Goal: Task Accomplishment & Management: Use online tool/utility

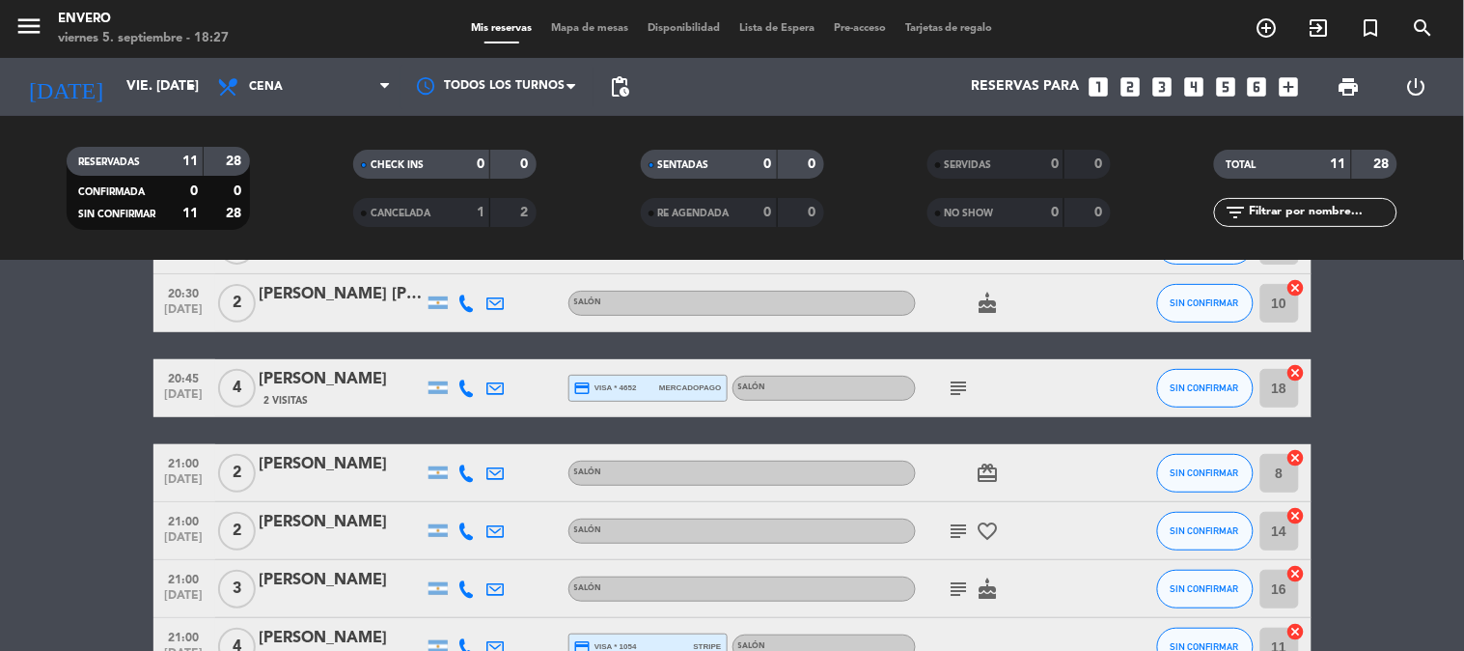
scroll to position [190, 0]
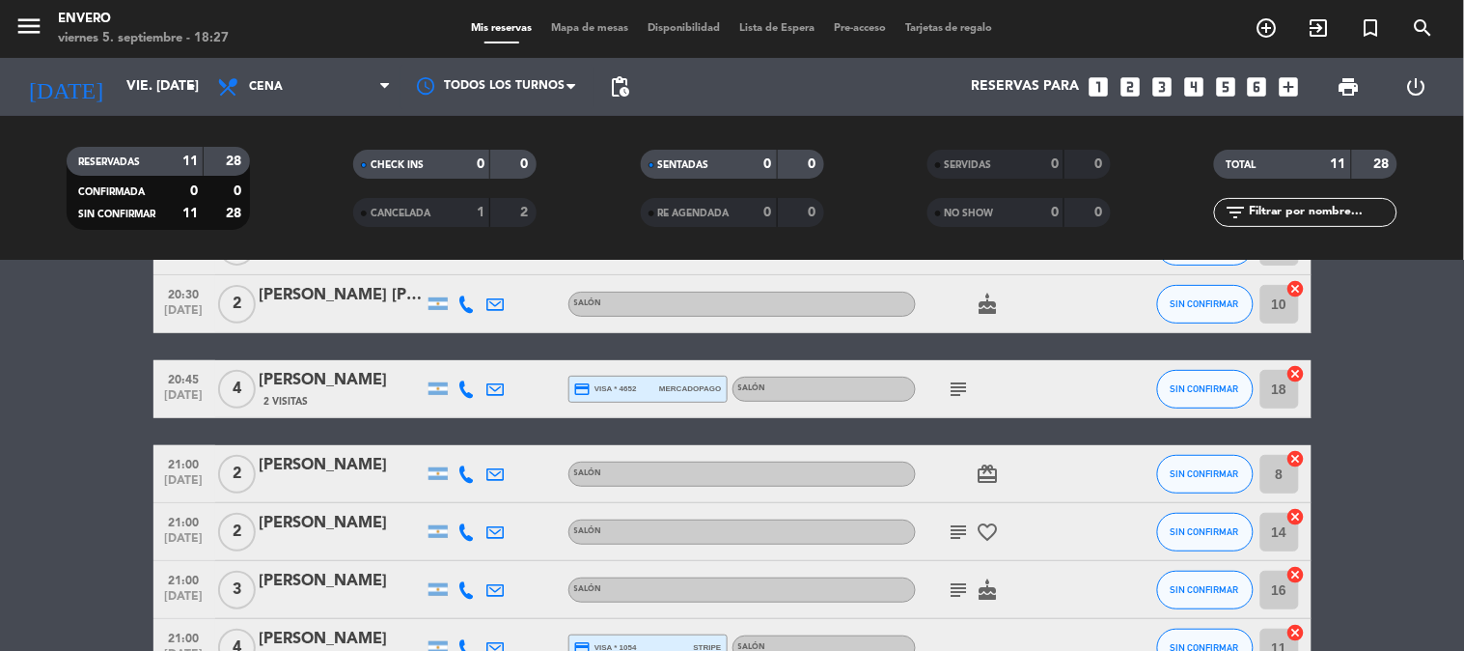
click at [962, 382] on icon "subject" at bounding box center [959, 388] width 23 height 23
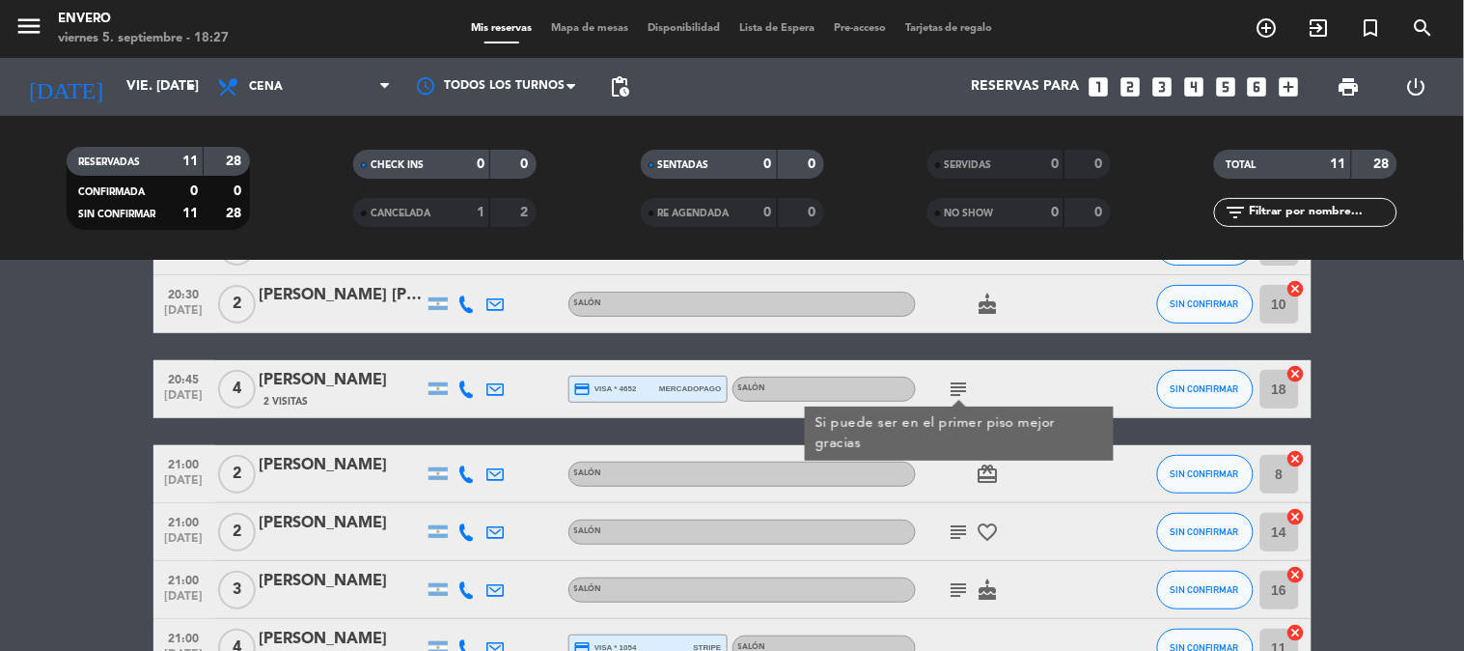
click at [56, 422] on bookings-row "20:30 [DATE] 2 [PERSON_NAME] Salón favorite_border SIN CONFIRMAR 9 cancel 20:30…" at bounding box center [732, 518] width 1464 height 718
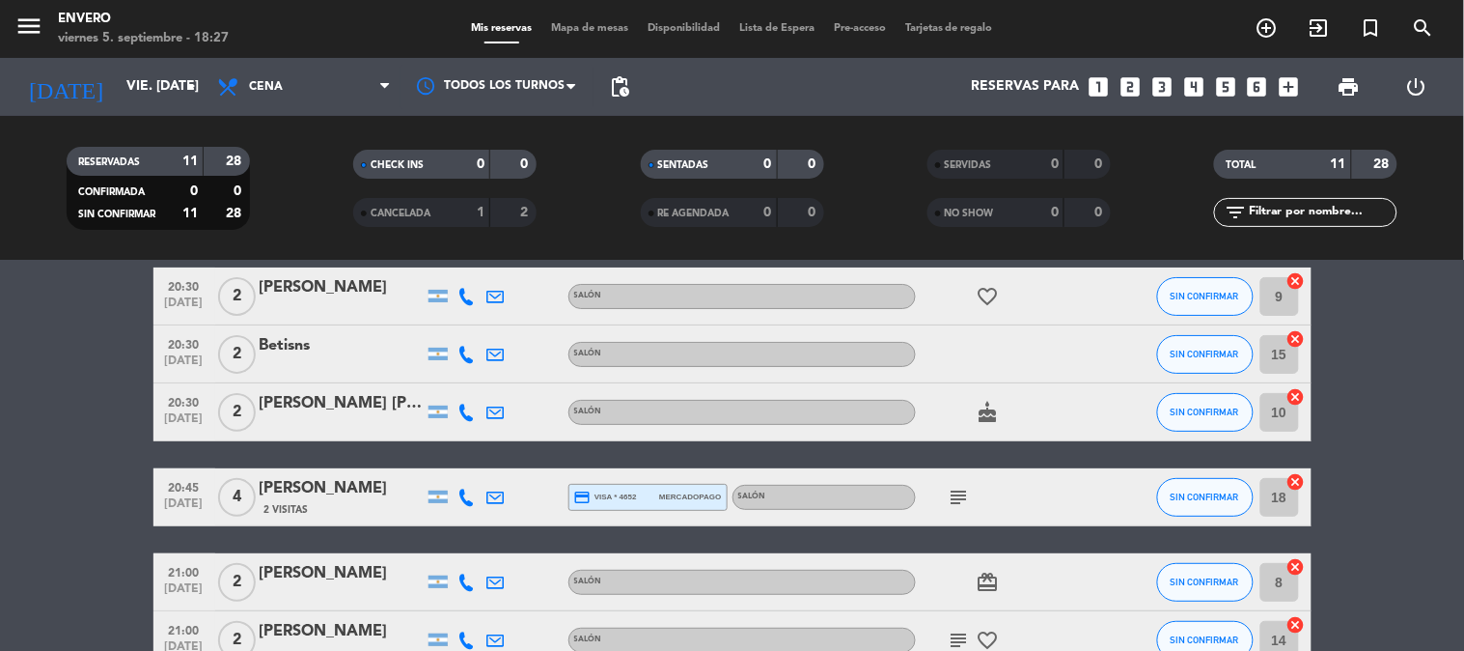
scroll to position [214, 0]
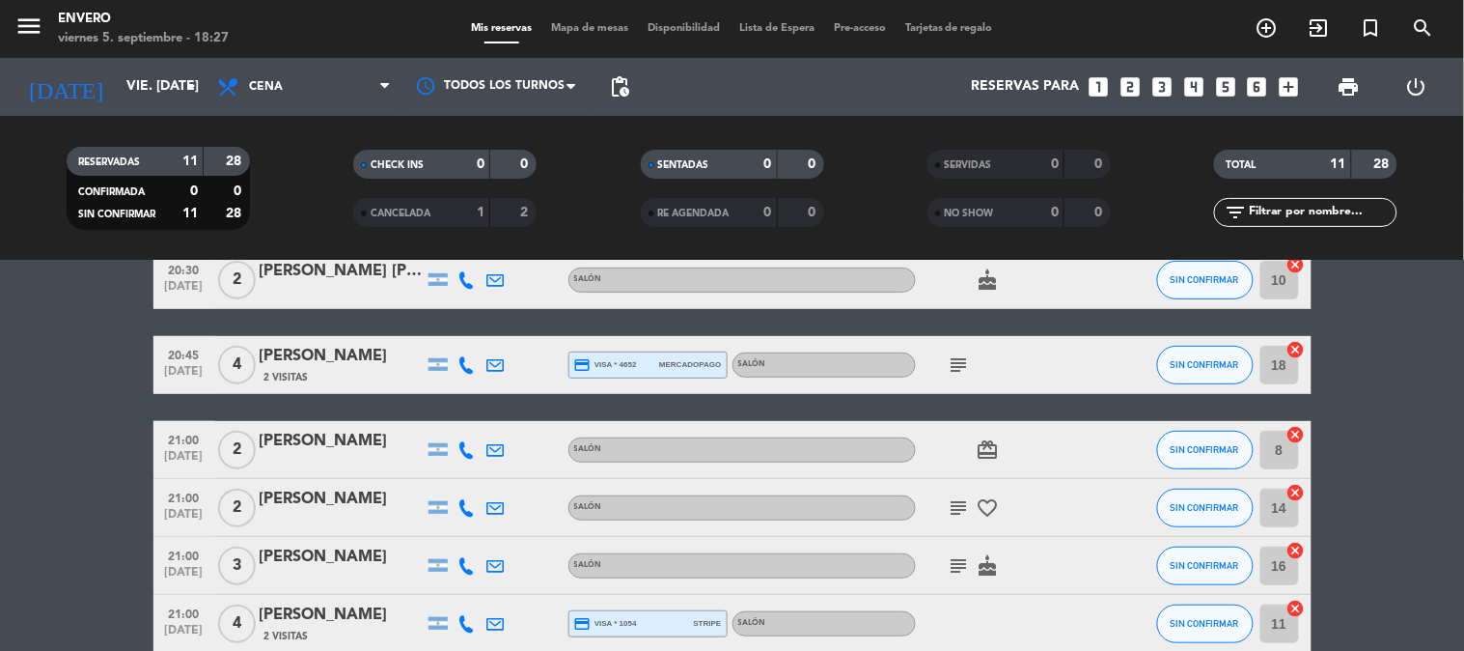
click at [952, 510] on icon "subject" at bounding box center [959, 507] width 23 height 23
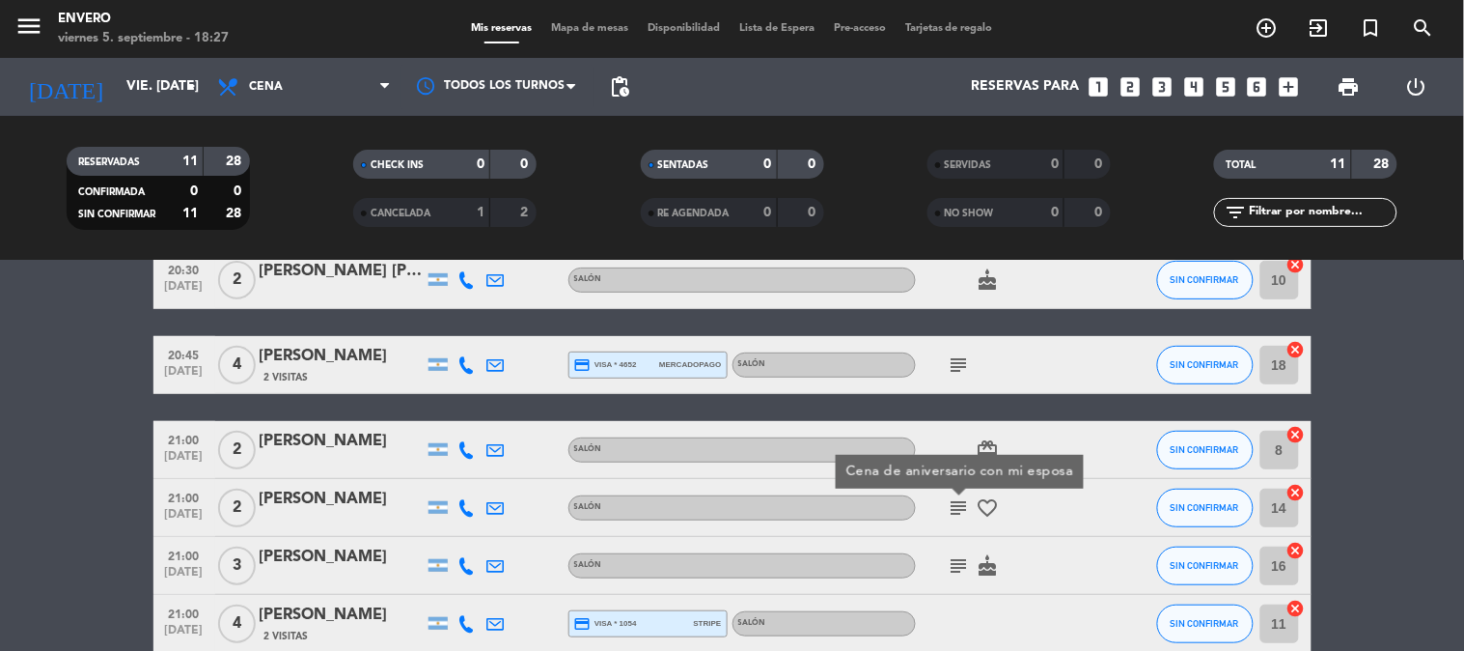
click at [966, 566] on icon "subject" at bounding box center [959, 565] width 23 height 23
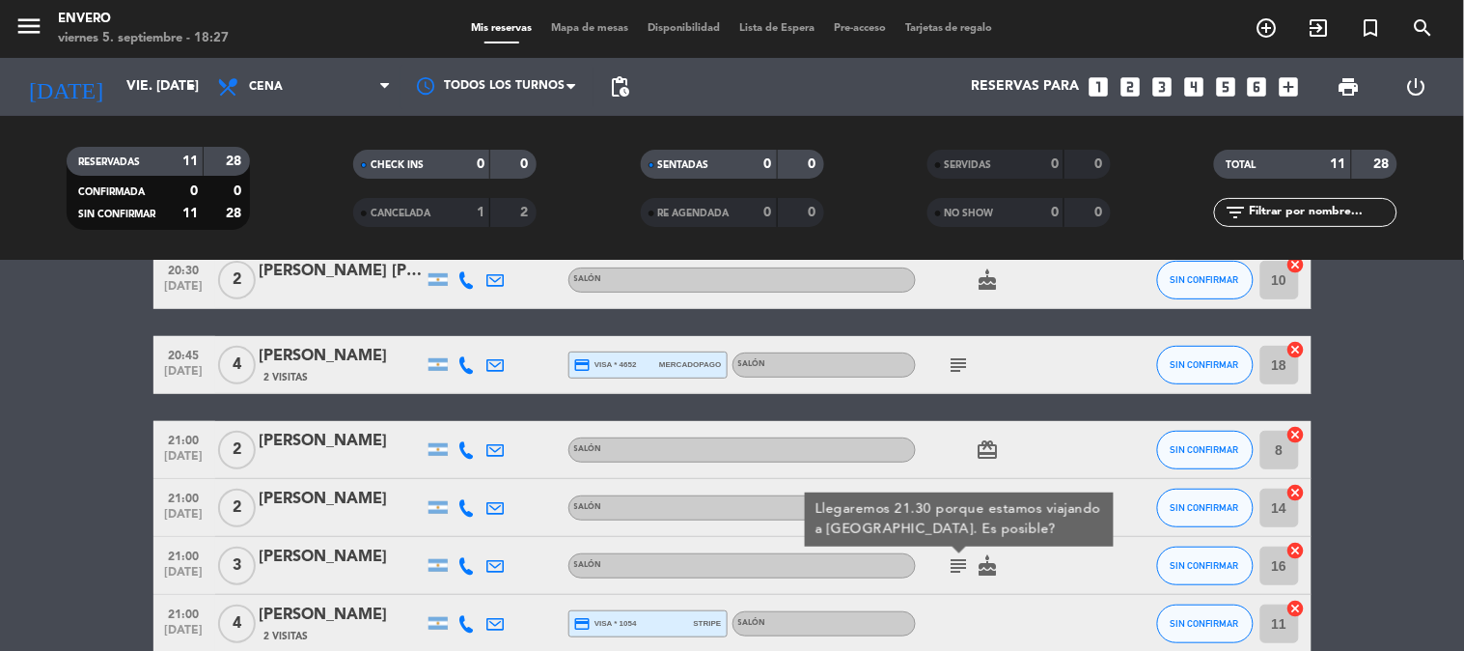
click at [51, 563] on bookings-row "20:30 [DATE] 2 [PERSON_NAME] Salón favorite_border SIN CONFIRMAR 9 cancel 20:30…" at bounding box center [732, 494] width 1464 height 718
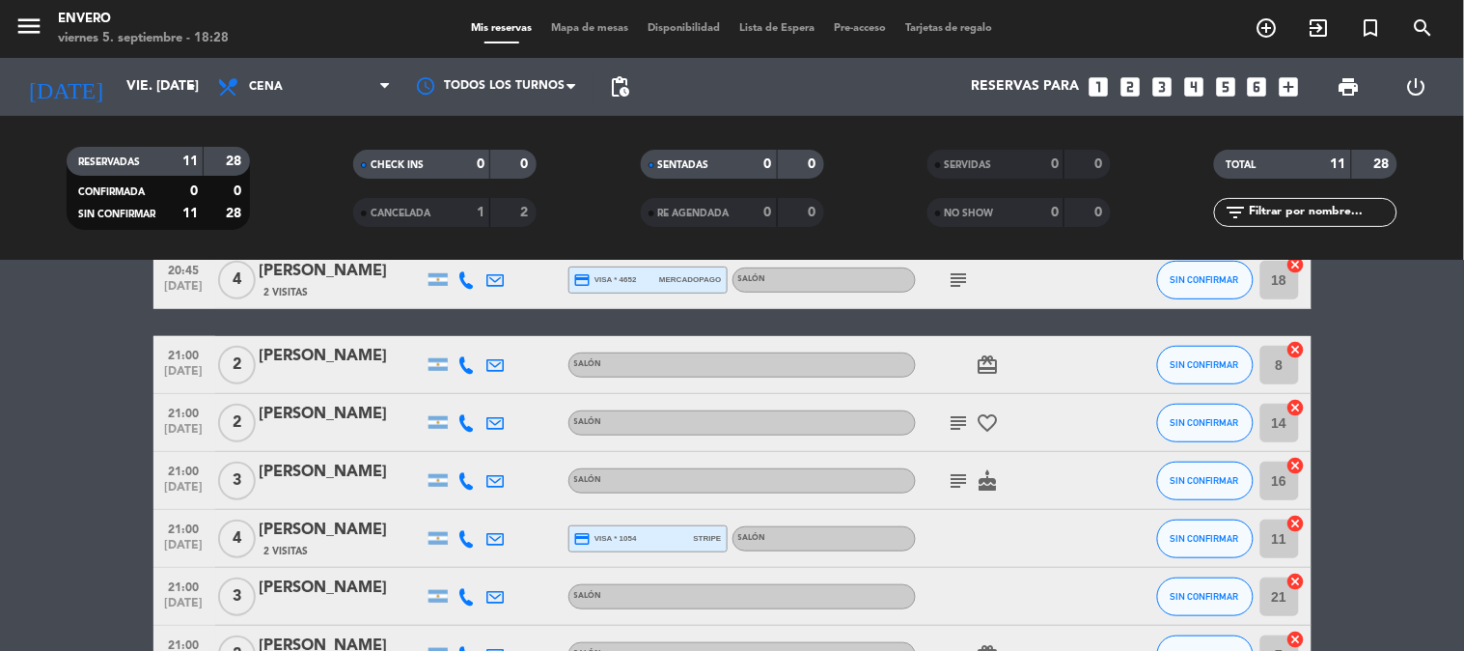
scroll to position [297, 0]
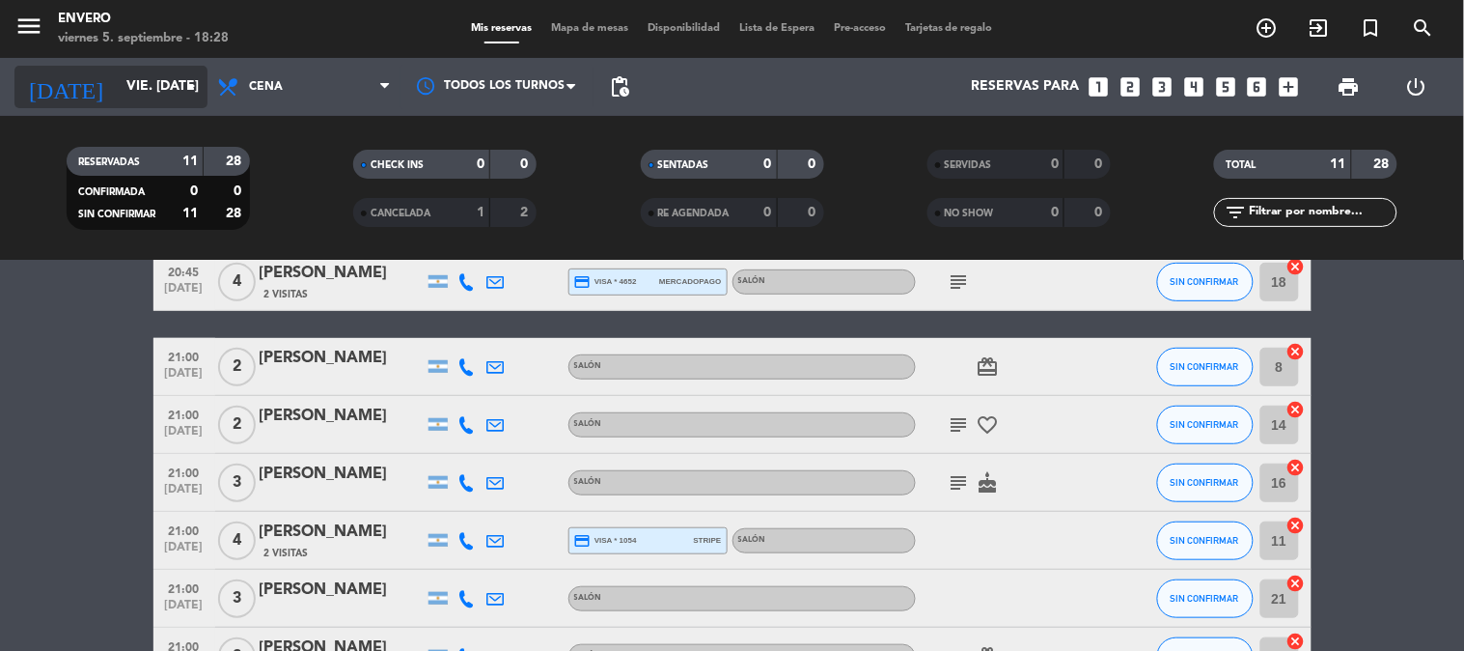
click at [148, 92] on input "vie. [DATE]" at bounding box center [208, 86] width 183 height 35
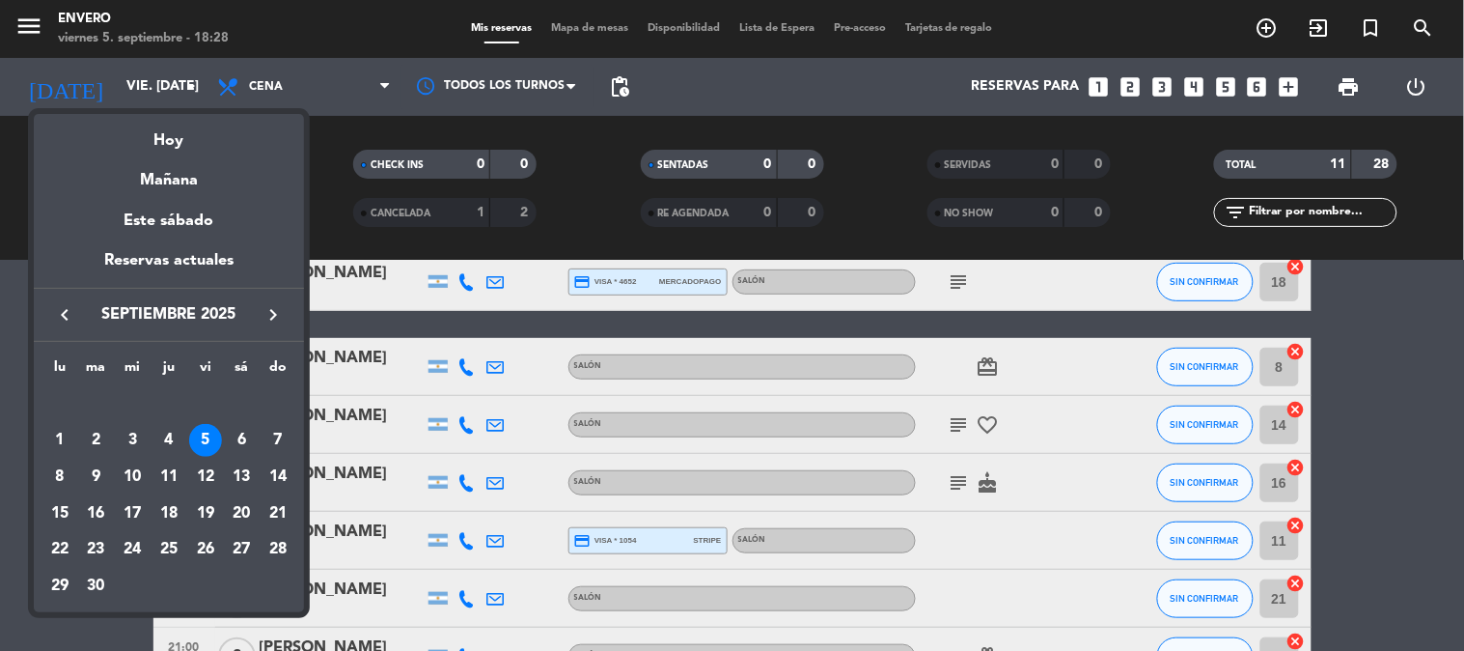
click at [244, 444] on div "6" at bounding box center [241, 440] width 33 height 33
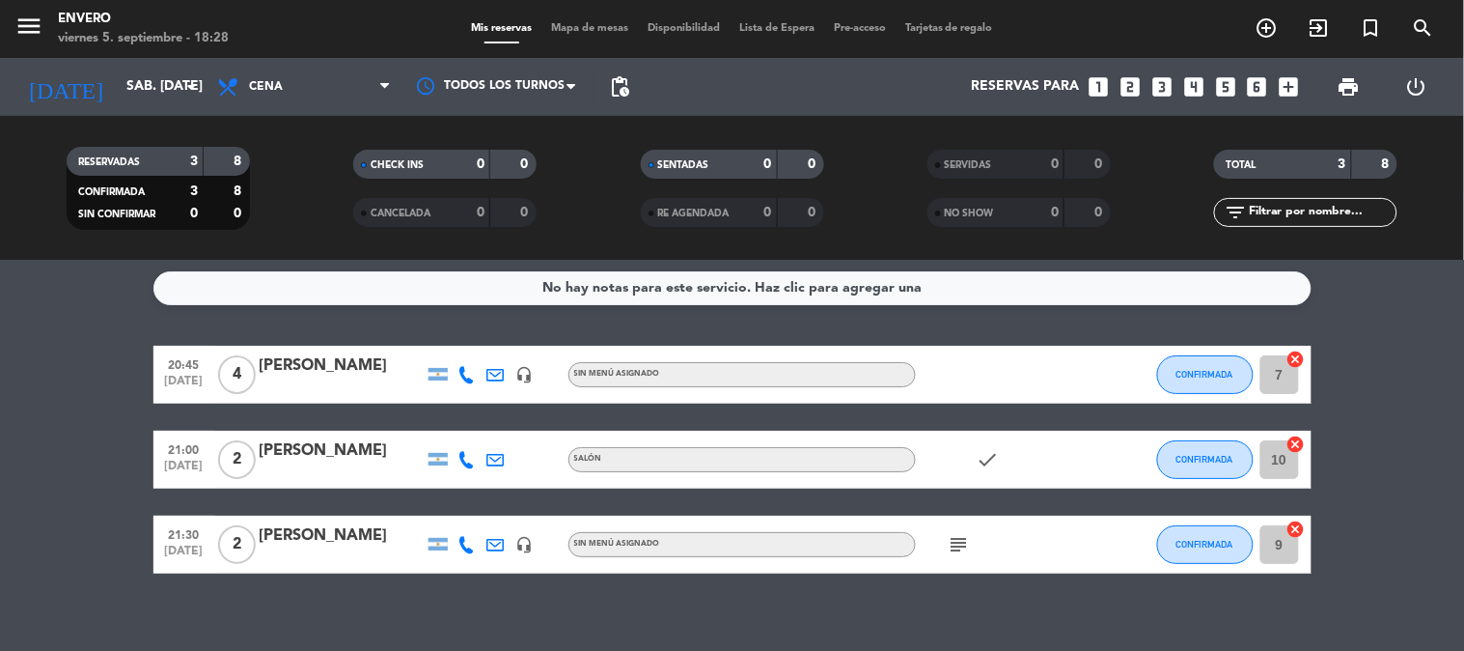
scroll to position [0, 0]
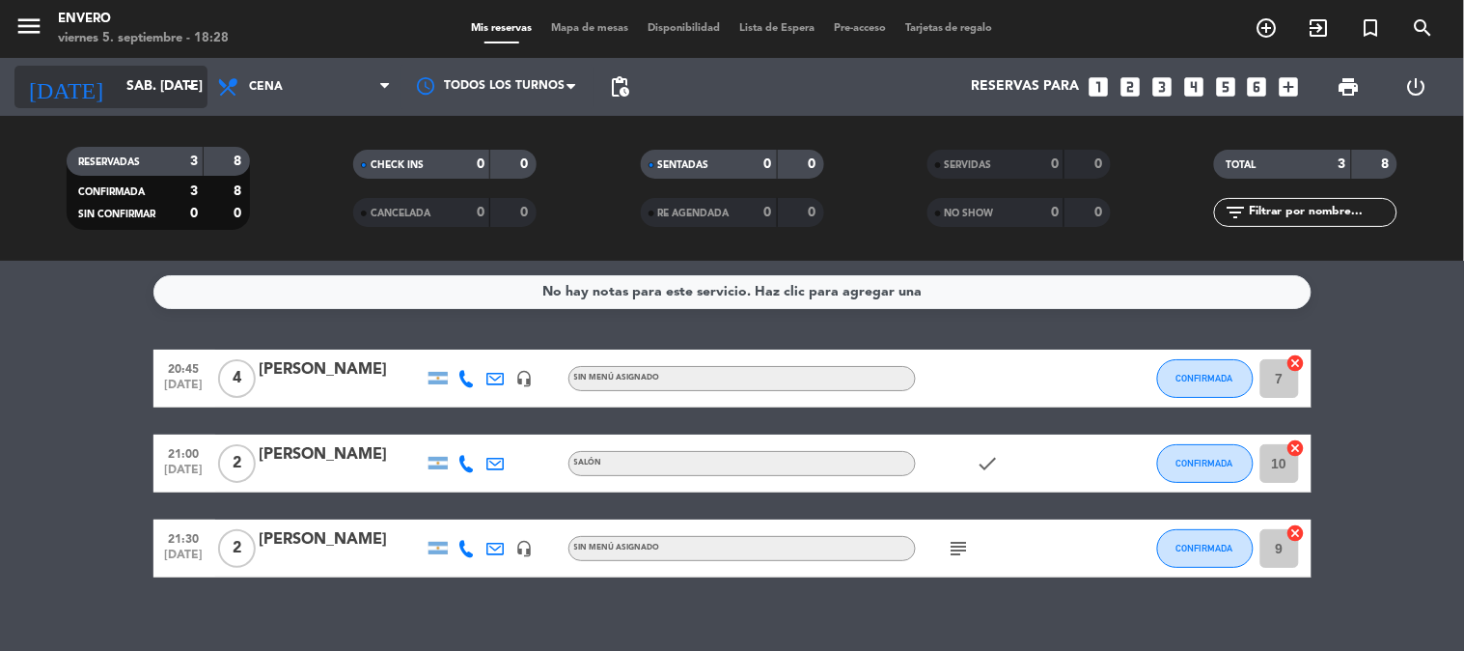
click at [141, 93] on input "sáb. [DATE]" at bounding box center [208, 86] width 183 height 35
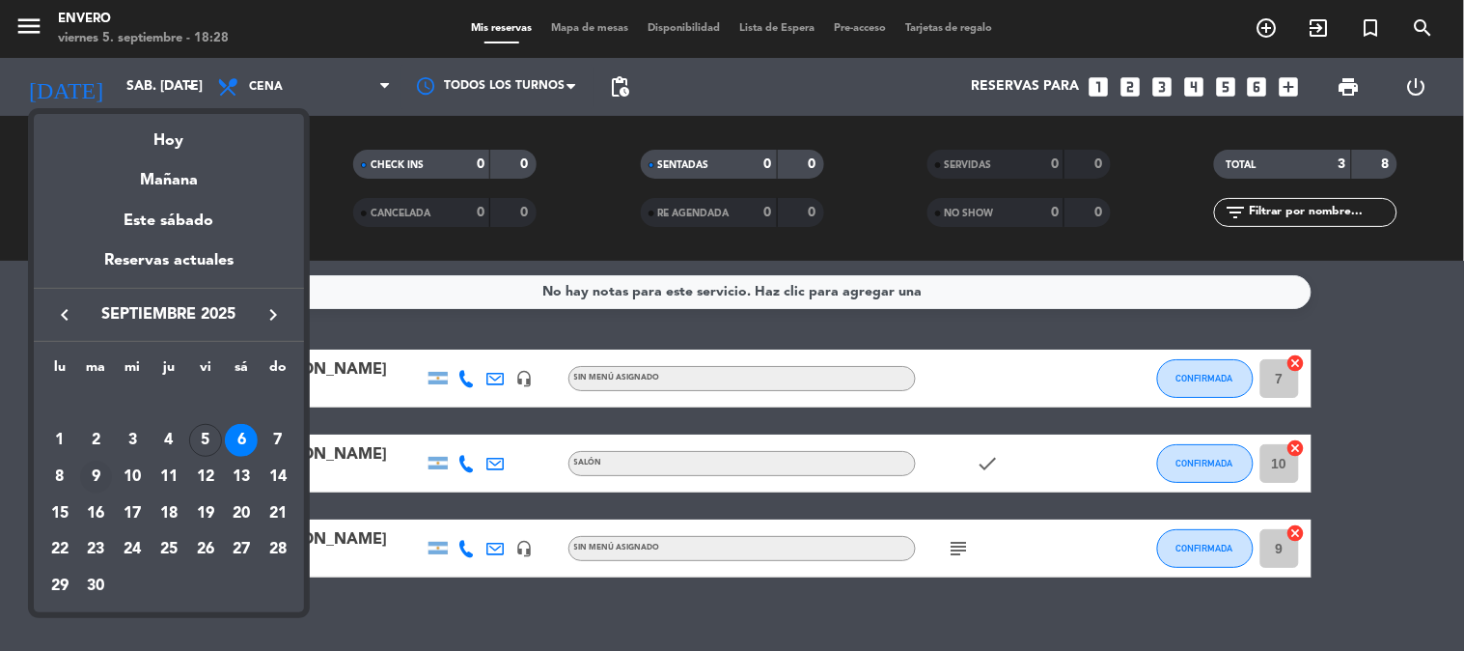
click at [93, 474] on div "9" at bounding box center [96, 476] width 33 height 33
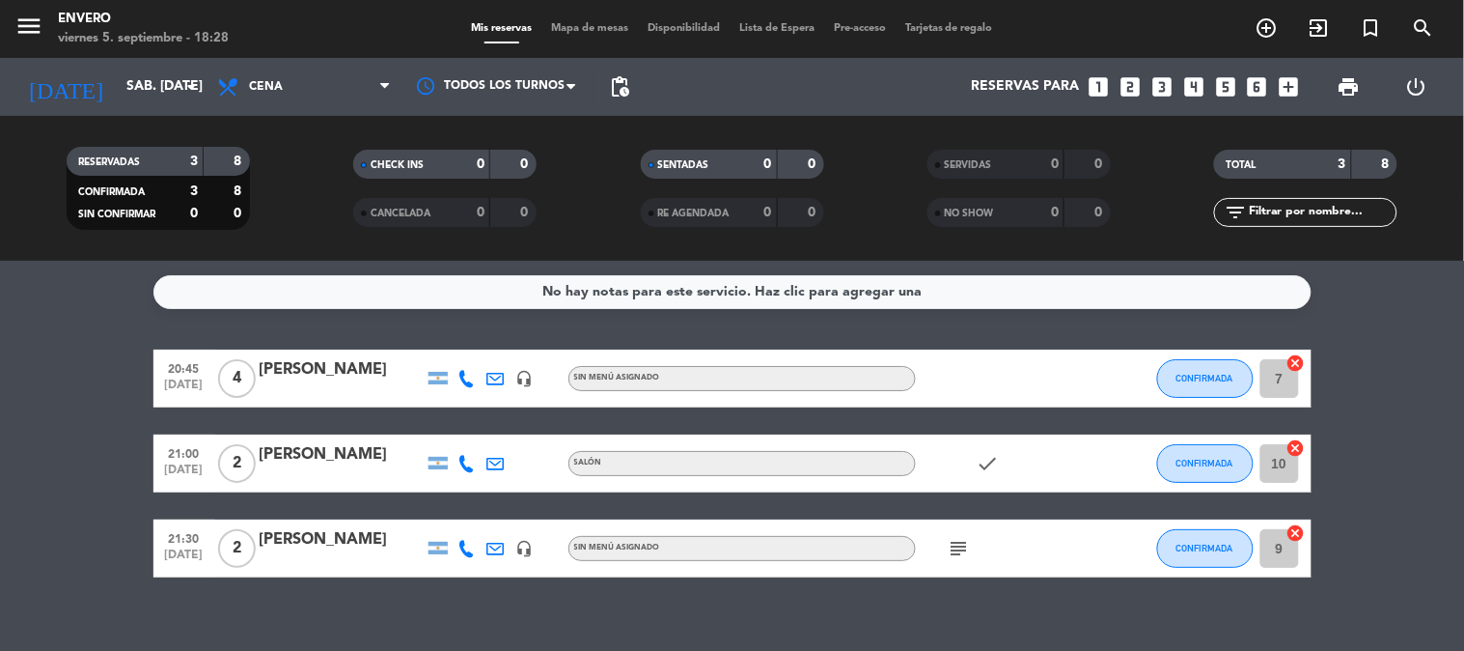
type input "[DATE] sep."
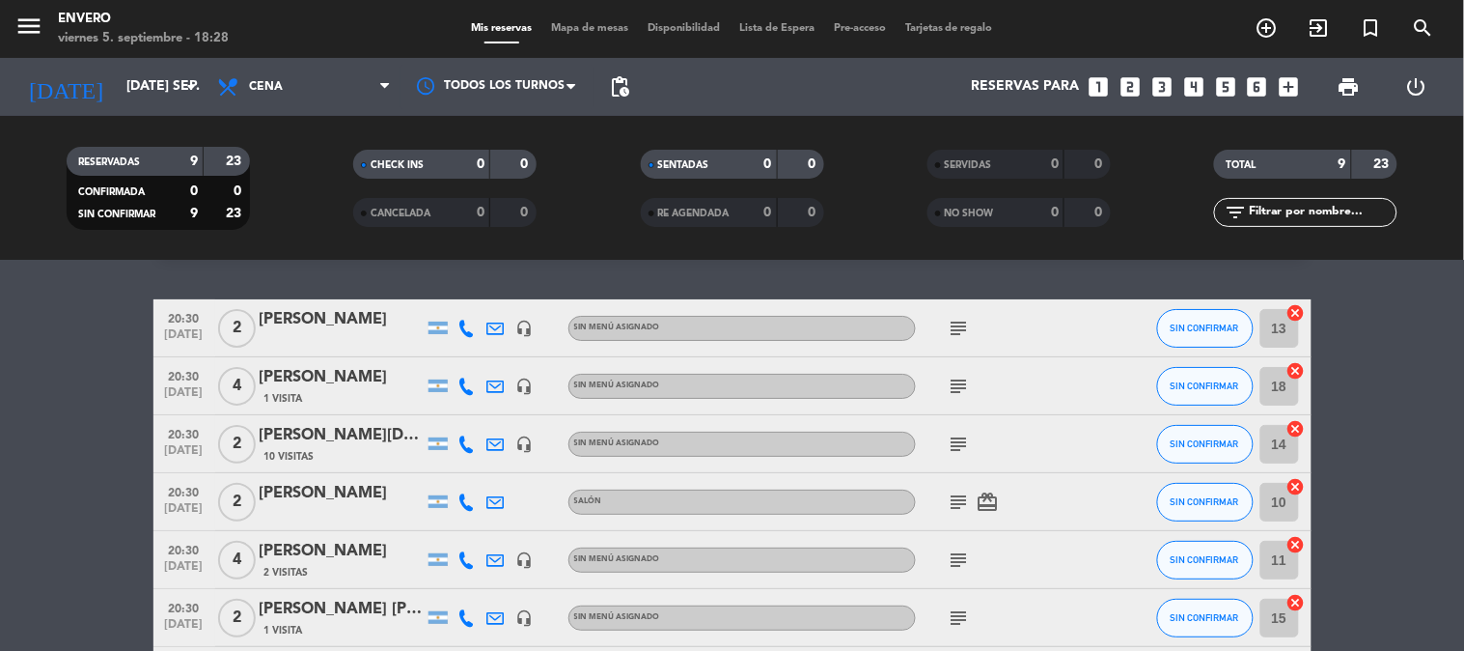
scroll to position [21, 0]
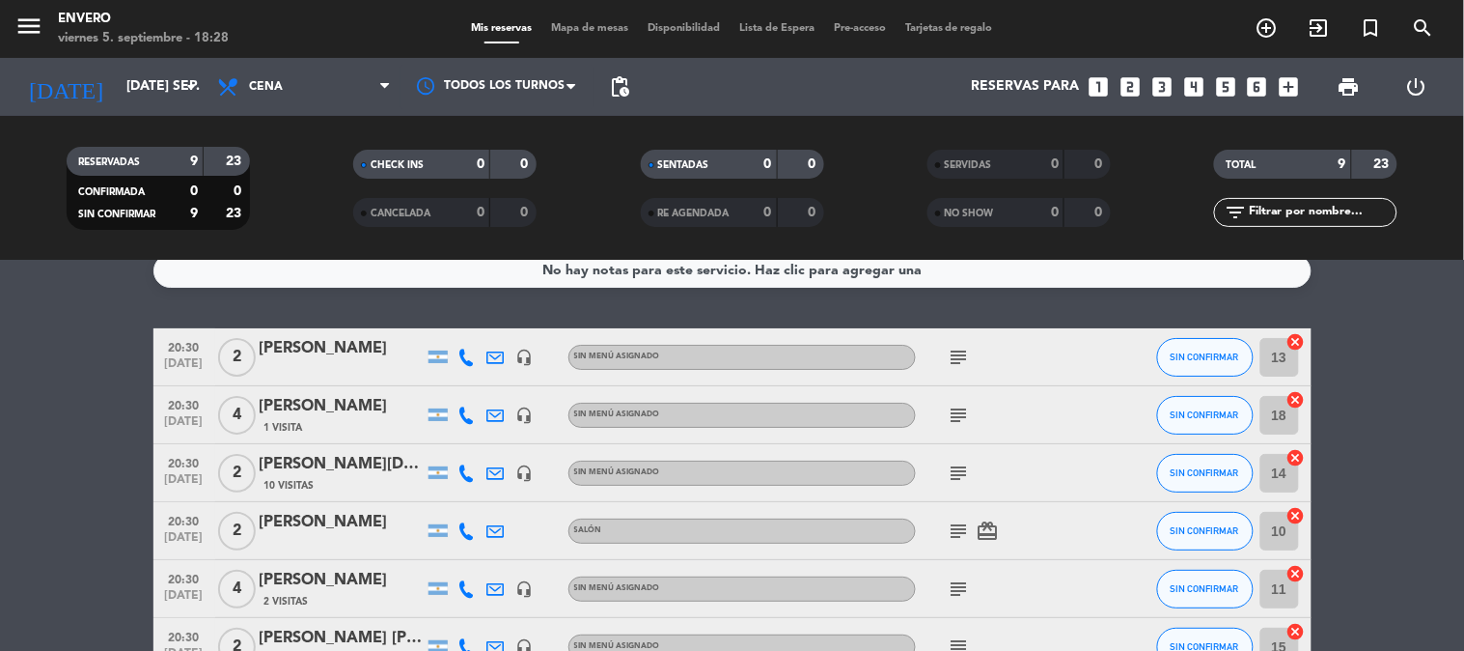
click at [967, 469] on icon "subject" at bounding box center [959, 472] width 23 height 23
click at [70, 492] on bookings-row "20:30 [DATE] 2 [PERSON_NAME] headset_mic Sin menú asignado subject SIN CONFIRMA…" at bounding box center [732, 602] width 1464 height 548
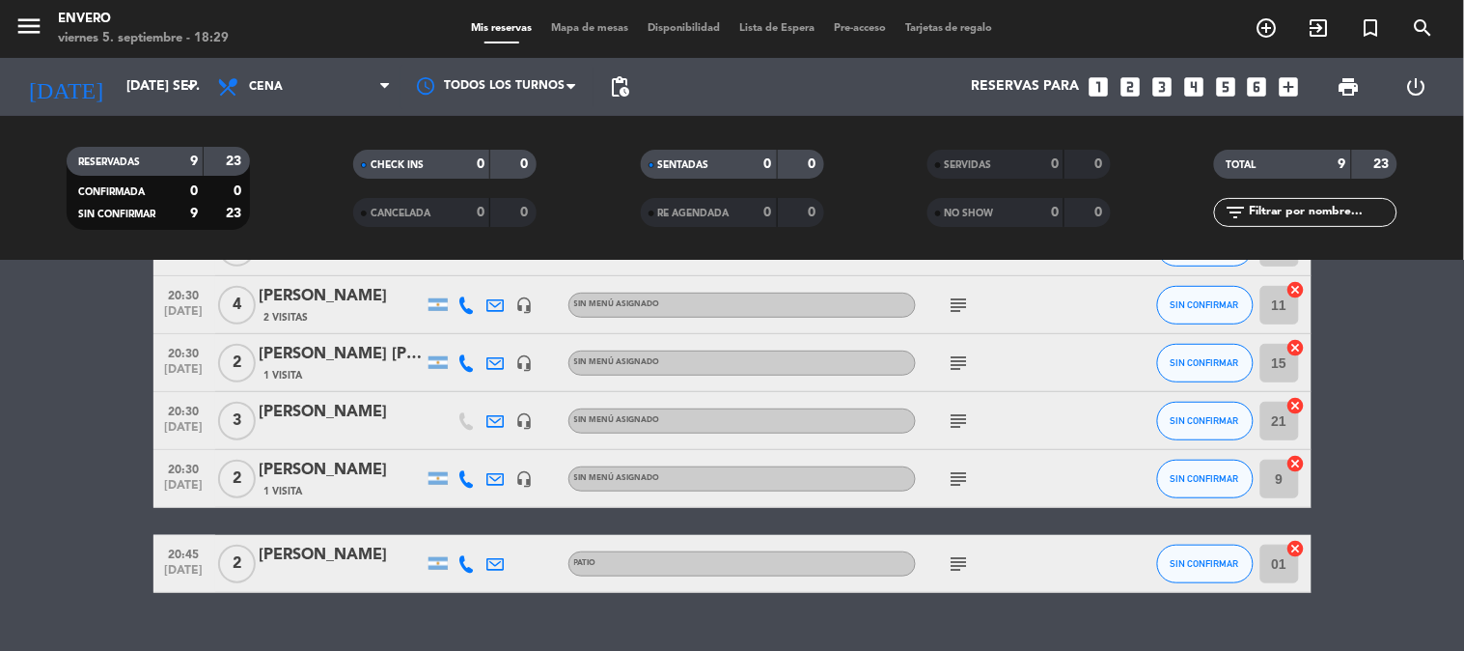
scroll to position [343, 0]
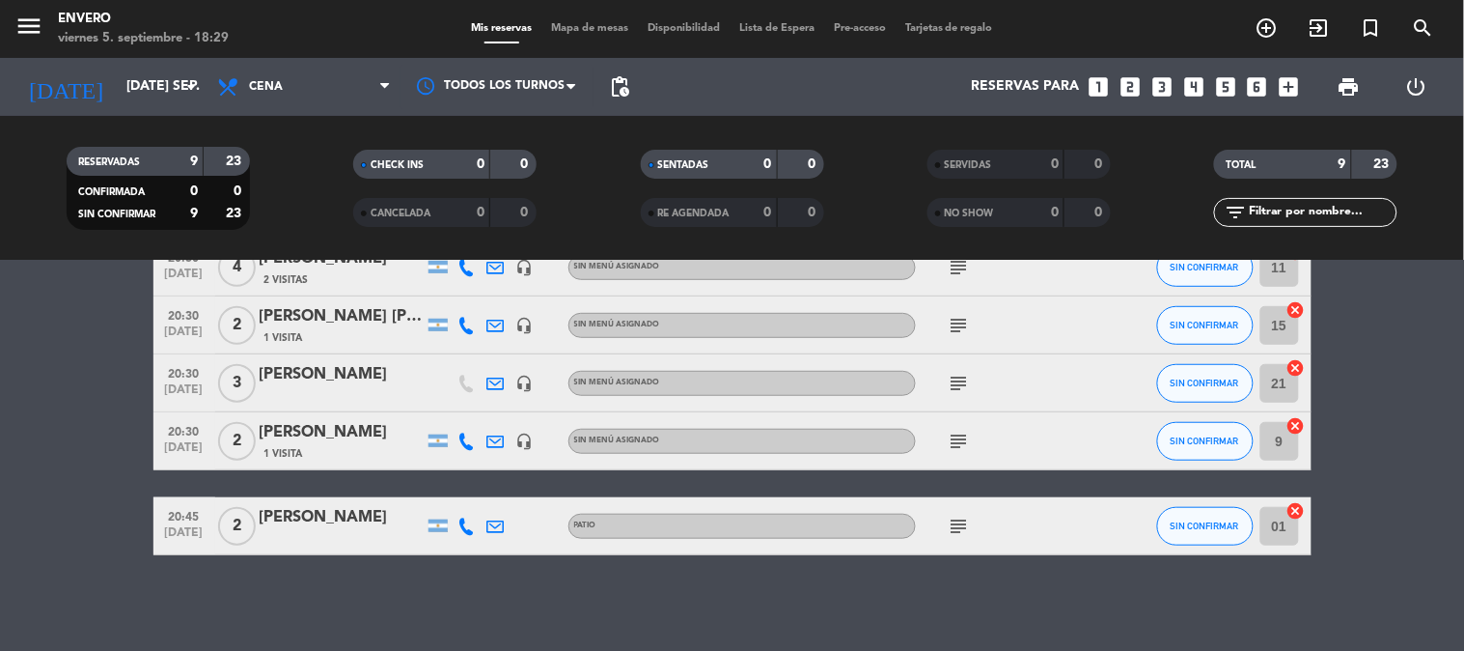
click at [570, 33] on span "Mapa de mesas" at bounding box center [589, 28] width 97 height 11
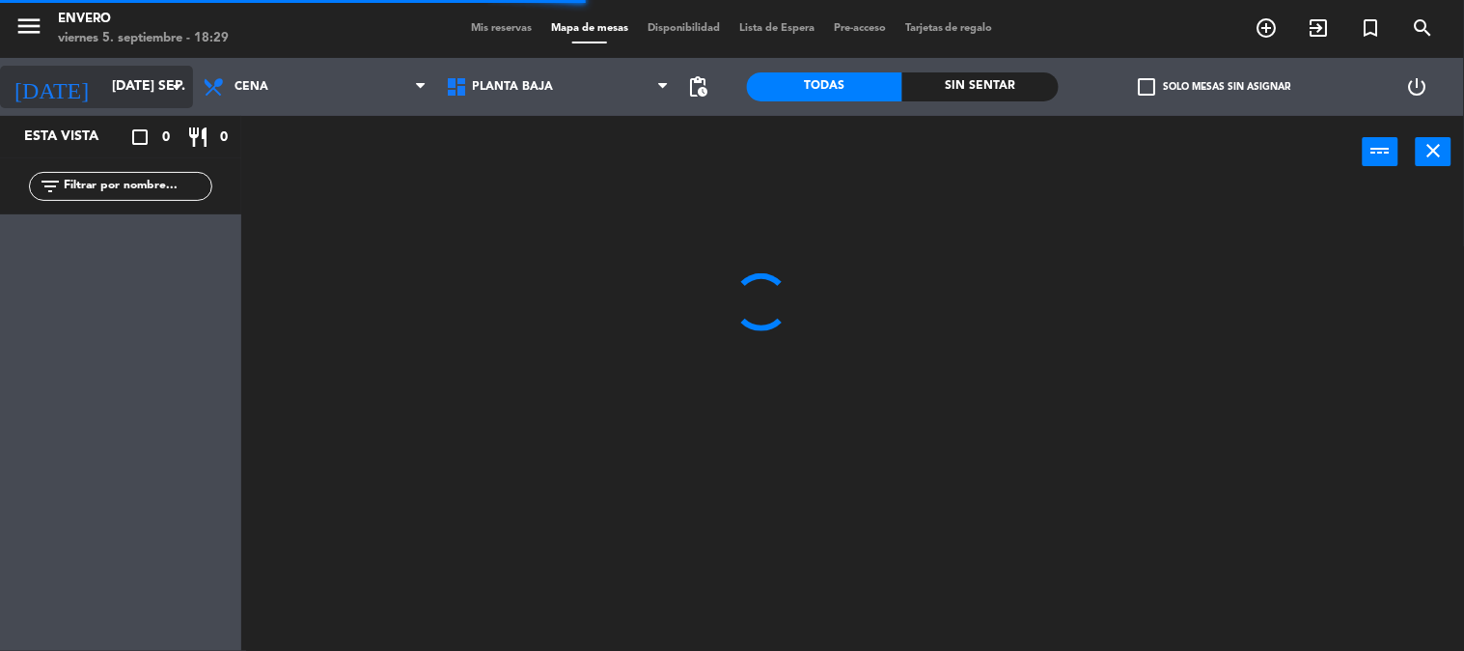
click at [136, 89] on input "[DATE] sep." at bounding box center [193, 86] width 183 height 35
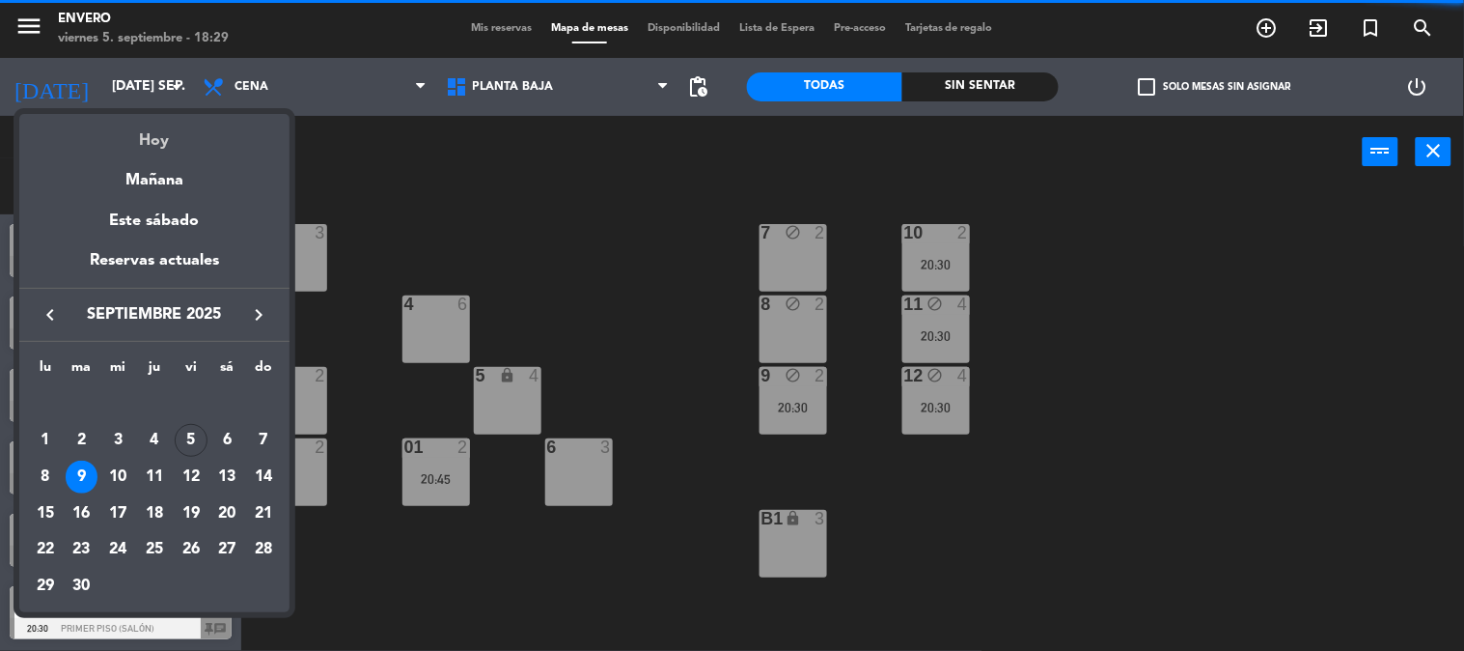
click at [152, 136] on div "Hoy" at bounding box center [154, 134] width 270 height 40
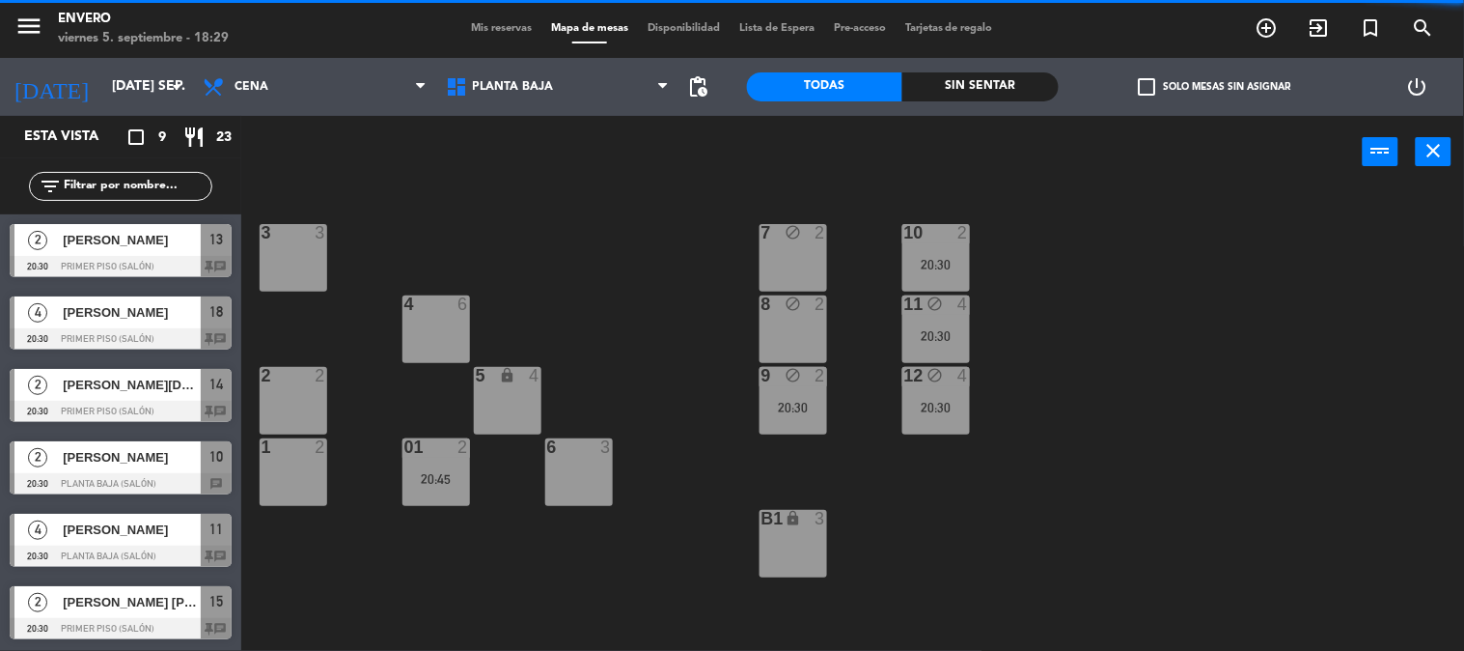
type input "vie. [DATE]"
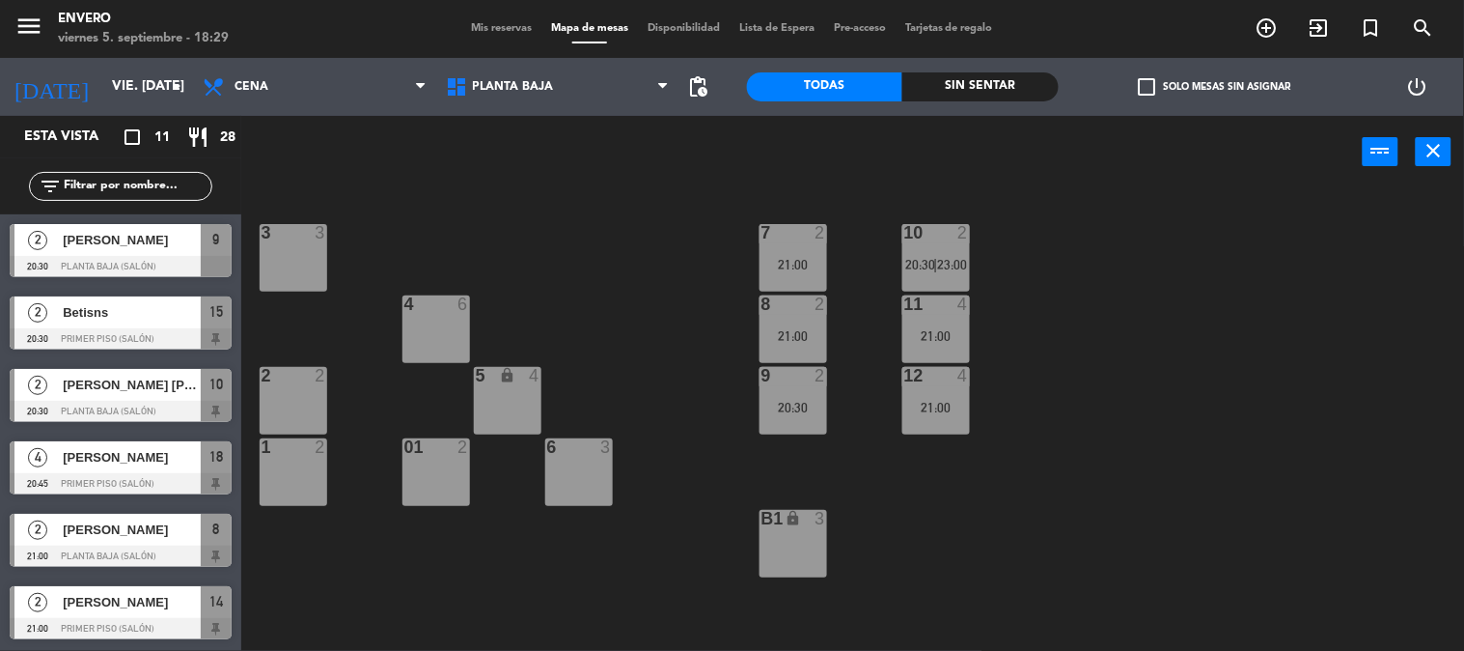
click at [514, 236] on div "3 3 7 2 21:00 10 2 20:30 | 23:00 4 6 8 2 21:00 11 4 21:00 2 2 5 lock 4 9 2 20:3…" at bounding box center [860, 420] width 1208 height 462
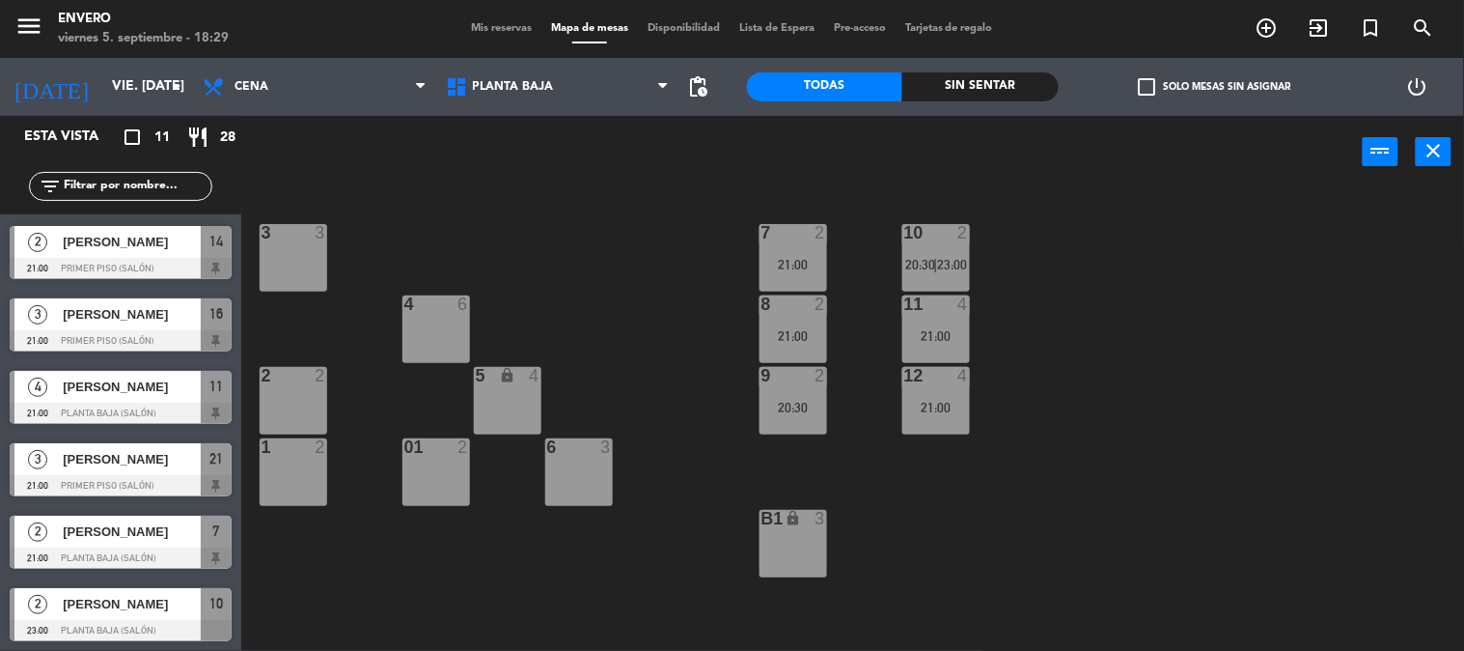
scroll to position [361, 0]
click at [484, 31] on span "Mis reservas" at bounding box center [501, 28] width 80 height 11
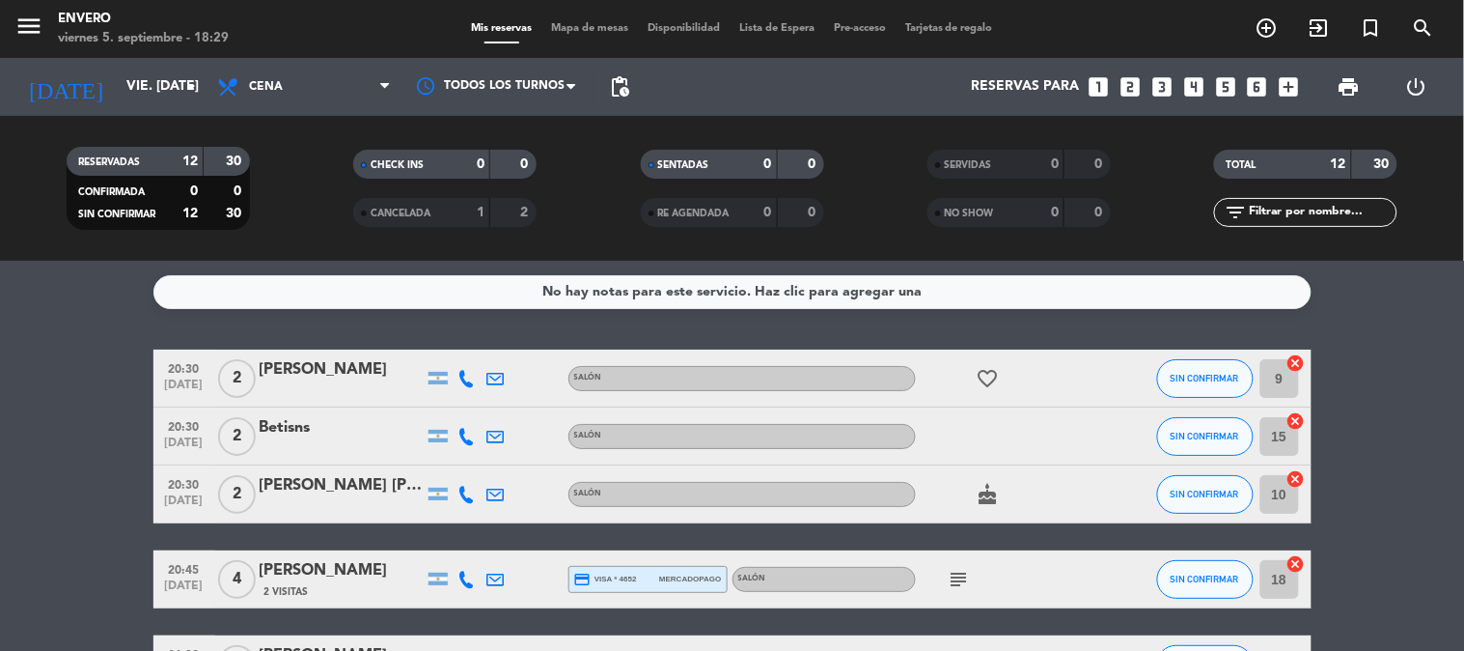
click at [585, 30] on span "Mapa de mesas" at bounding box center [589, 28] width 97 height 11
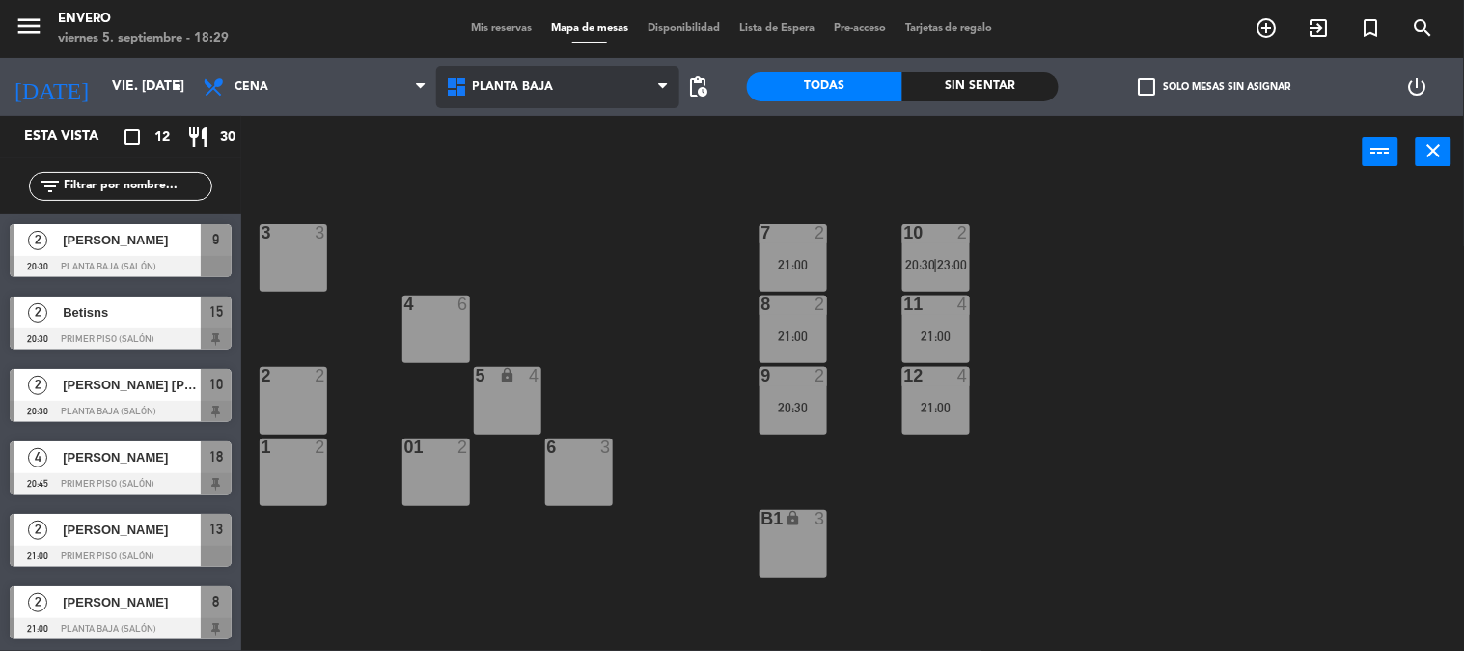
click at [492, 92] on span "Planta Baja" at bounding box center [513, 87] width 81 height 14
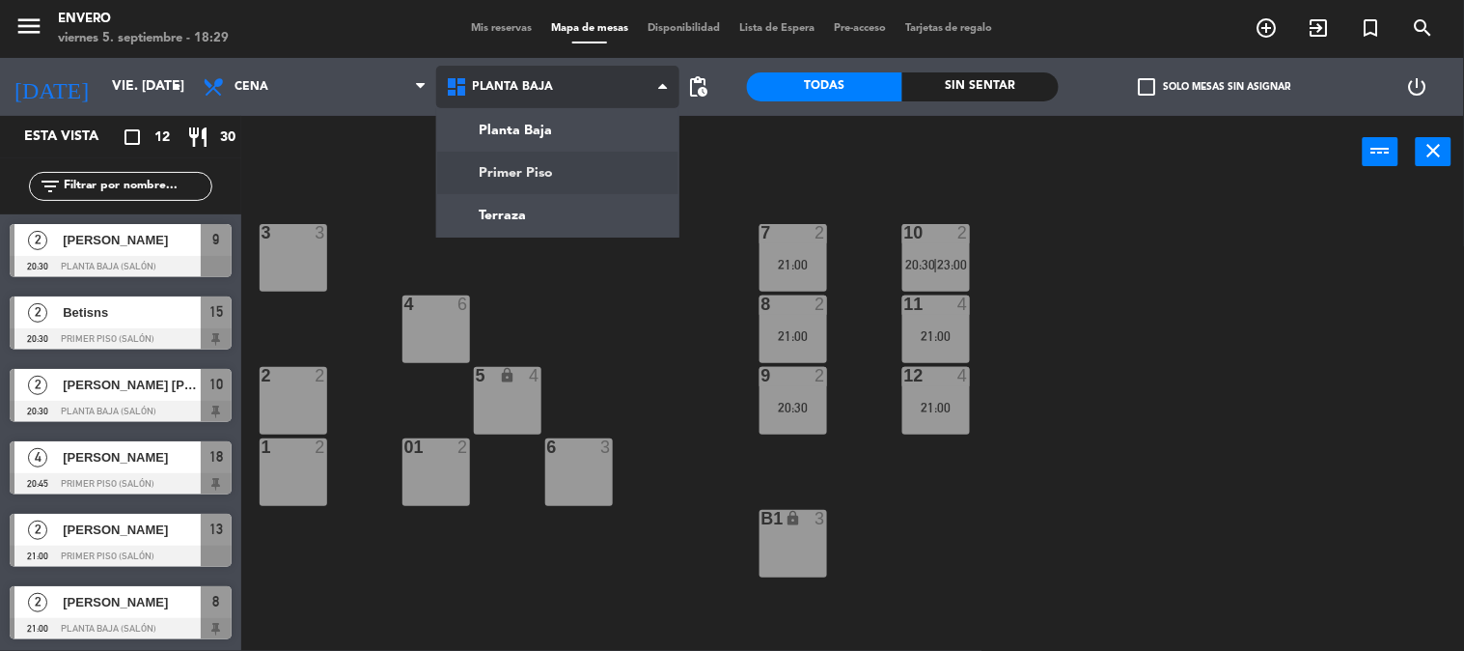
click at [527, 179] on ng-component "menu Envero viernes 5. septiembre - 18:29 Mis reservas Mapa de mesas Disponibil…" at bounding box center [732, 325] width 1464 height 651
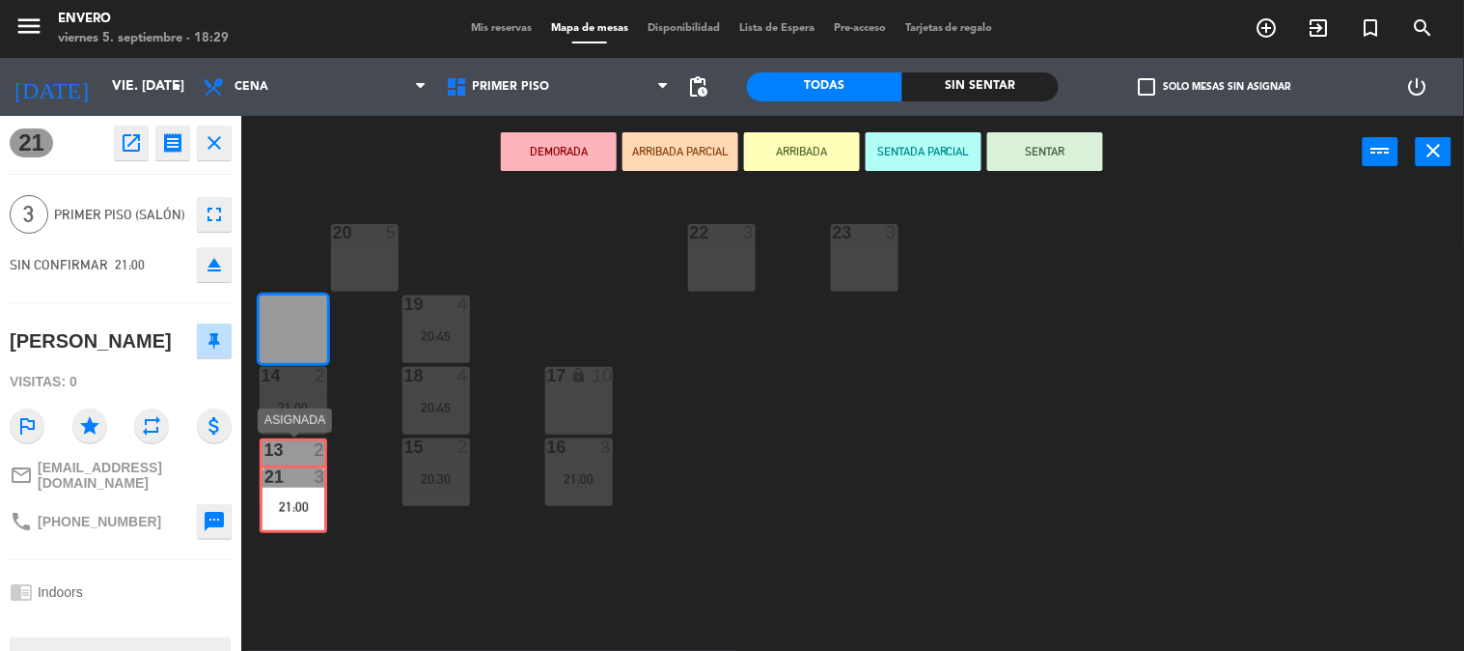
drag, startPoint x: 294, startPoint y: 314, endPoint x: 294, endPoint y: 484, distance: 169.9
click at [294, 484] on div "20 5 22 3 23 3 21 3 21:00 21 3 21:00 19 4 20:45 14 2 21:00 18 4 20:45 17 lock 1…" at bounding box center [860, 420] width 1208 height 462
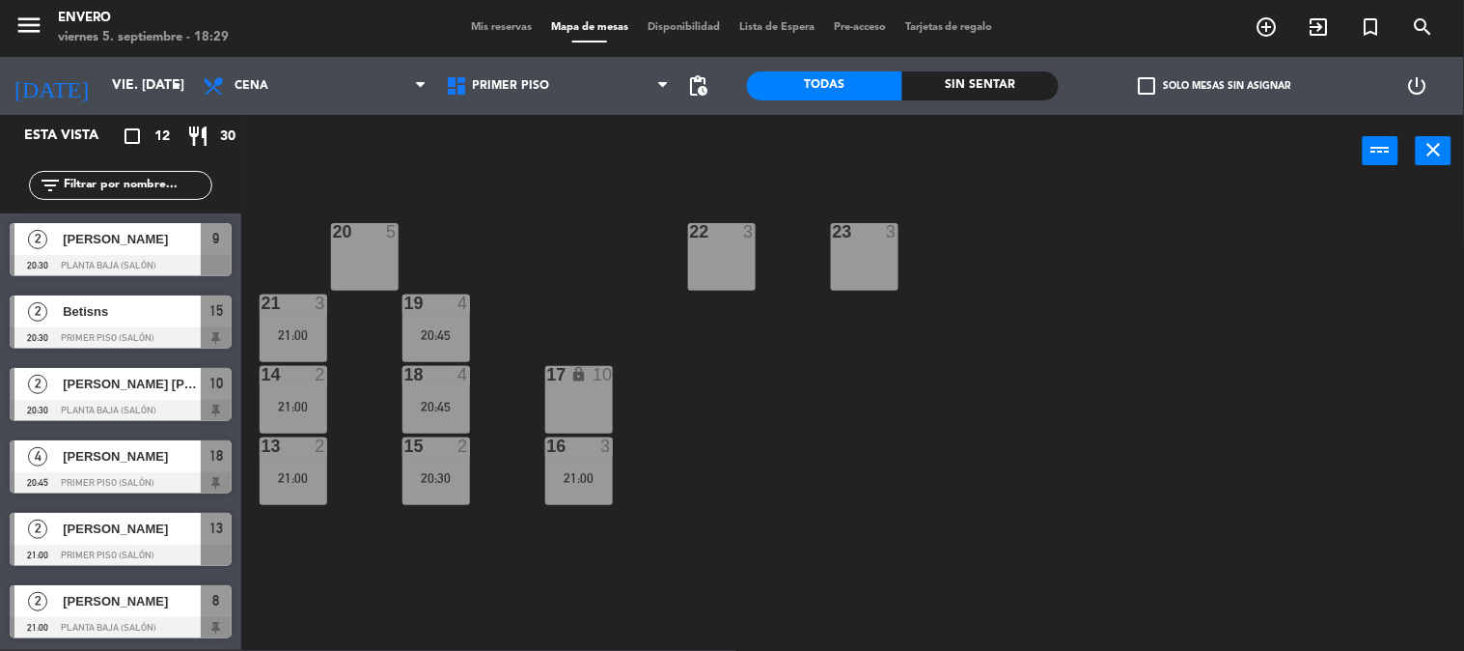
scroll to position [95, 0]
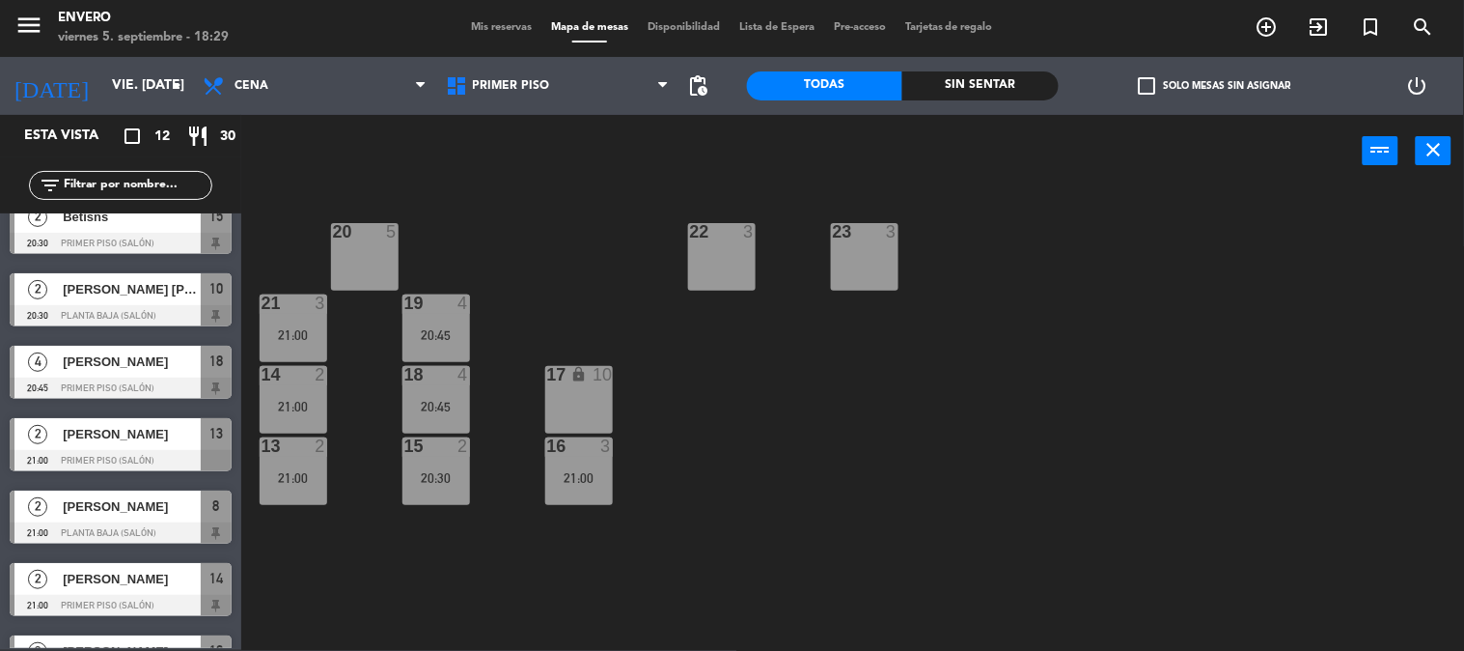
click at [293, 316] on div "21 3 21:00" at bounding box center [294, 328] width 68 height 68
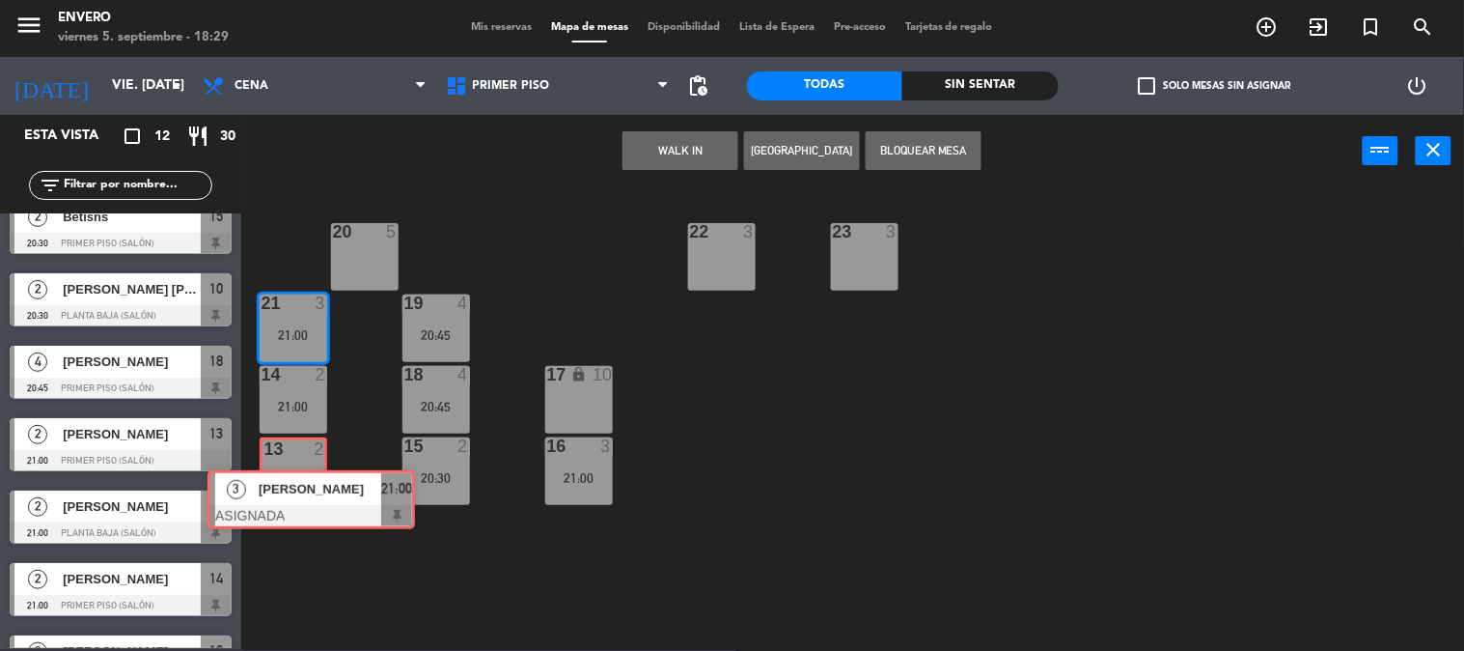
drag, startPoint x: 363, startPoint y: 406, endPoint x: 296, endPoint y: 490, distance: 107.2
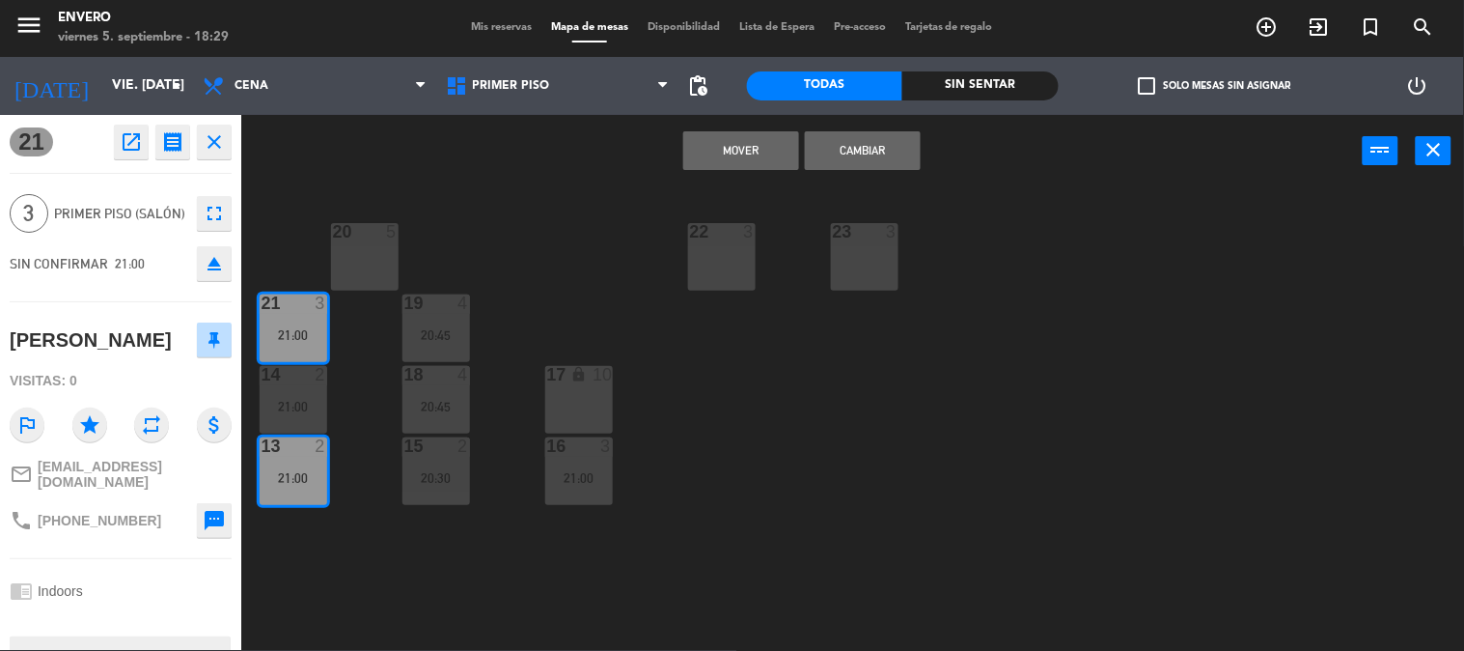
click at [836, 143] on button "Cambiar" at bounding box center [863, 150] width 116 height 39
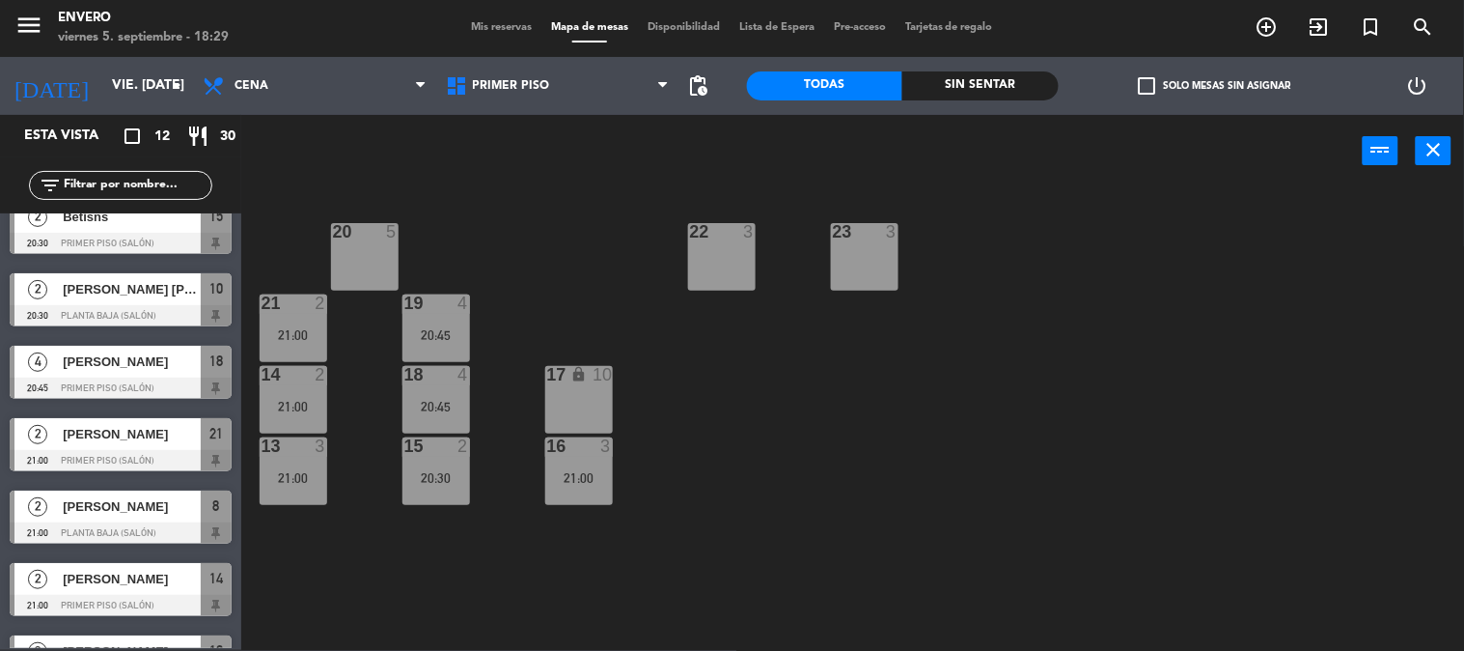
click at [542, 291] on div "20 5 22 3 23 3 21 2 21:00 19 4 20:45 14 2 21:00 18 4 20:45 17 lock 10 13 3 21:0…" at bounding box center [860, 419] width 1208 height 462
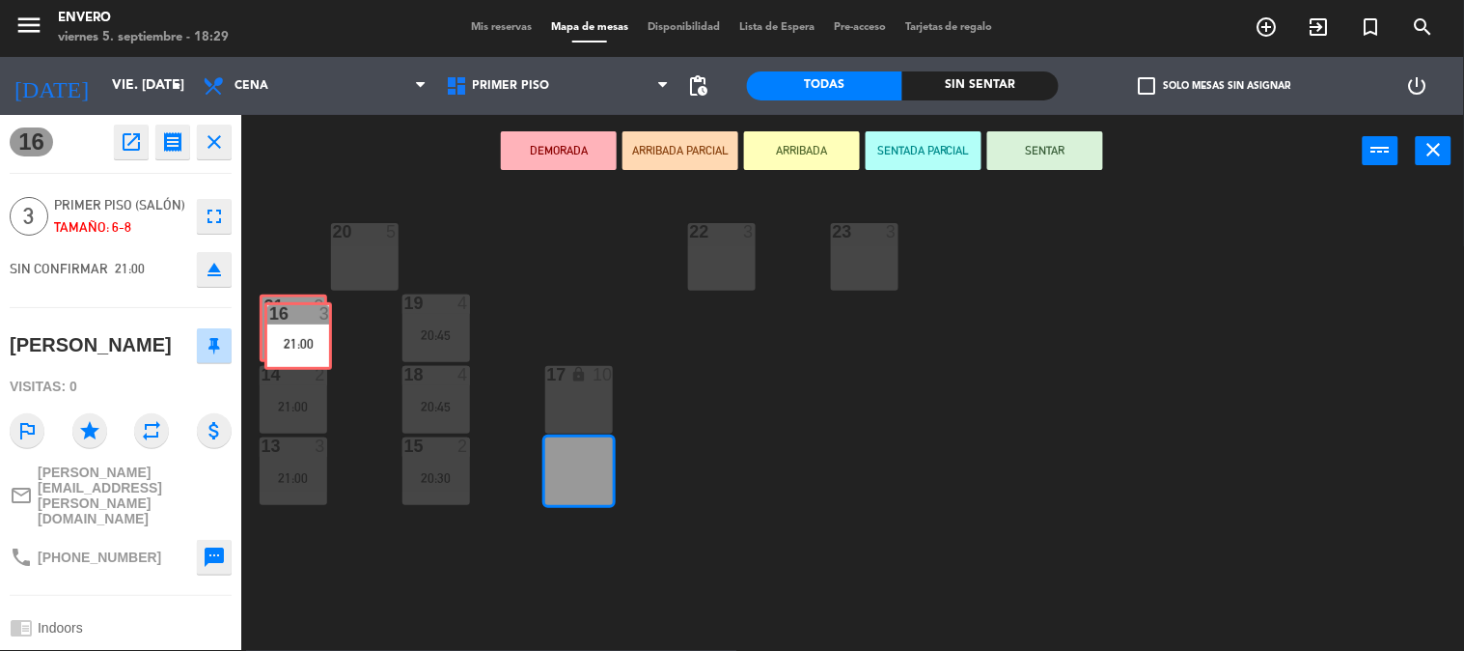
drag, startPoint x: 573, startPoint y: 488, endPoint x: 292, endPoint y: 353, distance: 311.7
click at [292, 353] on div "20 5 22 3 23 3 21 2 21:00 19 4 20:45 14 2 21:00 18 4 20:45 17 lock 10 13 3 21:0…" at bounding box center [860, 419] width 1208 height 462
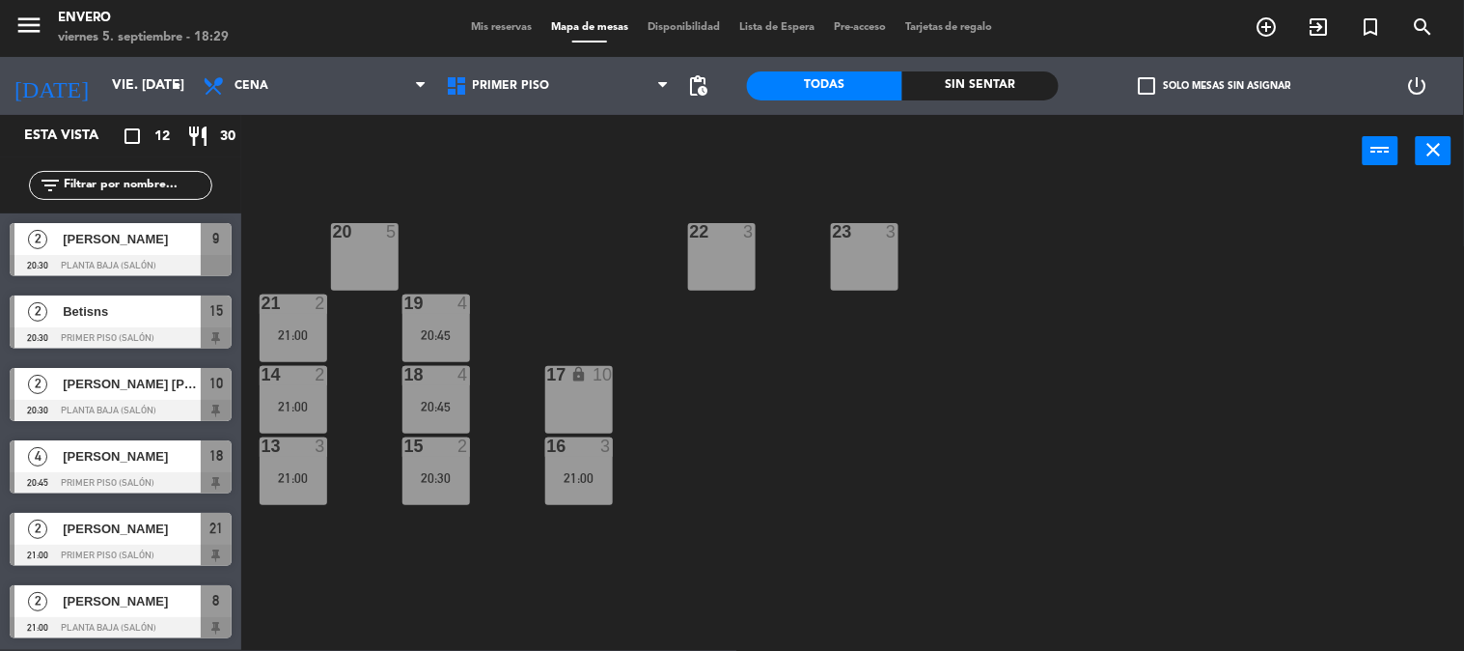
scroll to position [1, 0]
click at [575, 463] on div "16 3 21:00" at bounding box center [579, 471] width 68 height 68
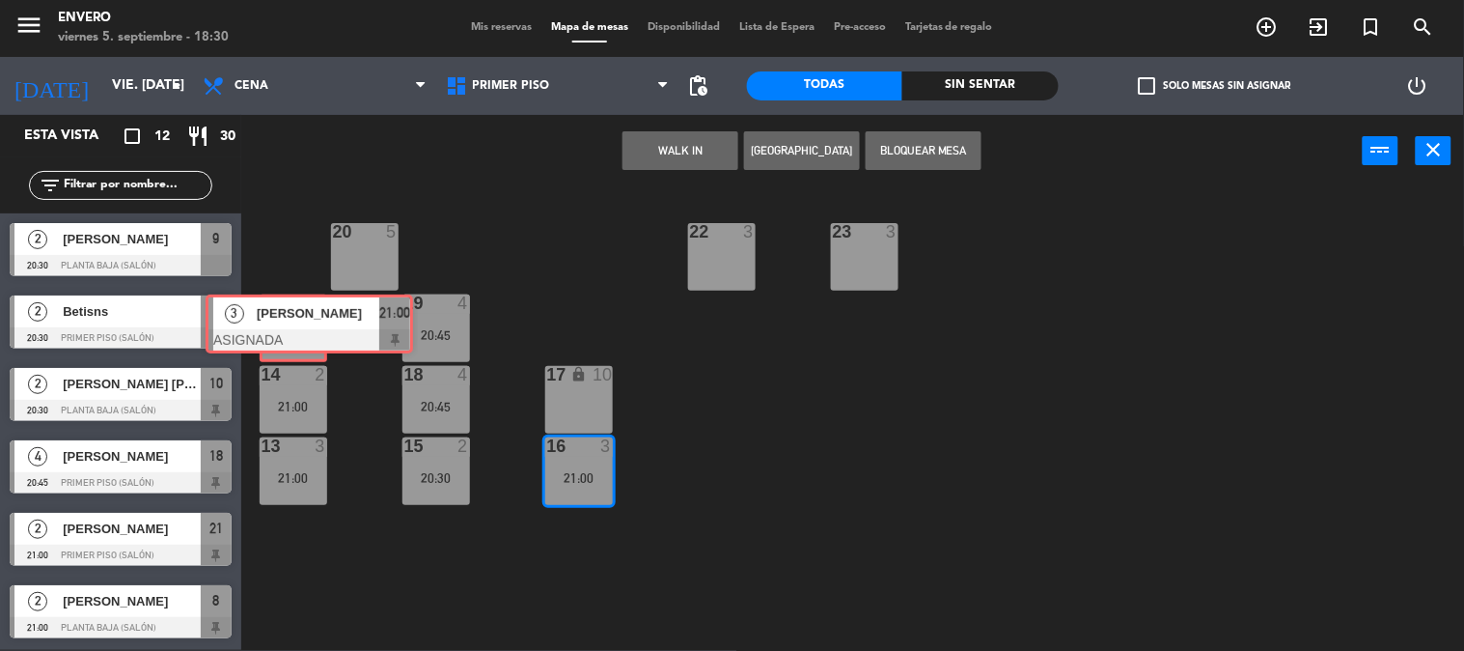
drag, startPoint x: 647, startPoint y: 546, endPoint x: 302, endPoint y: 324, distance: 409.9
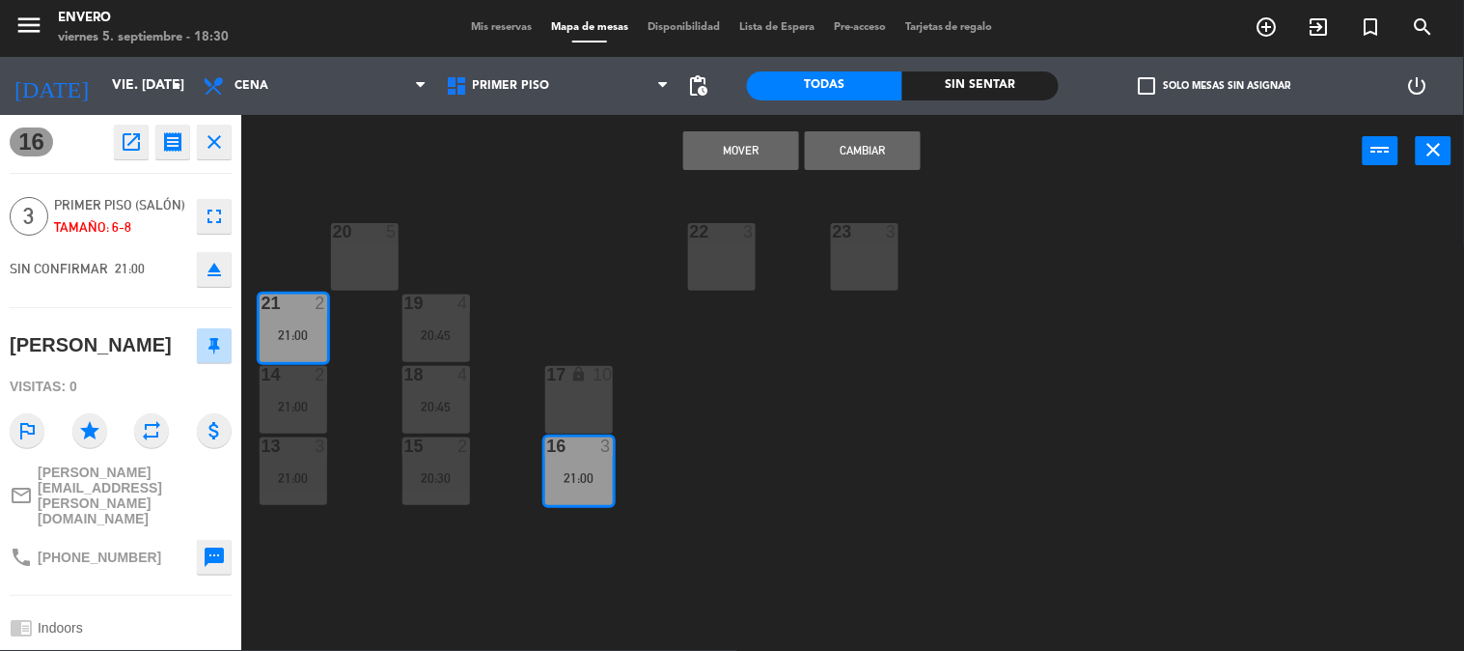
click at [857, 146] on button "Cambiar" at bounding box center [863, 150] width 116 height 39
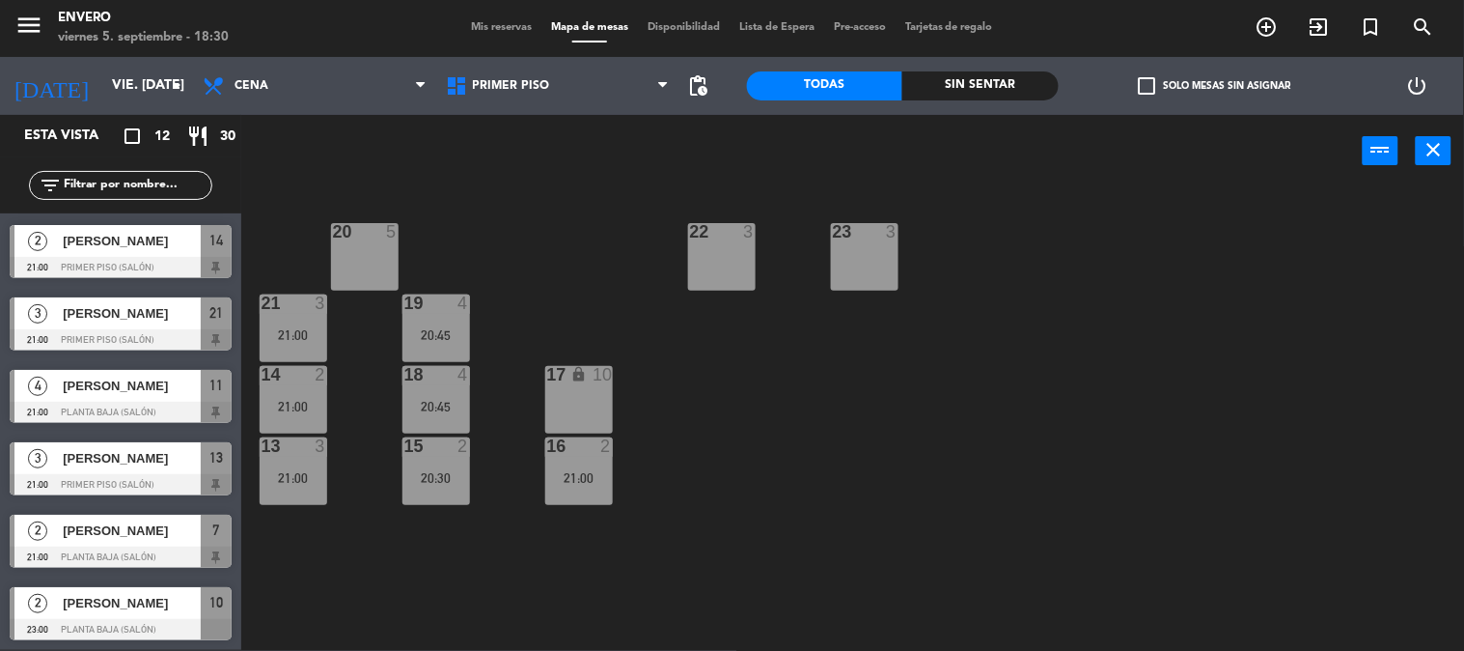
scroll to position [434, 0]
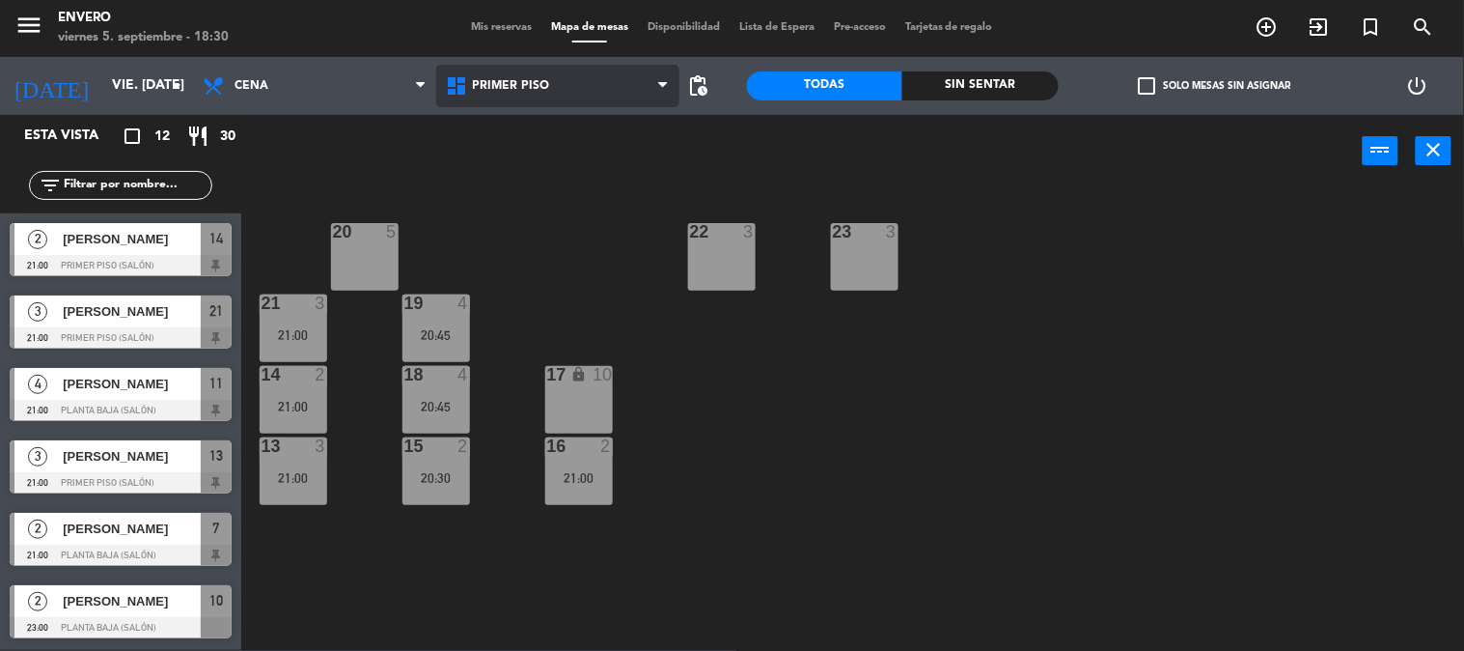
click at [526, 99] on span "Primer Piso" at bounding box center [557, 86] width 243 height 42
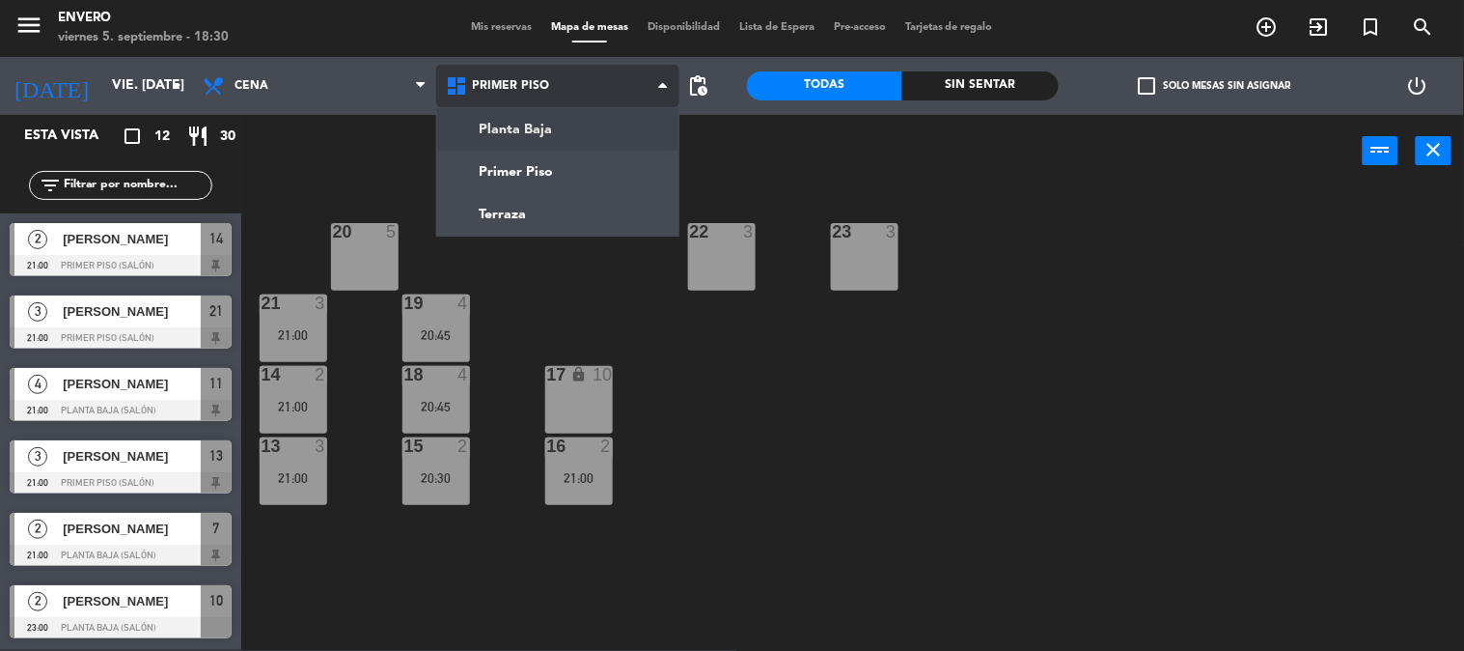
click at [545, 136] on ng-component "menu Envero viernes 5. septiembre - 18:30 Mis reservas Mapa de mesas Disponibil…" at bounding box center [732, 324] width 1464 height 651
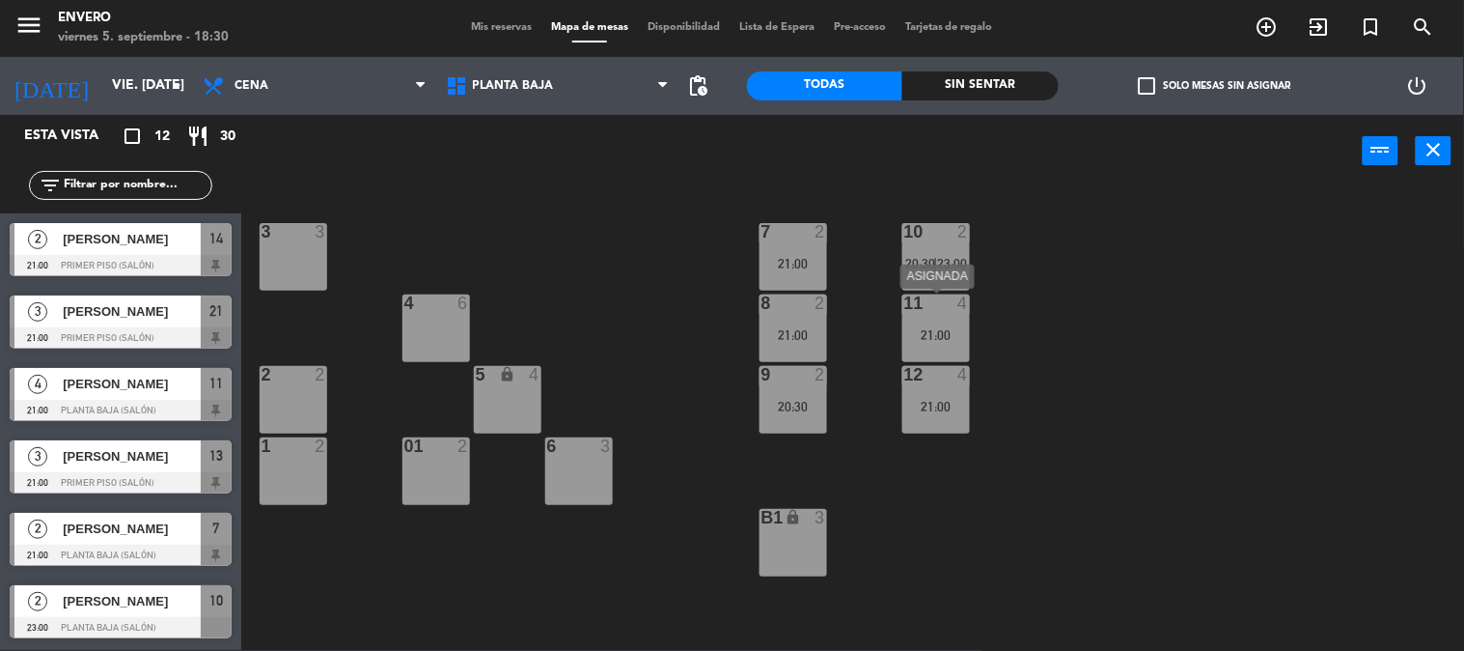
click at [957, 331] on div "21:00" at bounding box center [936, 335] width 68 height 14
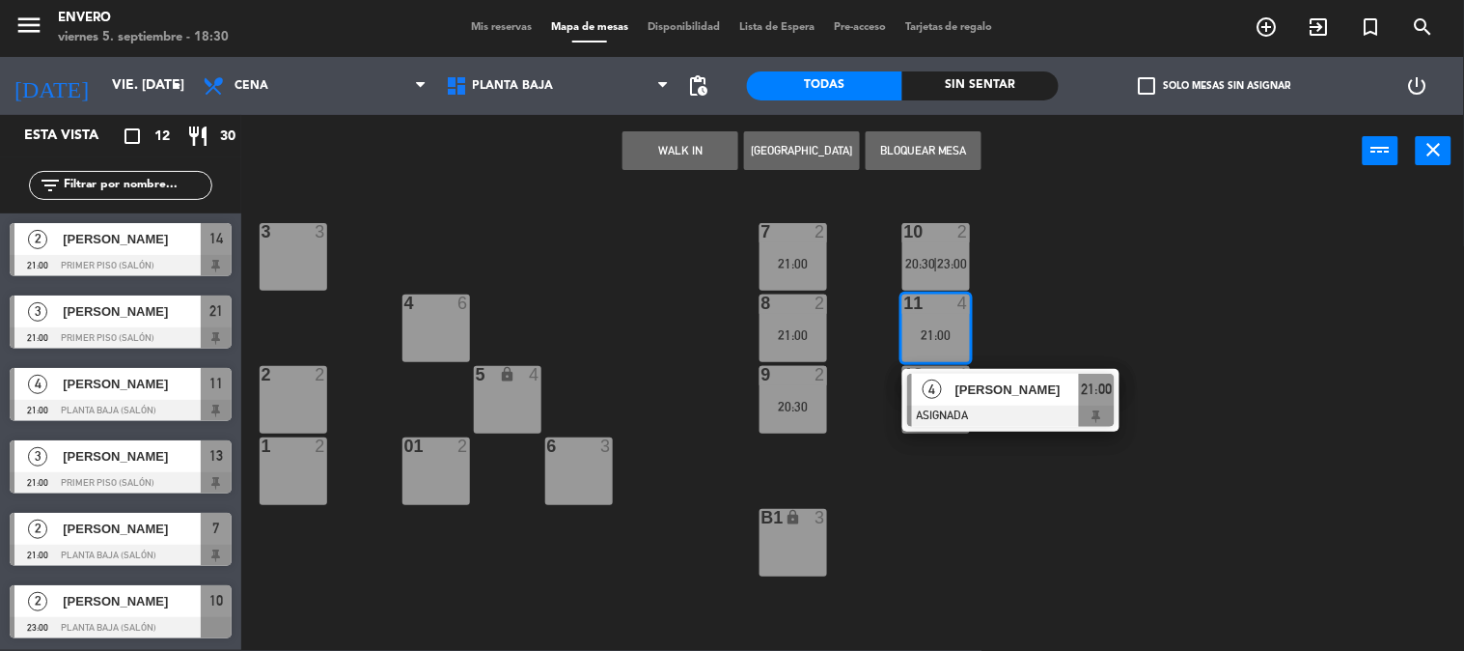
click at [1023, 314] on div "3 3 7 2 21:00 10 2 20:30 | 23:00 4 6 8 2 21:00 11 4 21:00 4 [PERSON_NAME] ASIGN…" at bounding box center [860, 419] width 1208 height 462
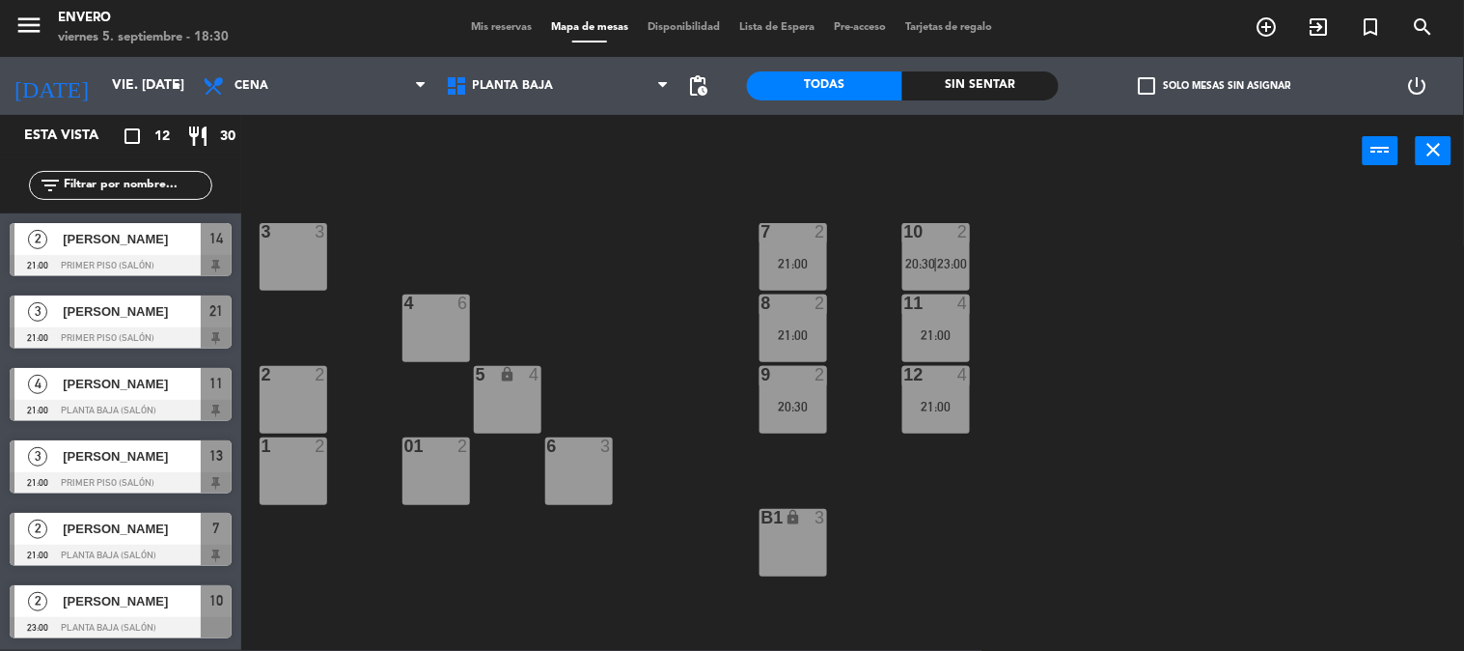
click at [967, 400] on div "21:00" at bounding box center [936, 407] width 68 height 14
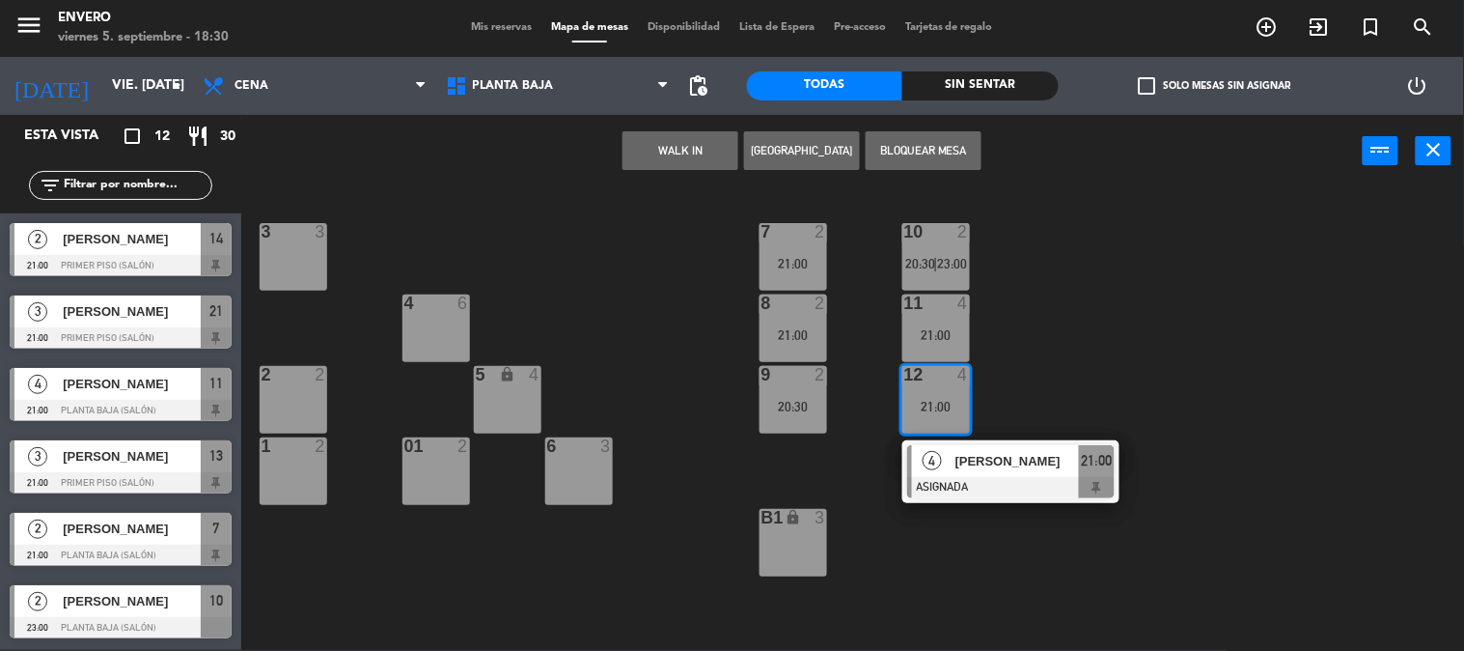
click at [1015, 373] on div "3 3 7 2 21:00 10 2 20:30 | 23:00 4 6 8 2 21:00 11 4 21:00 2 2 5 lock 4 9 2 20:3…" at bounding box center [860, 419] width 1208 height 462
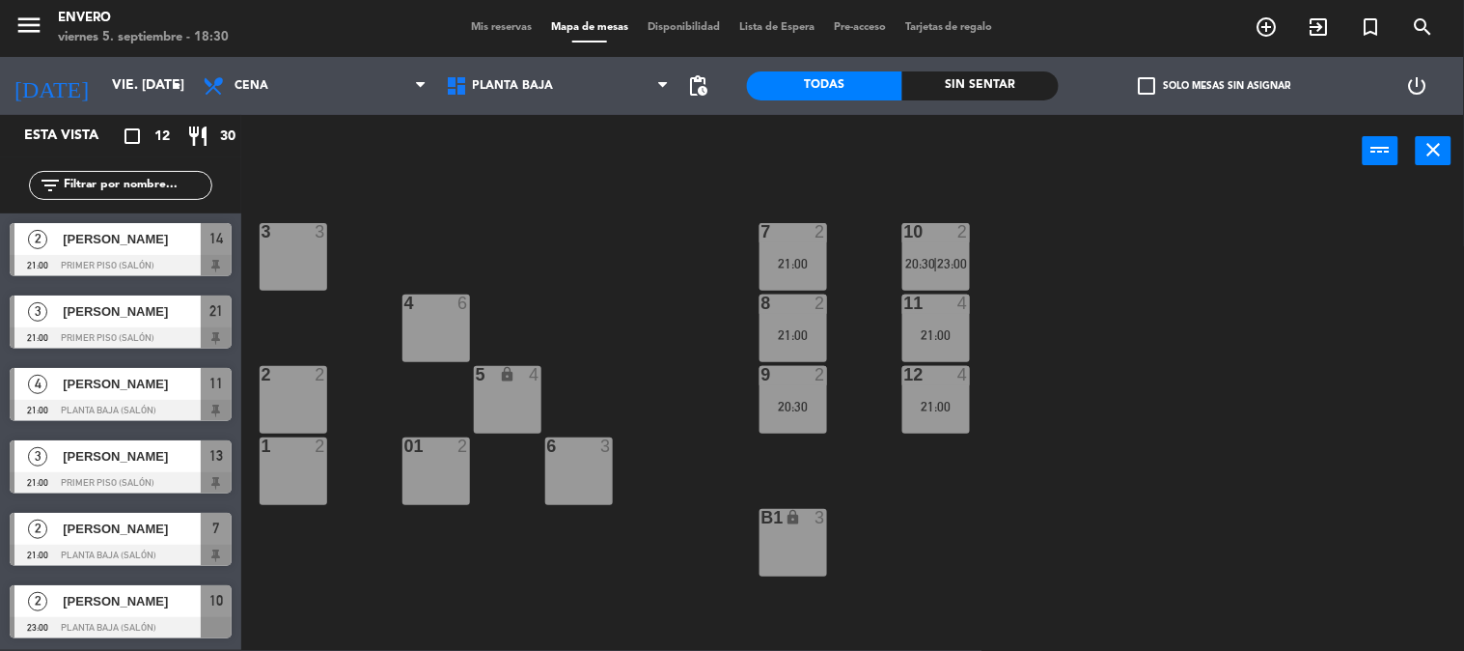
click at [952, 237] on div "2" at bounding box center [968, 231] width 32 height 17
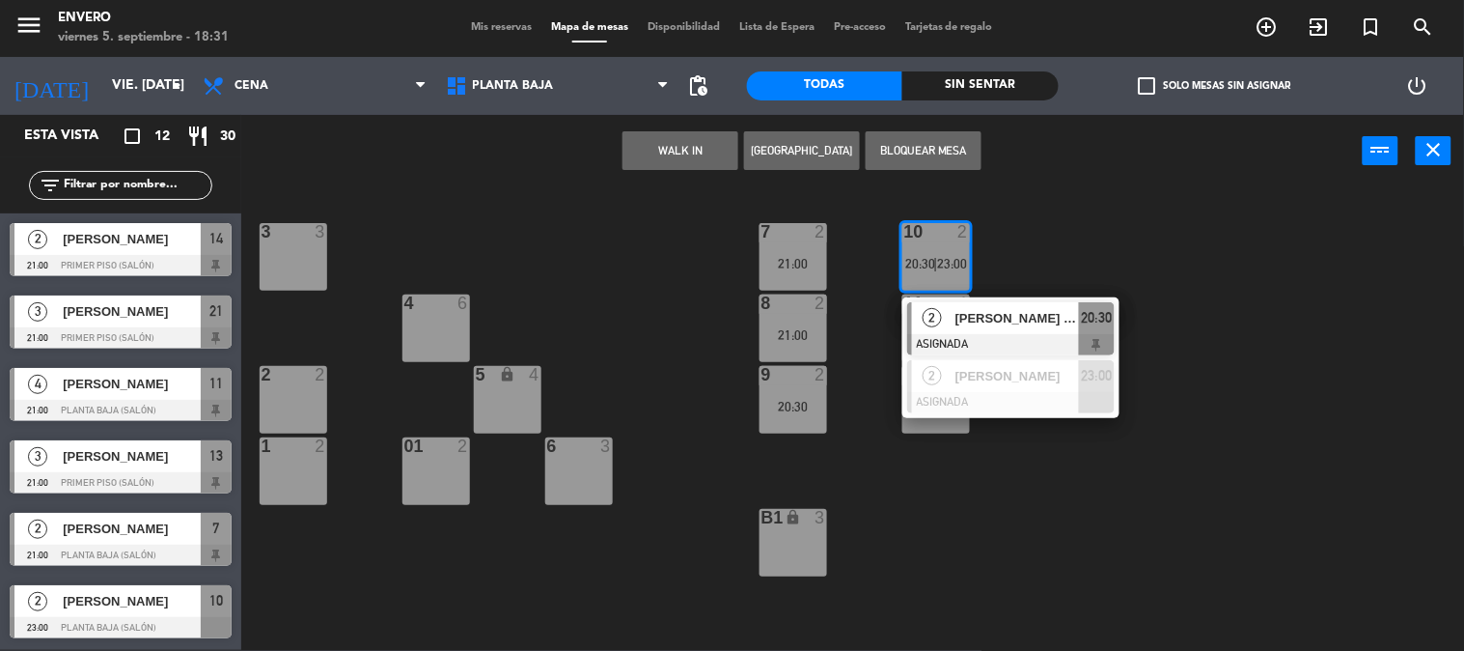
click at [1217, 277] on div "3 3 7 2 21:00 10 2 20:30 | 23:00 2 Candela Fontana ASIGNADA 20:30 2 Candela Sor…" at bounding box center [860, 419] width 1208 height 462
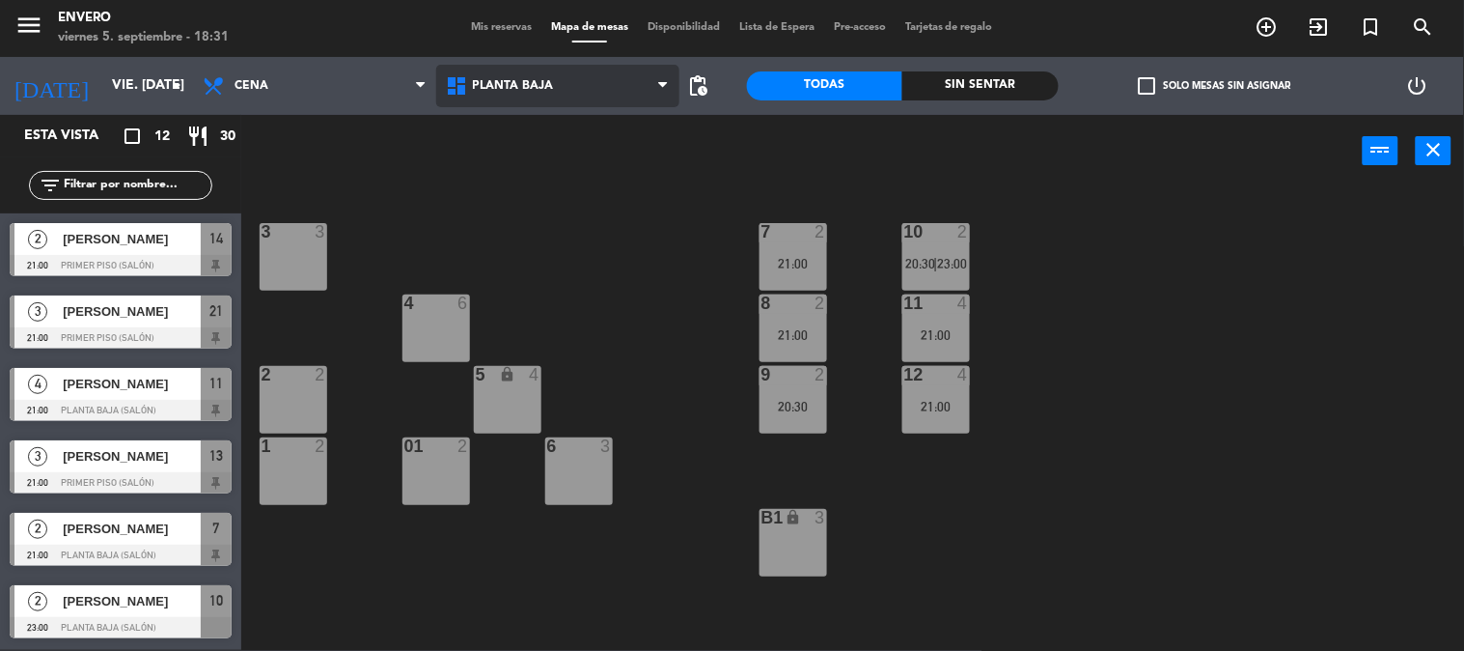
click at [560, 80] on span "Planta Baja" at bounding box center [557, 86] width 243 height 42
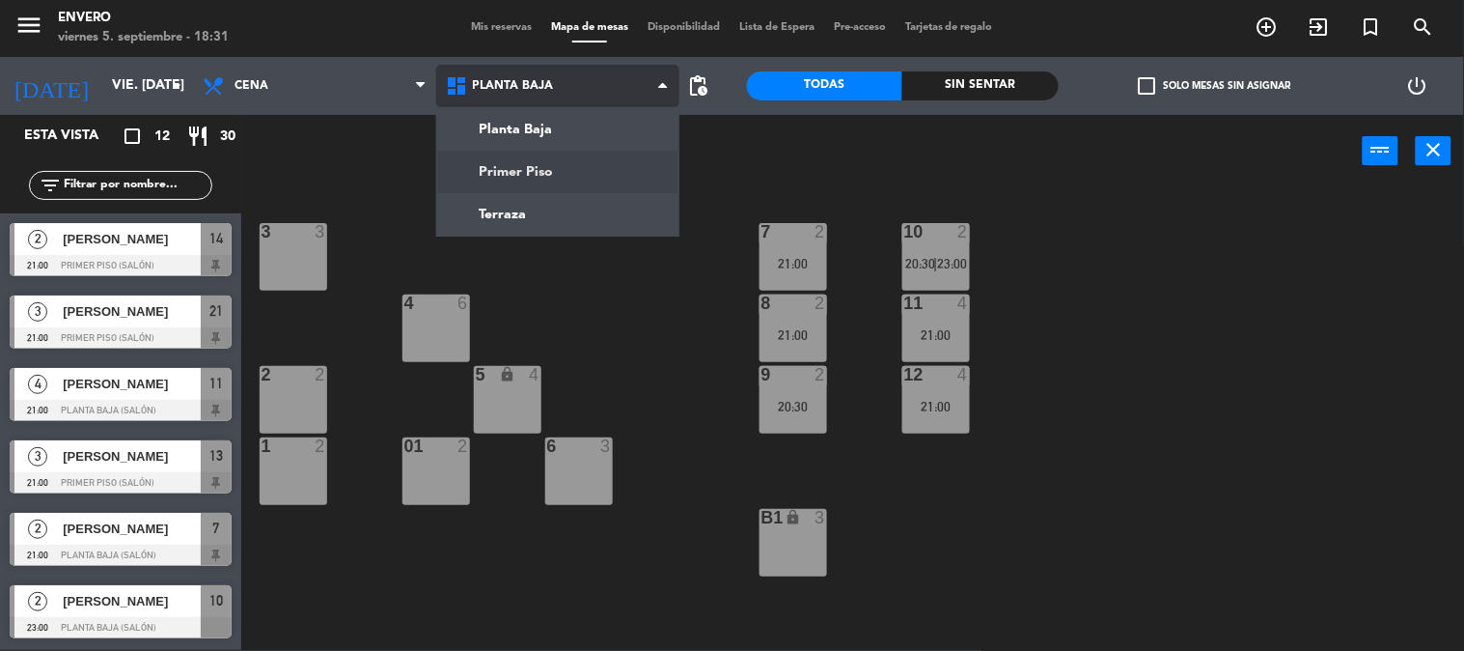
click at [570, 179] on ng-component "menu Envero viernes 5. septiembre - 18:31 Mis reservas Mapa de mesas Disponibil…" at bounding box center [732, 324] width 1464 height 651
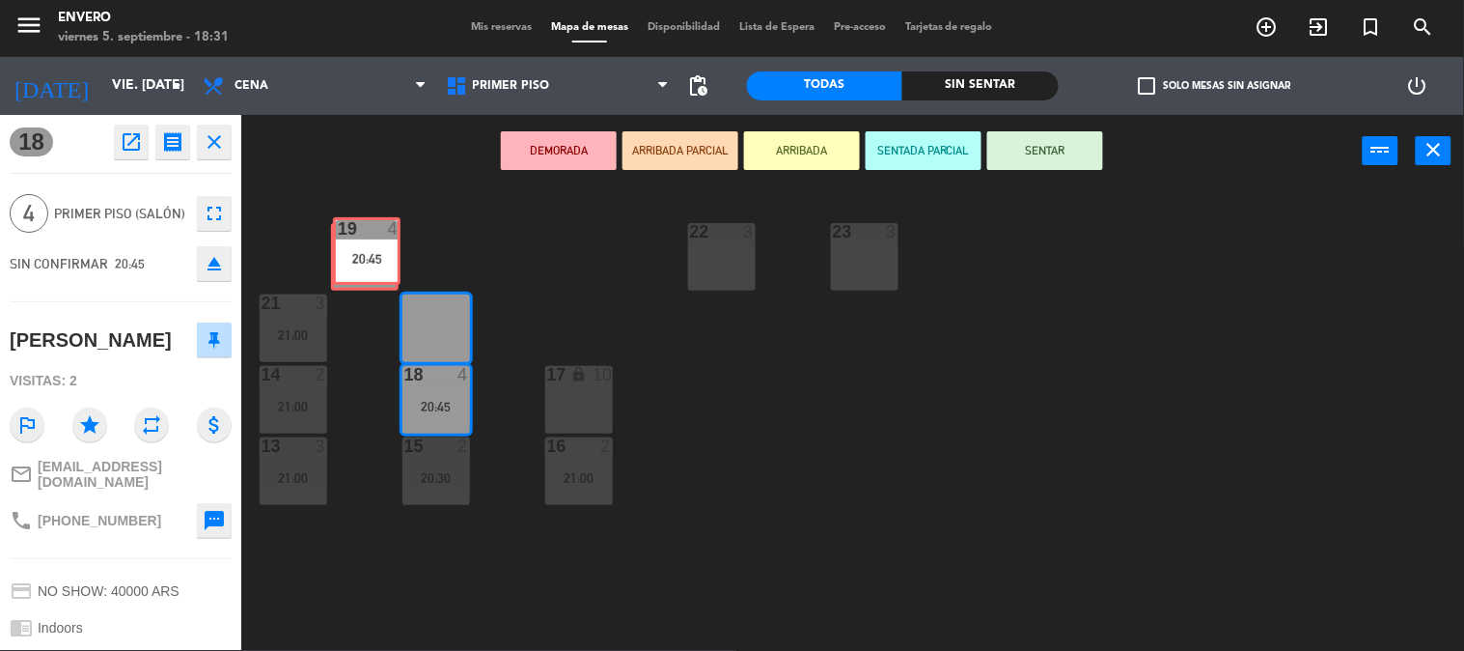
drag, startPoint x: 444, startPoint y: 319, endPoint x: 372, endPoint y: 242, distance: 105.8
click at [373, 242] on div "20 5 22 3 23 3 21 3 21:00 19 4 20:45 19 4 20:45 14 2 21:00 18 4 20:45 17 lock 1…" at bounding box center [860, 419] width 1208 height 462
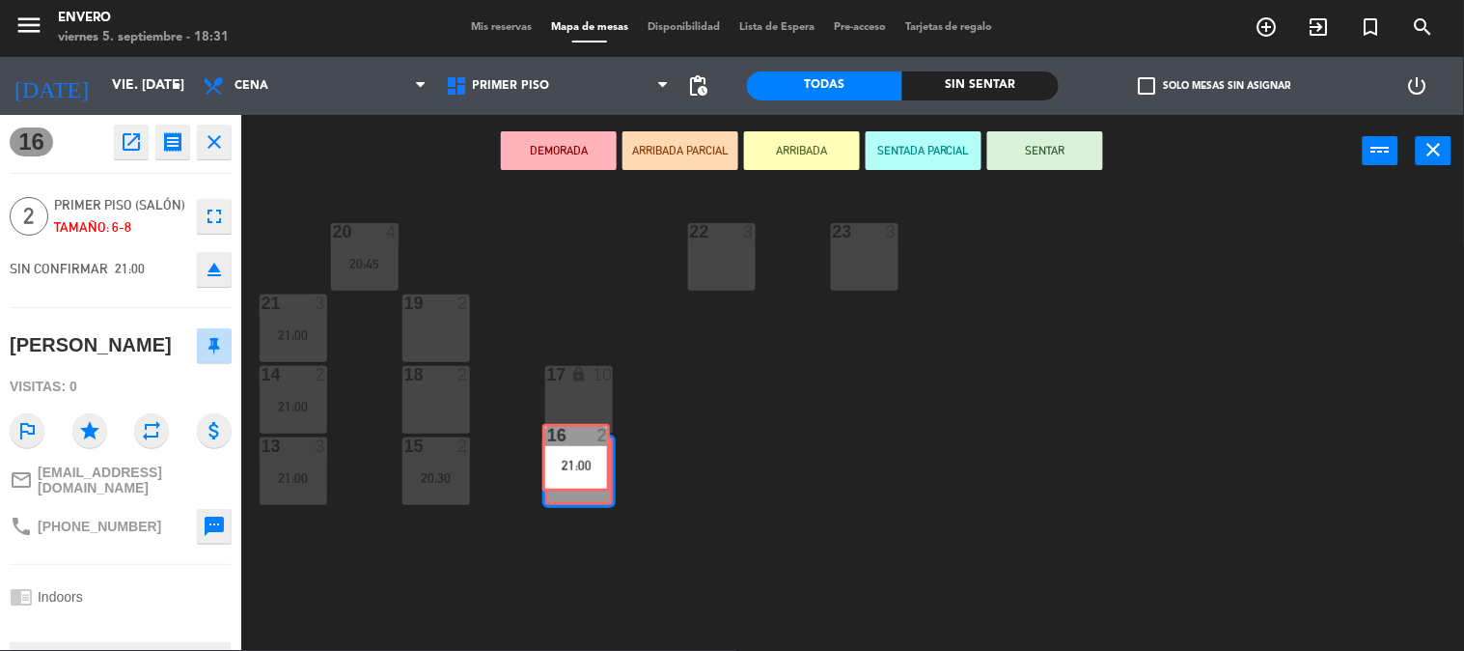
click at [592, 485] on div "16 2 21:00 16 2 21:00" at bounding box center [579, 471] width 68 height 68
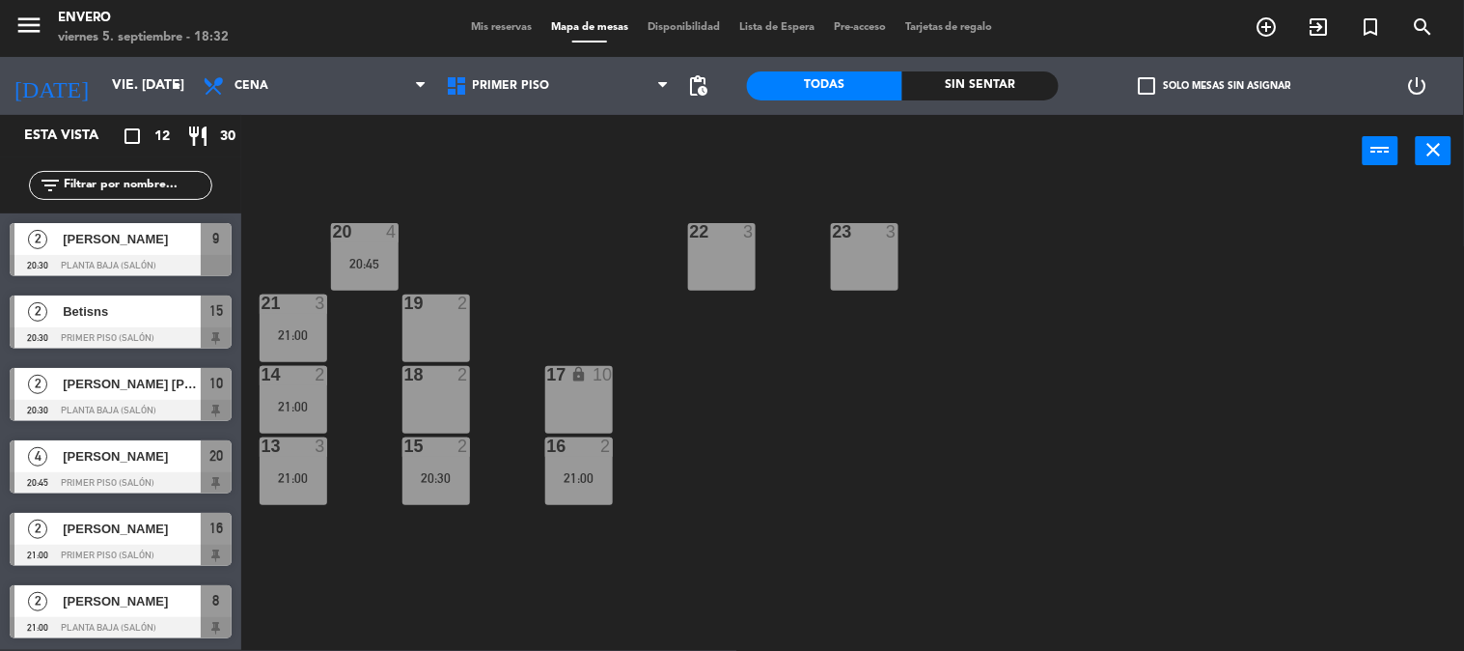
click at [693, 447] on div "20 4 20:45 22 3 23 3 21 3 21:00 19 2 14 2 21:00 18 2 17 lock 10 13 3 21:00 15 2…" at bounding box center [860, 419] width 1208 height 462
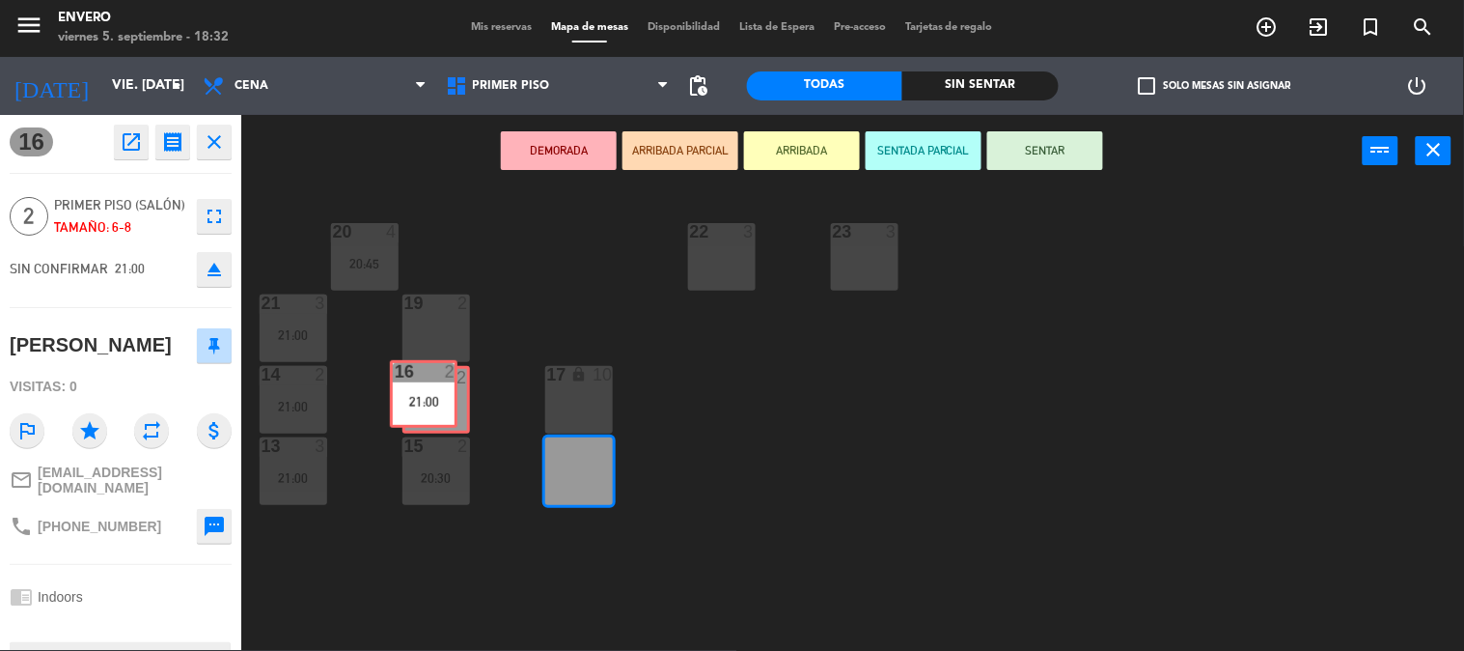
drag, startPoint x: 600, startPoint y: 480, endPoint x: 445, endPoint y: 402, distance: 173.5
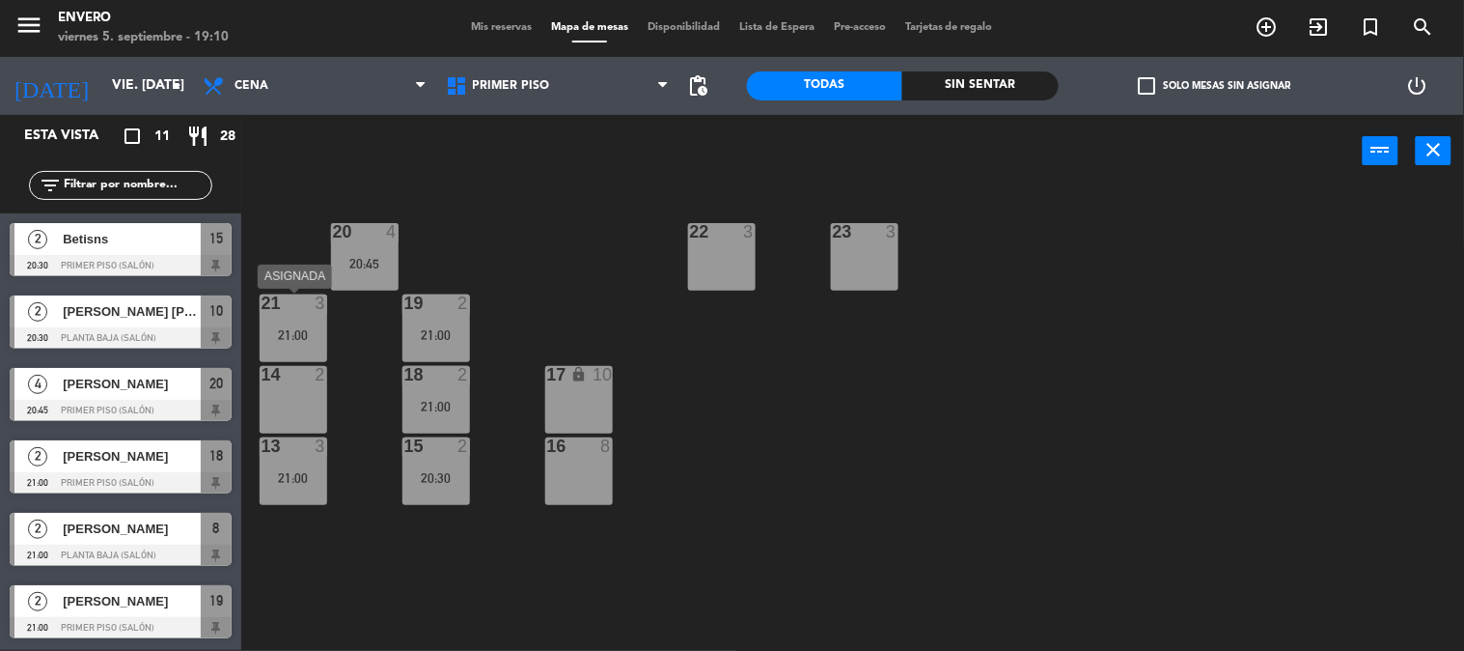
click at [292, 339] on div "21:00" at bounding box center [294, 335] width 68 height 14
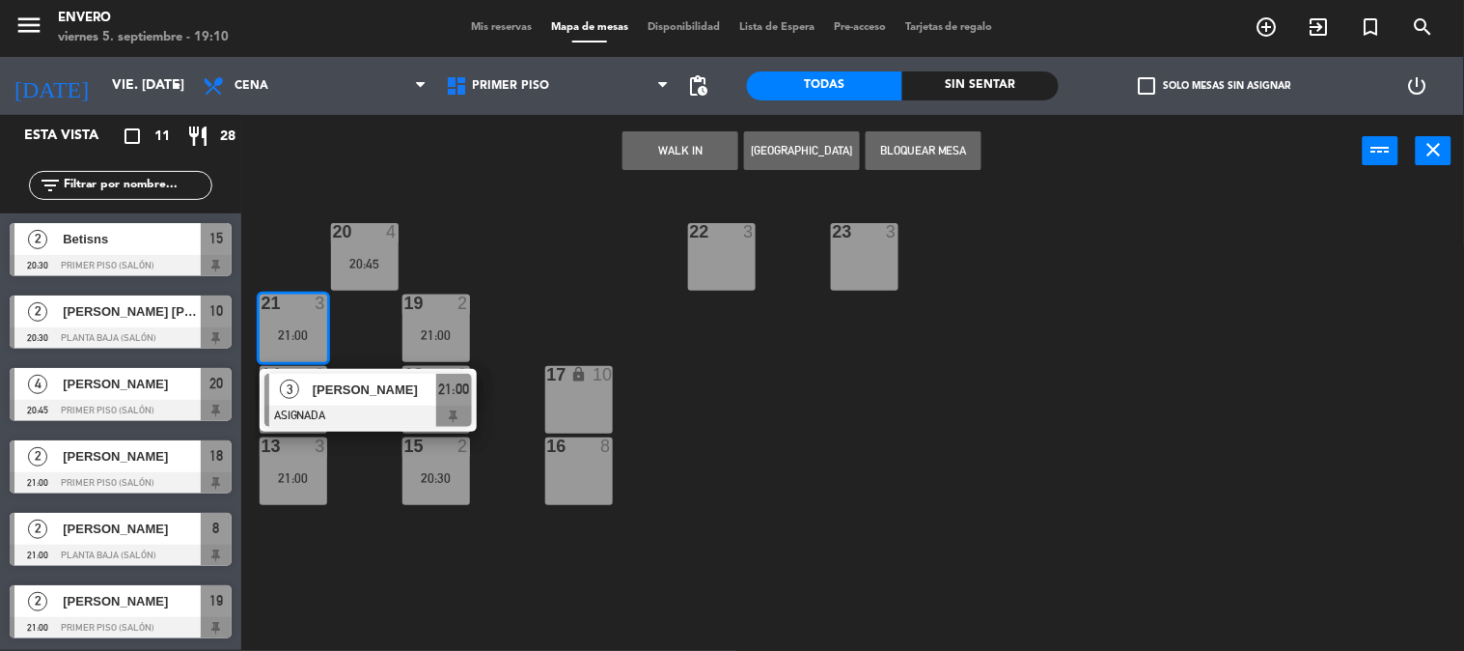
click at [564, 311] on div "20 4 20:45 22 3 23 3 21 3 21:00 3 [PERSON_NAME] ASIGNADA 21:00 19 2 21:00 14 2 …" at bounding box center [860, 419] width 1208 height 462
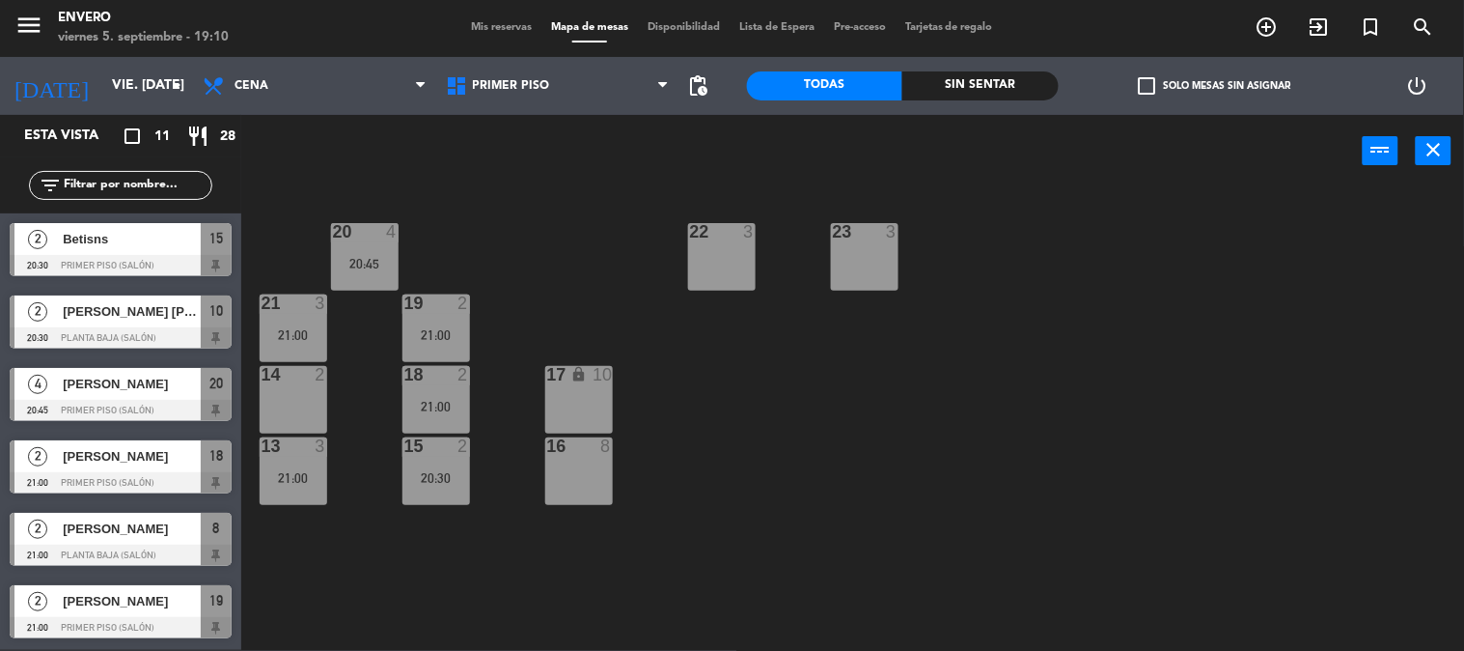
click at [426, 314] on div "19 2 21:00" at bounding box center [436, 328] width 68 height 68
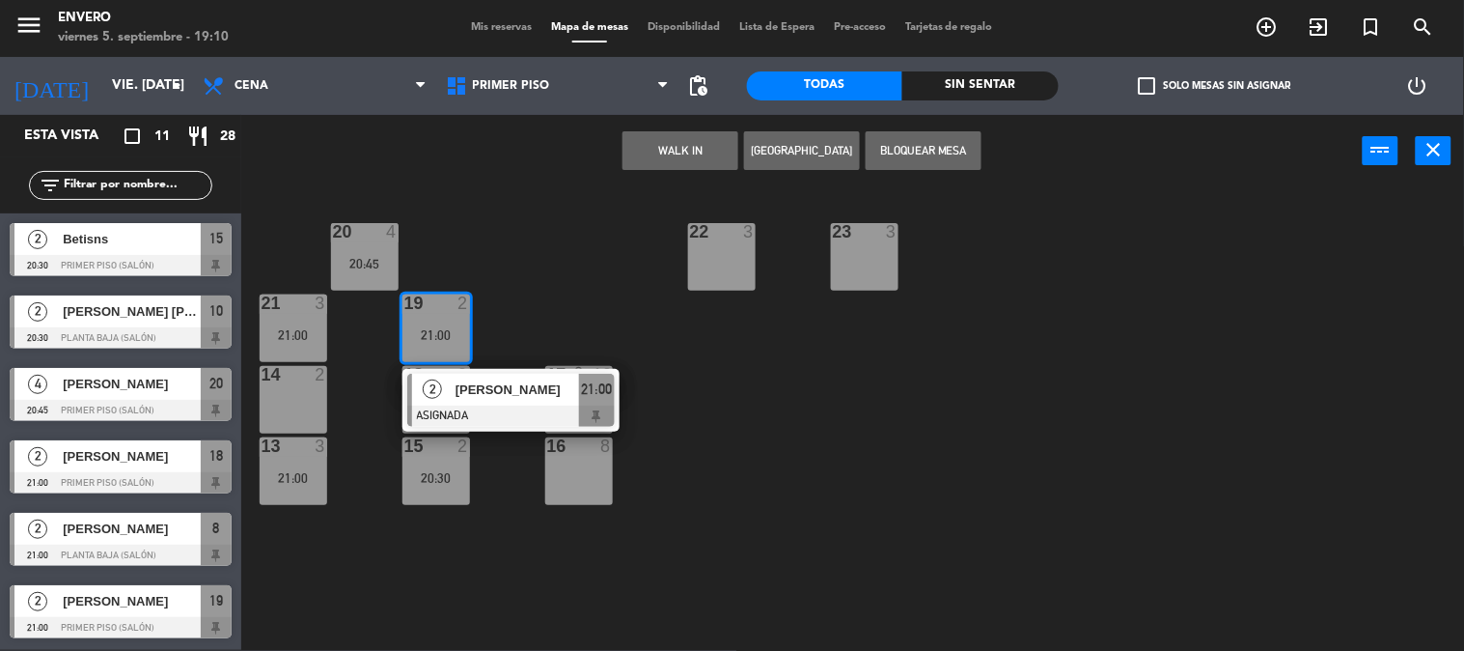
click at [547, 286] on div "20 4 20:45 22 3 23 3 21 3 21:00 19 2 21:00 2 [PERSON_NAME] ASIGNADA 21:00 14 2 …" at bounding box center [860, 419] width 1208 height 462
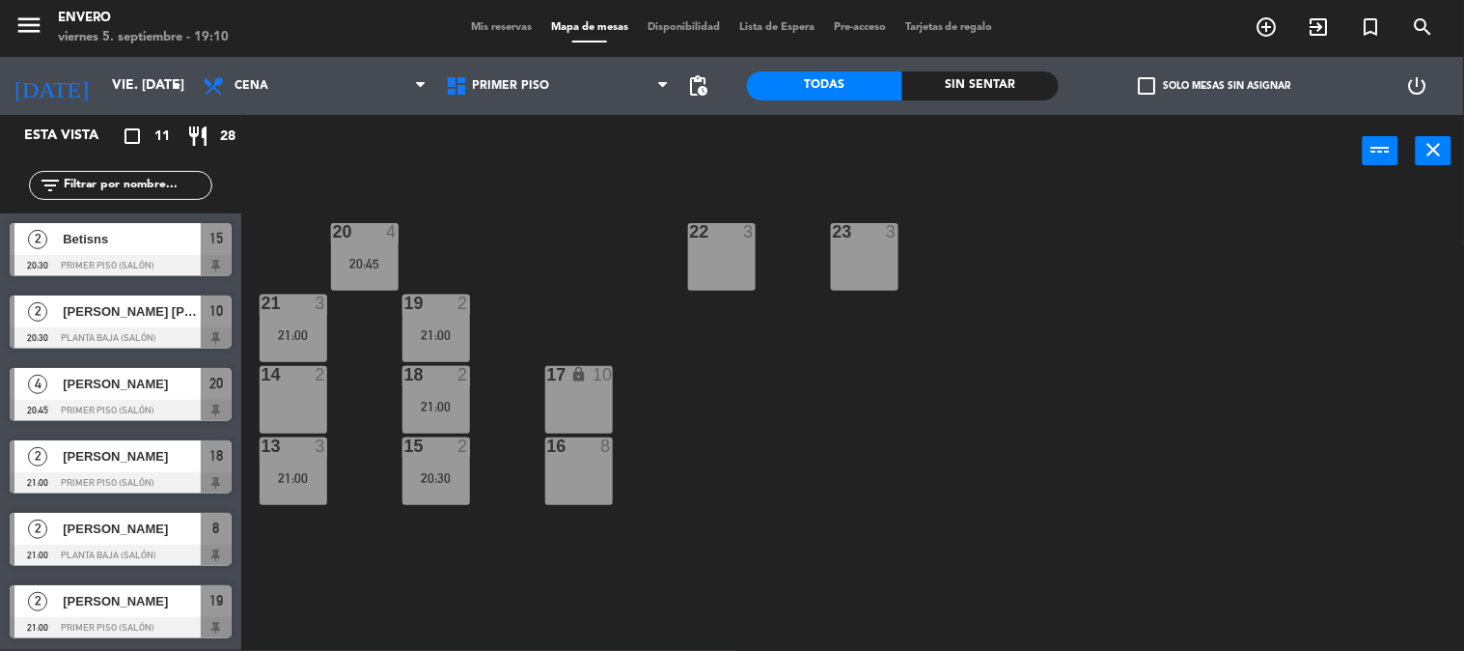
click at [454, 396] on div "18 2 21:00" at bounding box center [436, 400] width 68 height 68
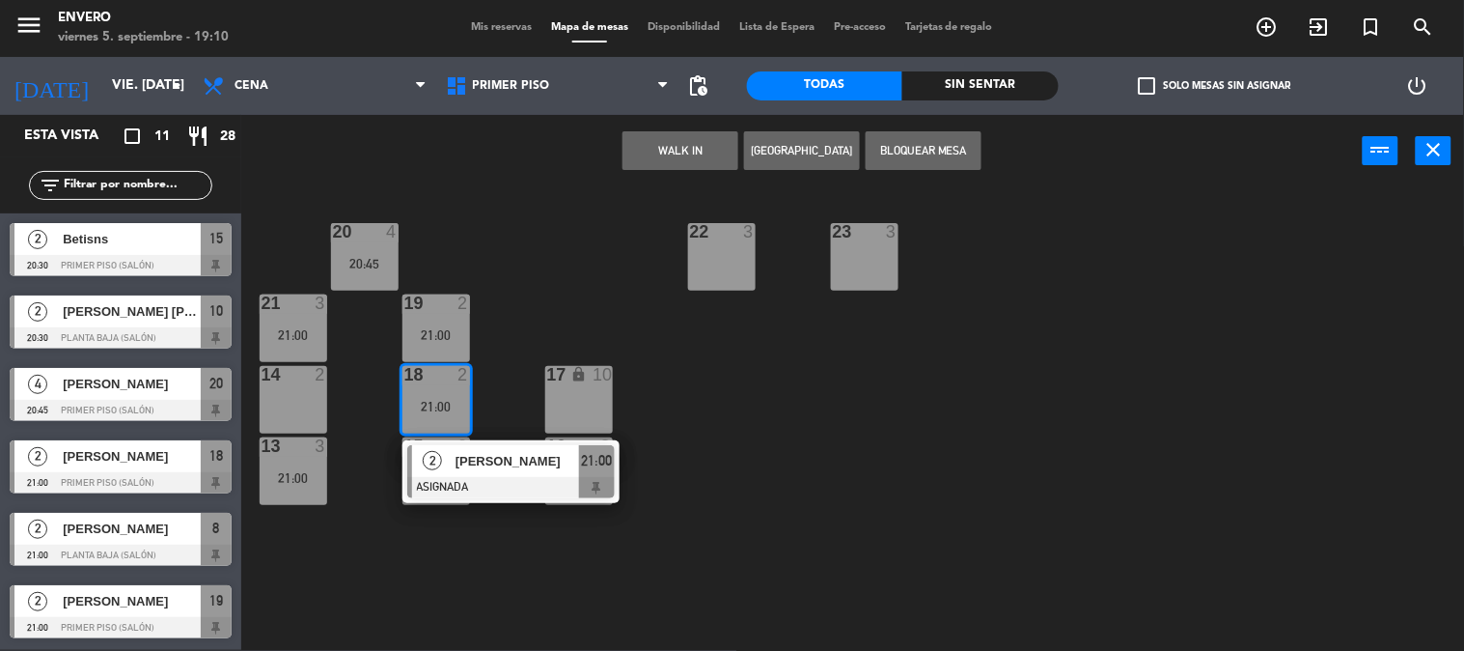
click at [562, 295] on div "20 4 20:45 22 3 23 3 21 3 21:00 19 2 21:00 14 2 18 2 21:00 2 [PERSON_NAME] ASIG…" at bounding box center [860, 419] width 1208 height 462
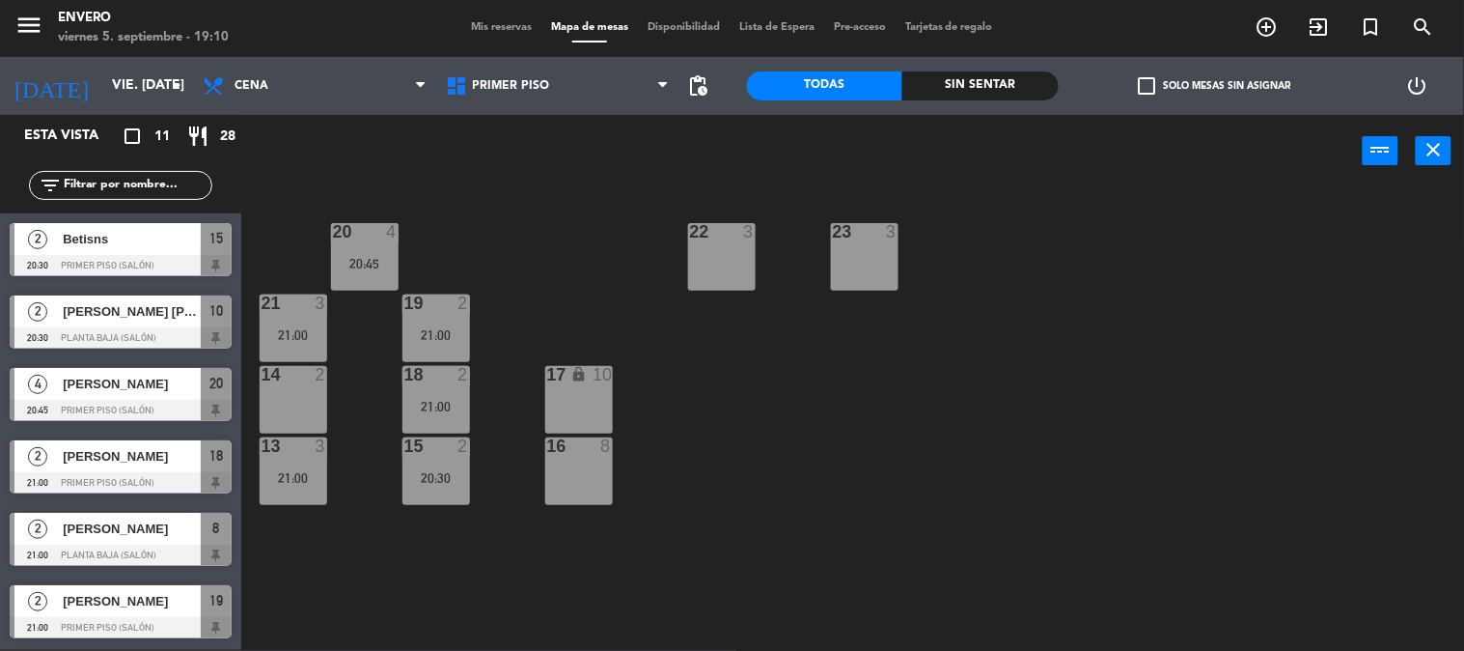
click at [455, 465] on div "15 2 20:30" at bounding box center [436, 471] width 68 height 68
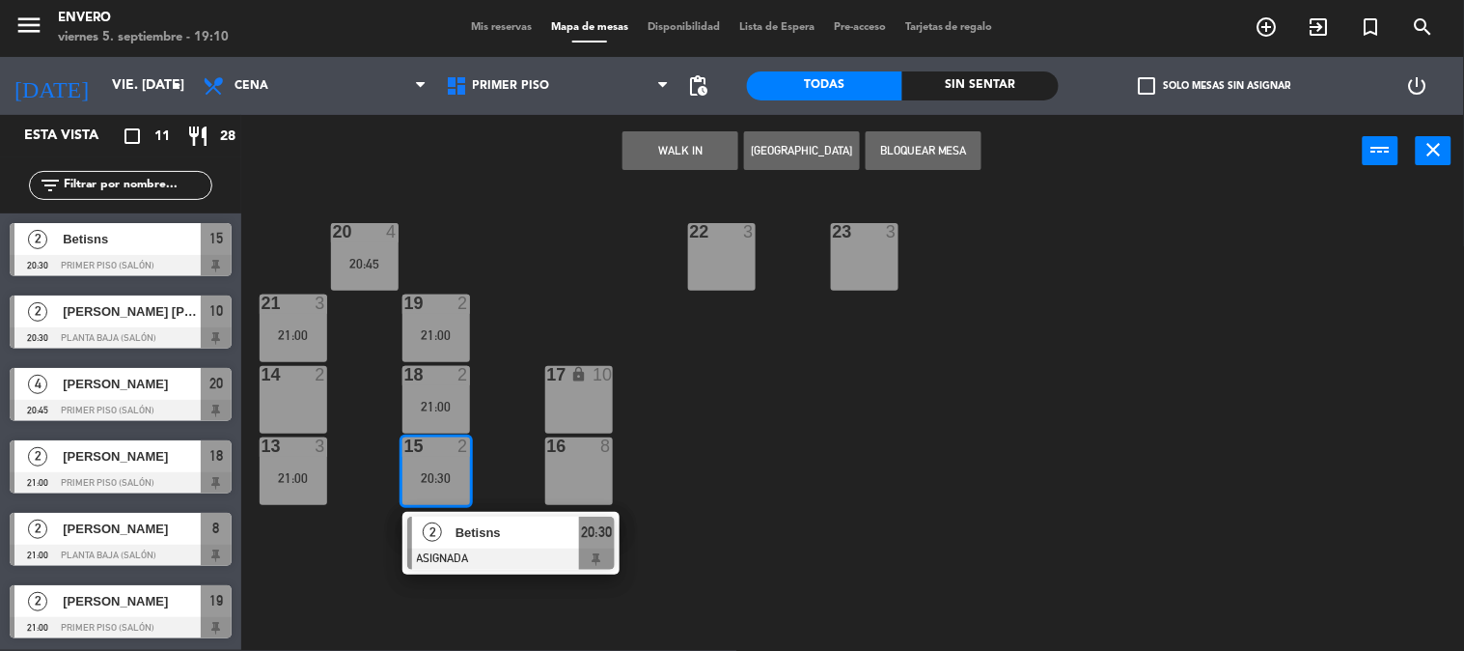
click at [554, 316] on div "20 4 20:45 22 3 23 3 21 3 21:00 19 2 21:00 14 2 18 2 21:00 17 lock 10 13 3 21:0…" at bounding box center [860, 419] width 1208 height 462
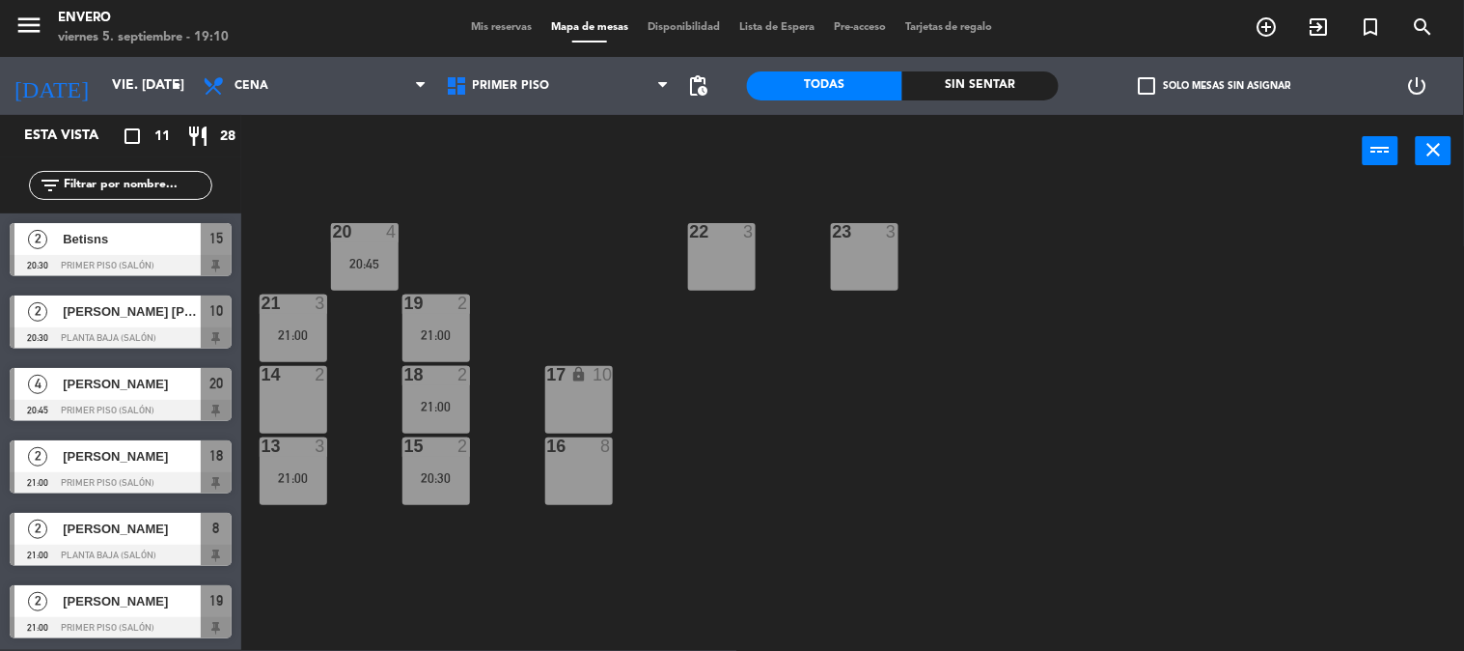
click at [294, 458] on div "13 3 21:00" at bounding box center [294, 471] width 68 height 68
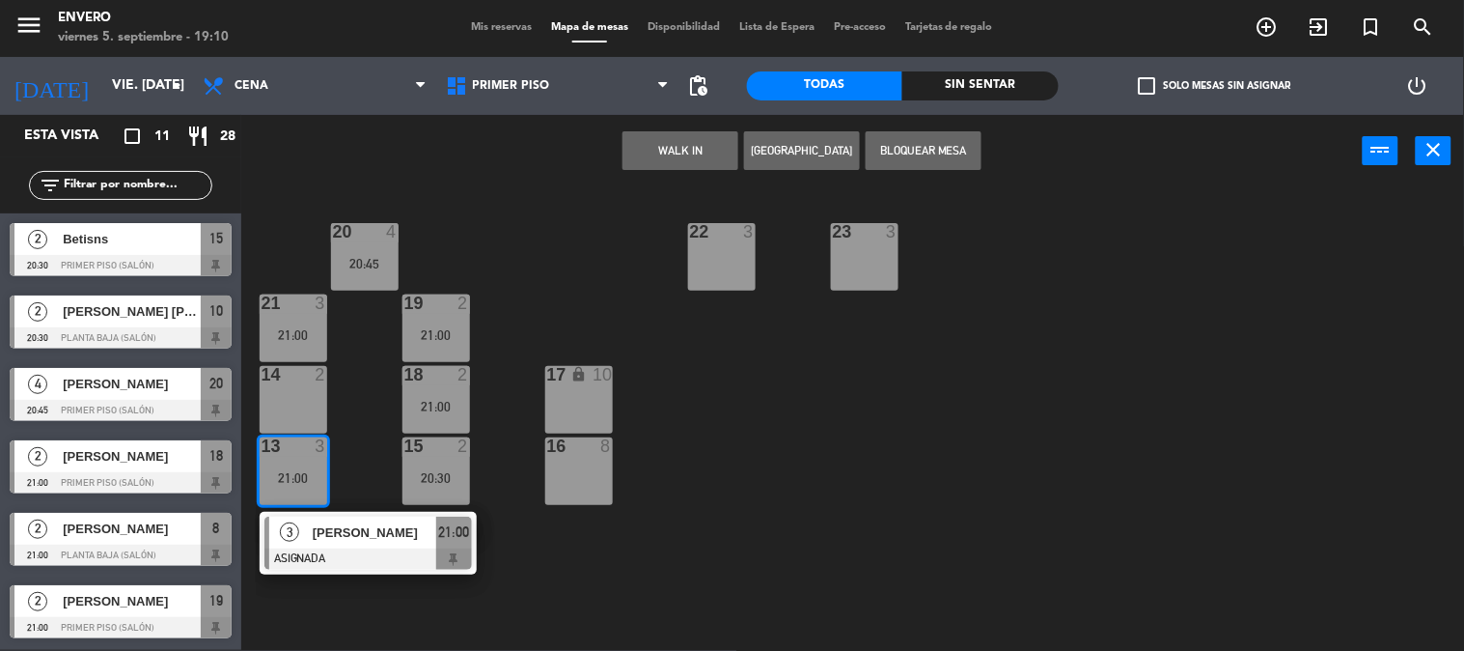
drag, startPoint x: 594, startPoint y: 291, endPoint x: 554, endPoint y: 291, distance: 39.6
click at [593, 291] on div "20 4 20:45 22 3 23 3 21 3 21:00 19 2 21:00 14 2 18 2 21:00 17 lock 10 13 3 21:0…" at bounding box center [860, 419] width 1208 height 462
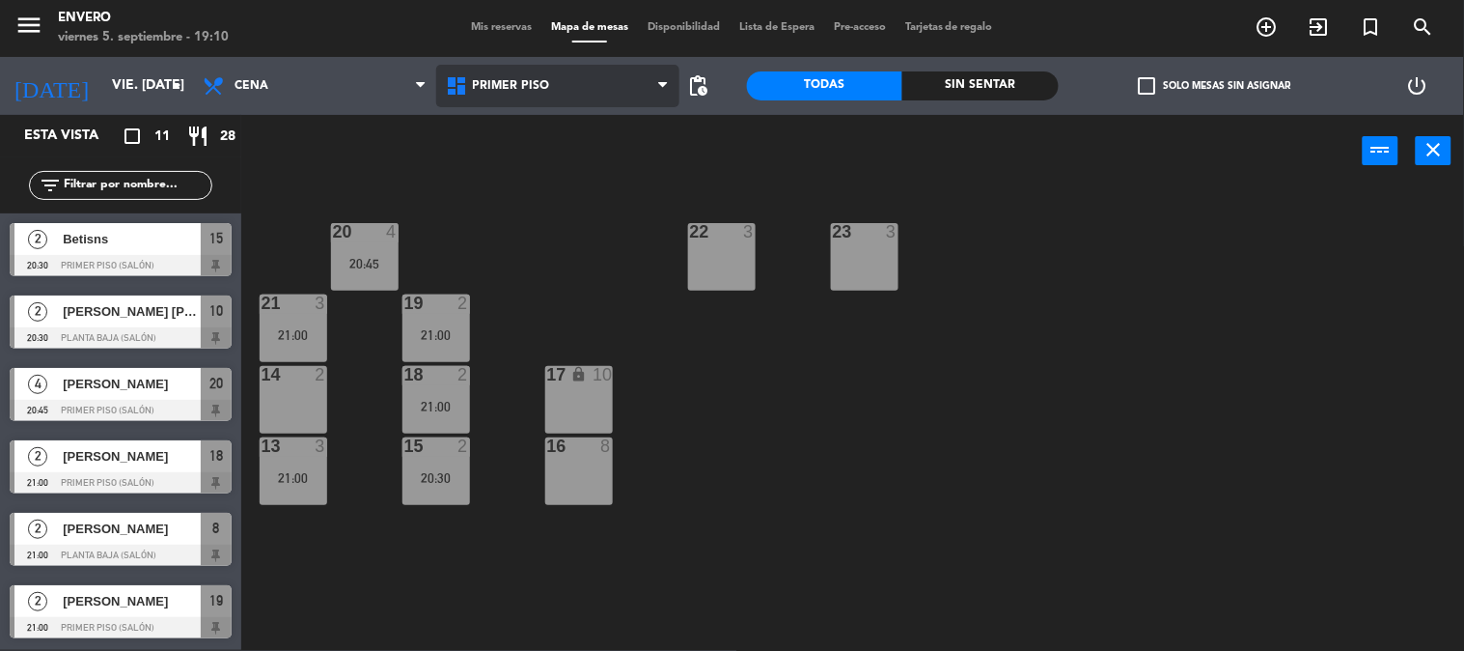
click at [567, 94] on span "Primer Piso" at bounding box center [557, 86] width 243 height 42
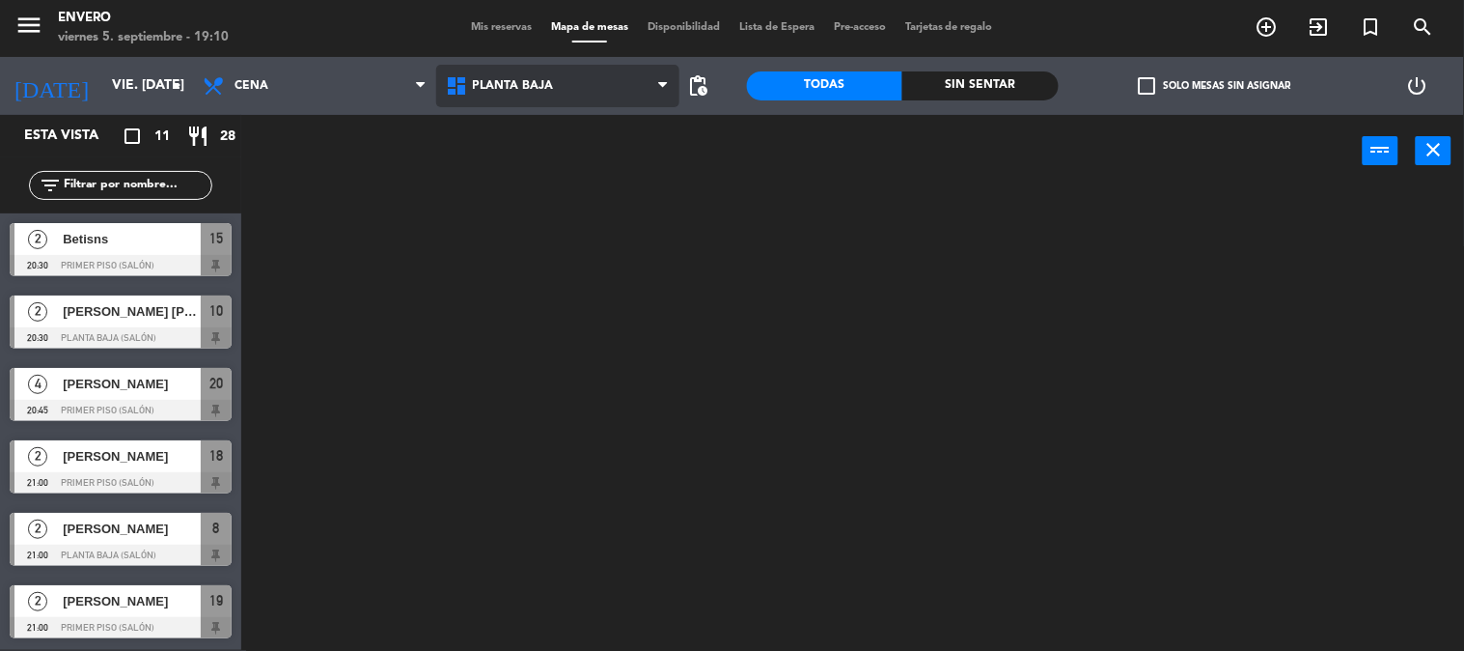
click at [567, 120] on ng-component "menu Envero viernes 5. septiembre - 19:10 Mis reservas Mapa de mesas Disponibil…" at bounding box center [732, 324] width 1464 height 651
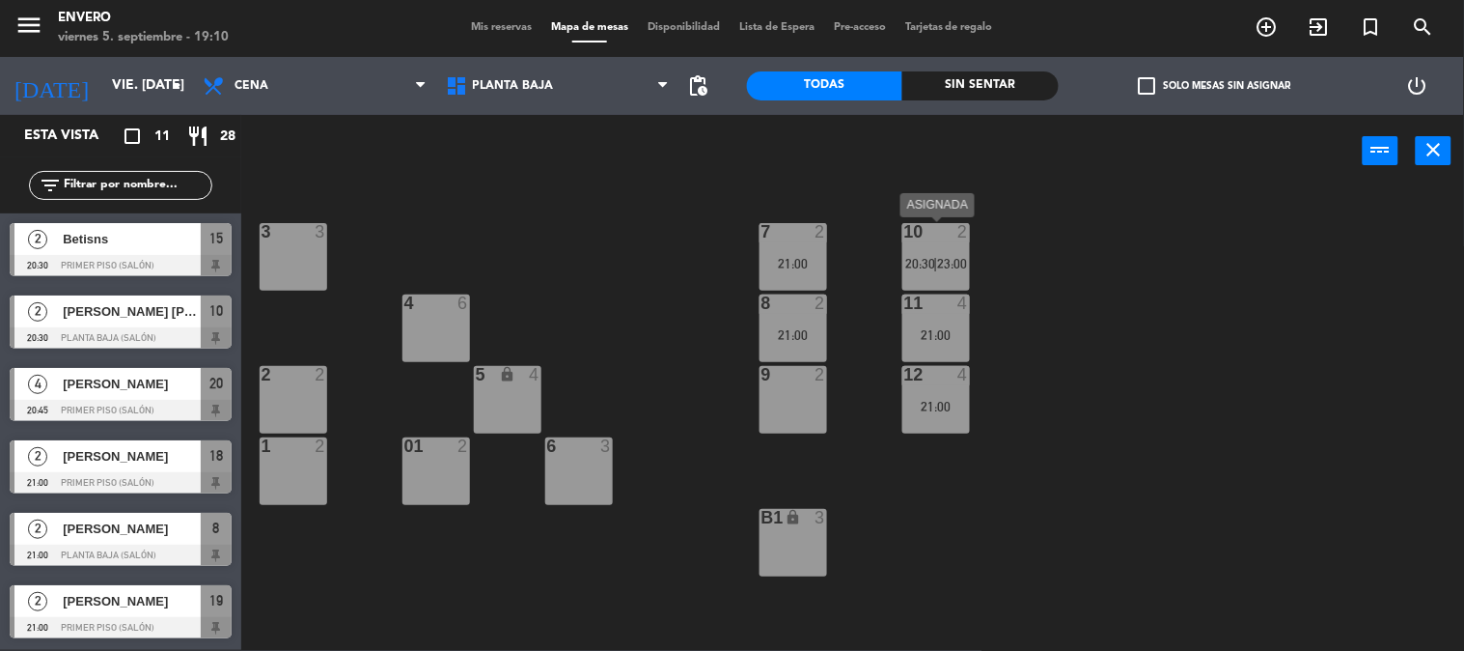
click at [927, 259] on span "20:30" at bounding box center [921, 263] width 30 height 15
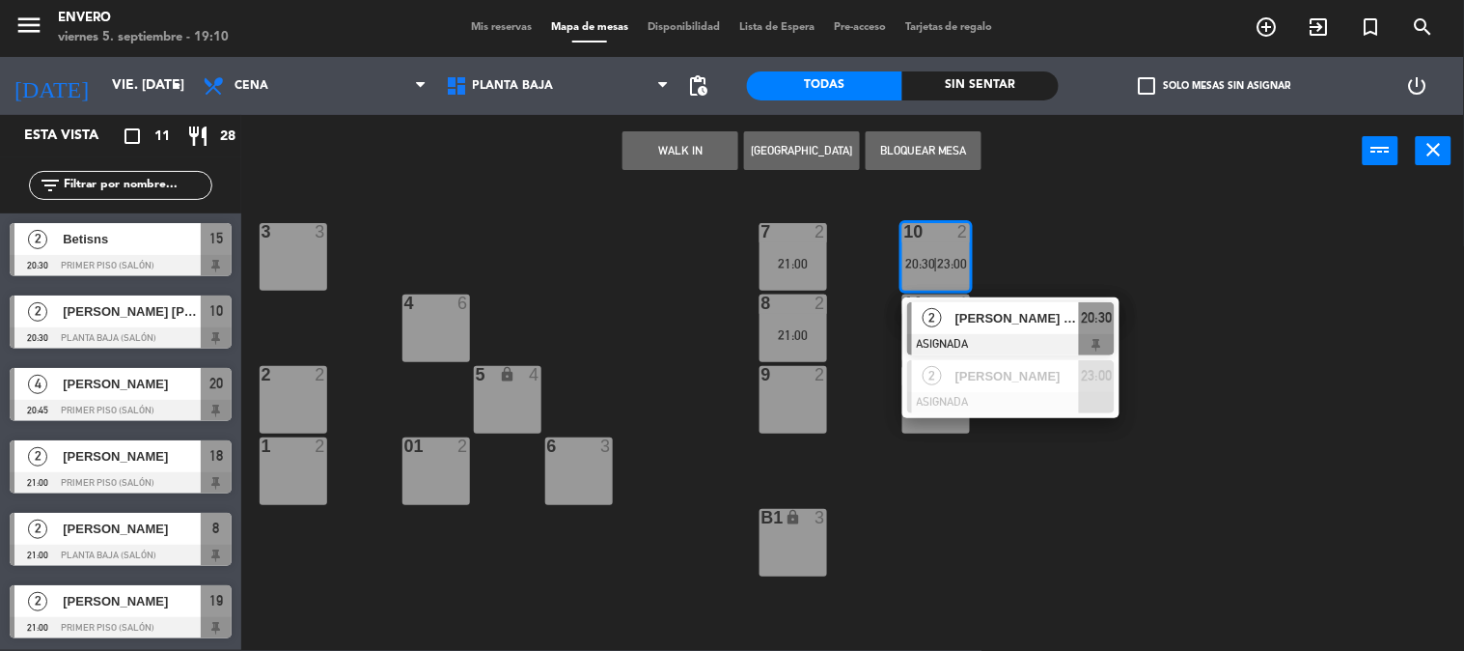
drag, startPoint x: 1073, startPoint y: 223, endPoint x: 878, endPoint y: 236, distance: 195.4
click at [1055, 223] on div "3 3 7 2 21:00 10 2 20:30 | 23:00 2 Candela Fontana ASIGNADA 20:30 2 Candela Sor…" at bounding box center [860, 419] width 1208 height 462
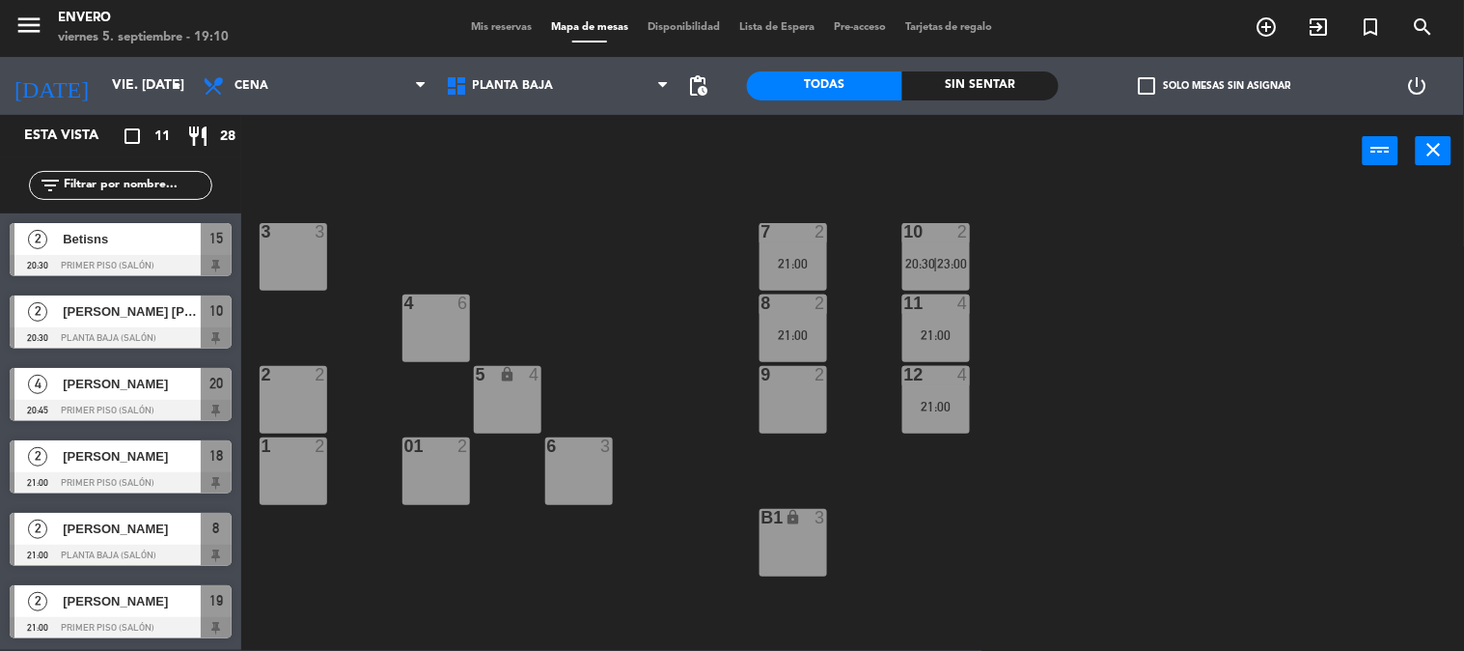
click at [821, 245] on div "7 2 21:00" at bounding box center [794, 257] width 68 height 68
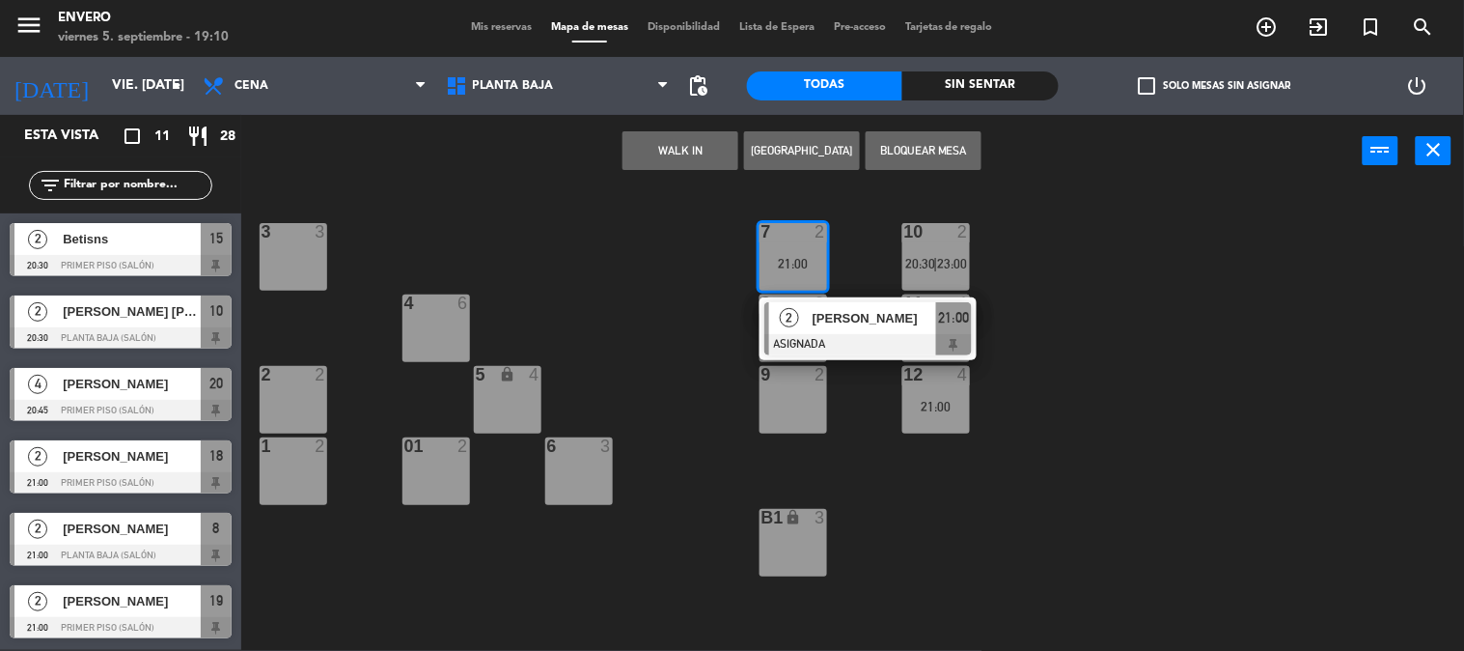
click at [1046, 293] on div "3 3 7 2 21:00 2 [PERSON_NAME] ASIGNADA 21:00 10 2 20:30 | 23:00 4 6 8 2 21:00 1…" at bounding box center [860, 419] width 1208 height 462
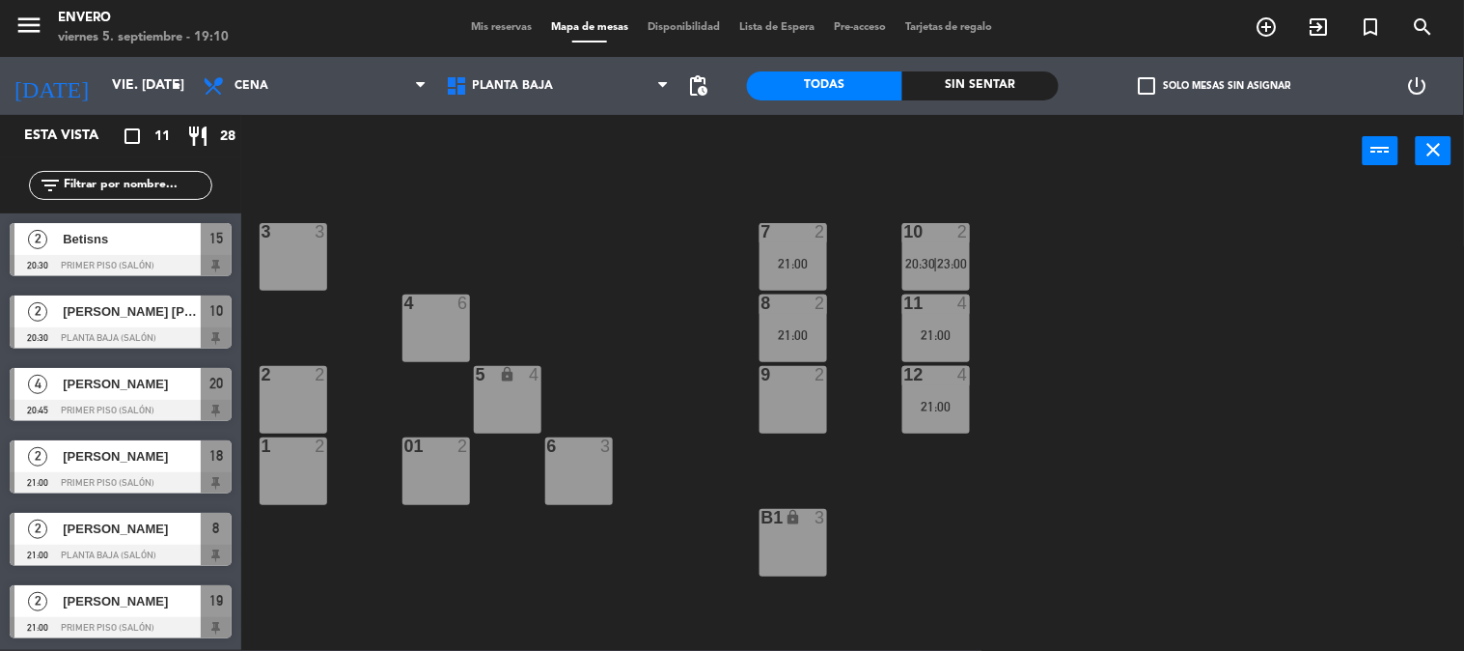
click at [825, 323] on div "3 3 7 2 21:00 10 2 20:30 | 23:00 4 6 8 2 21:00 11 4 21:00 2 2 5 lock 4 9 2 12 4…" at bounding box center [860, 419] width 1208 height 462
click at [816, 325] on div "8 2 21:00" at bounding box center [794, 328] width 68 height 68
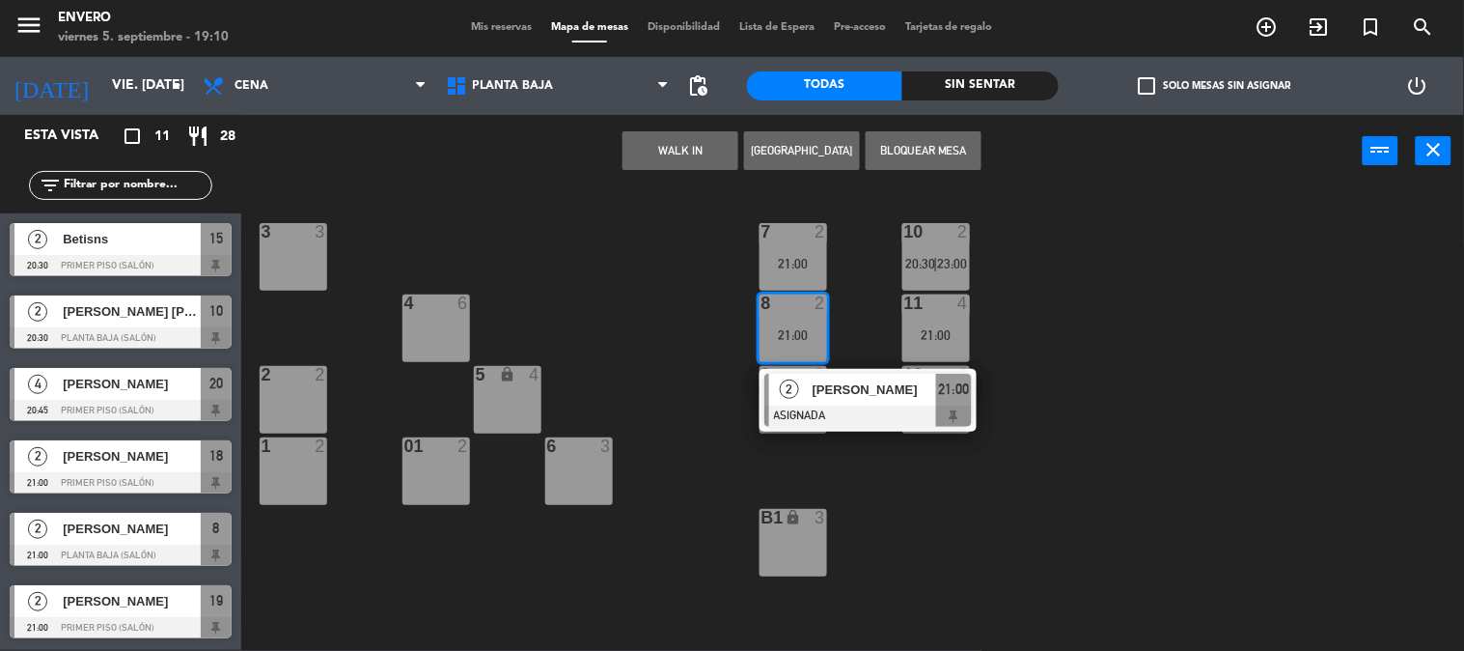
drag, startPoint x: 1066, startPoint y: 349, endPoint x: 956, endPoint y: 338, distance: 110.6
click at [1057, 349] on div "3 3 7 2 21:00 10 2 20:30 | 23:00 4 6 8 2 21:00 2 [PERSON_NAME] ASIGNADA 21:00 1…" at bounding box center [860, 419] width 1208 height 462
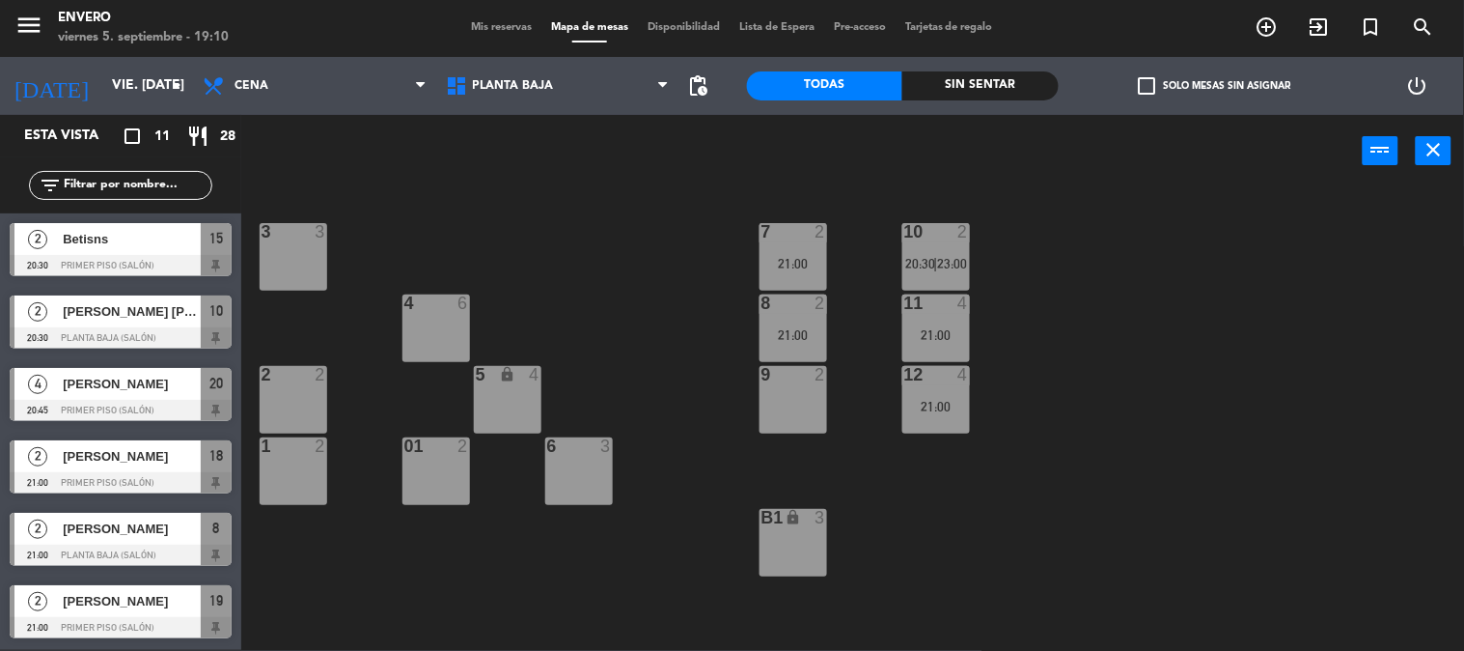
click at [932, 332] on div "21:00" at bounding box center [936, 335] width 68 height 14
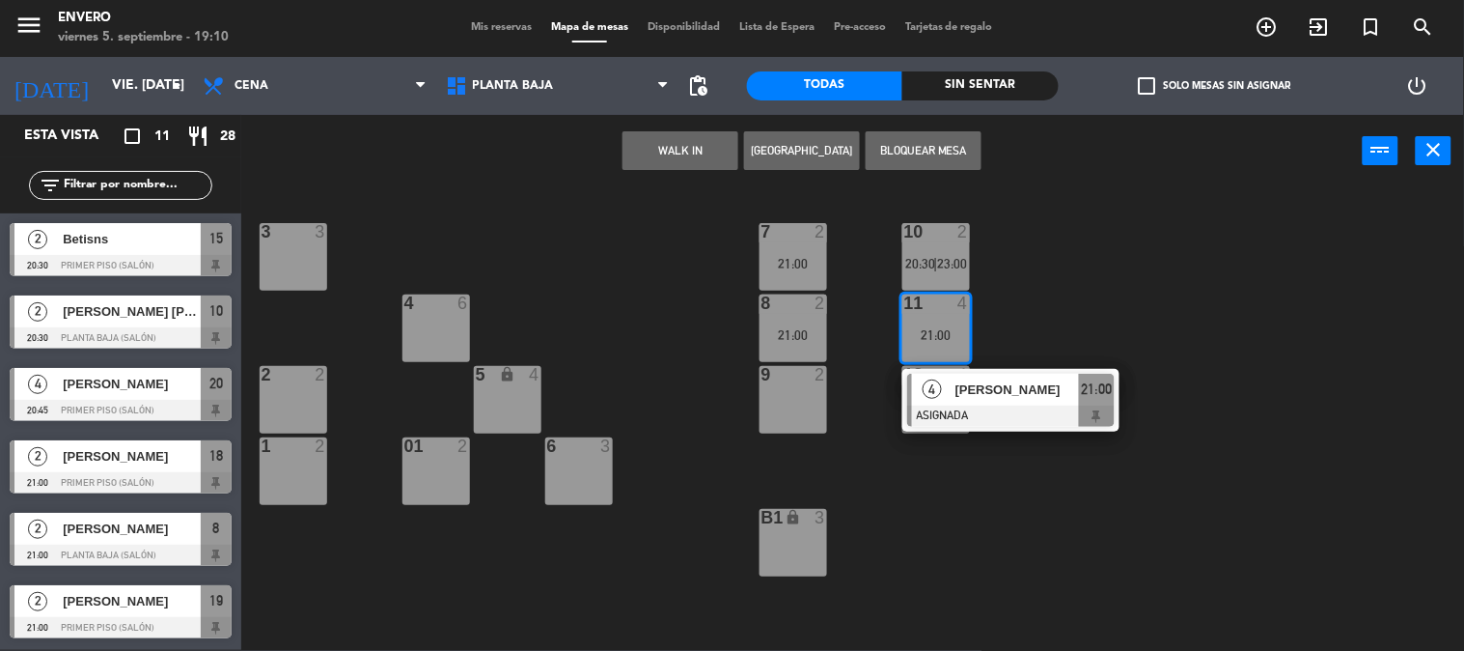
drag, startPoint x: 1074, startPoint y: 306, endPoint x: 959, endPoint y: 379, distance: 136.3
click at [1069, 306] on div "3 3 7 2 21:00 10 2 20:30 | 23:00 4 6 8 2 21:00 11 4 21:00 4 [PERSON_NAME] ASIGN…" at bounding box center [860, 419] width 1208 height 462
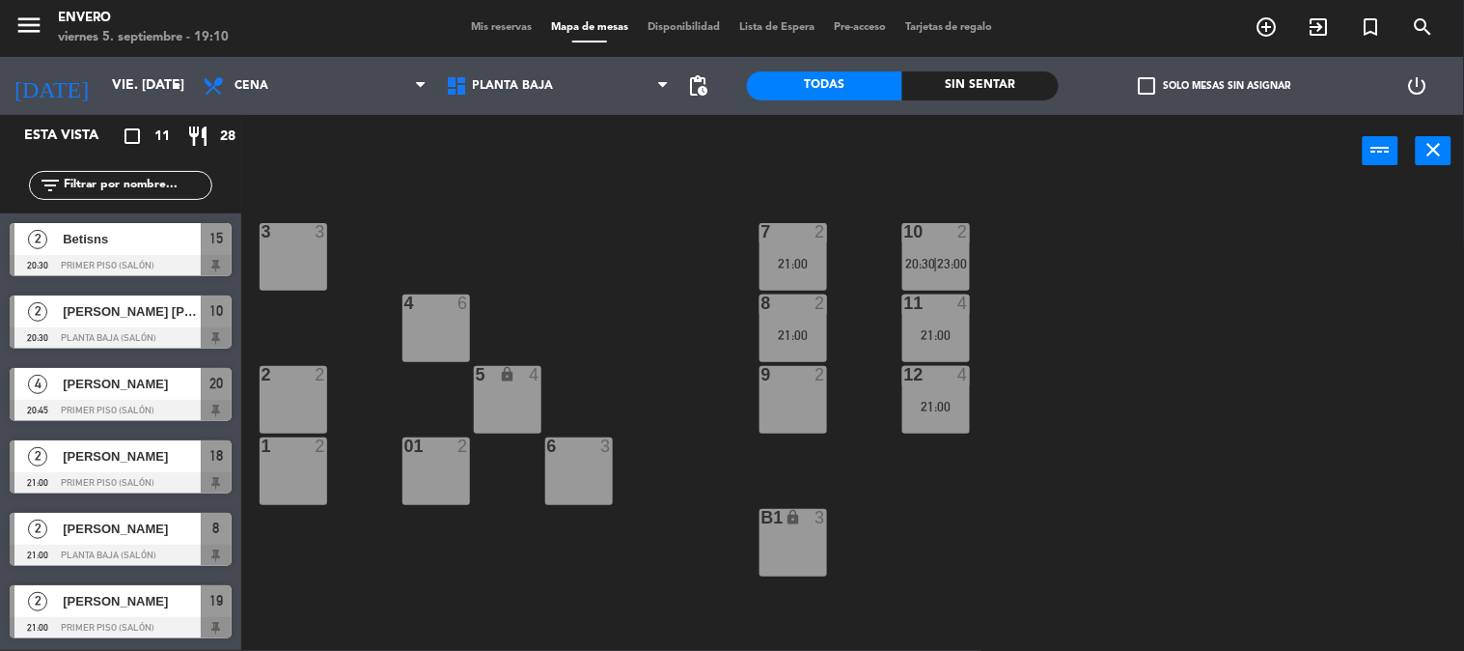
click at [937, 400] on div "21:00" at bounding box center [936, 407] width 68 height 14
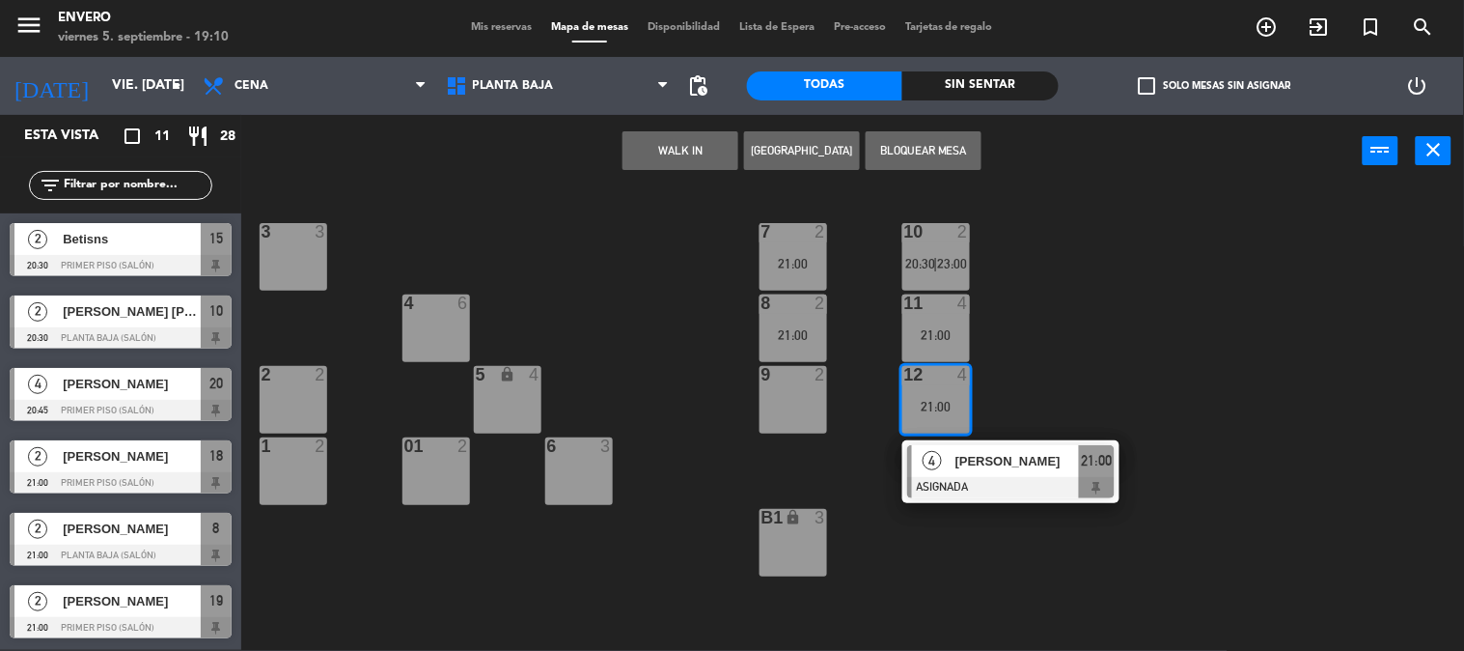
click at [1139, 350] on div "3 3 7 2 21:00 10 2 20:30 | 23:00 4 6 8 2 21:00 11 4 21:00 2 2 5 lock 4 9 2 12 4…" at bounding box center [860, 419] width 1208 height 462
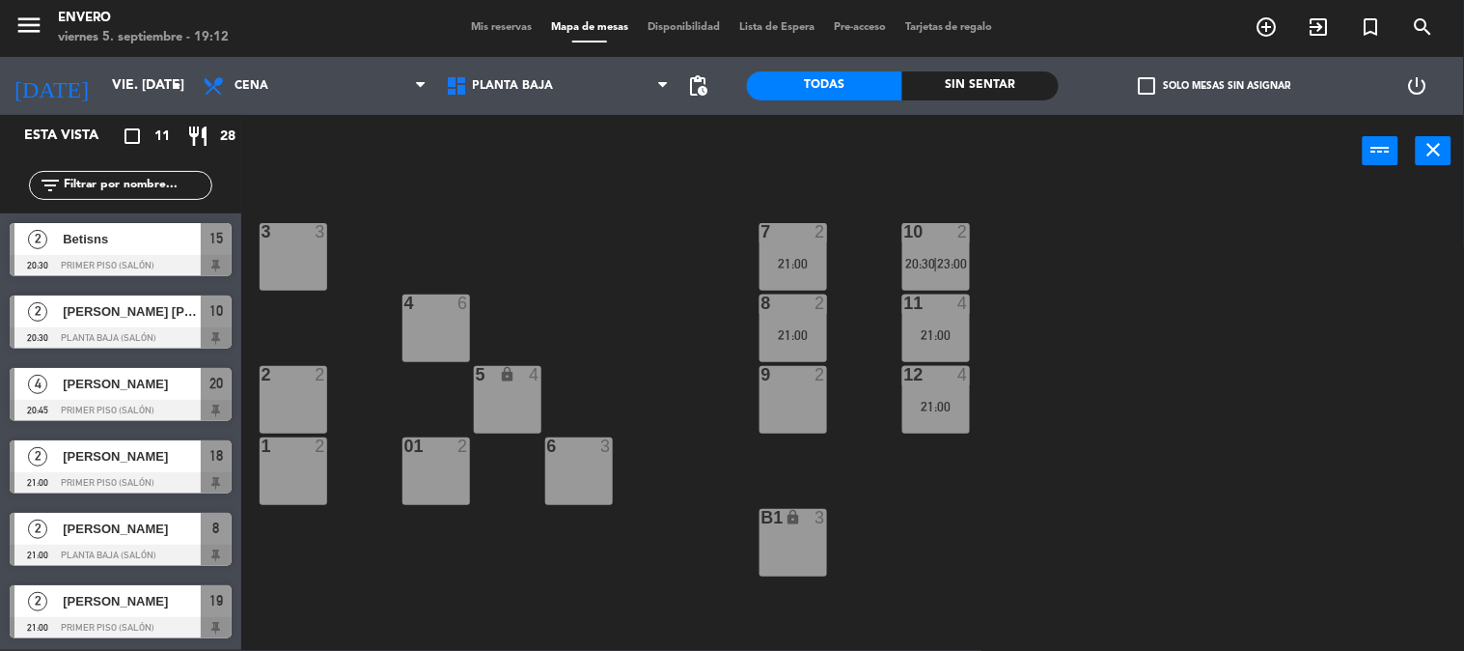
click at [503, 20] on div "Mis reservas Mapa de mesas Disponibilidad Lista de Espera Pre-acceso Tarjetas d…" at bounding box center [731, 27] width 541 height 17
click at [503, 24] on span "Mis reservas" at bounding box center [501, 27] width 80 height 11
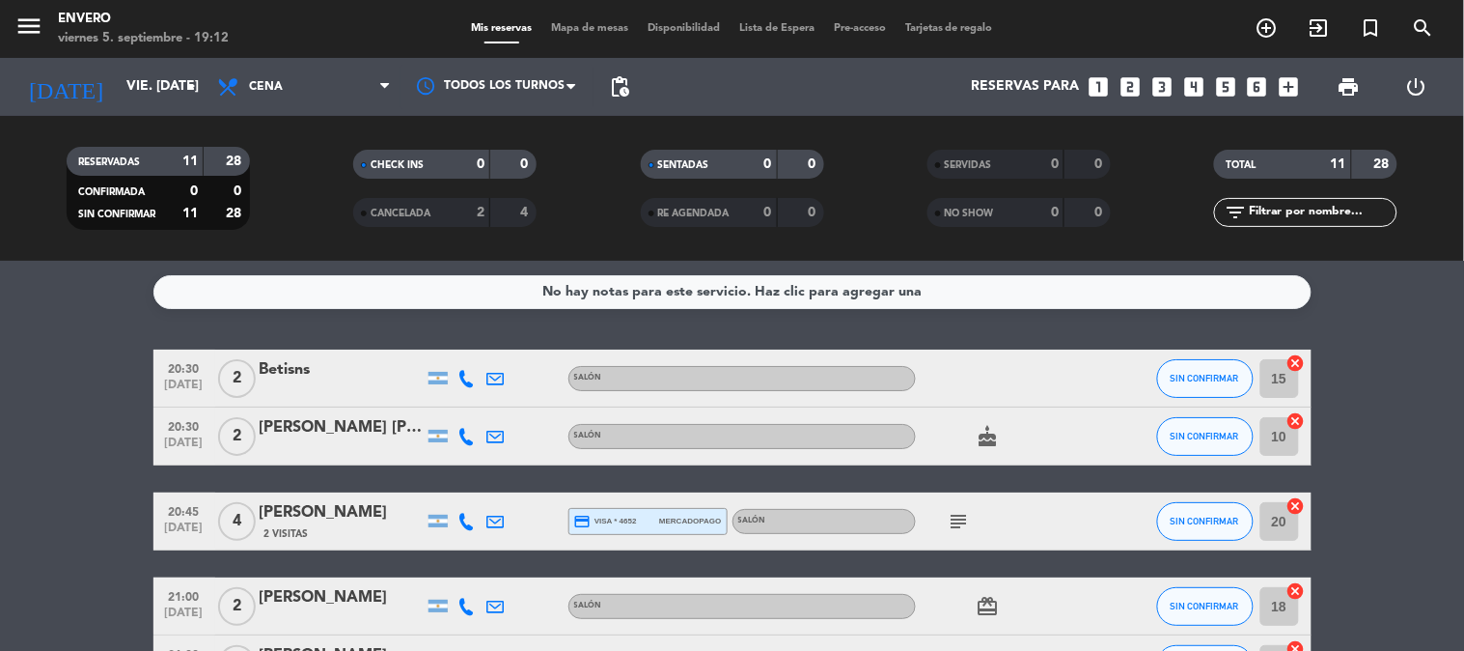
click at [596, 31] on span "Mapa de mesas" at bounding box center [589, 28] width 97 height 11
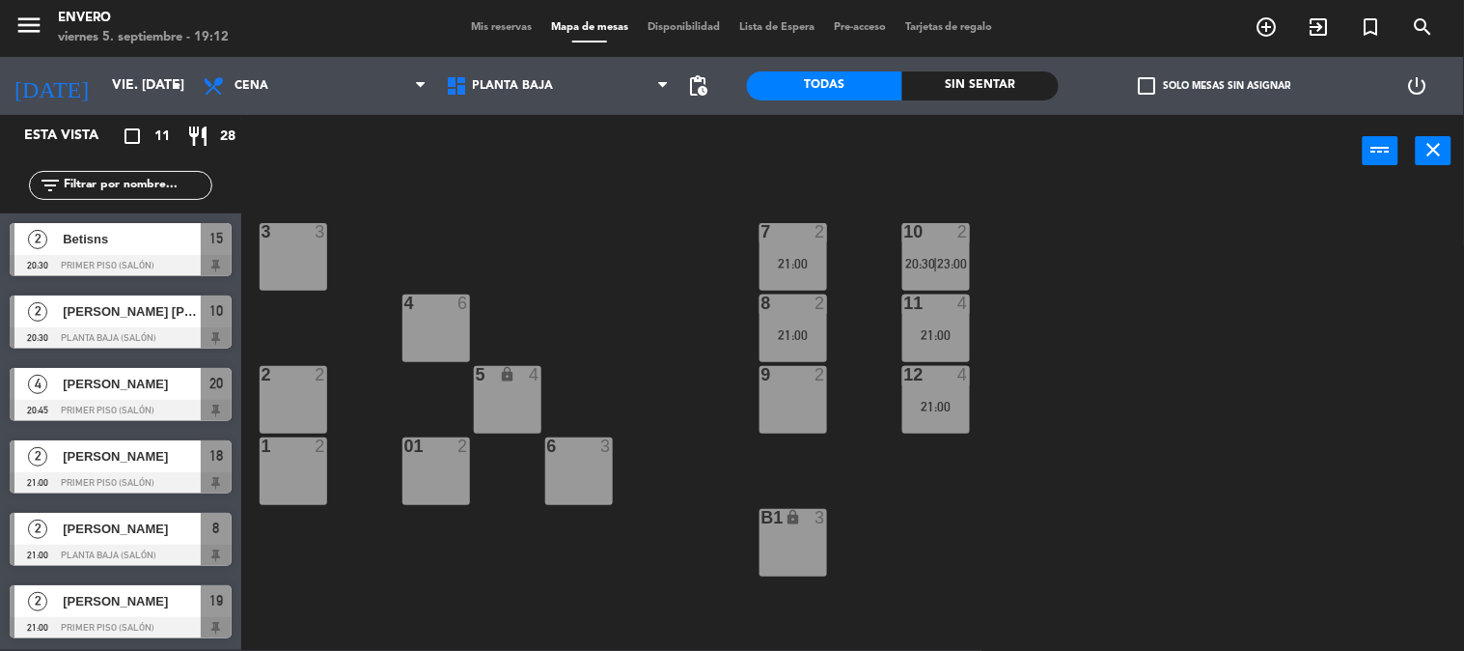
click at [518, 16] on div "menu Envero viernes 5. septiembre - 19:12 Mis reservas Mapa de mesas Disponibil…" at bounding box center [732, 28] width 1464 height 58
click at [517, 24] on span "Mis reservas" at bounding box center [501, 27] width 80 height 11
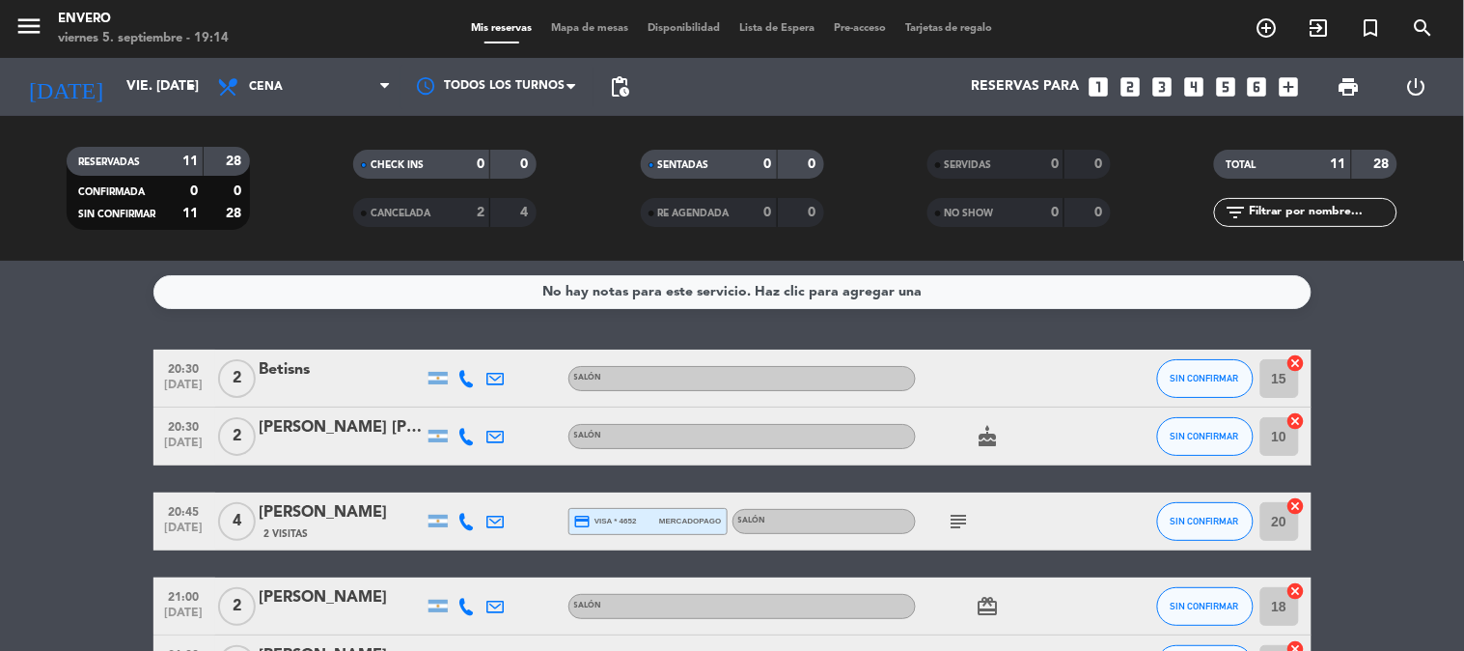
click at [595, 35] on div "Mis reservas Mapa de mesas Disponibilidad Lista de Espera Pre-acceso Tarjetas d…" at bounding box center [731, 28] width 541 height 17
click at [595, 30] on span "Mapa de mesas" at bounding box center [589, 28] width 97 height 11
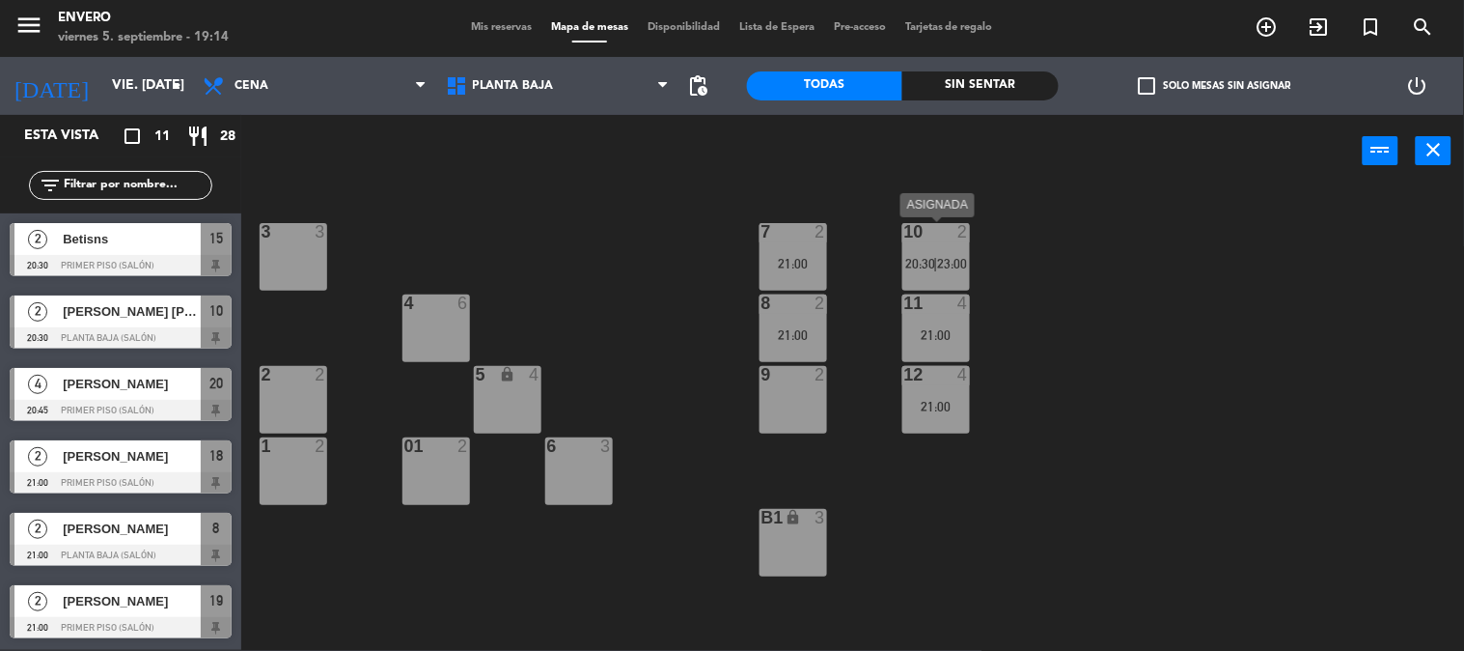
click at [908, 265] on span "20:30" at bounding box center [921, 263] width 30 height 15
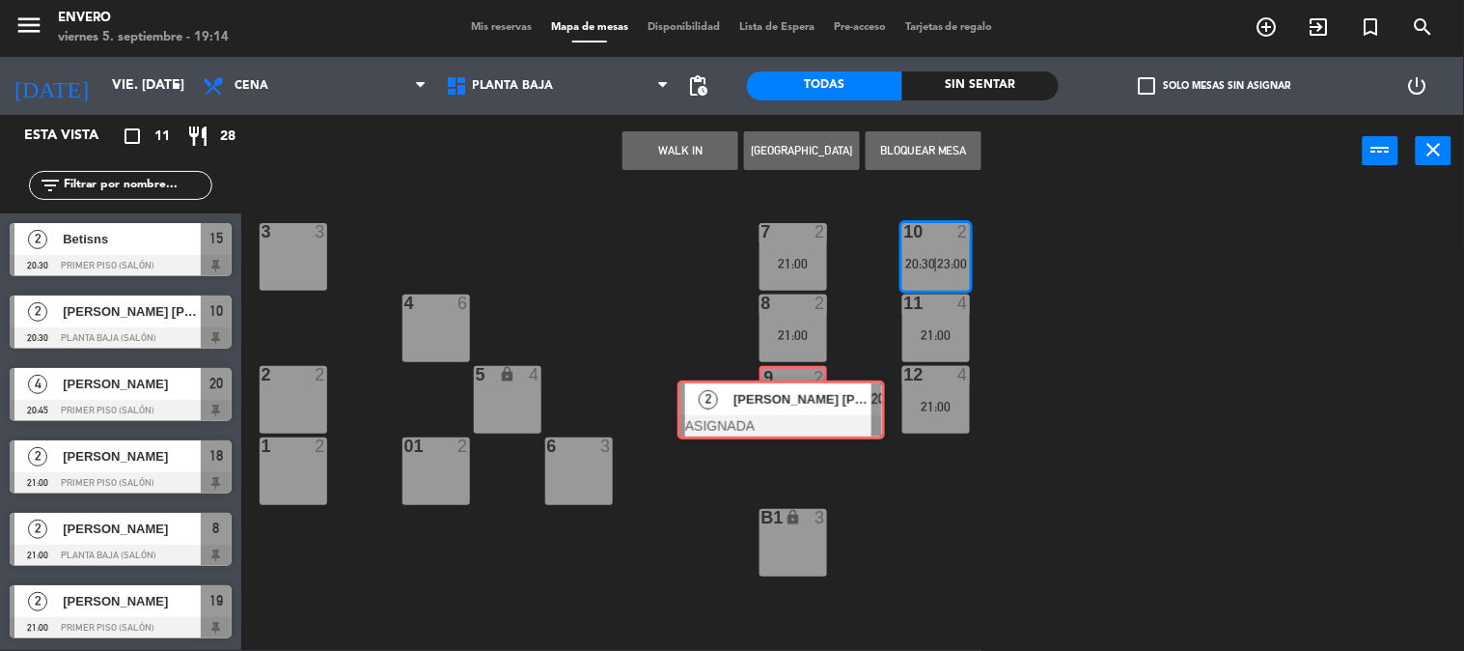
drag, startPoint x: 1034, startPoint y: 321, endPoint x: 804, endPoint y: 400, distance: 242.7
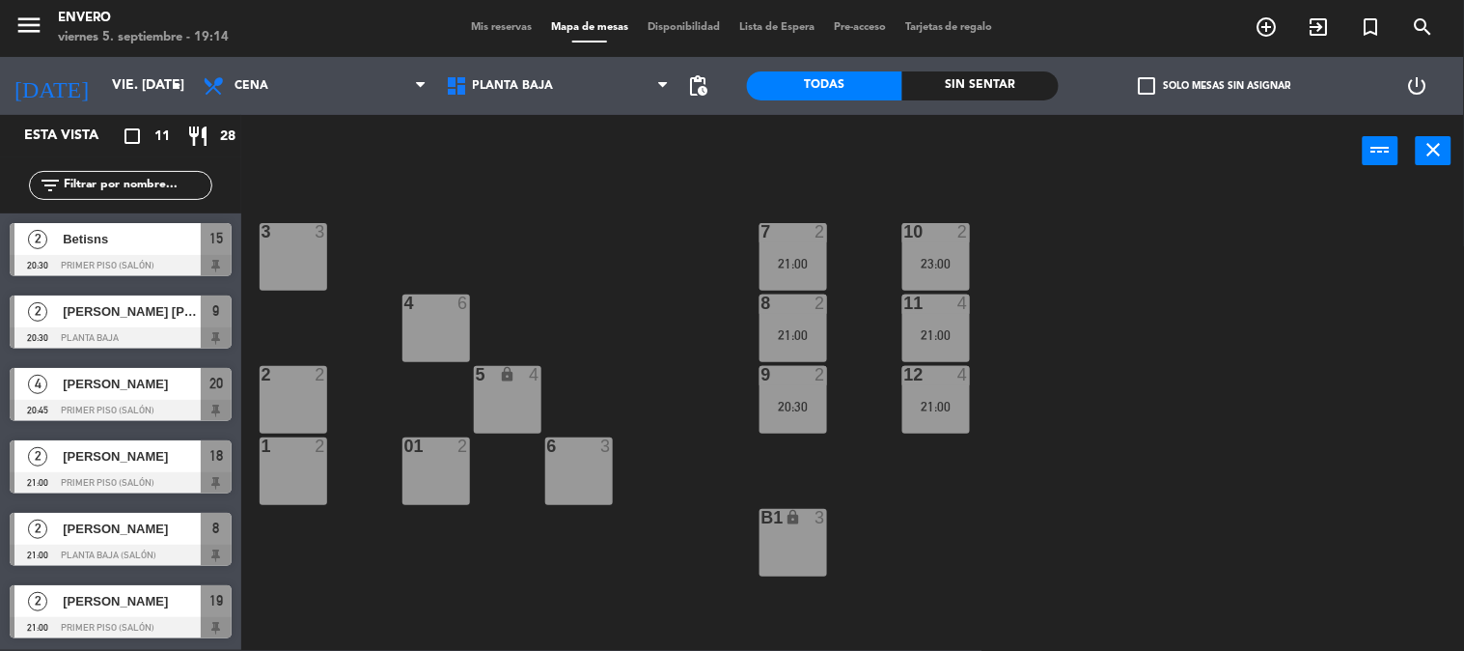
click at [1073, 371] on div "3 3 7 2 21:00 10 2 23:00 4 6 8 2 21:00 11 4 21:00 2 2 5 lock 4 9 2 20:30 12 4 2…" at bounding box center [860, 419] width 1208 height 462
click at [943, 257] on div "23:00" at bounding box center [936, 264] width 68 height 14
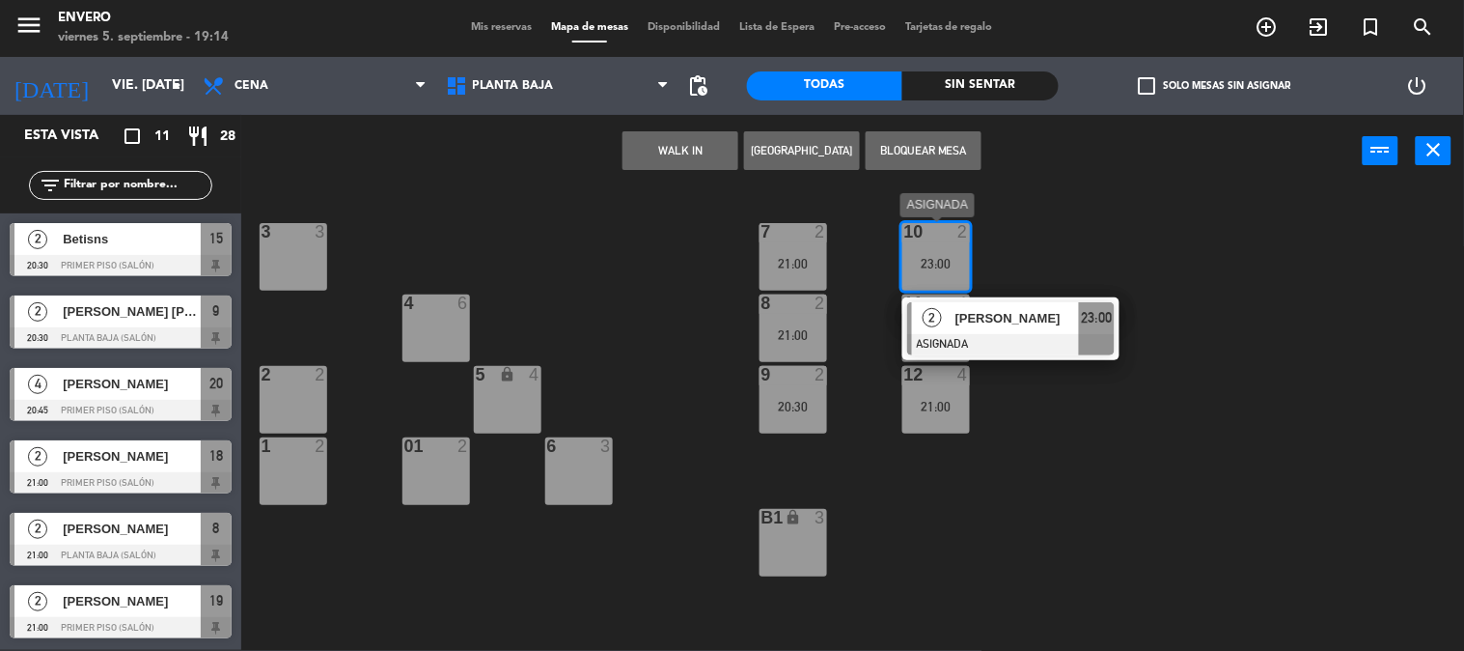
click at [1030, 326] on span "[PERSON_NAME]" at bounding box center [1018, 318] width 124 height 20
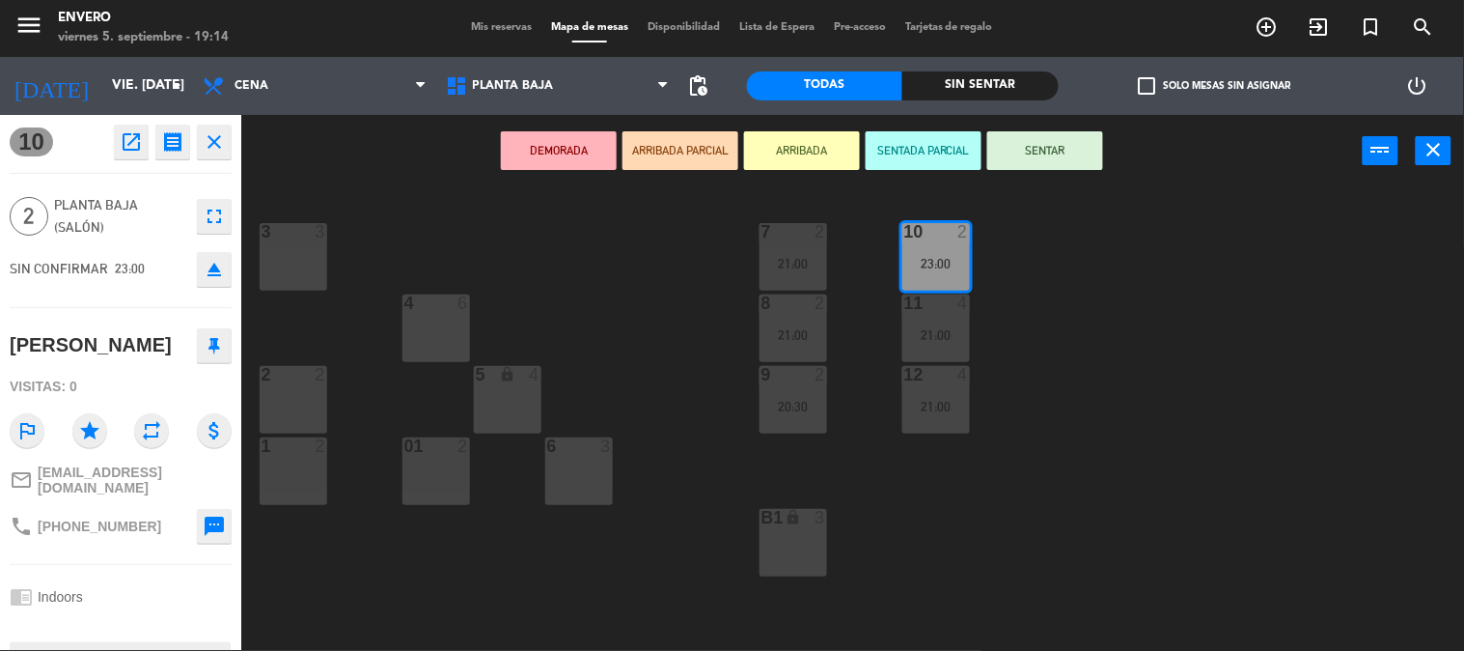
click at [210, 283] on button "eject" at bounding box center [214, 269] width 35 height 35
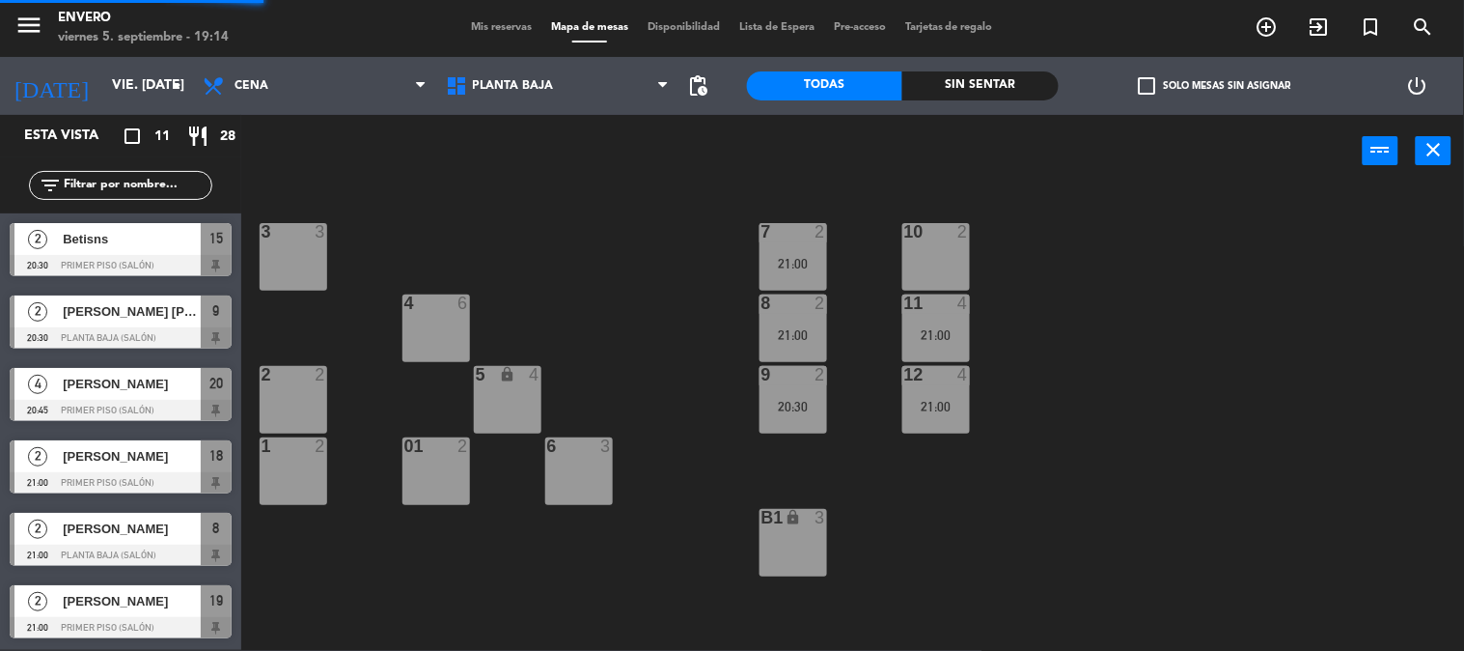
scroll to position [214, 0]
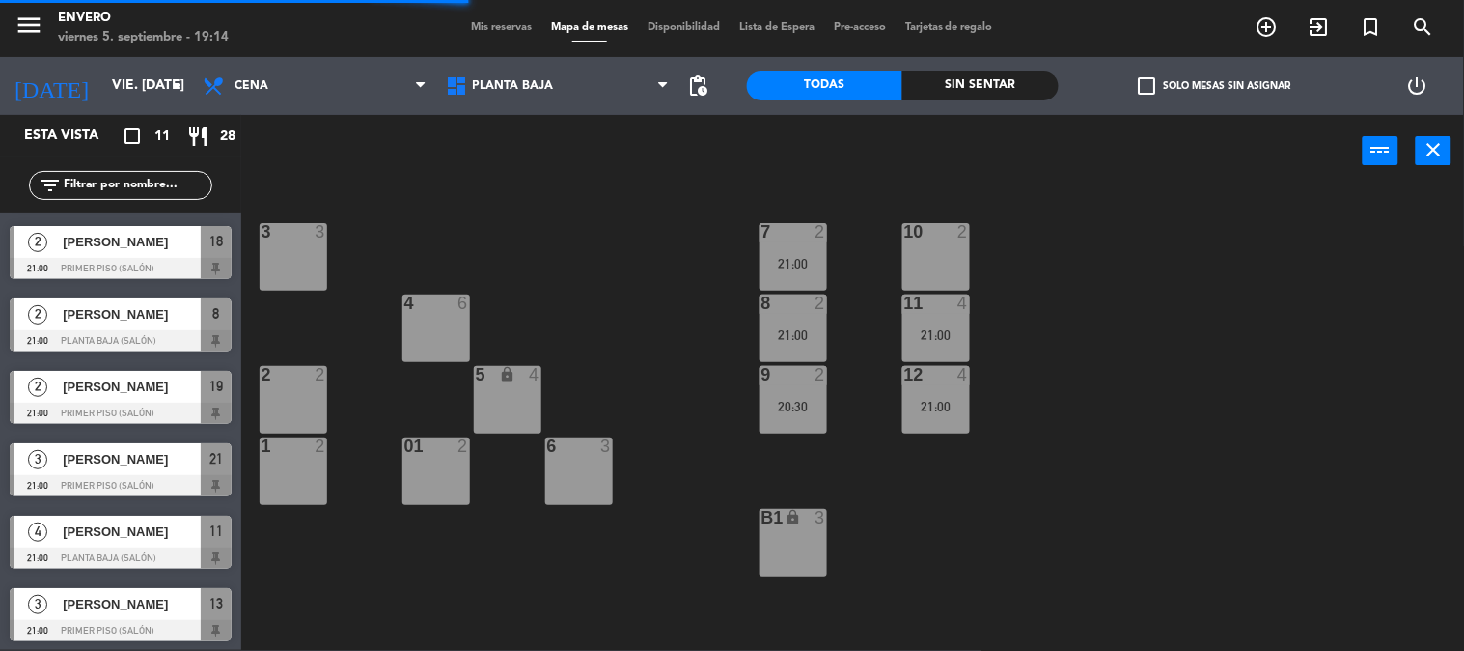
click at [1104, 345] on div "3 3 7 2 21:00 10 2 4 6 8 2 21:00 11 4 21:00 2 2 5 lock 4 9 2 20:30 12 4 21:00 1…" at bounding box center [860, 419] width 1208 height 462
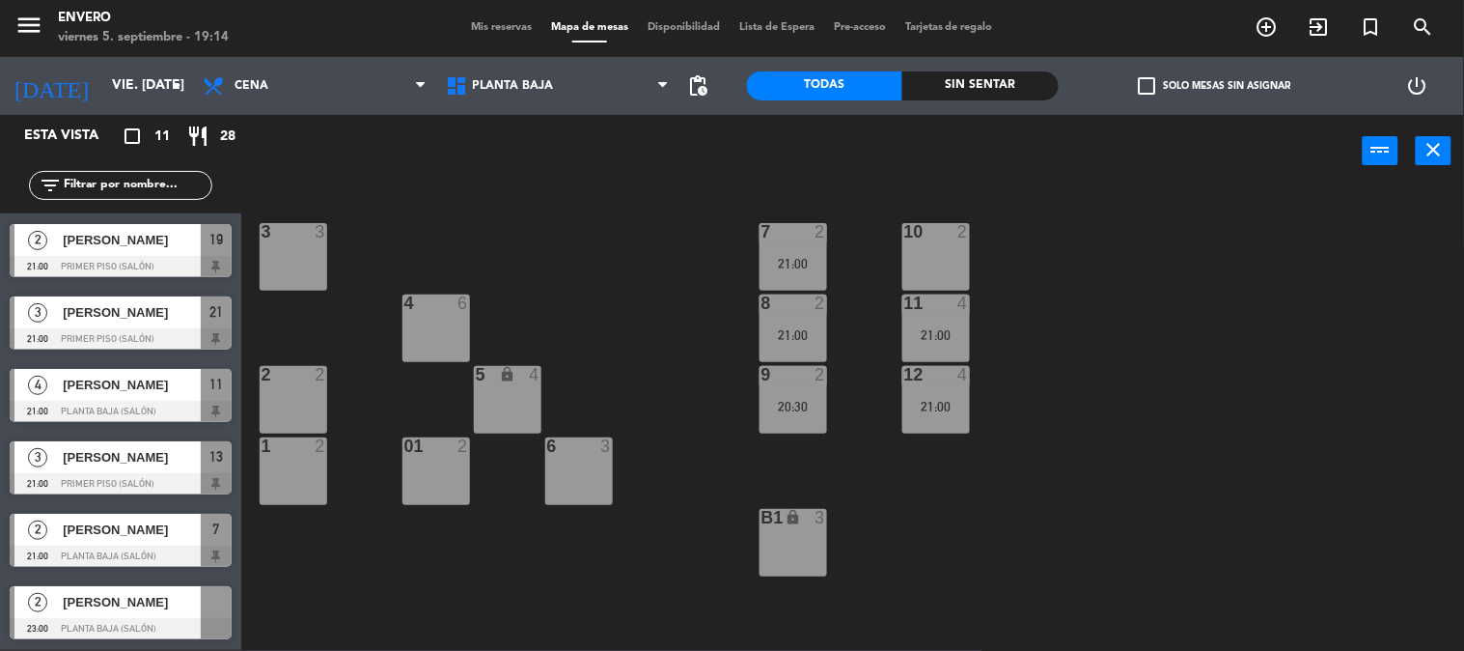
click at [999, 513] on div "3 3 7 2 21:00 10 2 4 6 8 2 21:00 11 4 21:00 2 2 5 lock 4 9 2 20:30 12 4 21:00 1…" at bounding box center [860, 419] width 1208 height 462
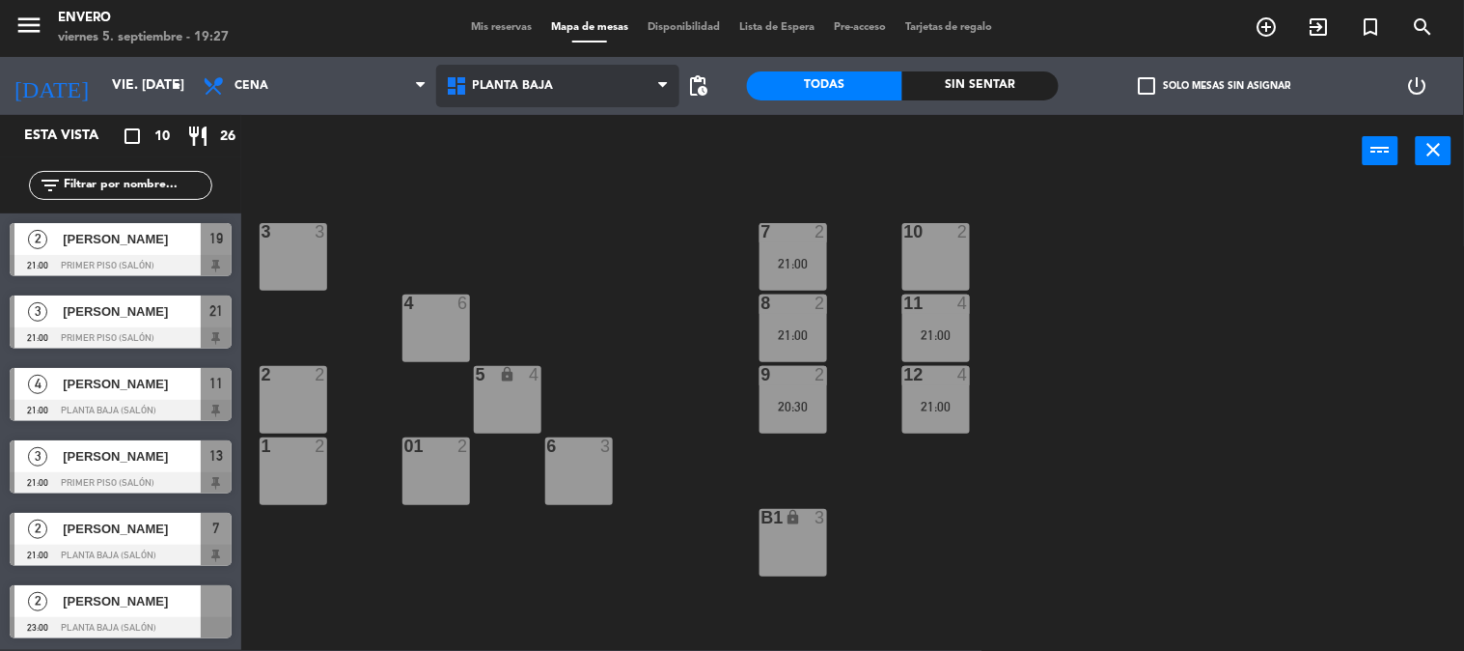
click at [510, 88] on span "Planta Baja" at bounding box center [513, 86] width 81 height 14
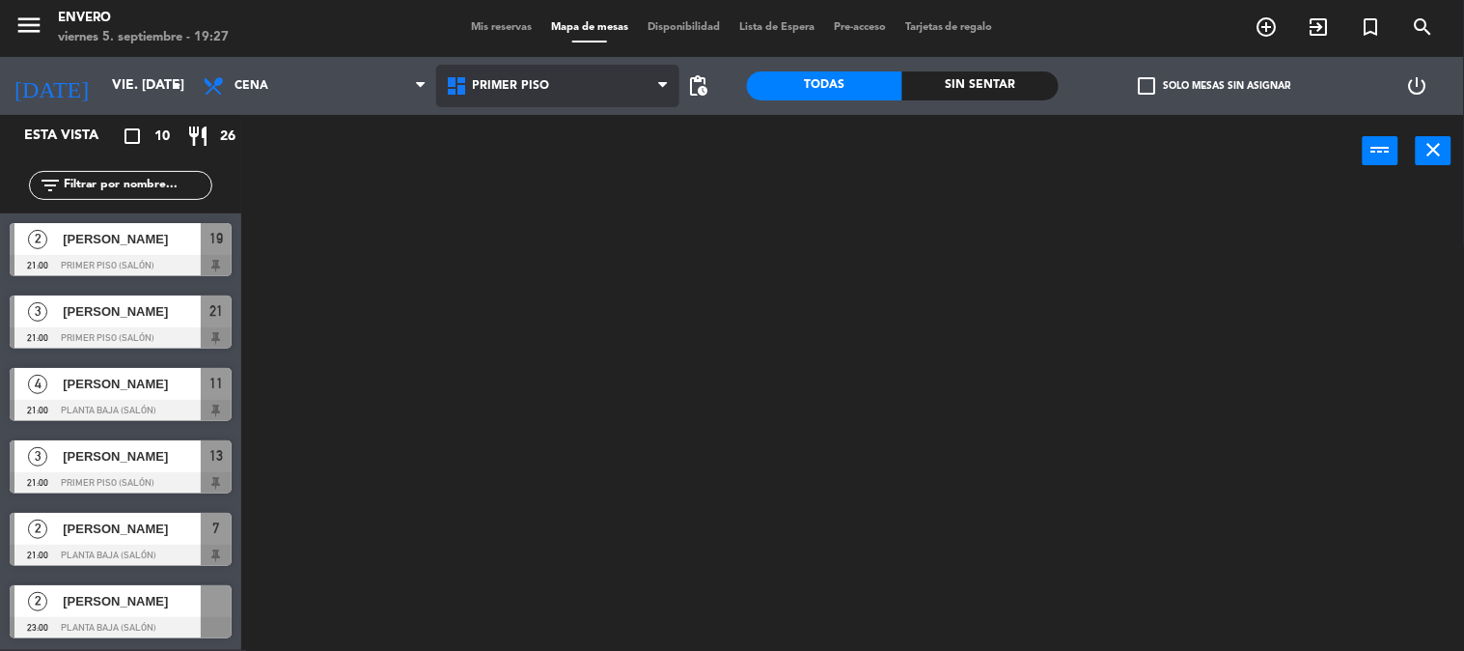
click at [542, 178] on ng-component "menu Envero viernes 5. septiembre - 19:27 Mis reservas Mapa de mesas Disponibil…" at bounding box center [732, 324] width 1464 height 651
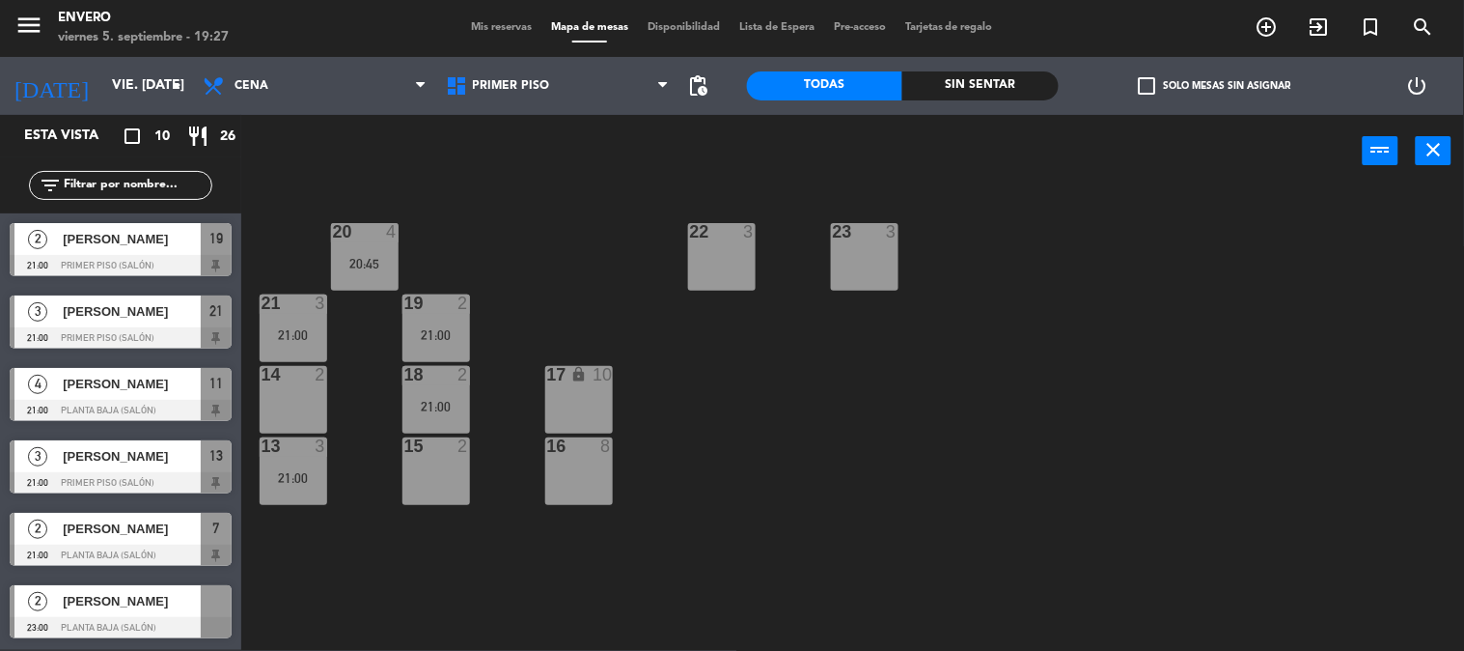
click at [561, 226] on div "20 4 20:45 22 3 23 3 21 3 21:00 19 2 21:00 14 2 18 2 21:00 17 lock 10 13 3 21:0…" at bounding box center [860, 419] width 1208 height 462
click at [556, 212] on div "20 4 20:45 22 3 23 3 21 3 21:00 19 2 21:00 14 2 18 2 21:00 17 lock 10 13 3 21:0…" at bounding box center [860, 419] width 1208 height 462
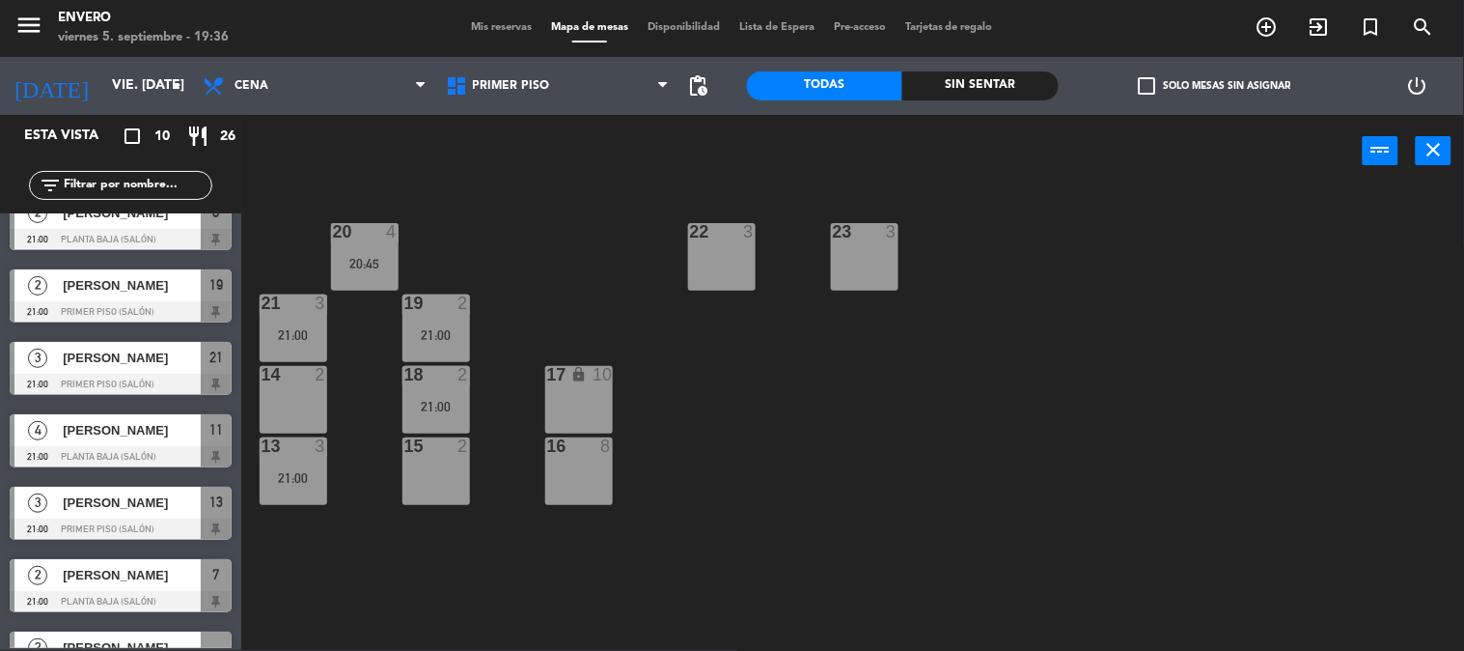
scroll to position [290, 0]
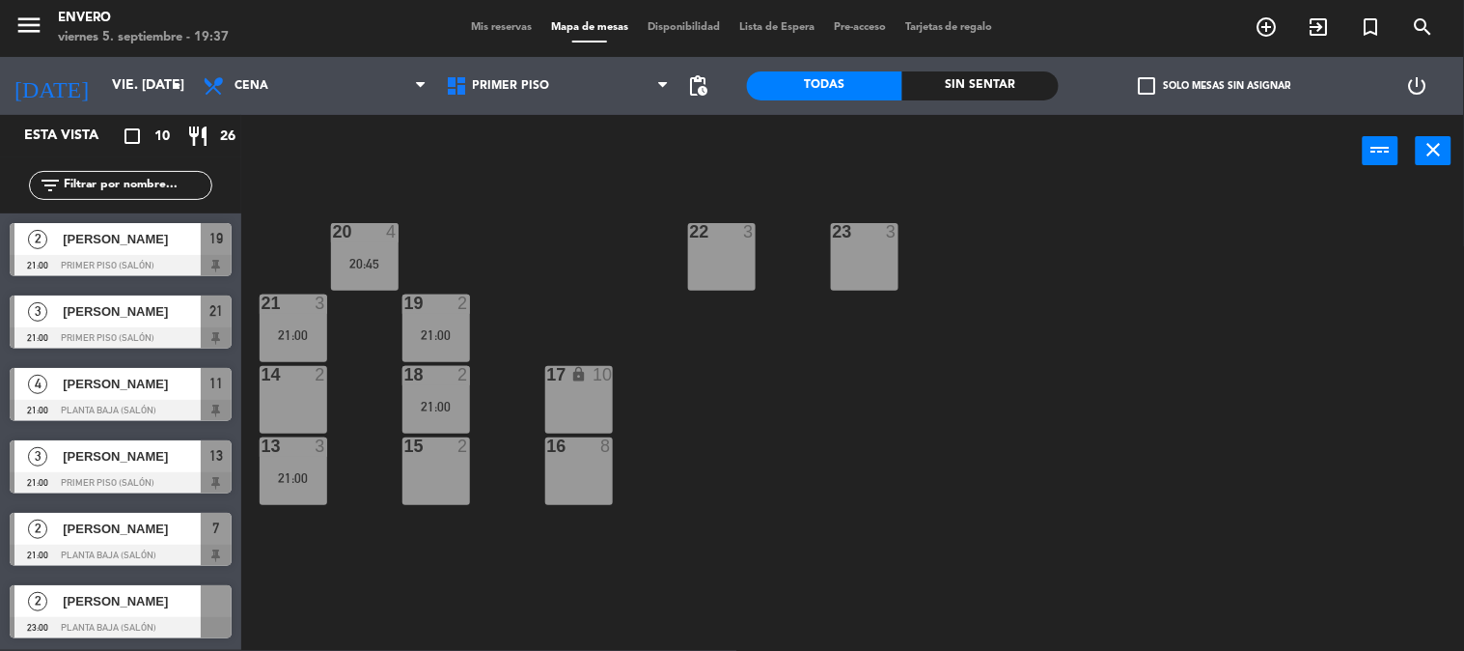
click at [463, 24] on span "Mis reservas" at bounding box center [501, 27] width 80 height 11
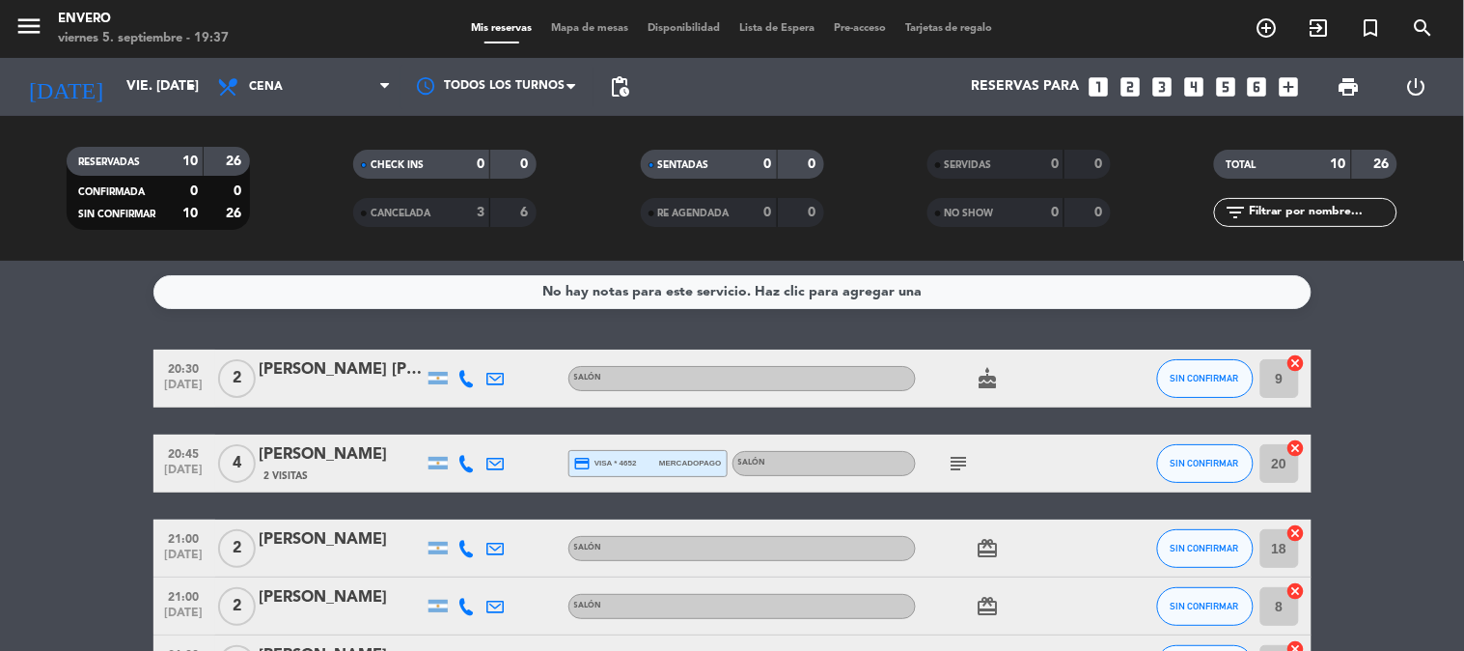
click at [989, 386] on icon "cake" at bounding box center [988, 378] width 23 height 23
click at [960, 464] on icon "subject" at bounding box center [959, 463] width 23 height 23
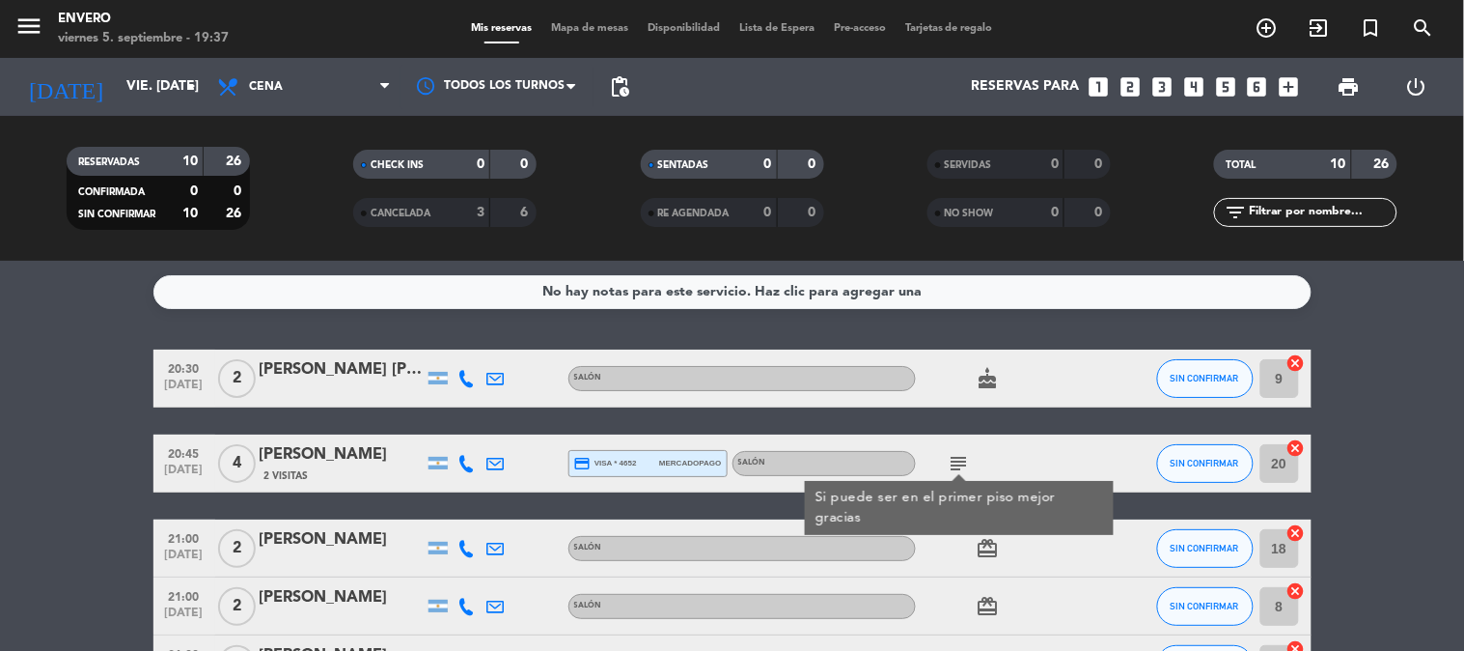
click at [960, 461] on icon "subject" at bounding box center [959, 463] width 23 height 23
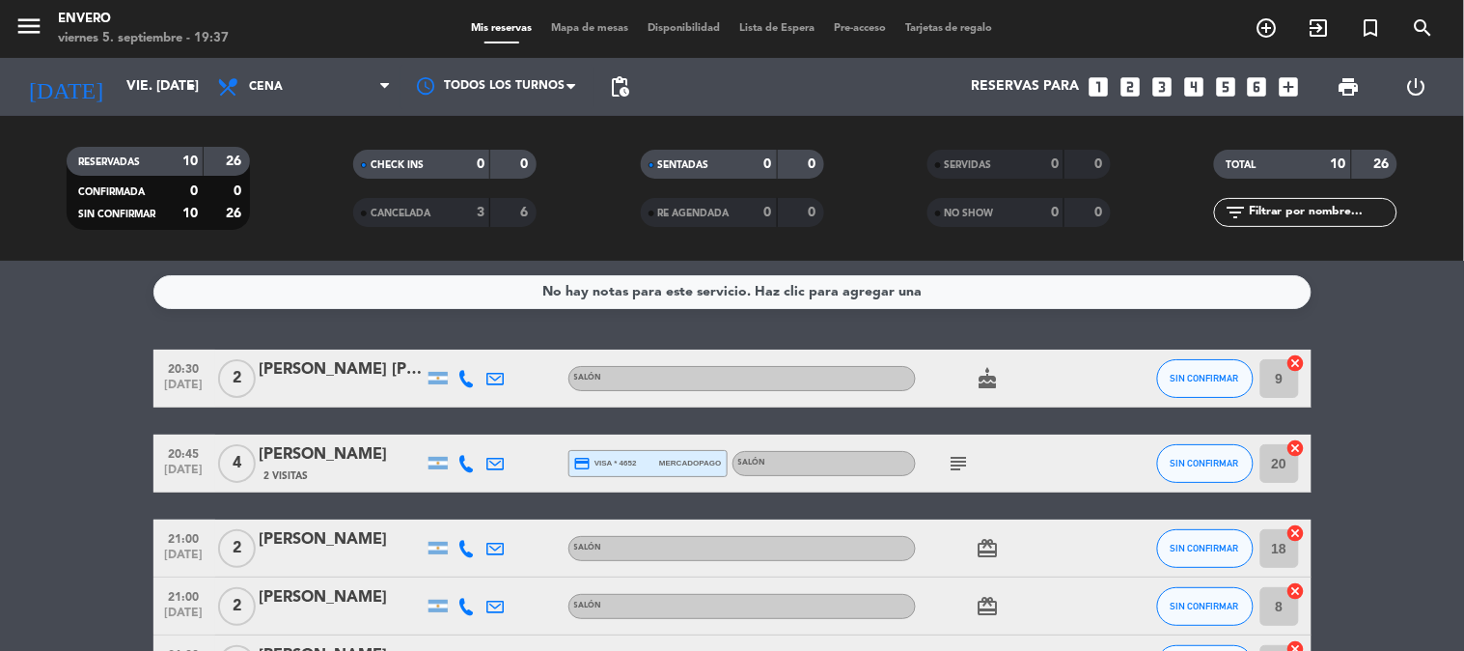
click at [982, 553] on icon "card_giftcard" at bounding box center [988, 548] width 23 height 23
click at [987, 548] on icon "card_giftcard" at bounding box center [988, 548] width 23 height 23
click at [995, 599] on icon "card_giftcard" at bounding box center [988, 606] width 23 height 23
click at [996, 605] on icon "card_giftcard" at bounding box center [988, 606] width 23 height 23
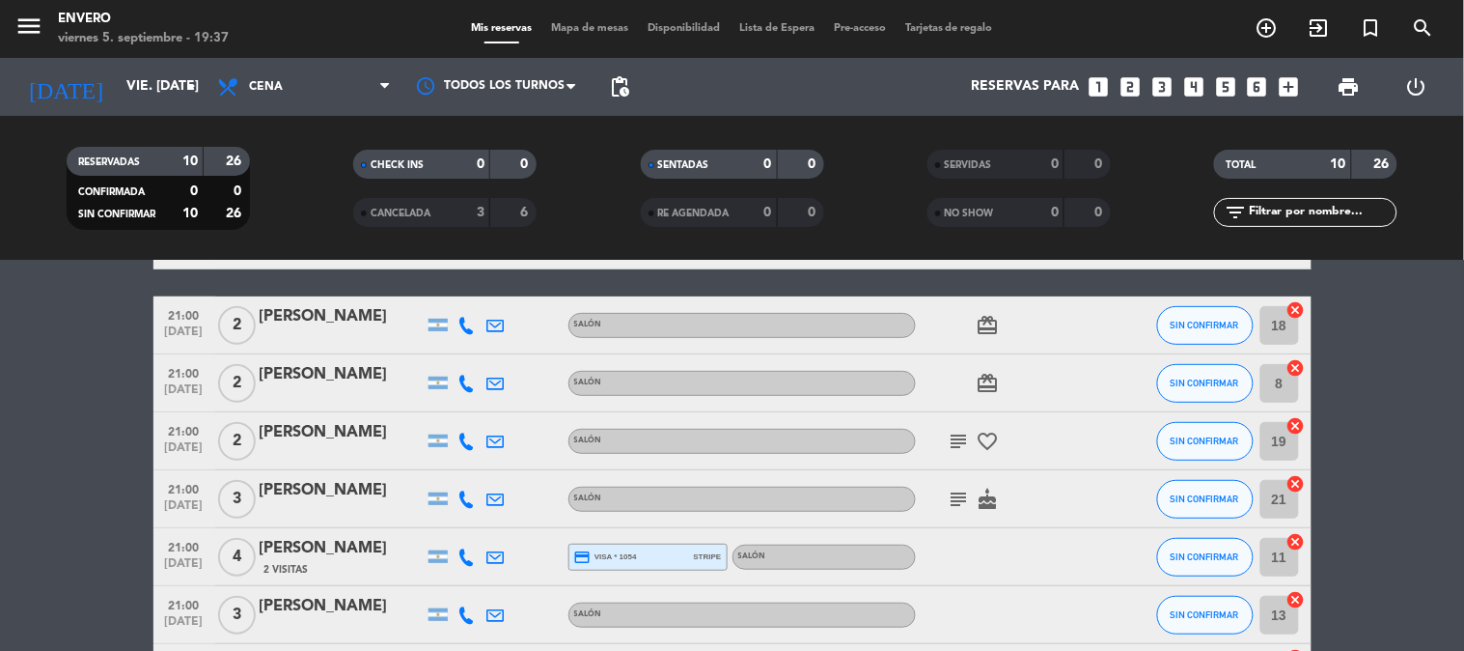
scroll to position [214, 0]
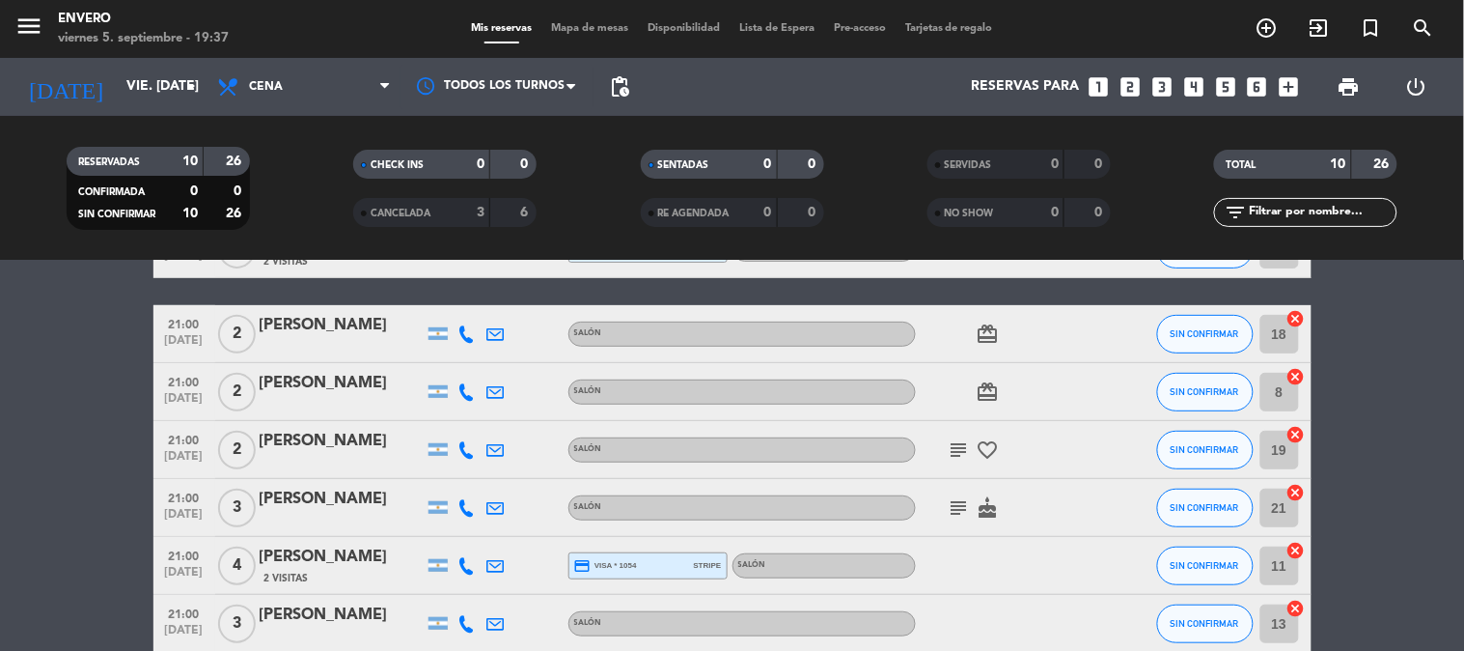
click at [997, 447] on icon "favorite_border" at bounding box center [988, 449] width 23 height 23
click at [997, 498] on icon "cake" at bounding box center [988, 507] width 23 height 23
click at [996, 499] on icon "cake" at bounding box center [988, 507] width 23 height 23
click at [959, 444] on icon "subject" at bounding box center [959, 449] width 23 height 23
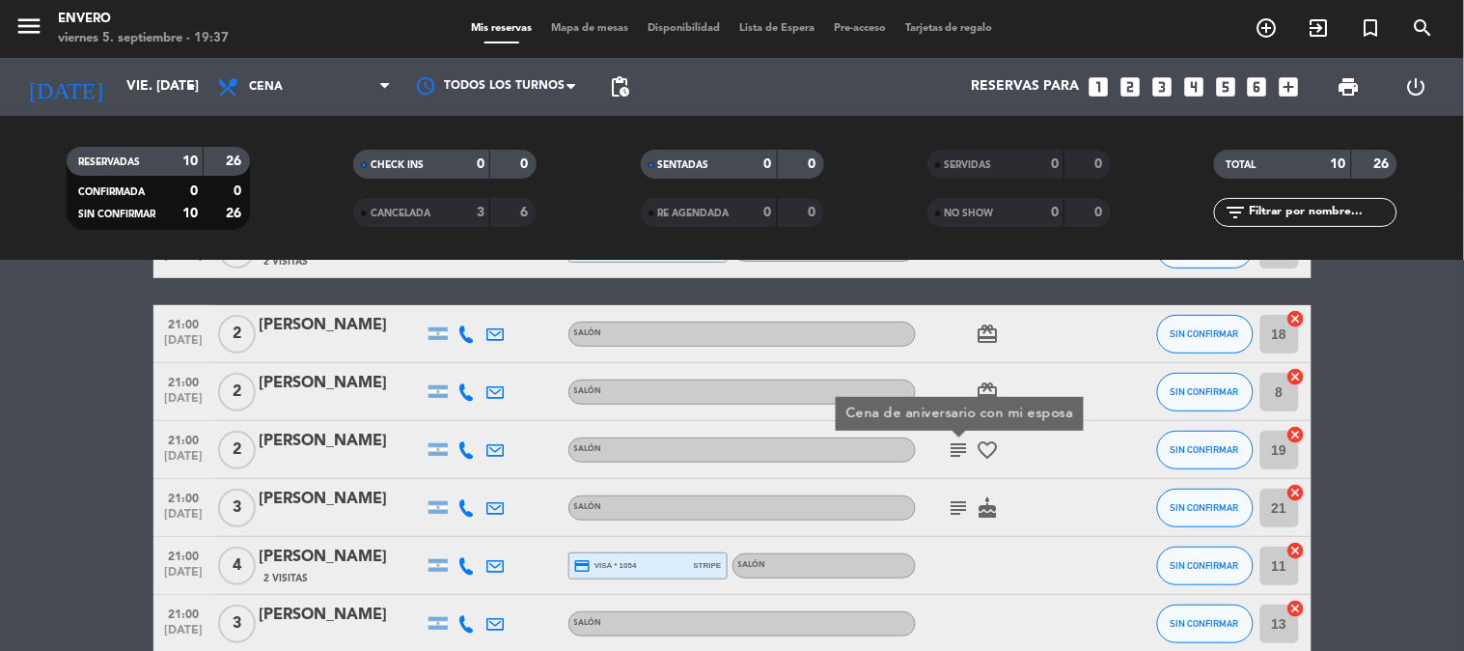
click at [959, 444] on icon "subject" at bounding box center [959, 449] width 23 height 23
click at [966, 503] on icon "subject" at bounding box center [959, 507] width 23 height 23
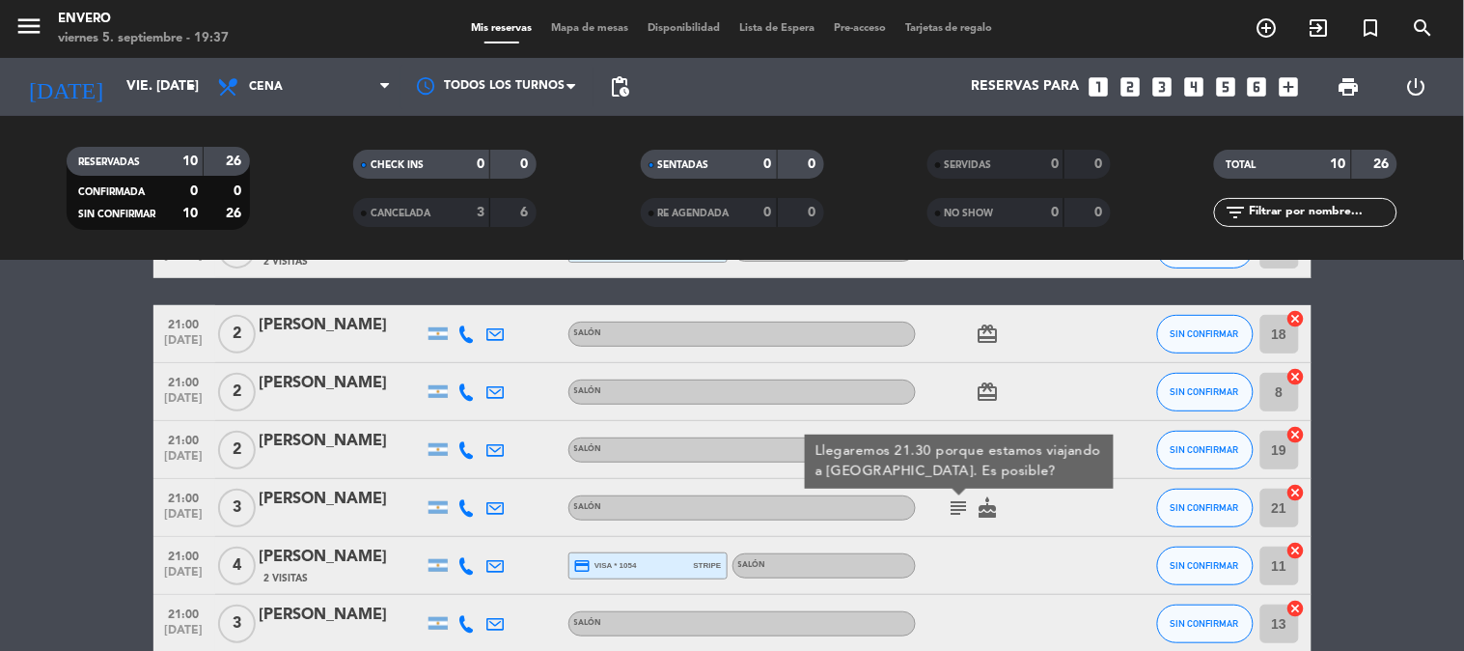
click at [961, 506] on icon "subject" at bounding box center [959, 507] width 23 height 23
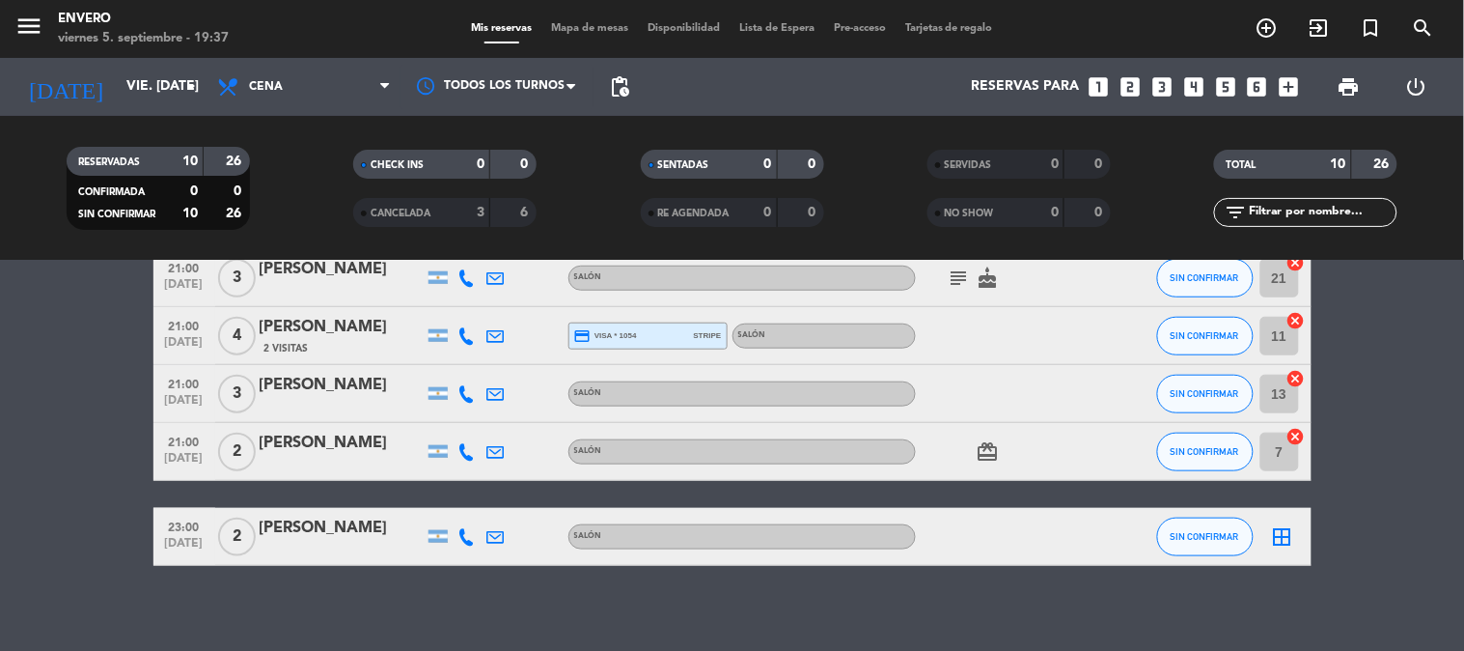
scroll to position [455, 0]
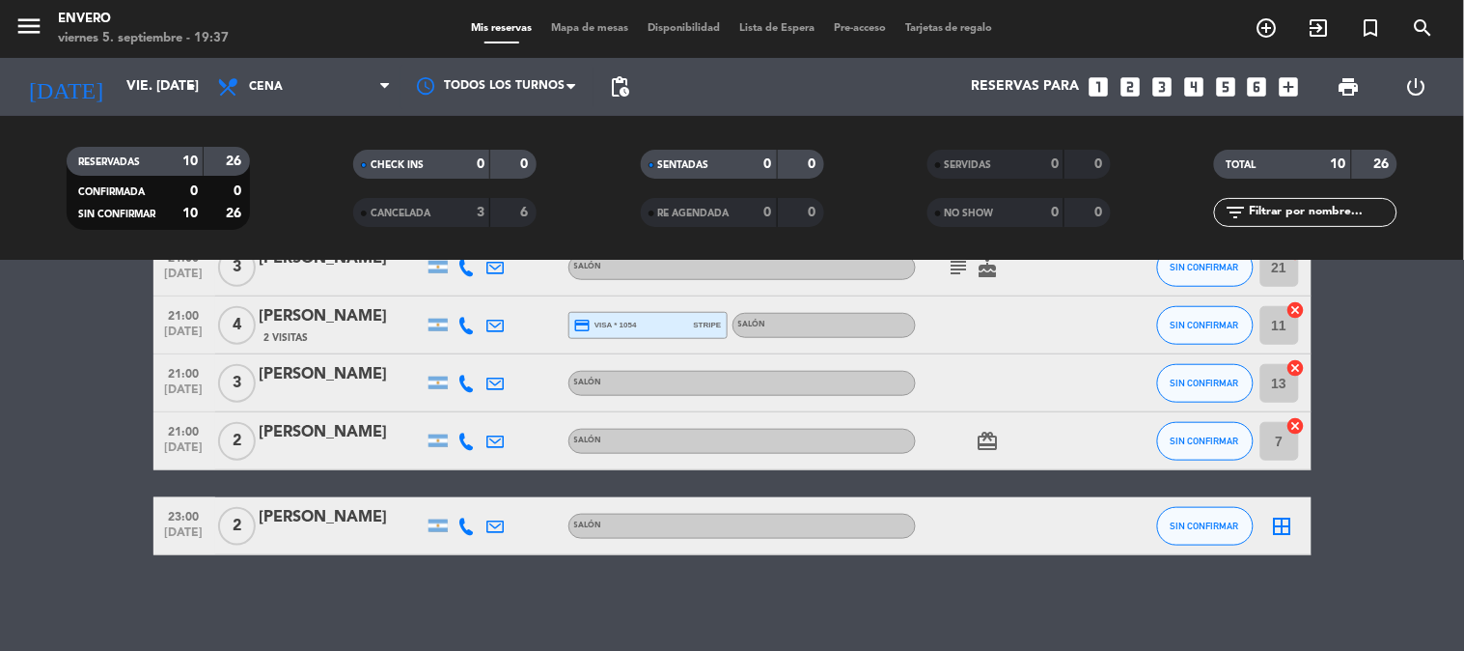
click at [984, 442] on icon "card_giftcard" at bounding box center [988, 441] width 23 height 23
click at [986, 442] on icon "card_giftcard" at bounding box center [988, 441] width 23 height 23
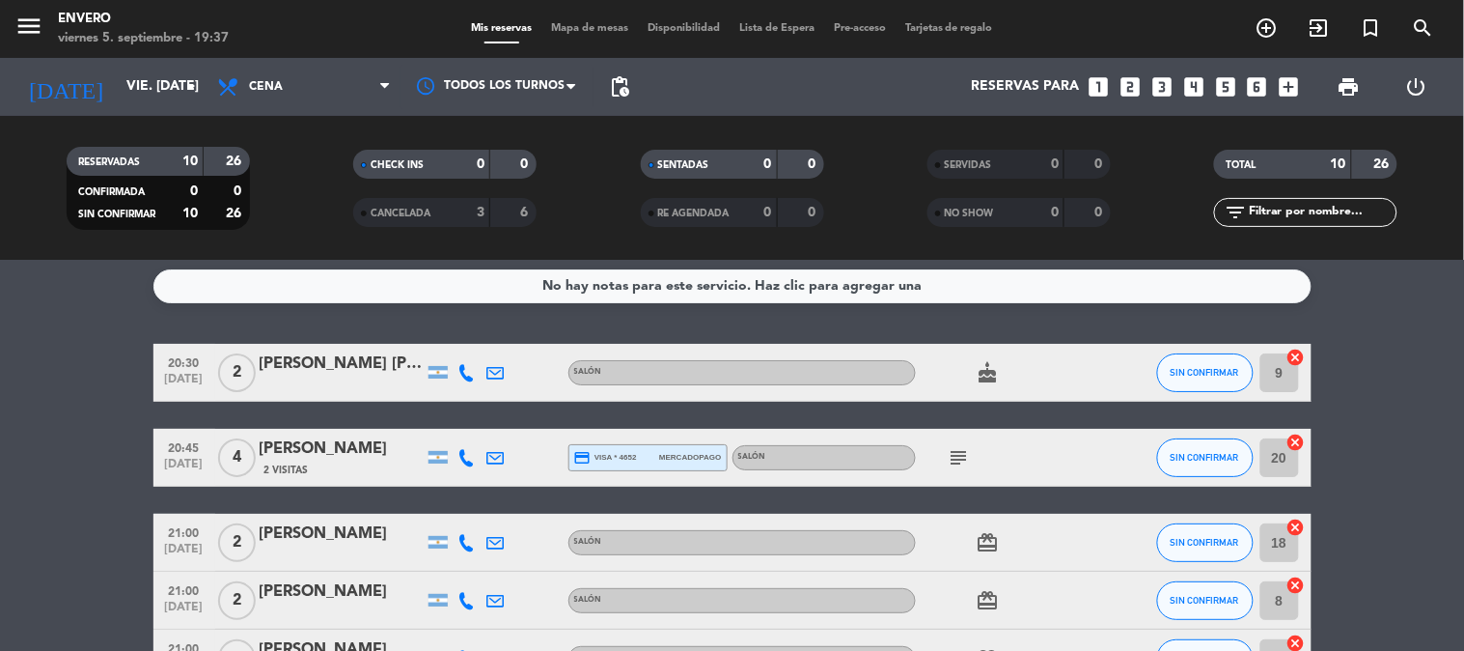
scroll to position [0, 0]
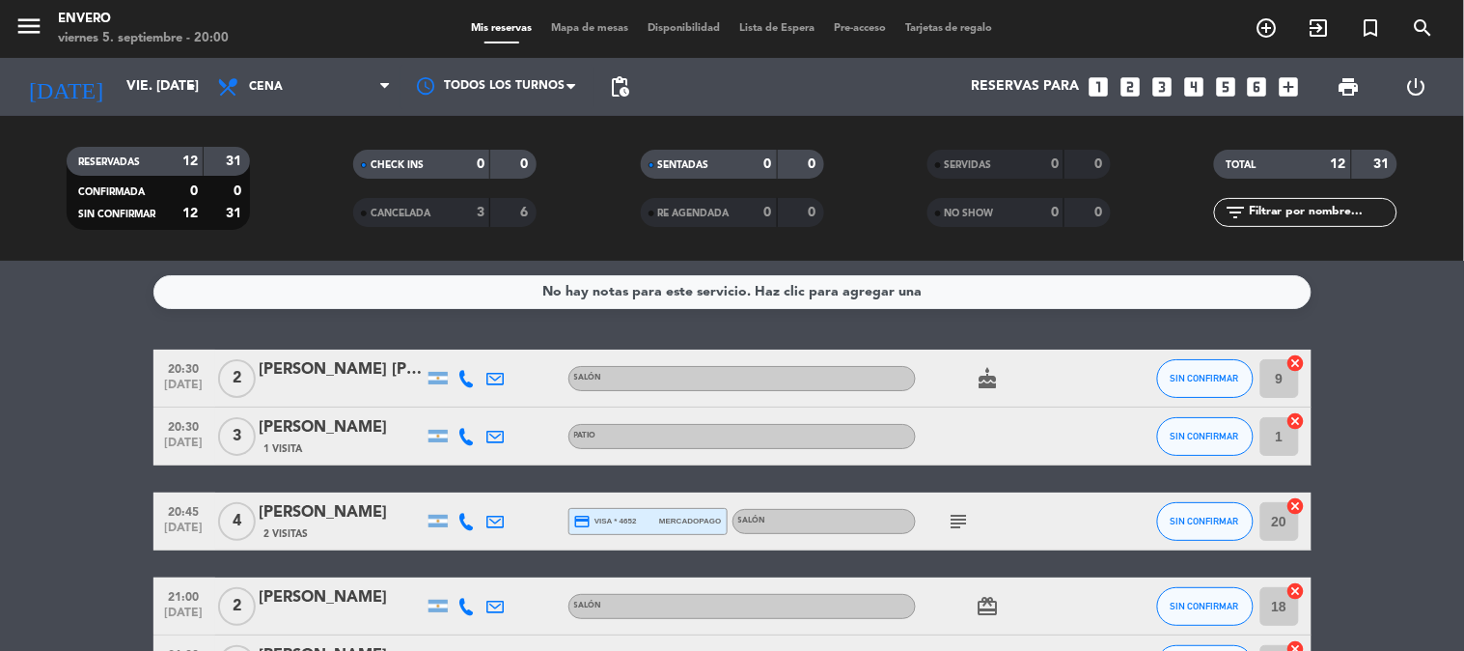
click at [557, 35] on div "Mis reservas Mapa de mesas Disponibilidad Lista de Espera Pre-acceso Tarjetas d…" at bounding box center [731, 28] width 541 height 17
click at [564, 30] on span "Mapa de mesas" at bounding box center [589, 28] width 97 height 11
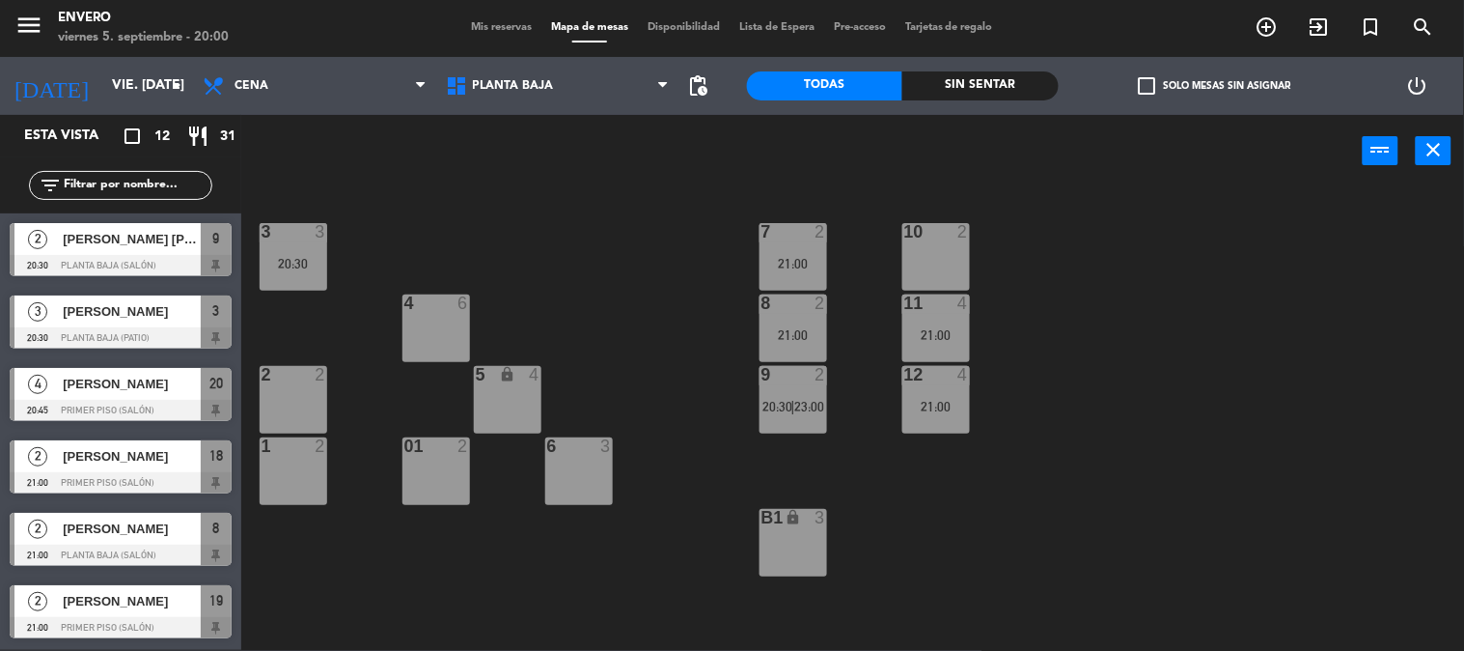
click at [475, 25] on span "Mis reservas" at bounding box center [501, 27] width 80 height 11
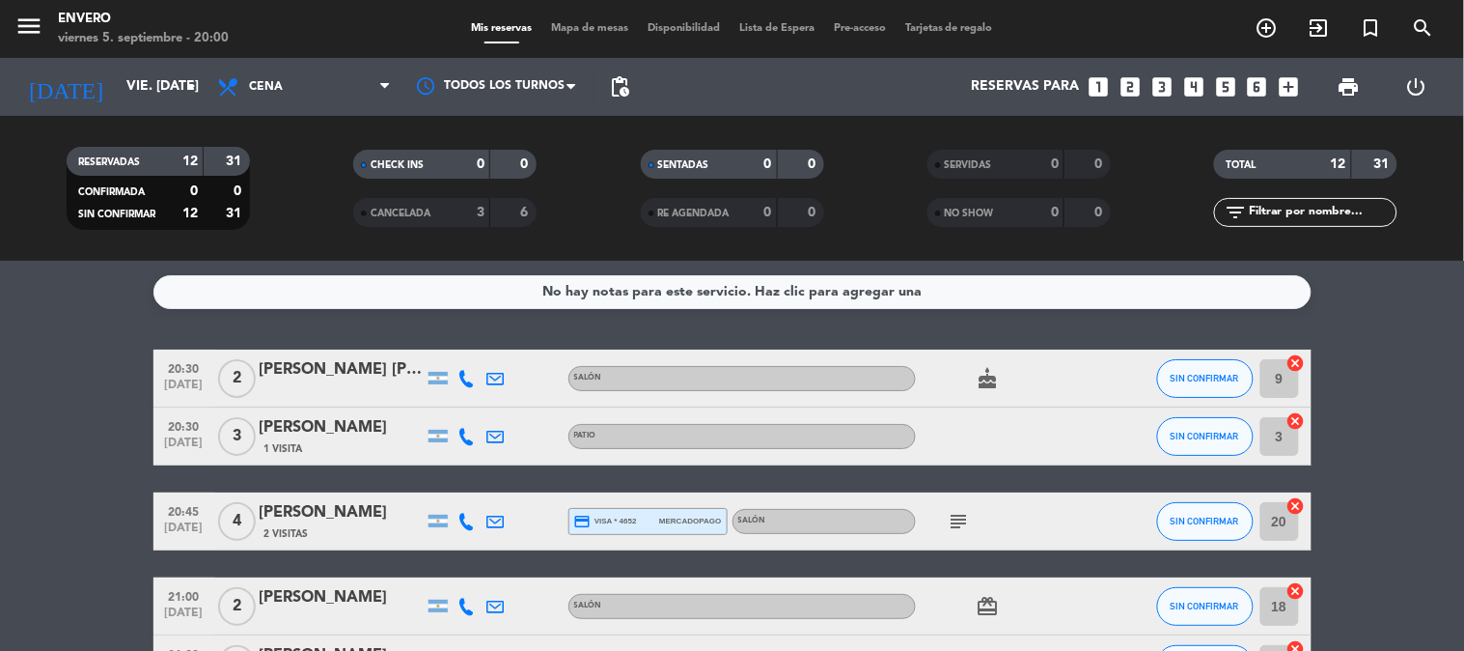
click at [573, 29] on span "Mapa de mesas" at bounding box center [589, 28] width 97 height 11
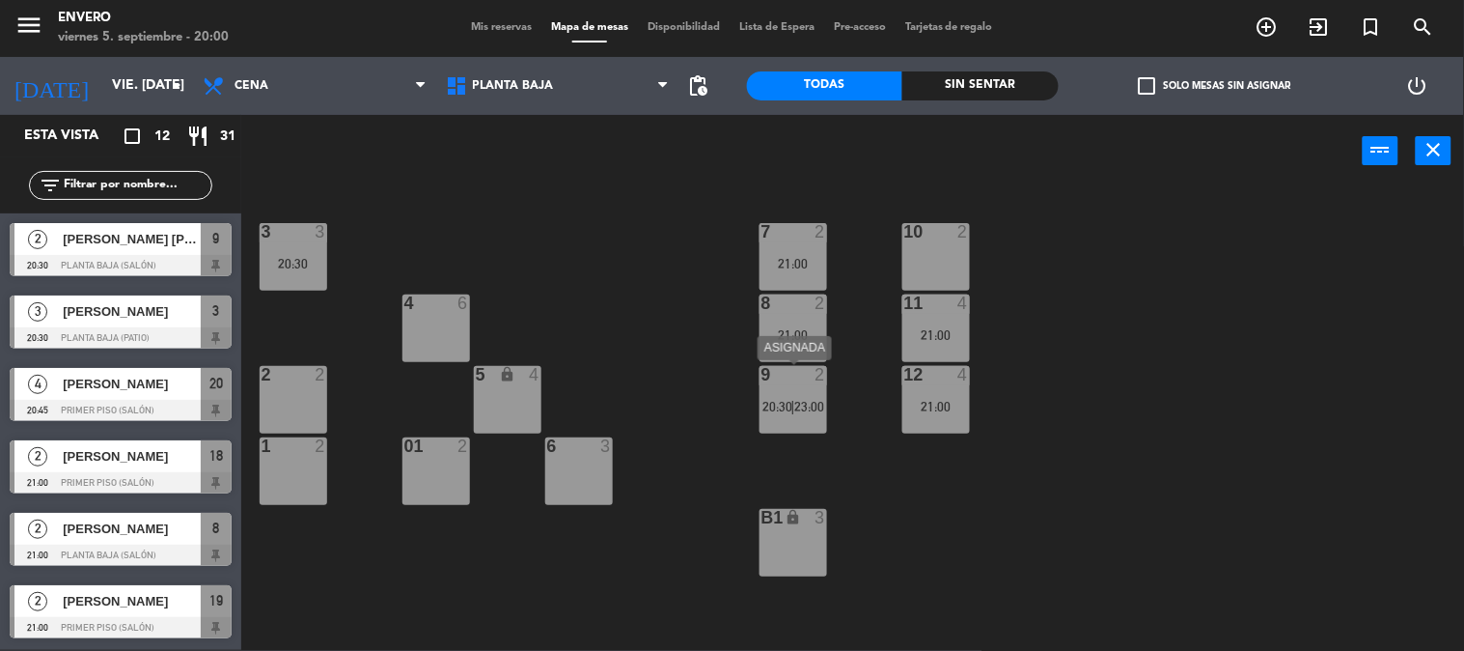
click at [799, 399] on span "23:00" at bounding box center [809, 406] width 30 height 15
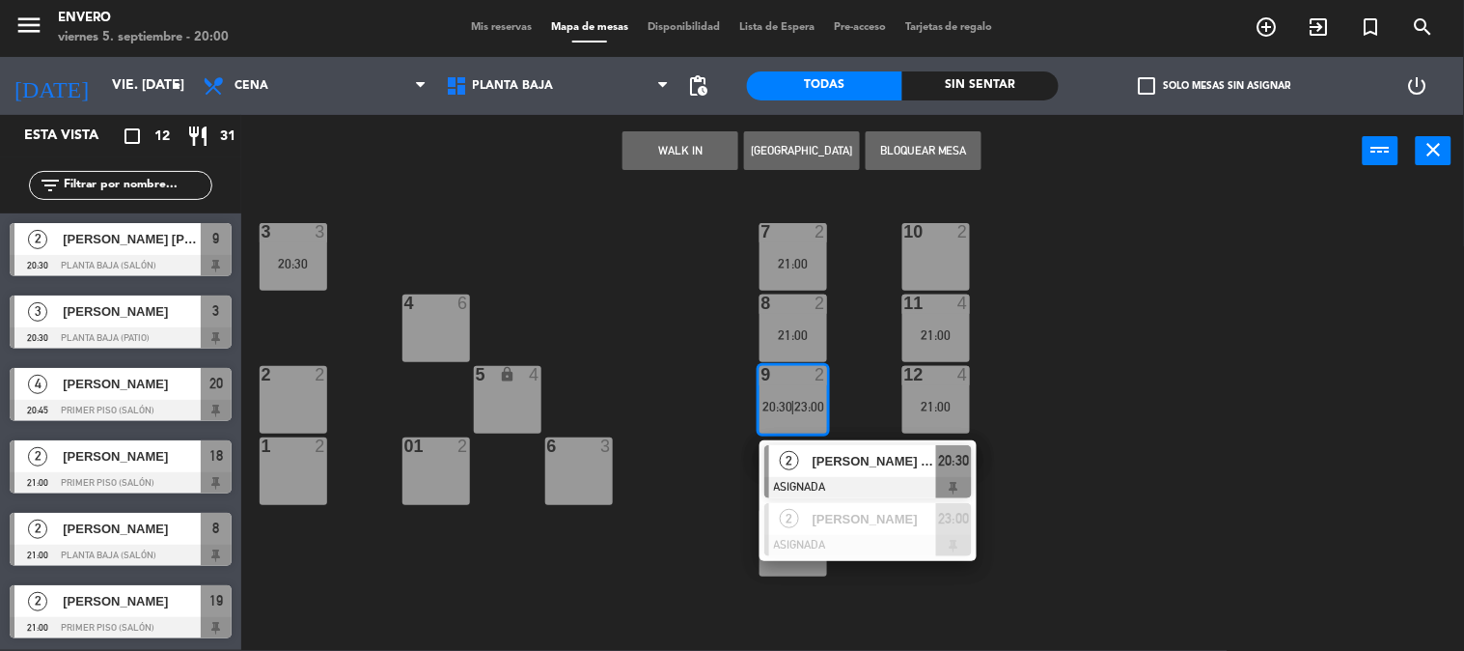
click at [1178, 521] on div "3 3 20:30 7 2 21:00 10 2 4 6 8 2 21:00 11 4 21:00 2 2 5 lock 4 9 2 20:30 | 23:0…" at bounding box center [860, 419] width 1208 height 462
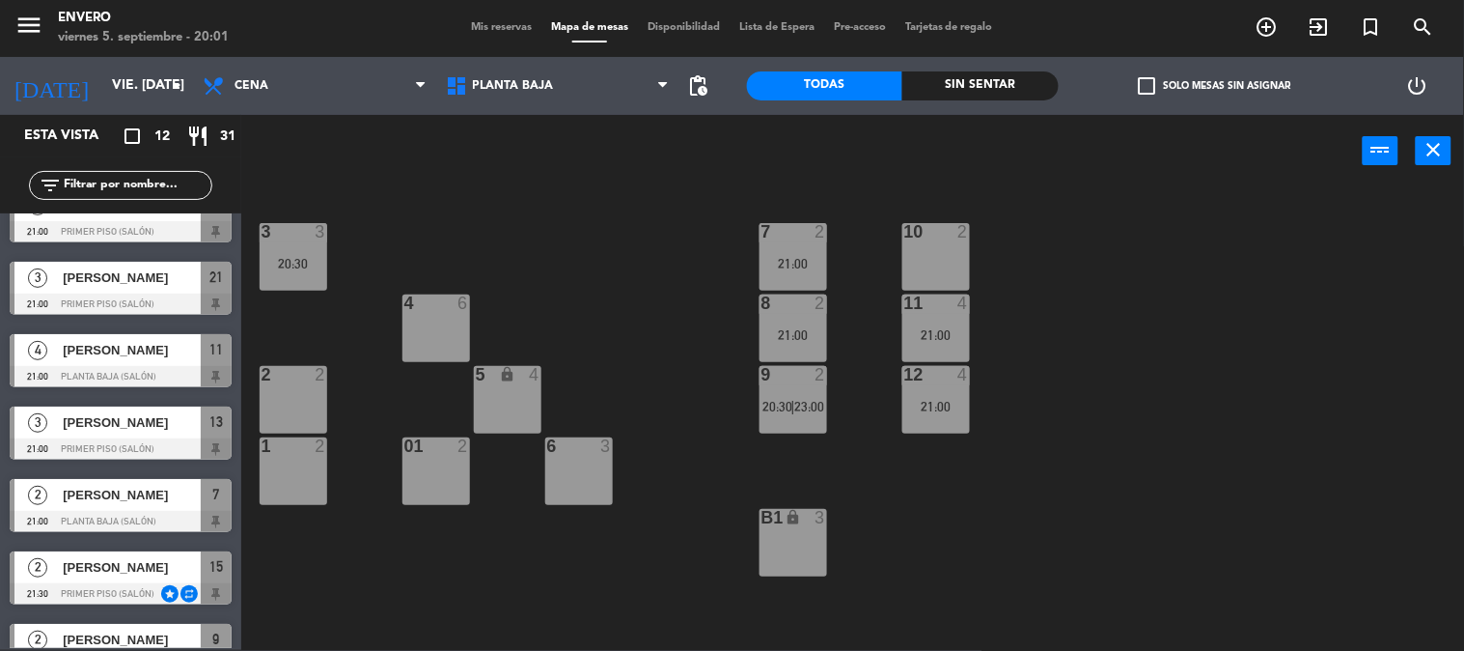
scroll to position [434, 0]
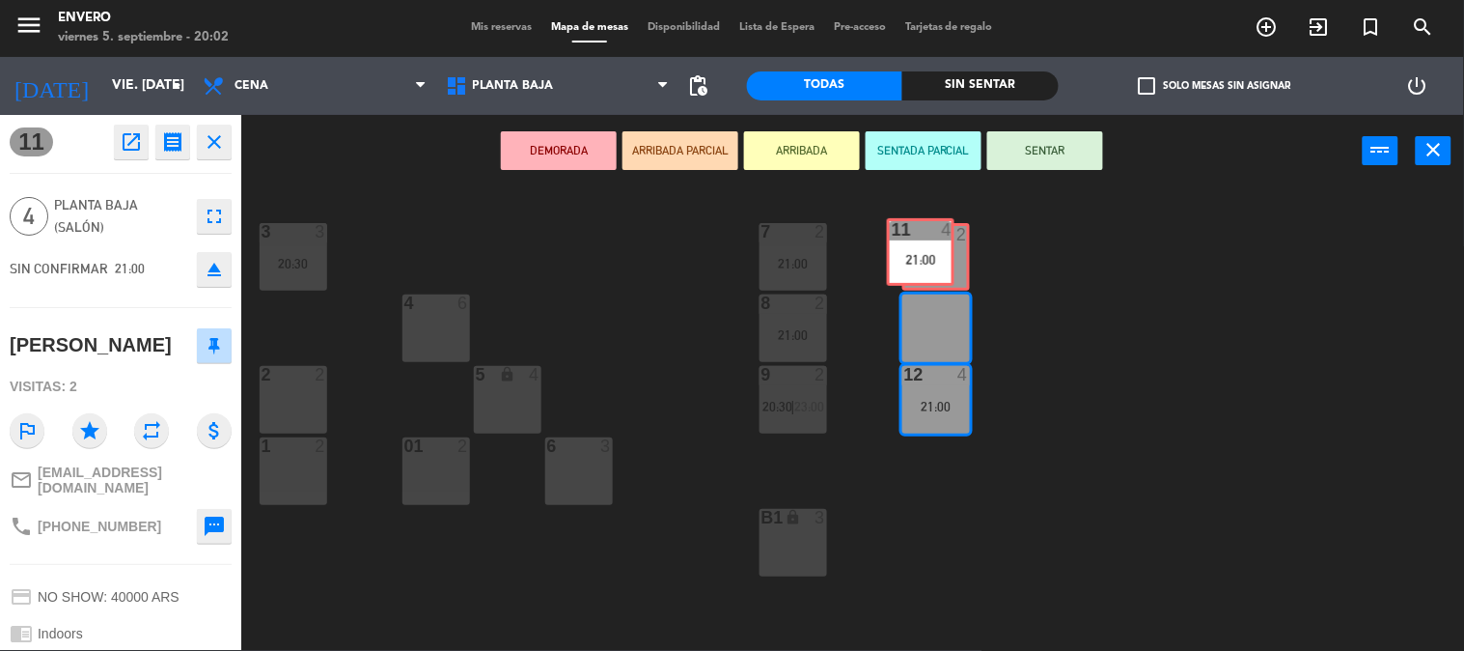
drag, startPoint x: 940, startPoint y: 338, endPoint x: 925, endPoint y: 262, distance: 77.8
click at [925, 262] on div "3 3 20:30 7 2 21:00 10 2 4 6 8 2 21:00 11 4 21:00 11 4 21:00 2 2 5 lock 4 9 2 2…" at bounding box center [860, 419] width 1208 height 462
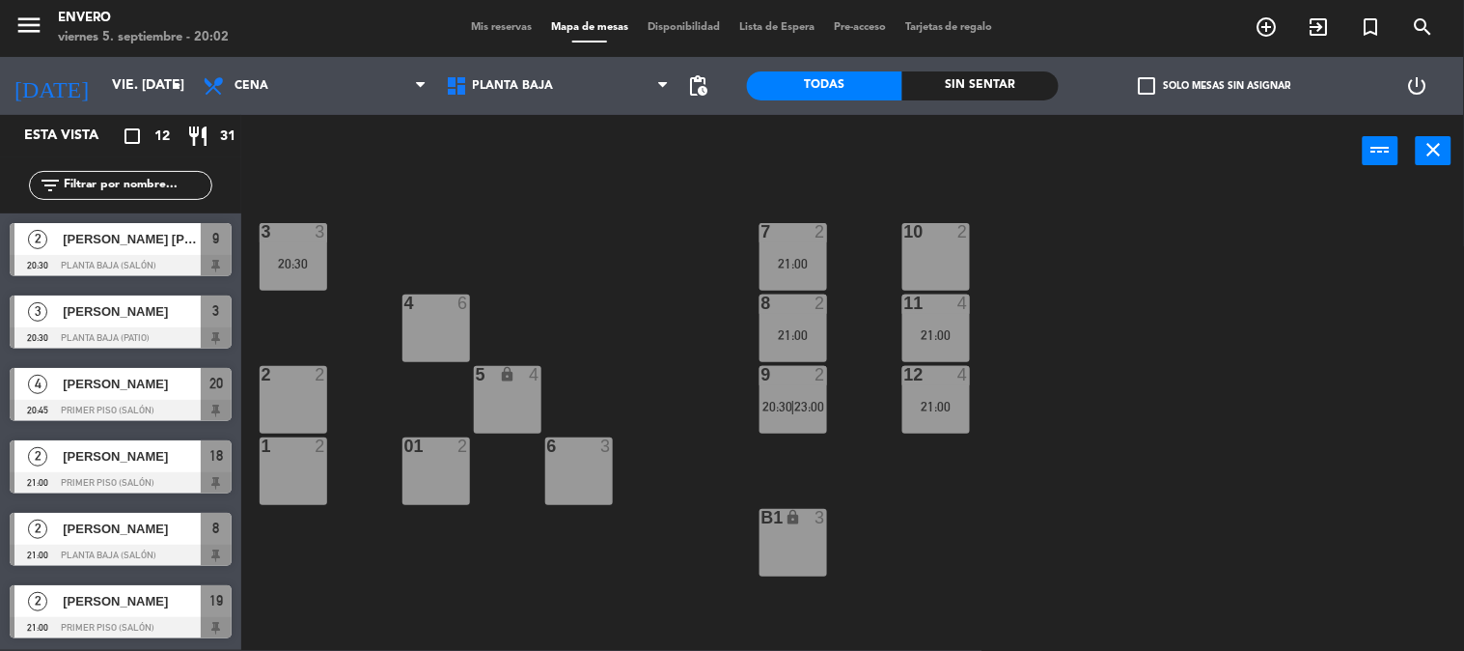
click at [936, 321] on div "11 4 21:00" at bounding box center [936, 328] width 68 height 68
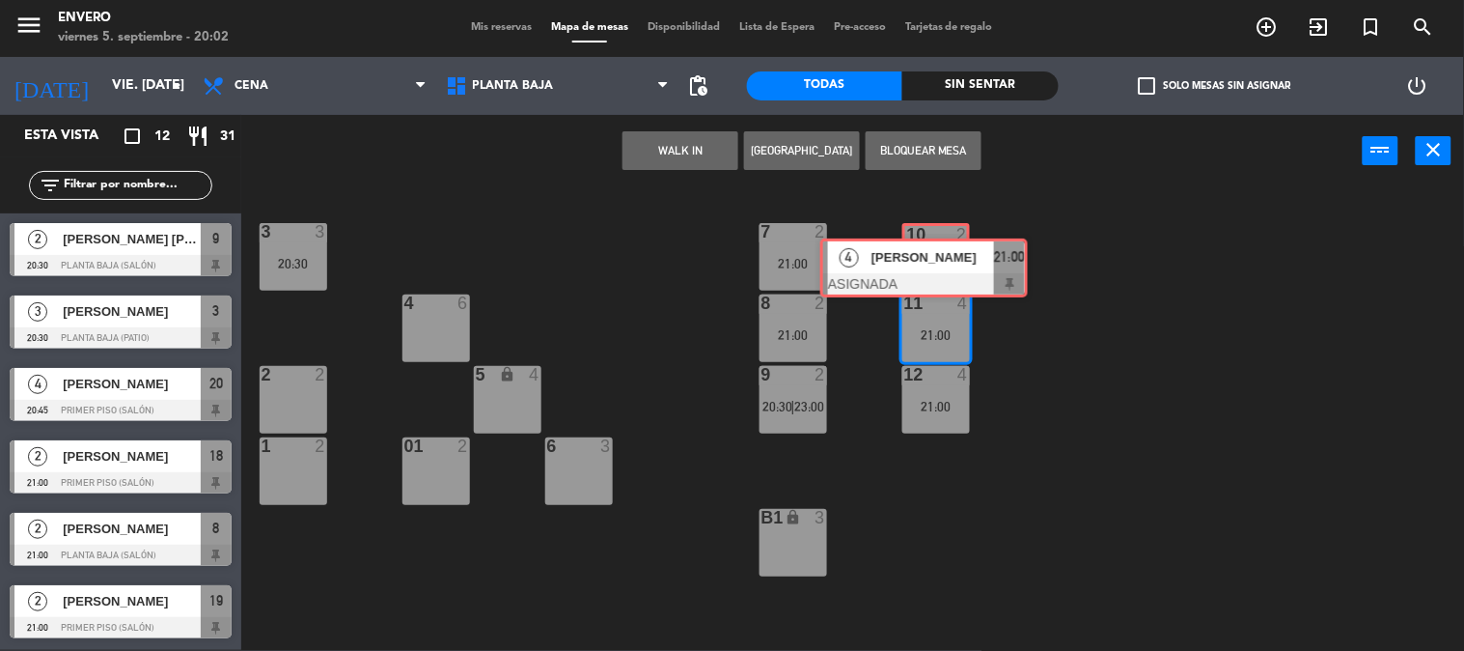
drag, startPoint x: 1021, startPoint y: 407, endPoint x: 920, endPoint y: 283, distance: 160.5
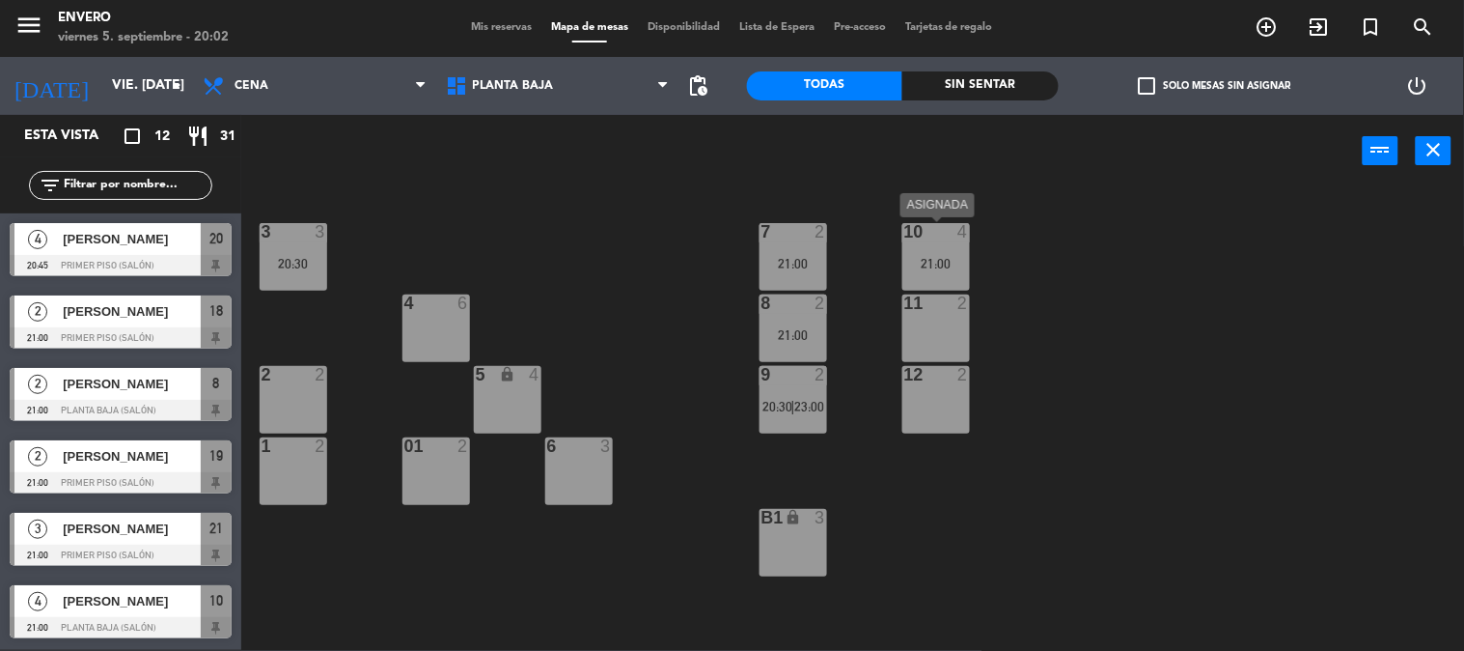
click at [959, 270] on div "21:00" at bounding box center [936, 264] width 68 height 14
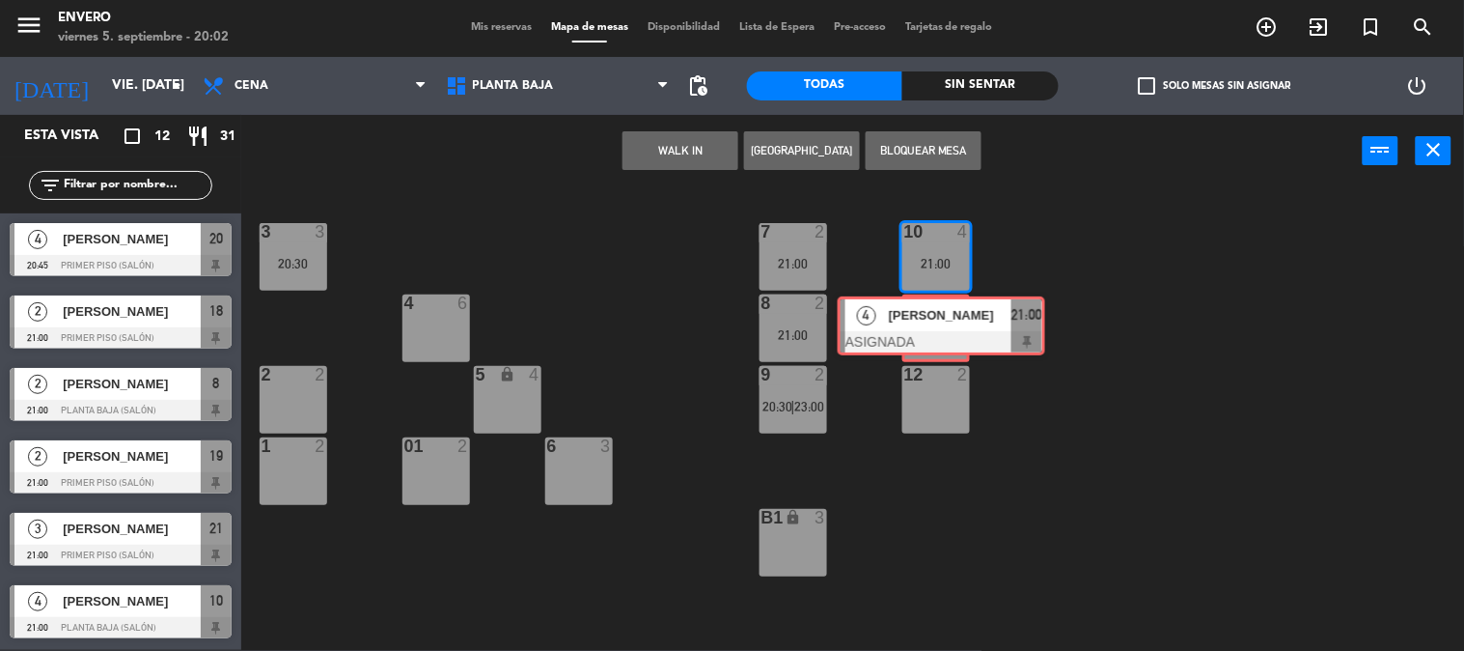
drag, startPoint x: 996, startPoint y: 328, endPoint x: 927, endPoint y: 322, distance: 69.7
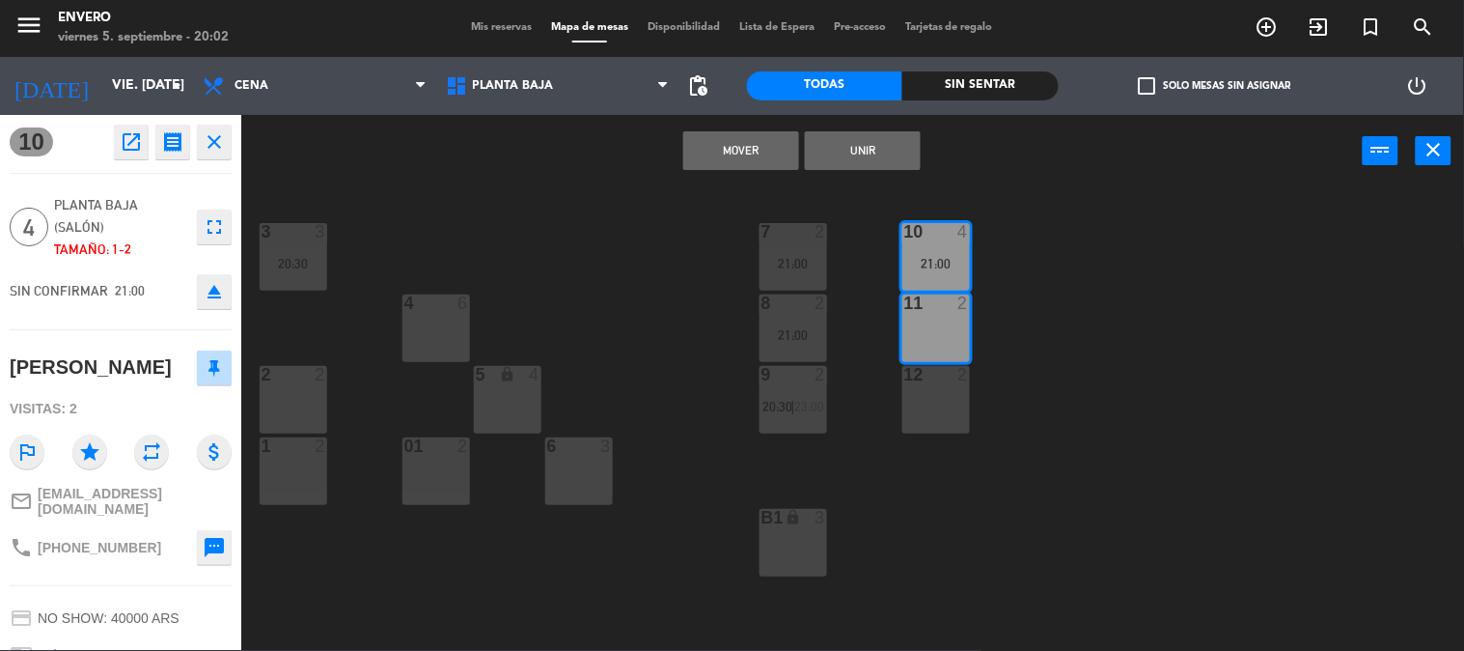
click at [876, 154] on button "Unir" at bounding box center [863, 150] width 116 height 39
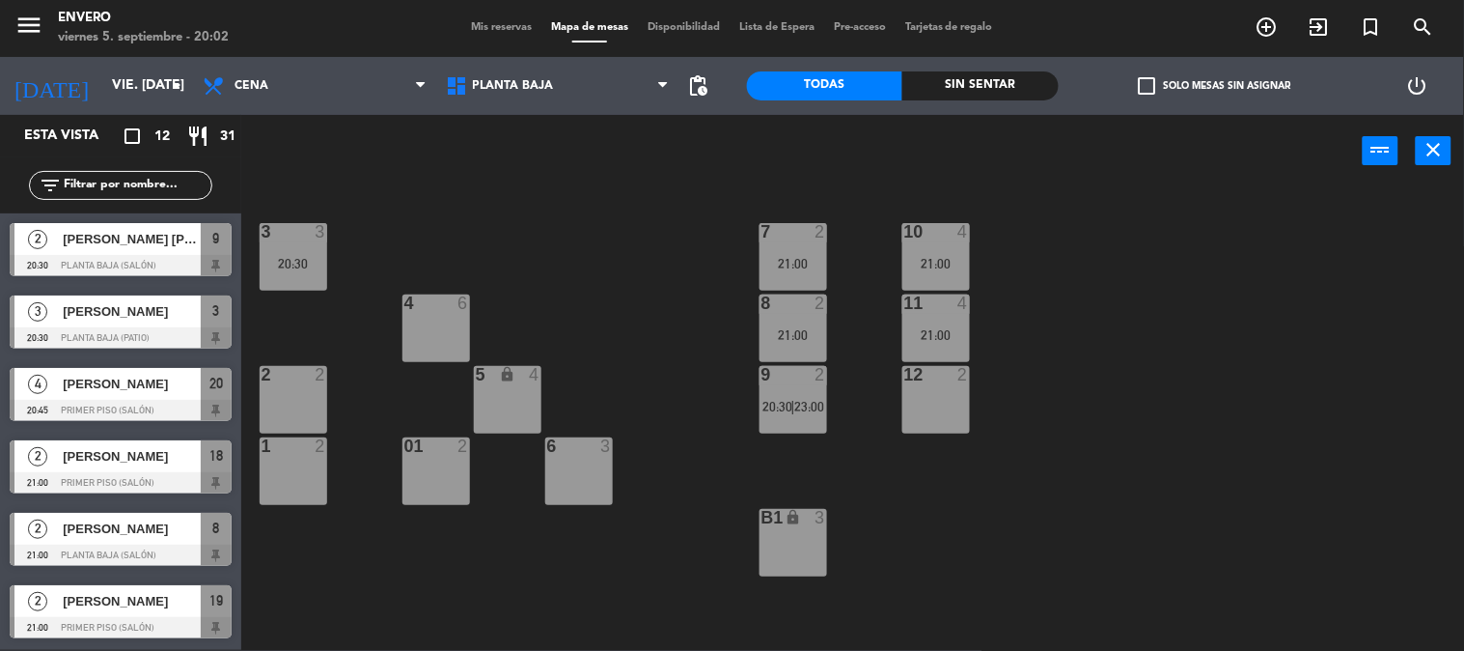
click at [1127, 258] on div "3 3 20:30 7 2 21:00 10 4 21:00 4 6 8 2 21:00 11 4 21:00 2 2 5 lock 4 9 2 20:30 …" at bounding box center [860, 419] width 1208 height 462
click at [500, 91] on span "Planta Baja" at bounding box center [513, 86] width 81 height 14
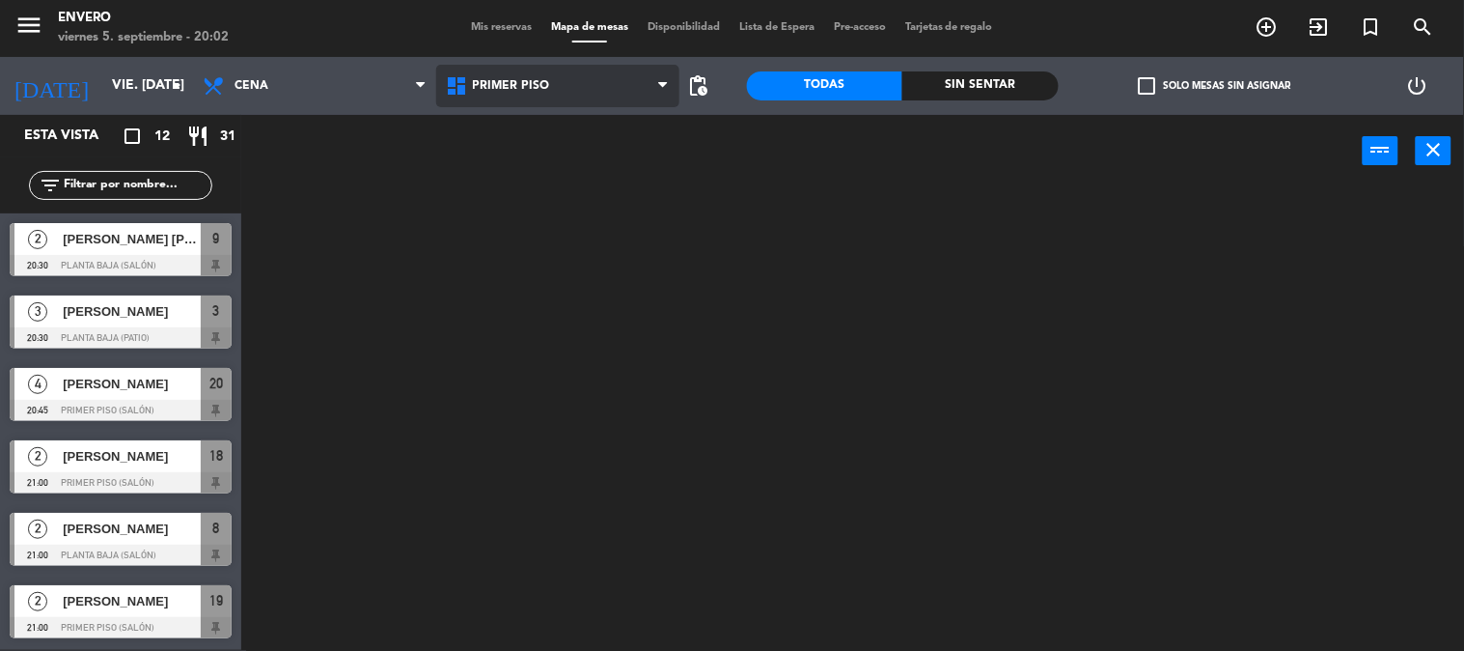
click at [500, 154] on ng-component "menu Envero viernes 5. septiembre - 20:02 Mis reservas Mapa de mesas Disponibil…" at bounding box center [732, 324] width 1464 height 651
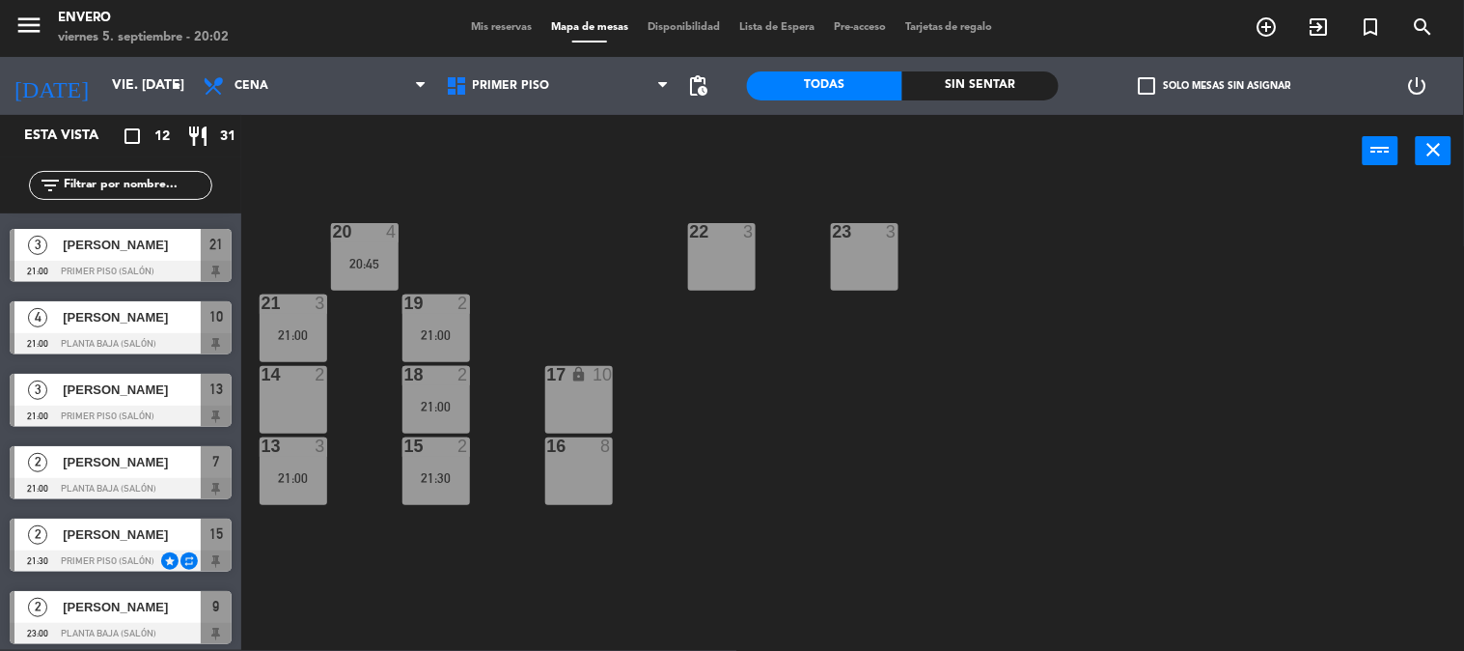
scroll to position [434, 0]
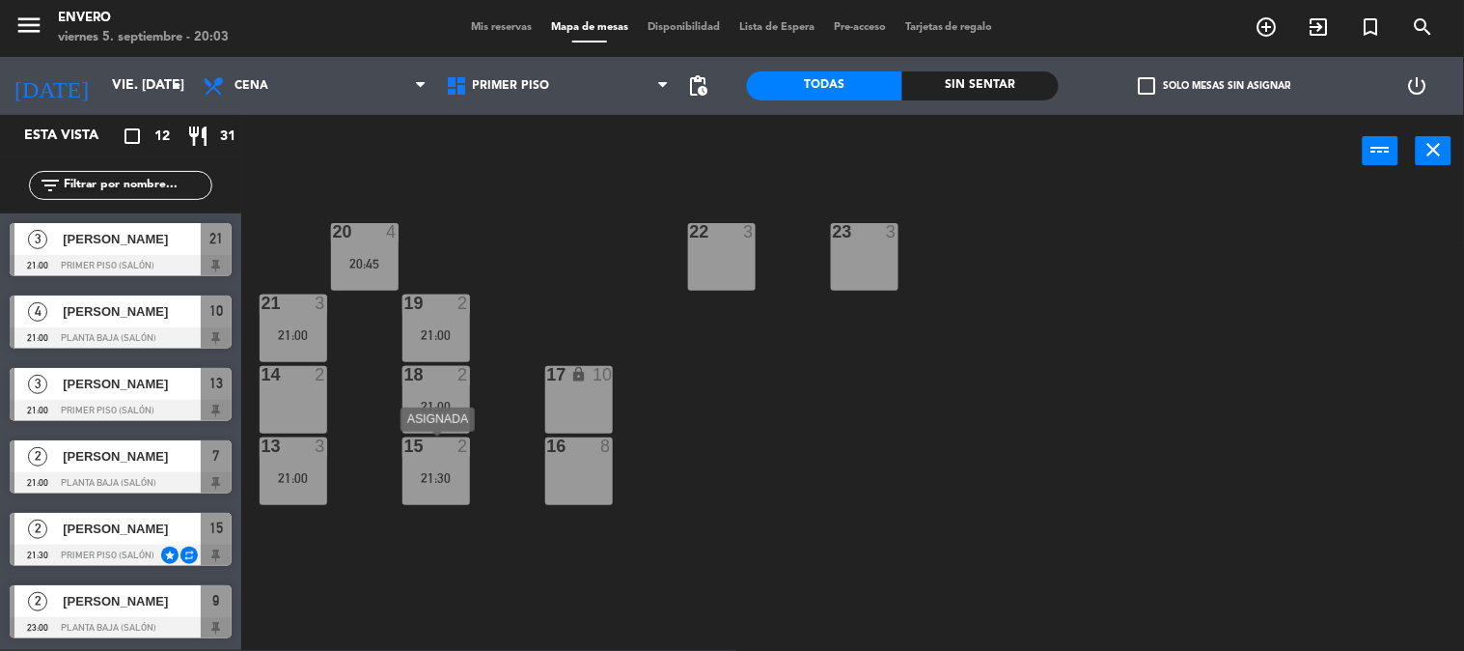
click at [460, 467] on div "15 2 21:30" at bounding box center [436, 471] width 68 height 68
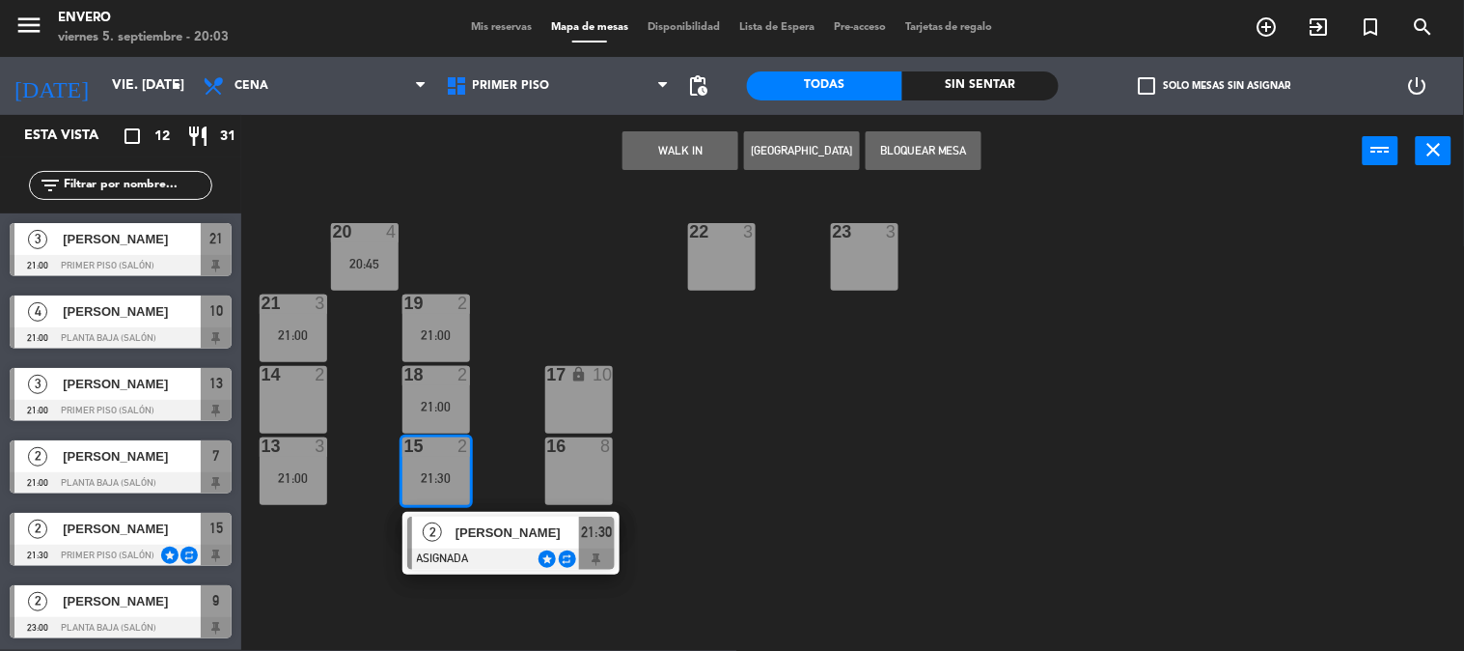
click at [744, 524] on div "20 4 20:45 22 3 23 3 21 3 21:00 19 2 21:00 14 2 18 2 21:00 17 lock 10 13 3 21:0…" at bounding box center [860, 419] width 1208 height 462
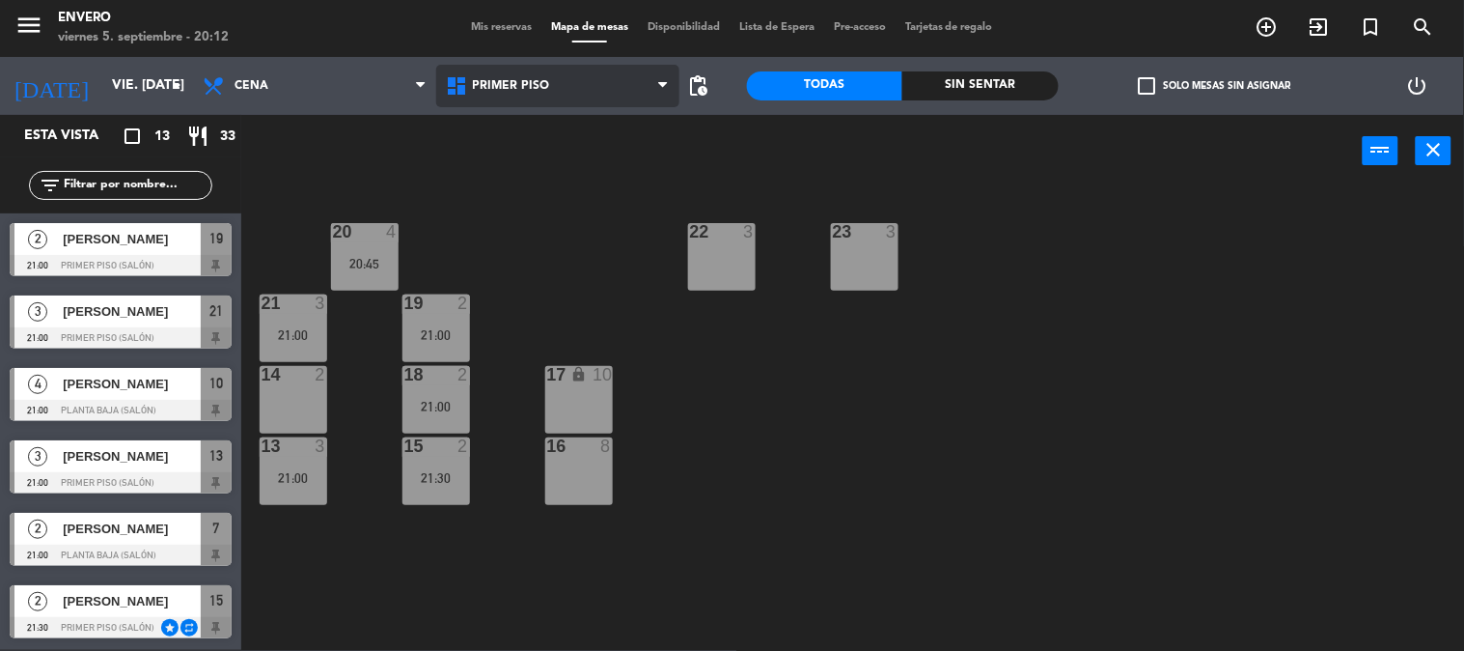
click at [518, 69] on span "Primer Piso" at bounding box center [557, 86] width 243 height 42
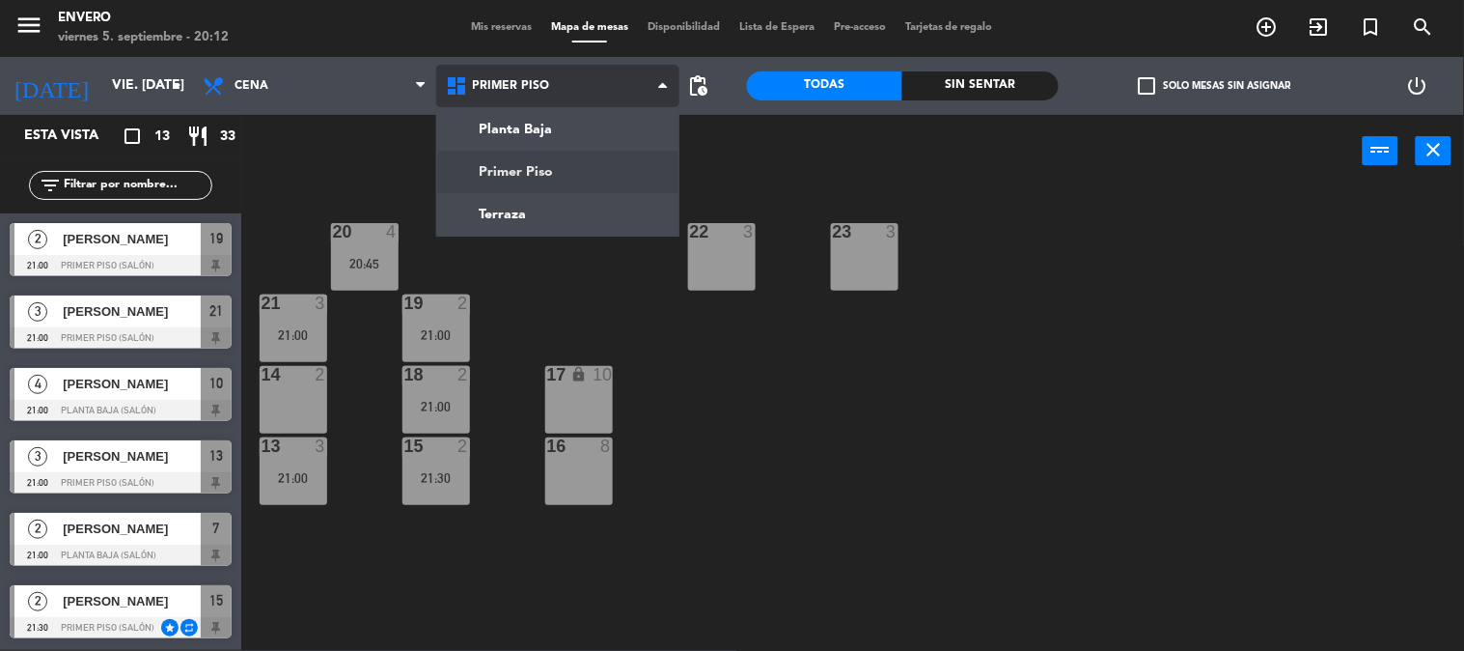
click at [539, 175] on ng-component "menu Envero viernes 5. septiembre - 20:12 Mis reservas Mapa de mesas Disponibil…" at bounding box center [732, 324] width 1464 height 651
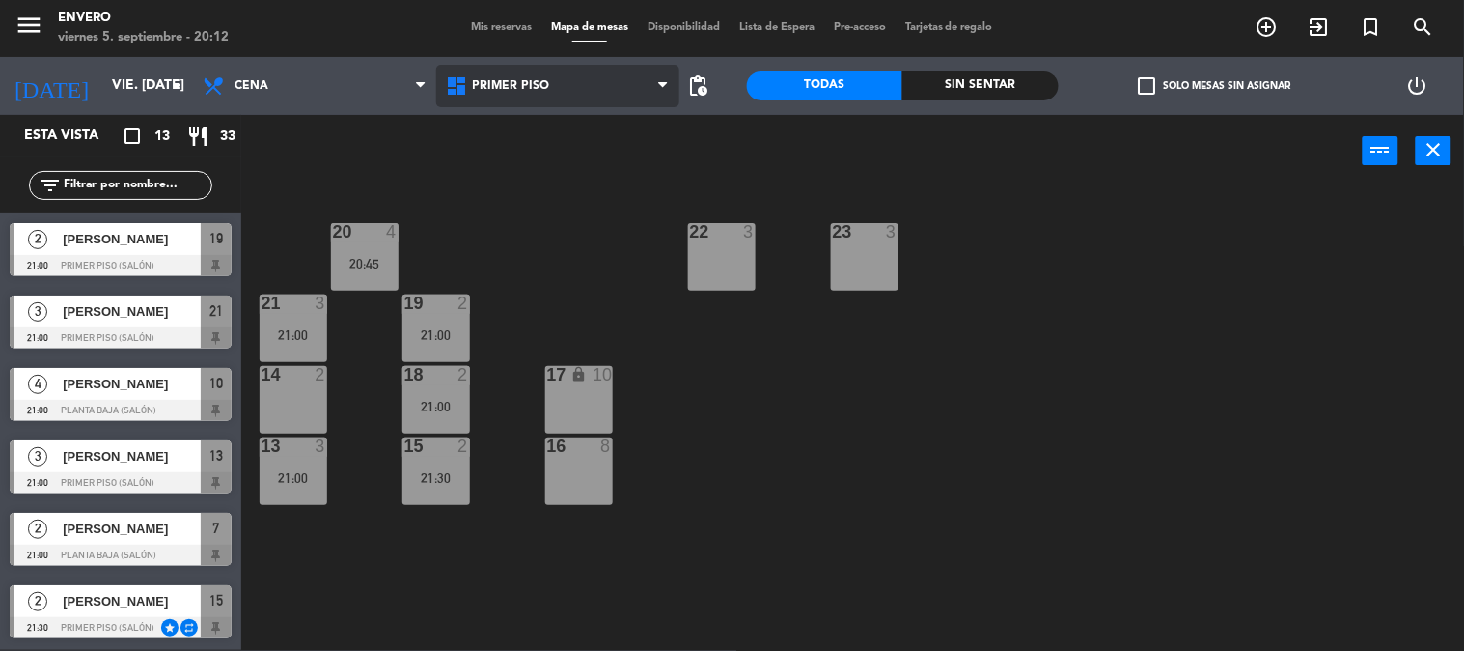
drag, startPoint x: 564, startPoint y: 66, endPoint x: 546, endPoint y: 123, distance: 59.5
click at [564, 69] on span "Primer Piso" at bounding box center [557, 86] width 243 height 42
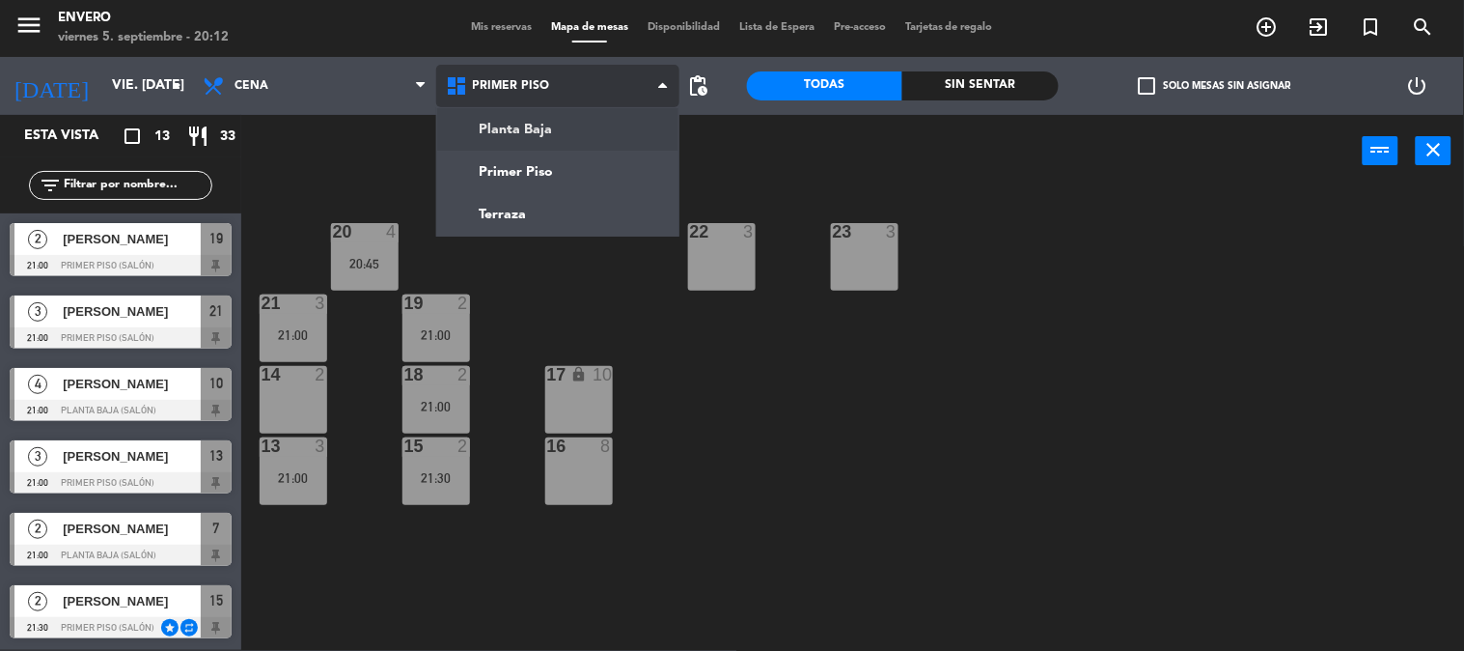
click at [546, 126] on ng-component "menu Envero viernes 5. septiembre - 20:12 Mis reservas Mapa de mesas Disponibil…" at bounding box center [732, 324] width 1464 height 651
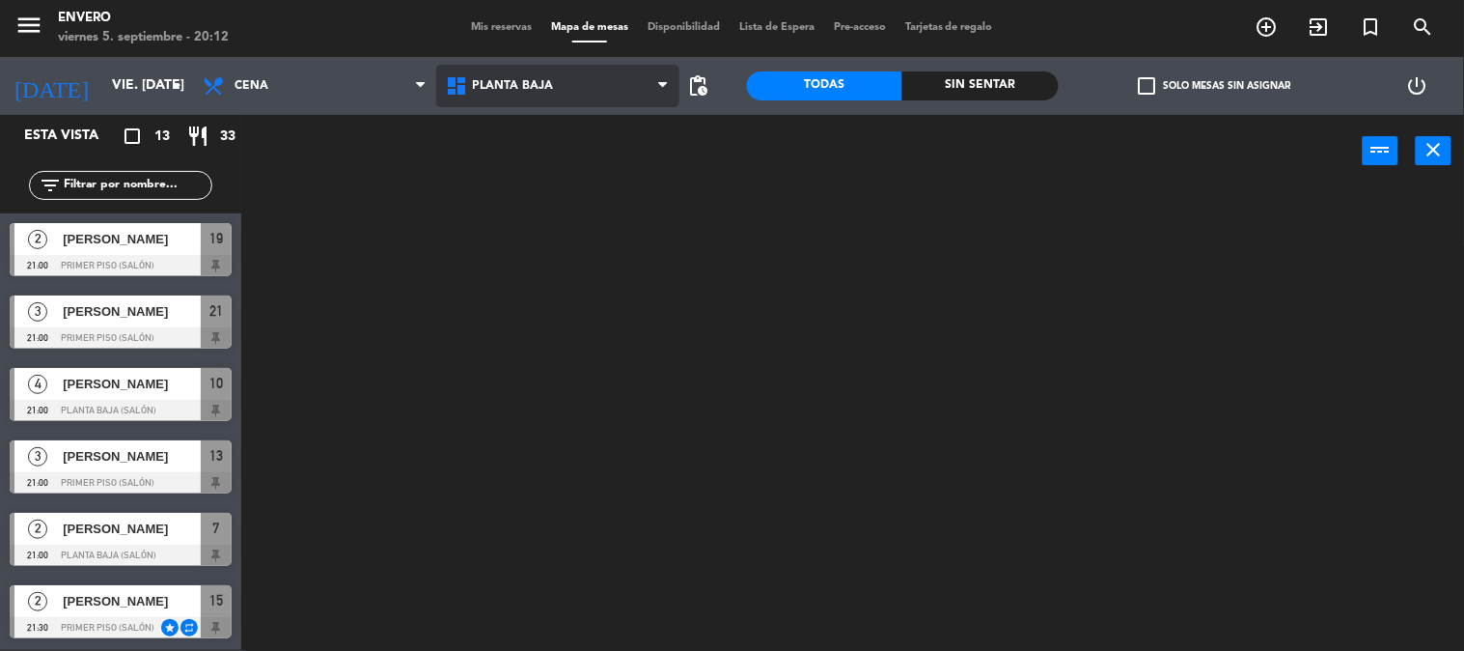
drag, startPoint x: 552, startPoint y: 91, endPoint x: 547, endPoint y: 152, distance: 62.0
click at [553, 94] on span "Planta Baja" at bounding box center [557, 86] width 243 height 42
click at [537, 179] on ng-component "menu Envero viernes 5. septiembre - 20:12 Mis reservas Mapa de mesas Disponibil…" at bounding box center [732, 324] width 1464 height 651
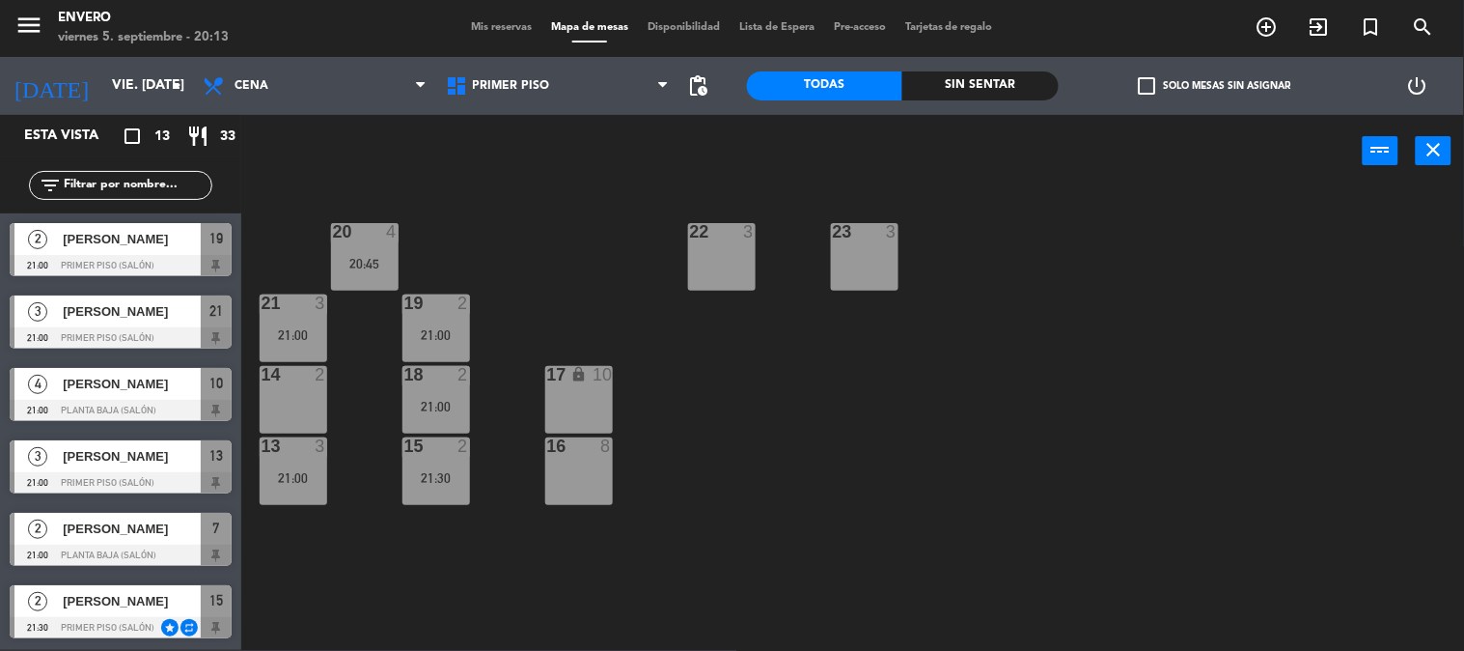
click at [526, 122] on div "power_input close" at bounding box center [802, 151] width 1122 height 73
click at [555, 97] on span "Primer Piso" at bounding box center [557, 86] width 243 height 42
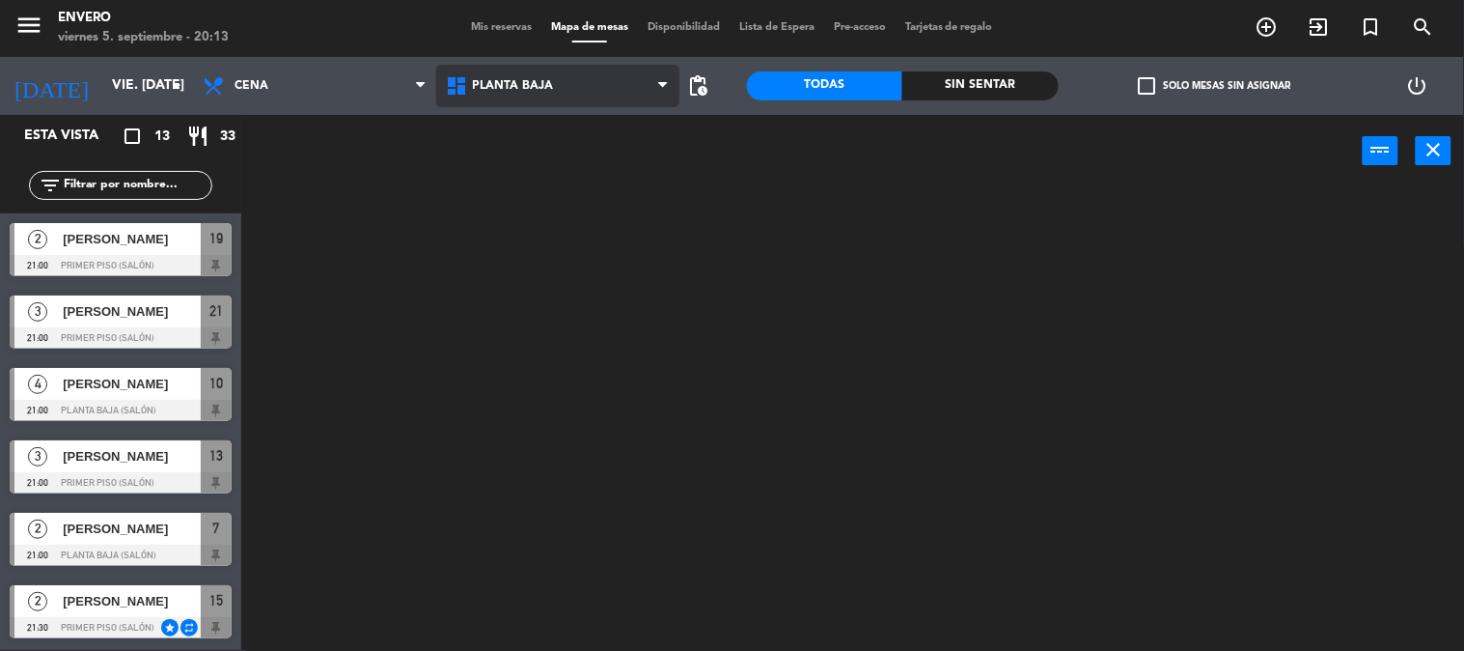
click at [558, 127] on ng-component "menu Envero viernes 5. septiembre - 20:13 Mis reservas Mapa de mesas Disponibil…" at bounding box center [732, 324] width 1464 height 651
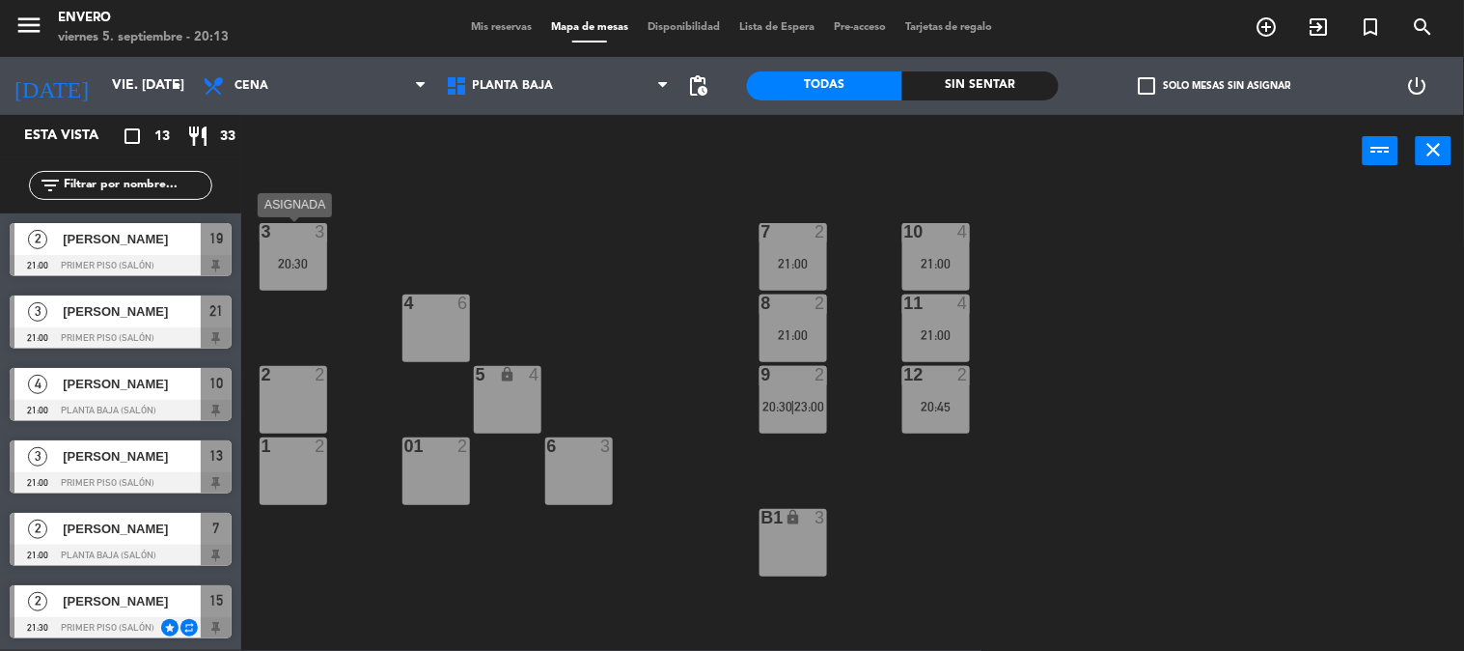
click at [291, 263] on div "20:30" at bounding box center [294, 264] width 68 height 14
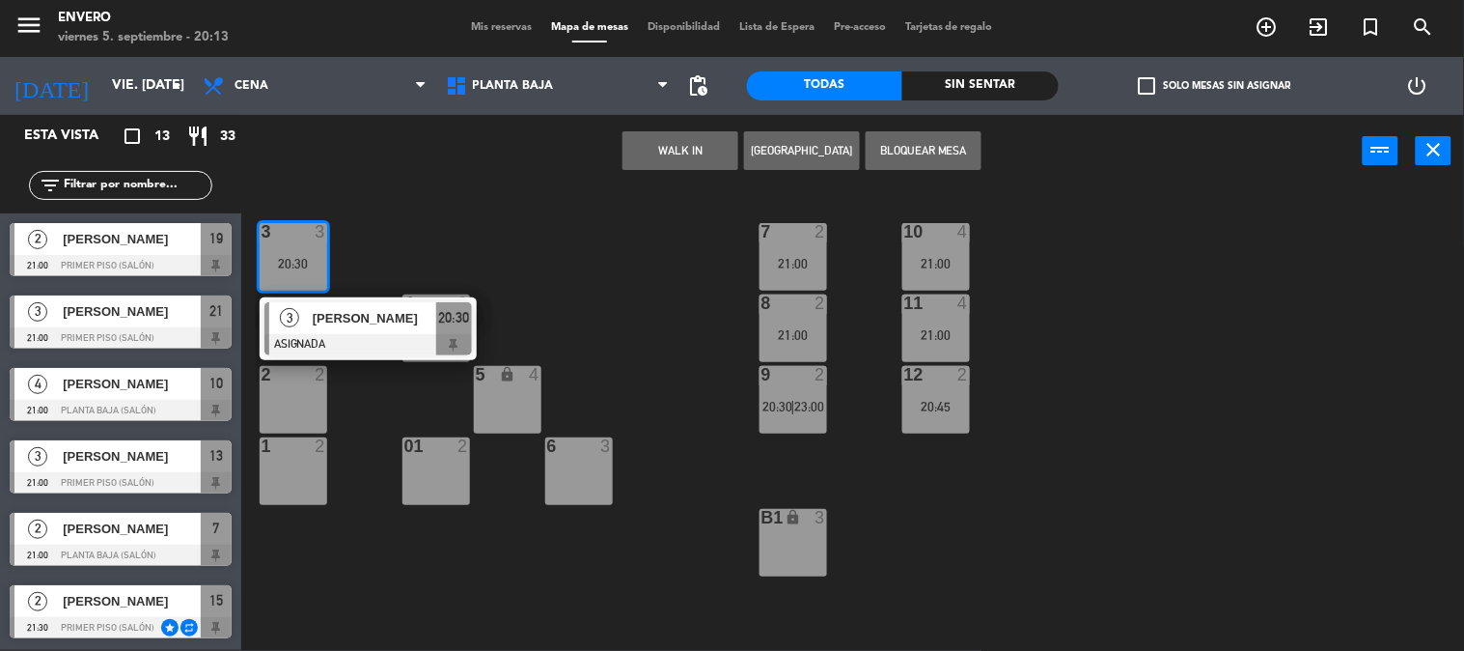
click at [291, 263] on div "20:30" at bounding box center [294, 264] width 68 height 14
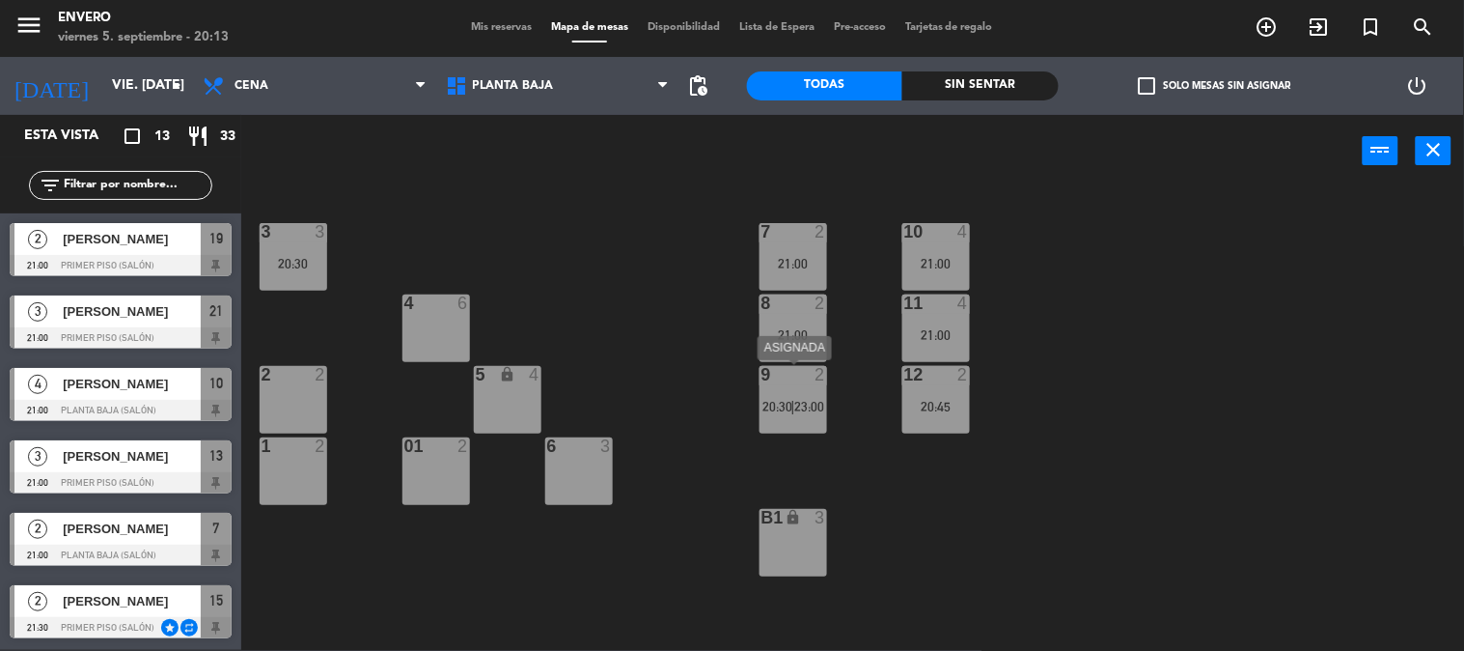
click at [816, 403] on span "23:00" at bounding box center [809, 406] width 30 height 15
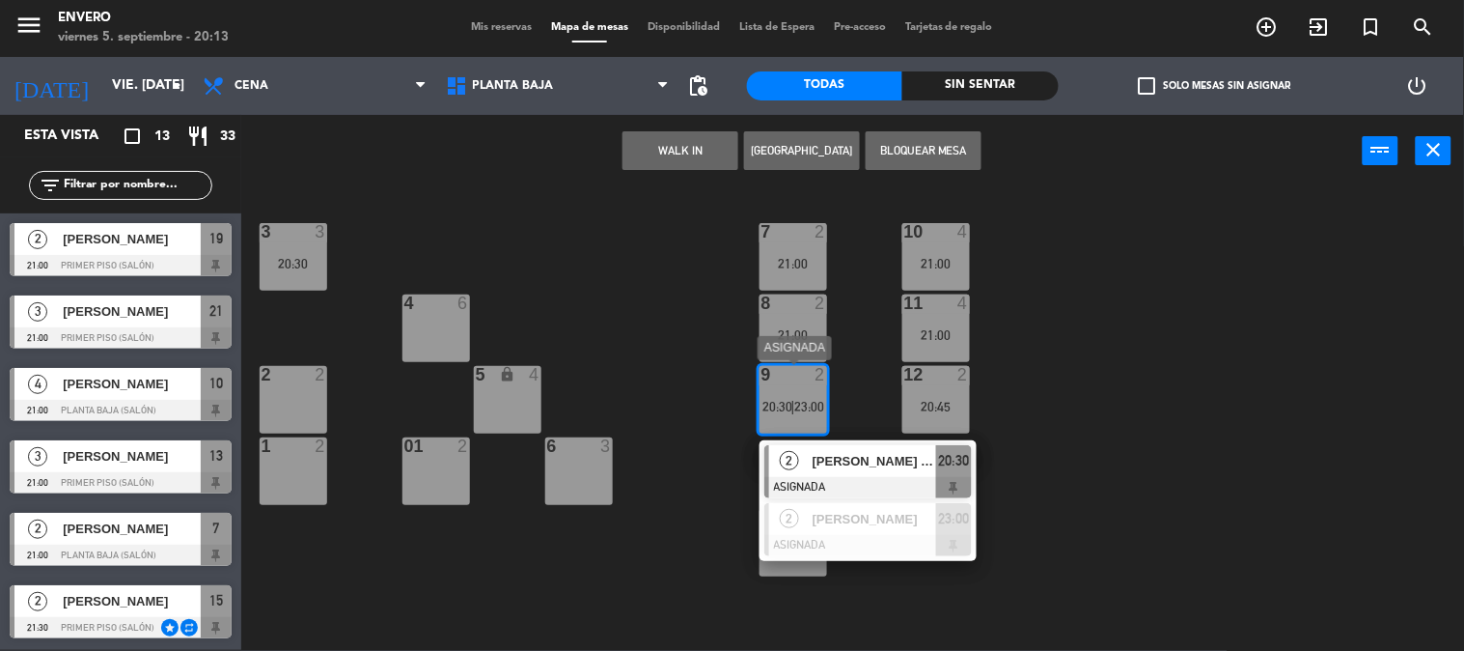
click at [796, 413] on div "9 2 20:30 | 23:00" at bounding box center [794, 400] width 68 height 68
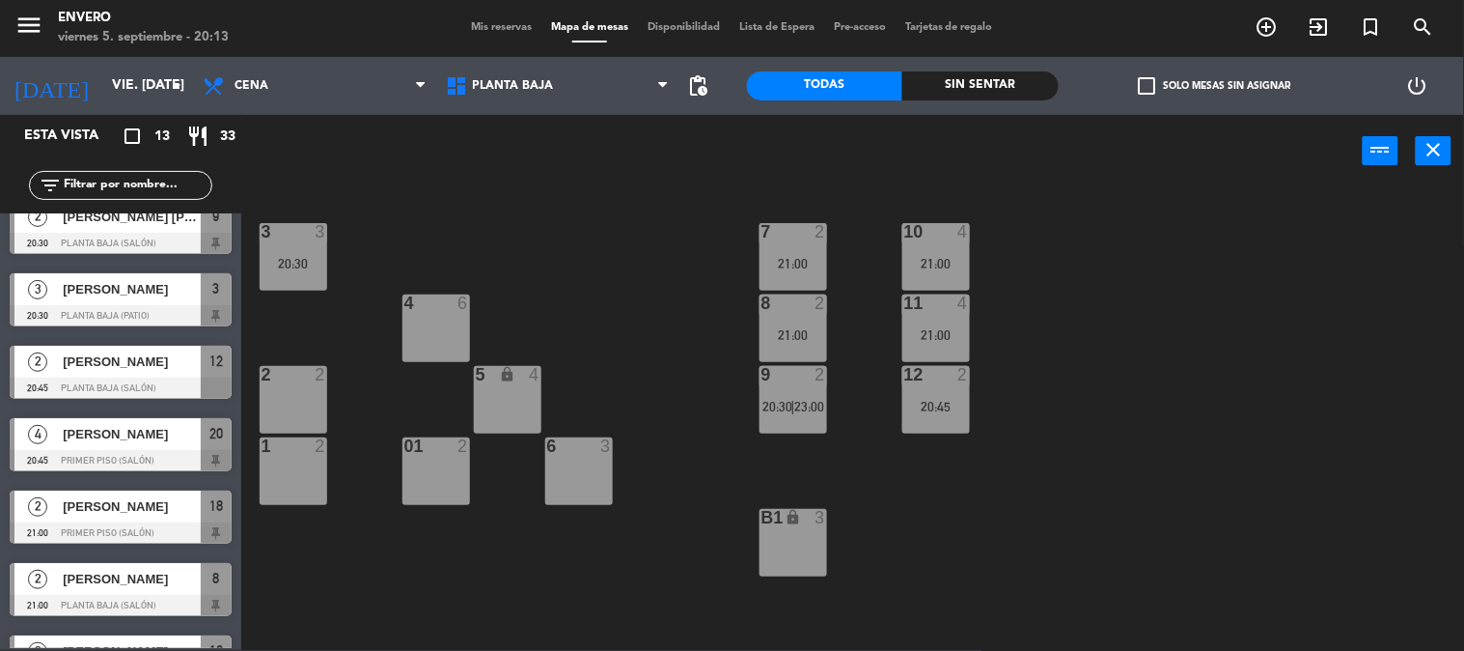
scroll to position [0, 0]
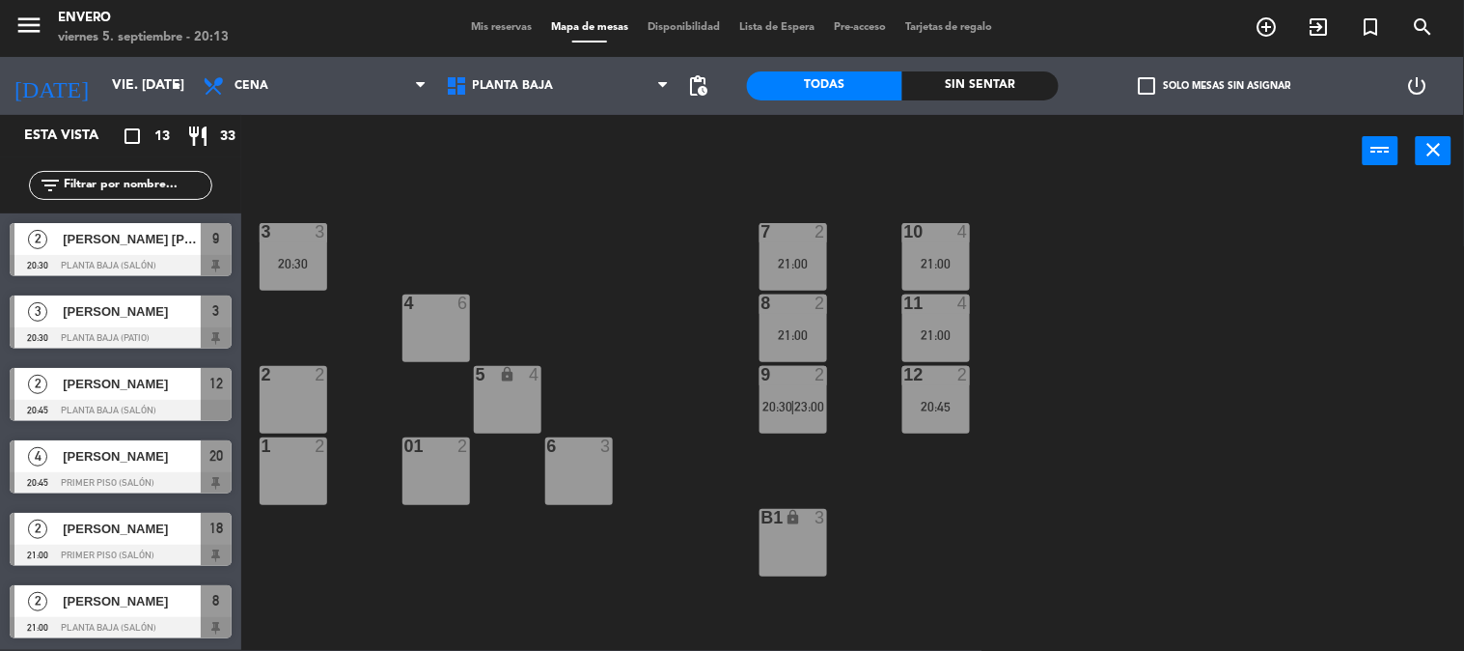
click at [480, 11] on div "menu Envero viernes 5. septiembre - 20:13 Mis reservas Mapa de mesas Disponibil…" at bounding box center [732, 28] width 1464 height 58
click at [481, 22] on span "Mis reservas" at bounding box center [501, 27] width 80 height 11
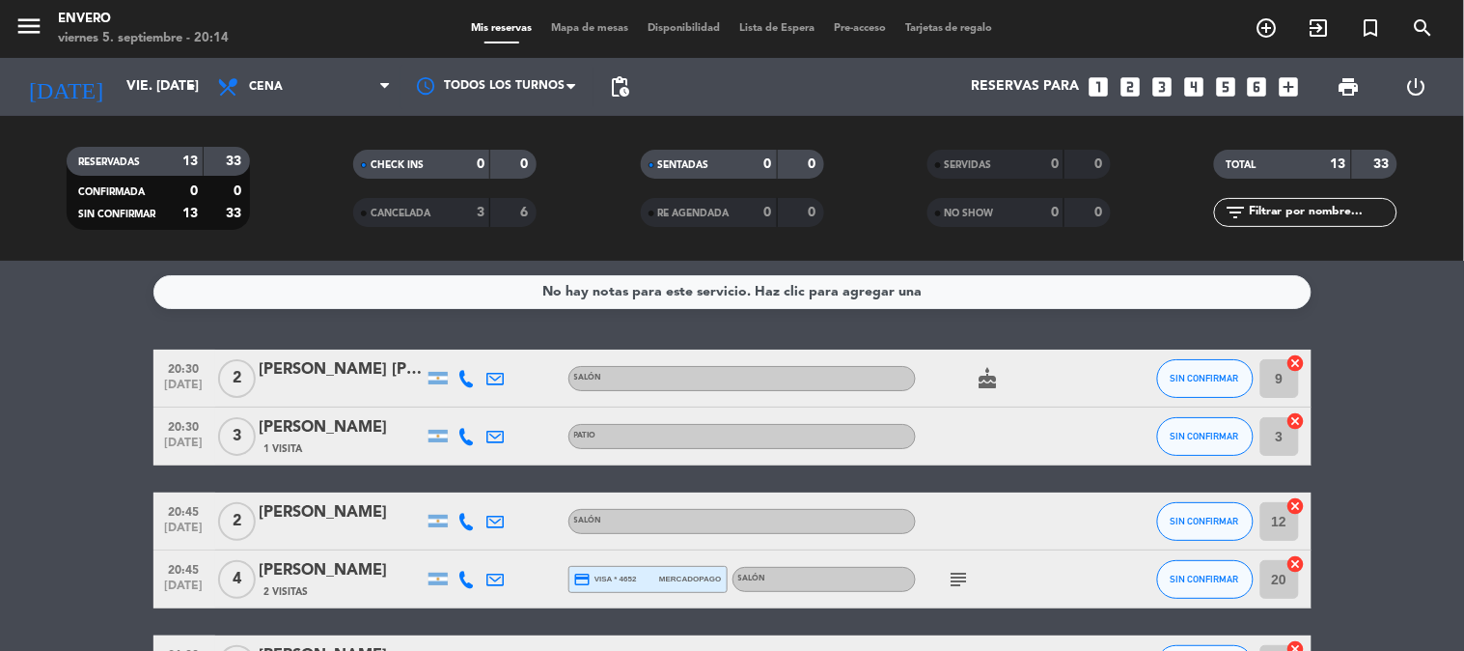
click at [953, 592] on div "subject" at bounding box center [1003, 578] width 174 height 57
click at [953, 587] on icon "subject" at bounding box center [959, 579] width 23 height 23
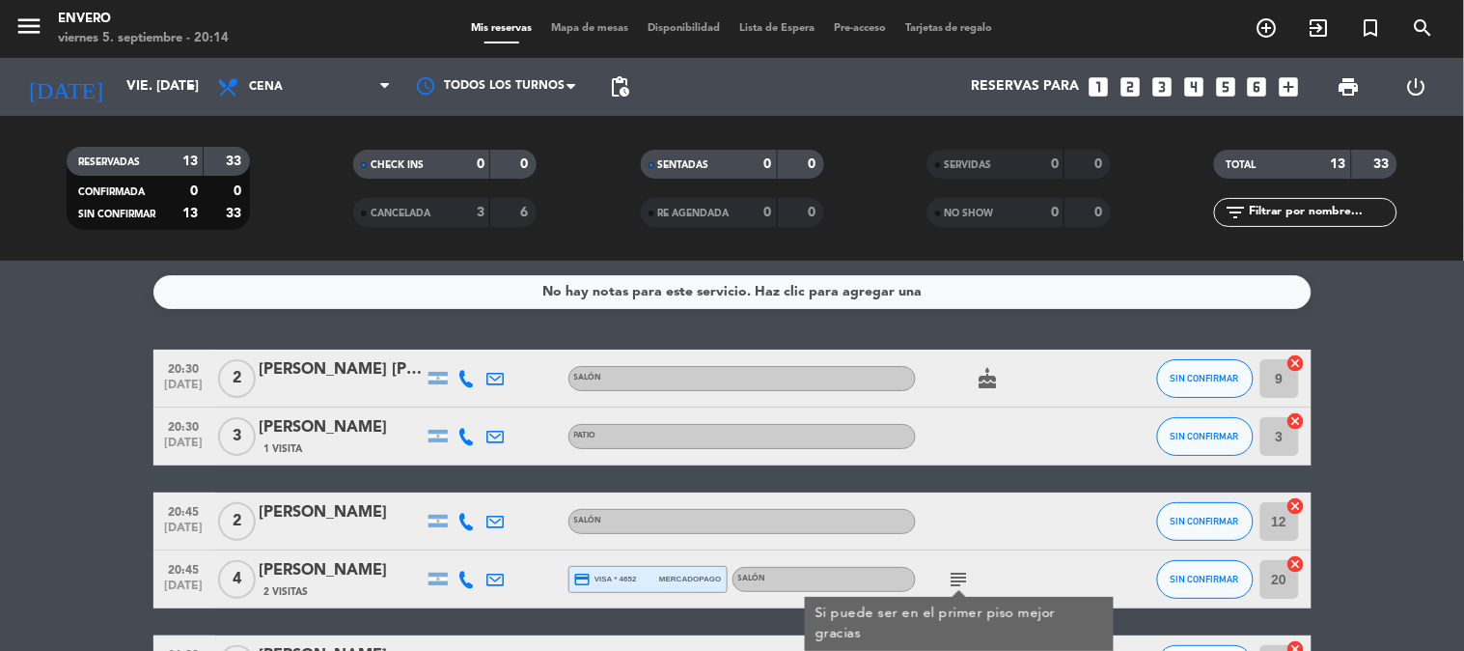
click at [963, 574] on icon "subject" at bounding box center [959, 579] width 23 height 23
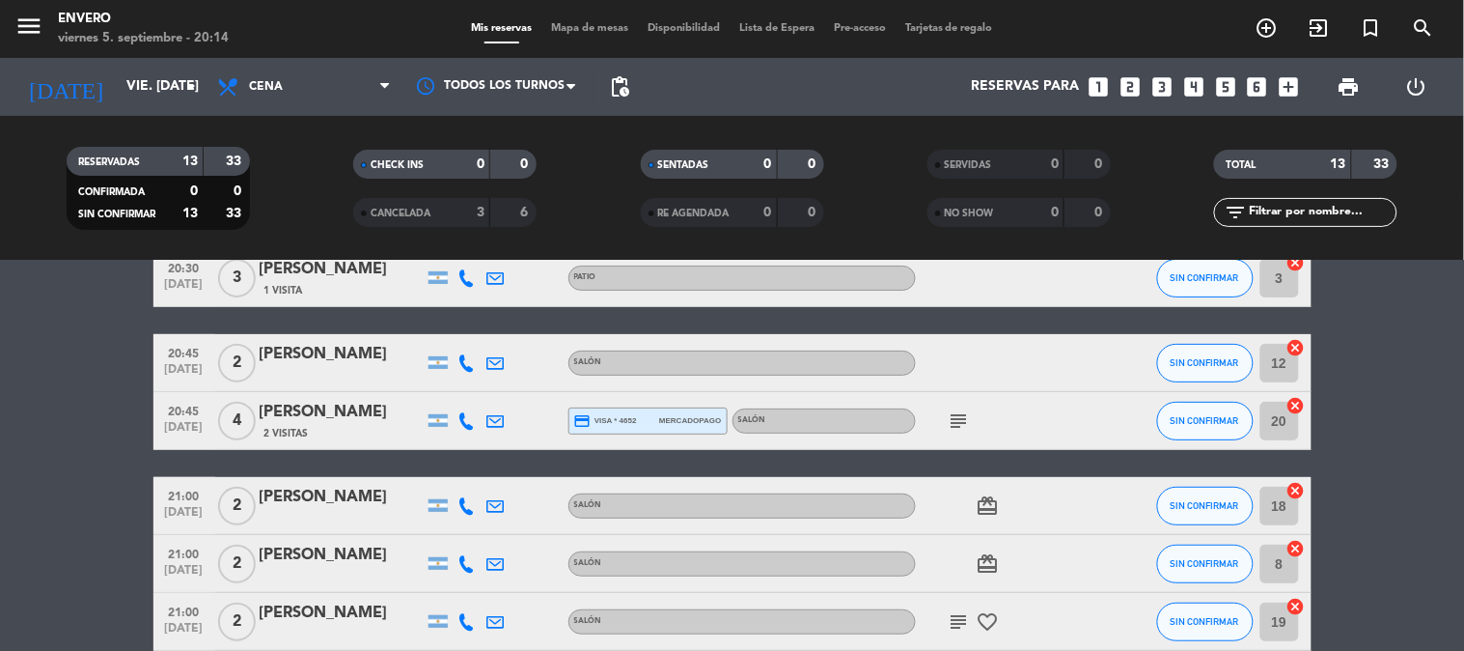
scroll to position [214, 0]
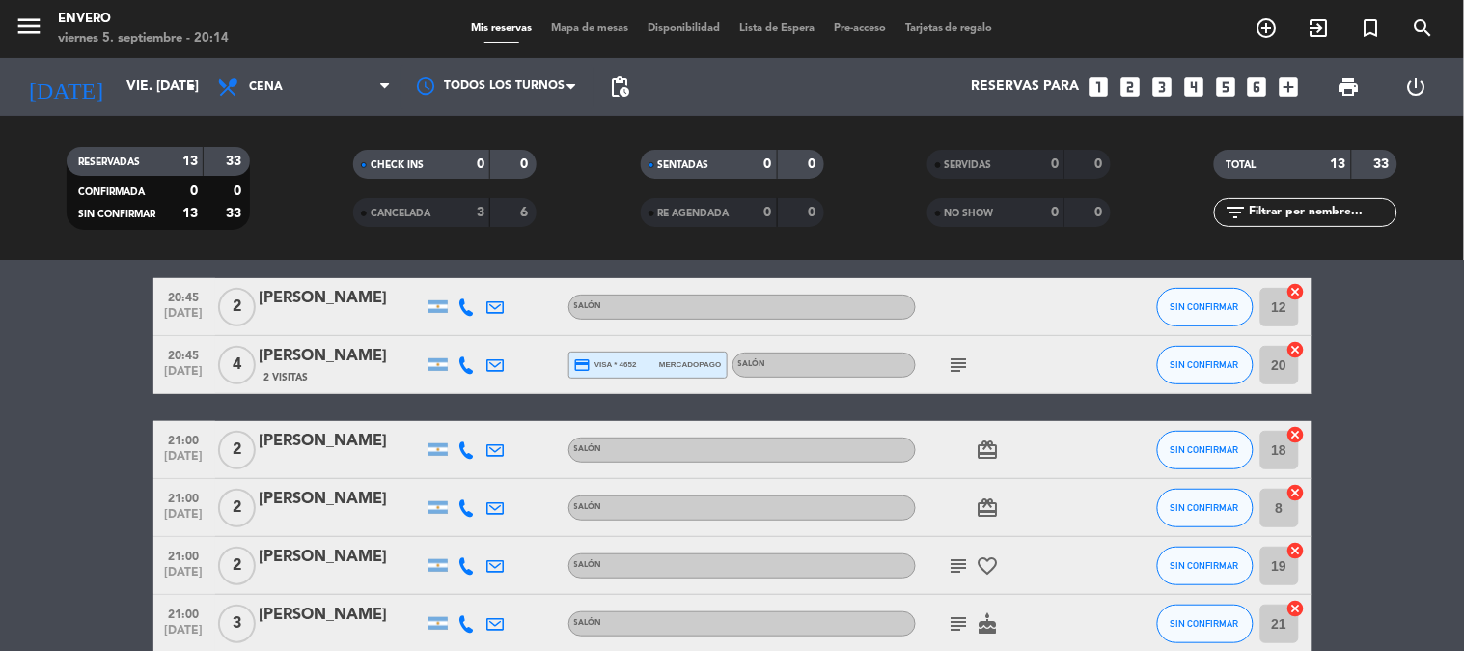
click at [961, 562] on icon "subject" at bounding box center [959, 565] width 23 height 23
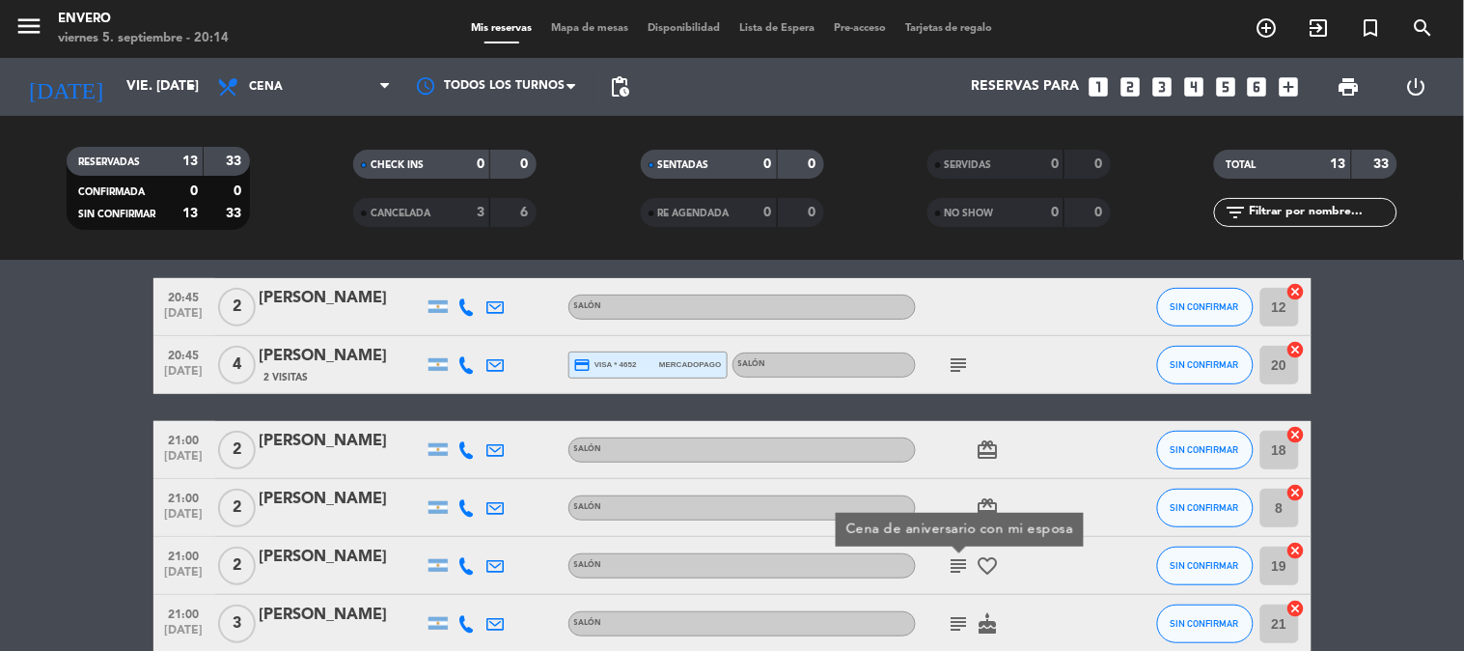
click at [961, 562] on icon "subject" at bounding box center [959, 565] width 23 height 23
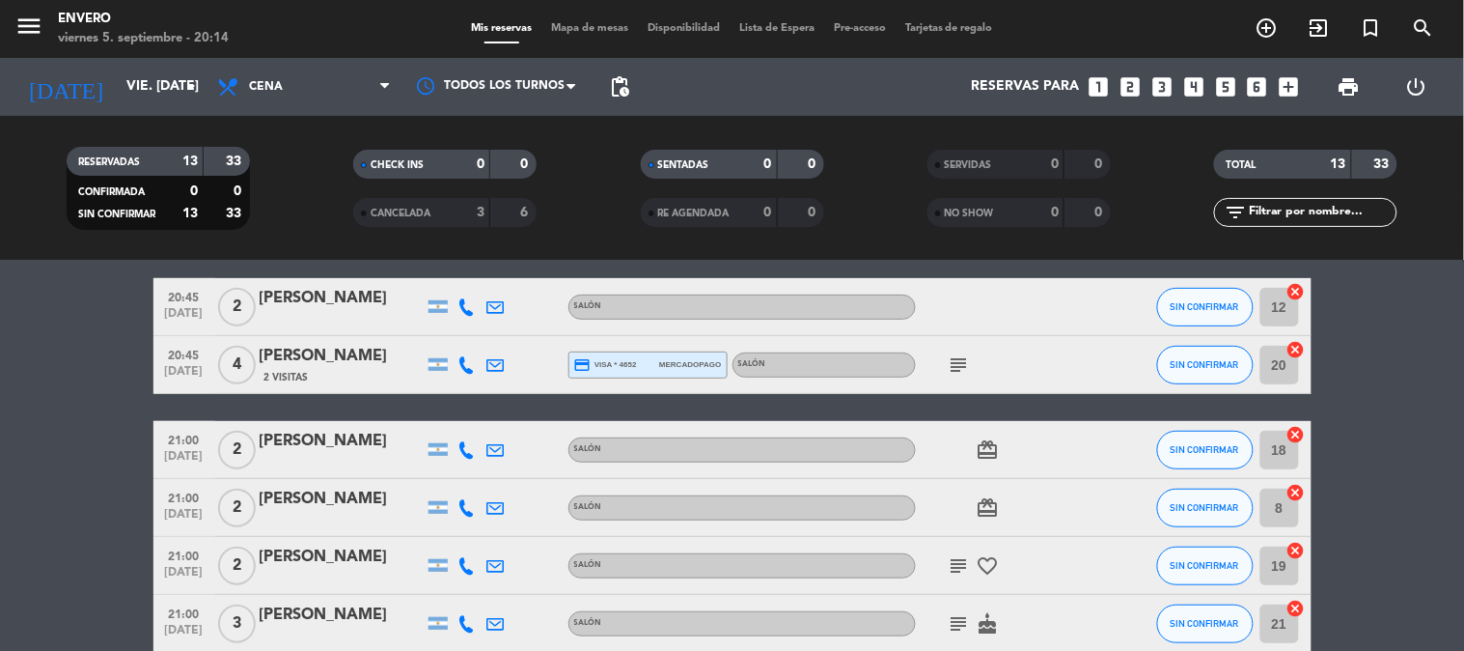
click at [959, 628] on icon "subject" at bounding box center [959, 623] width 23 height 23
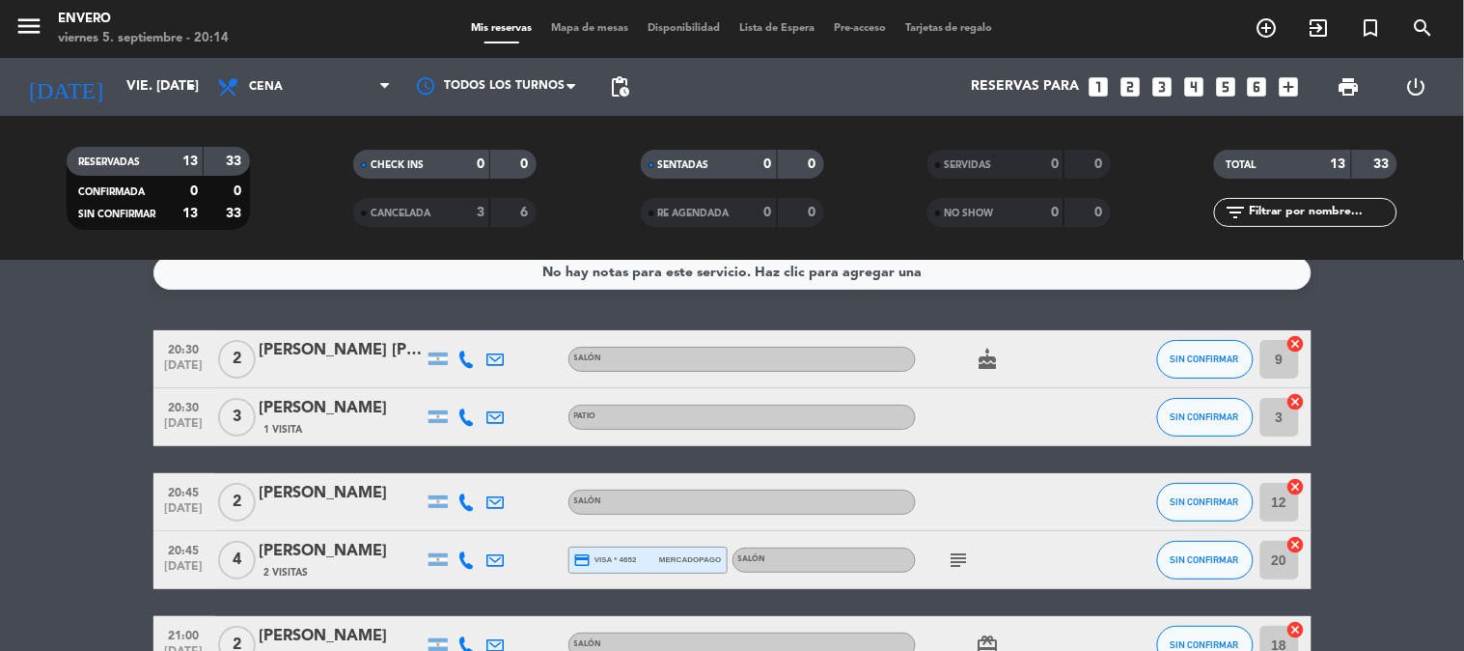
scroll to position [227, 0]
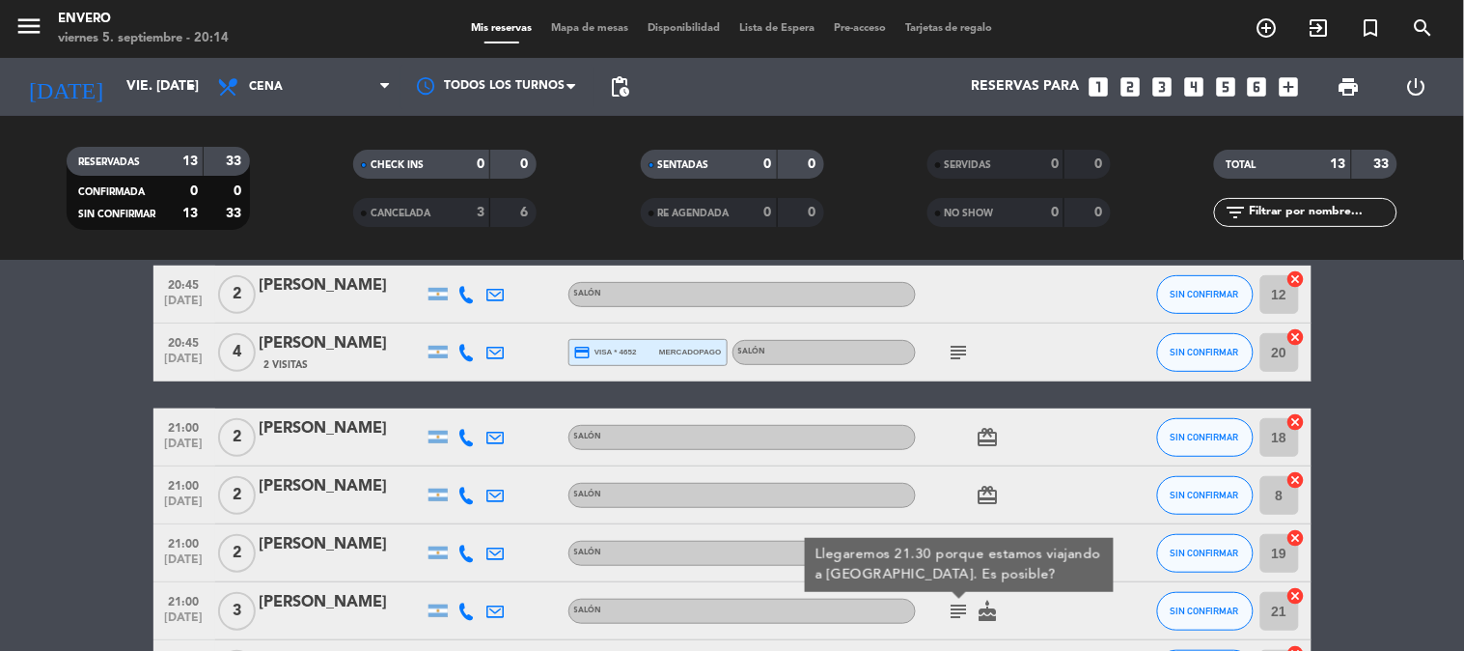
click at [1385, 435] on bookings-row "20:30 [DATE] 2 Candela Fontana Salón cake SIN CONFIRMAR 9 cancel 20:30 [DATE] 3…" at bounding box center [732, 553] width 1464 height 861
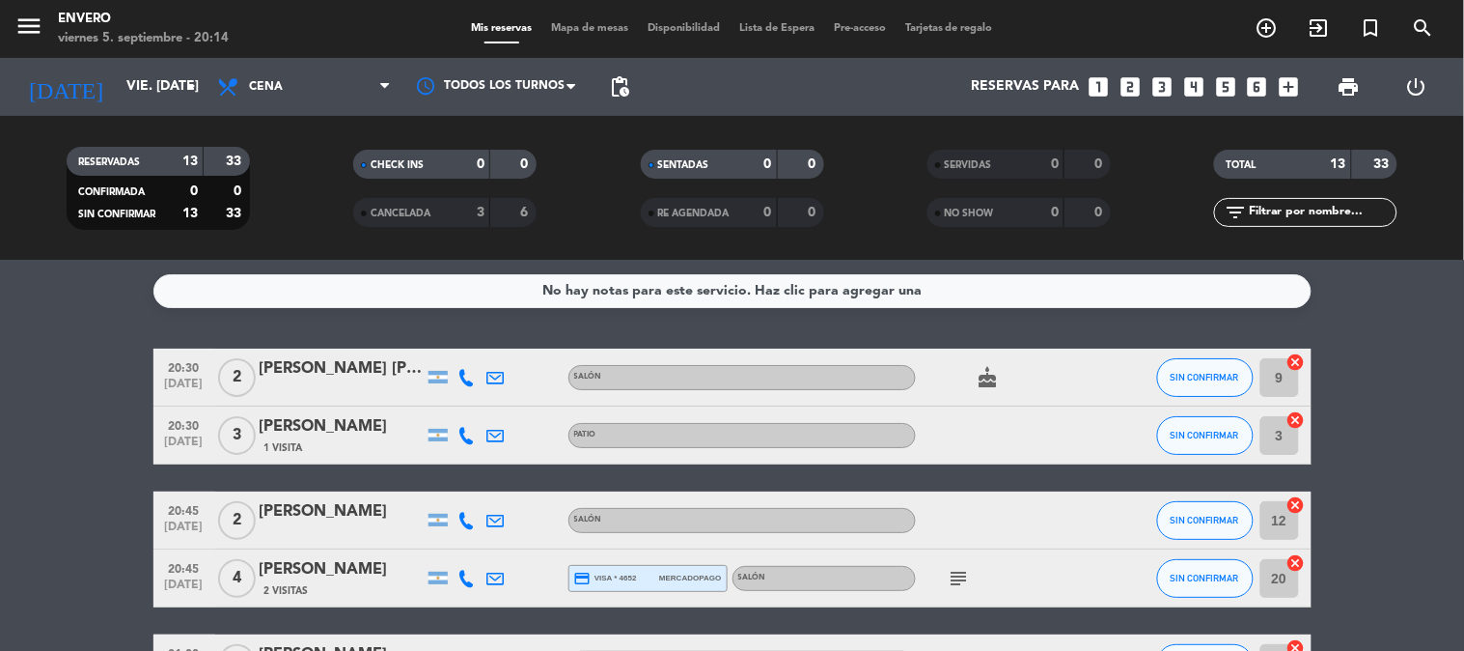
scroll to position [0, 0]
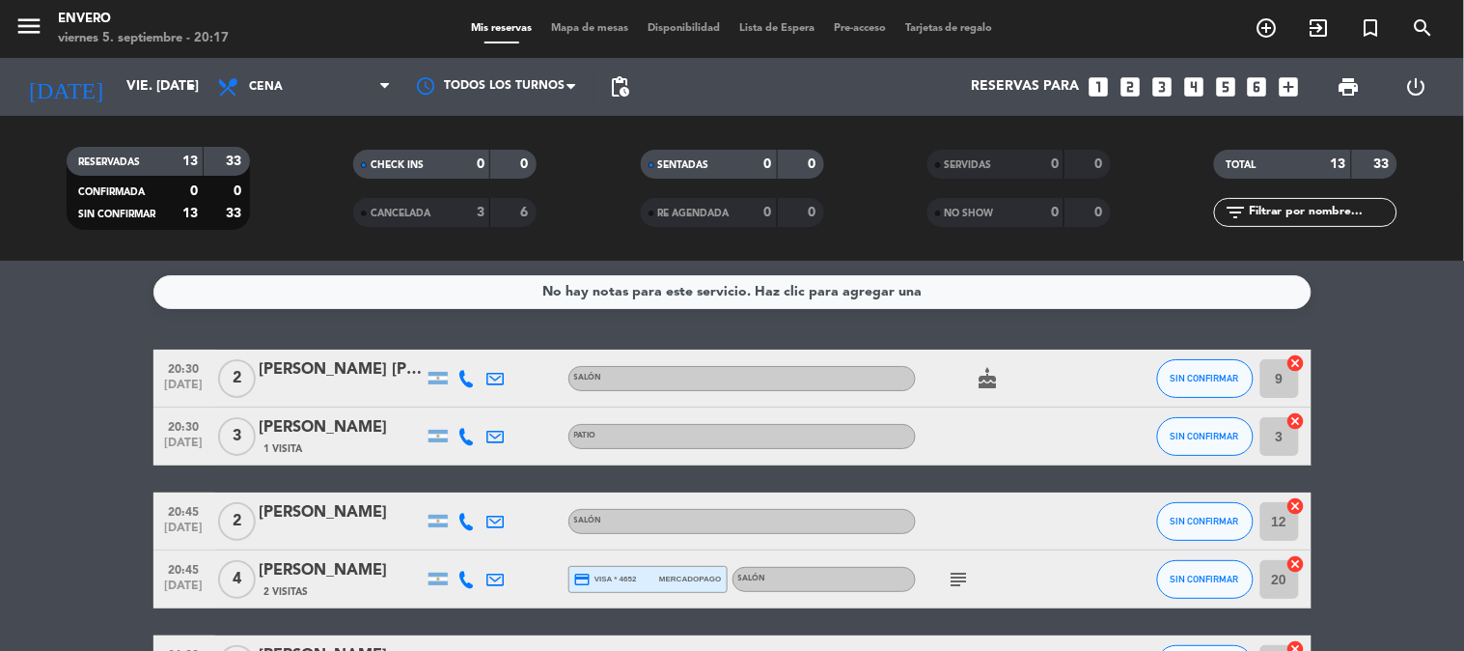
click at [587, 31] on span "Mapa de mesas" at bounding box center [589, 28] width 97 height 11
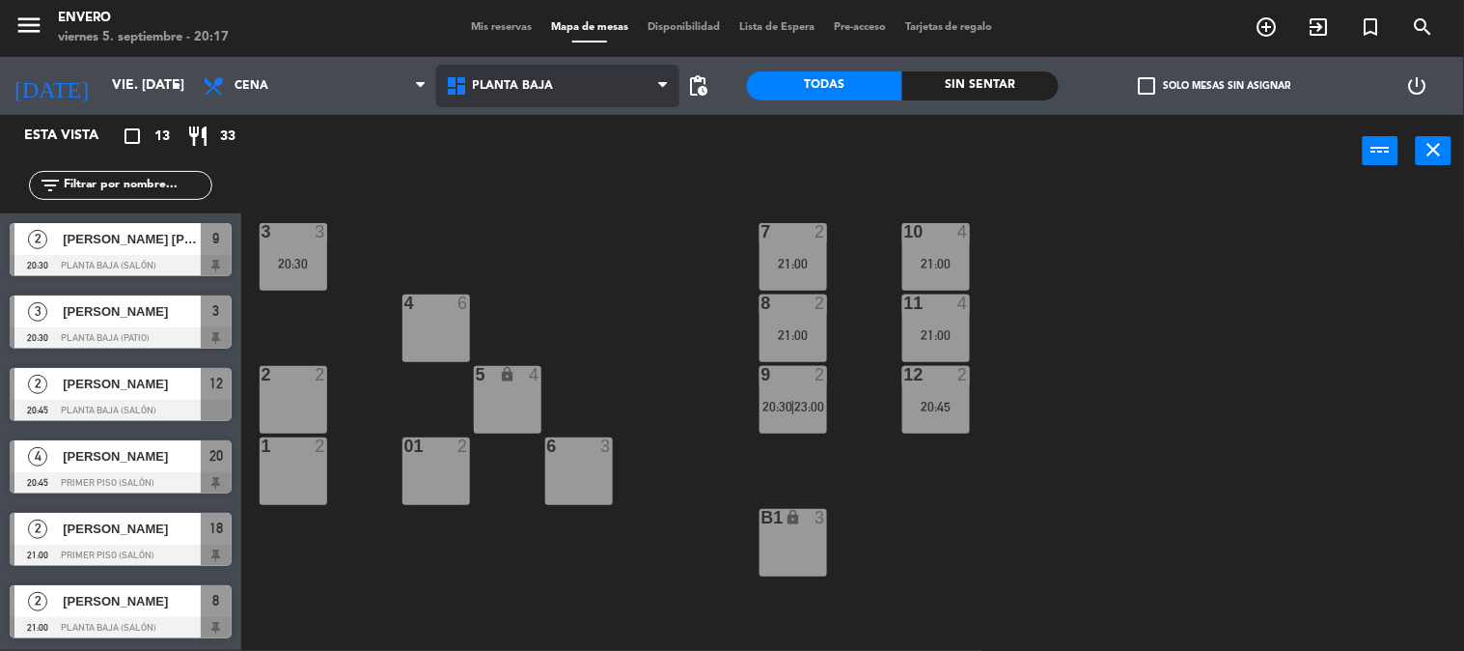
click at [513, 93] on span "Planta Baja" at bounding box center [557, 86] width 243 height 42
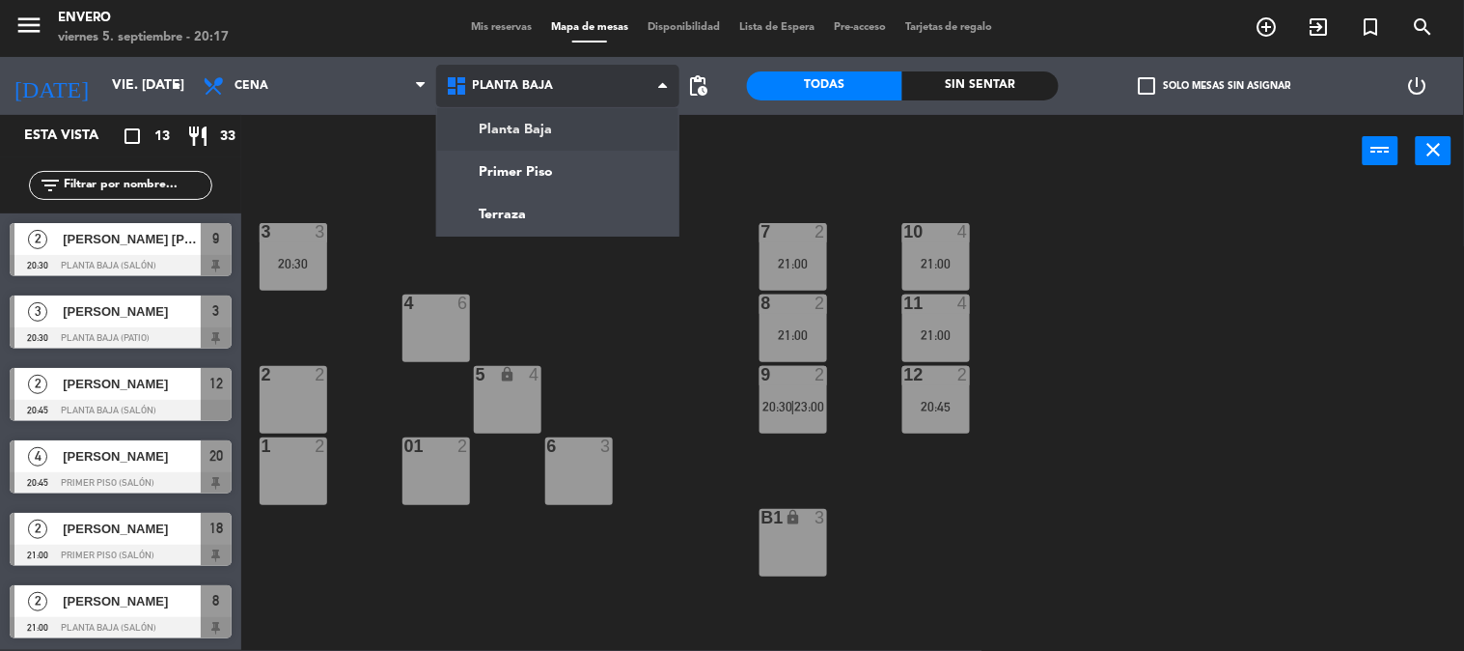
click at [532, 114] on ng-component "menu Envero viernes 5. septiembre - 20:17 Mis reservas Mapa de mesas Disponibil…" at bounding box center [732, 324] width 1464 height 651
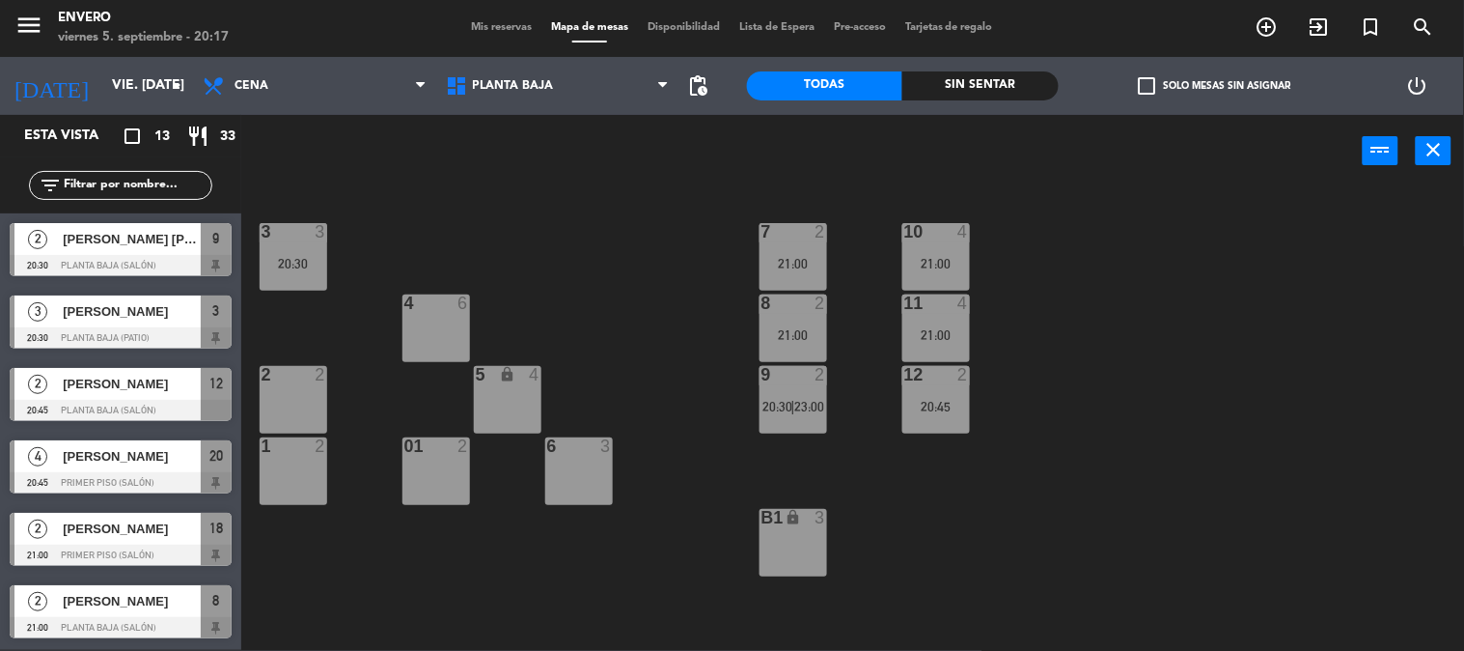
click at [483, 29] on span "Mis reservas" at bounding box center [501, 27] width 80 height 11
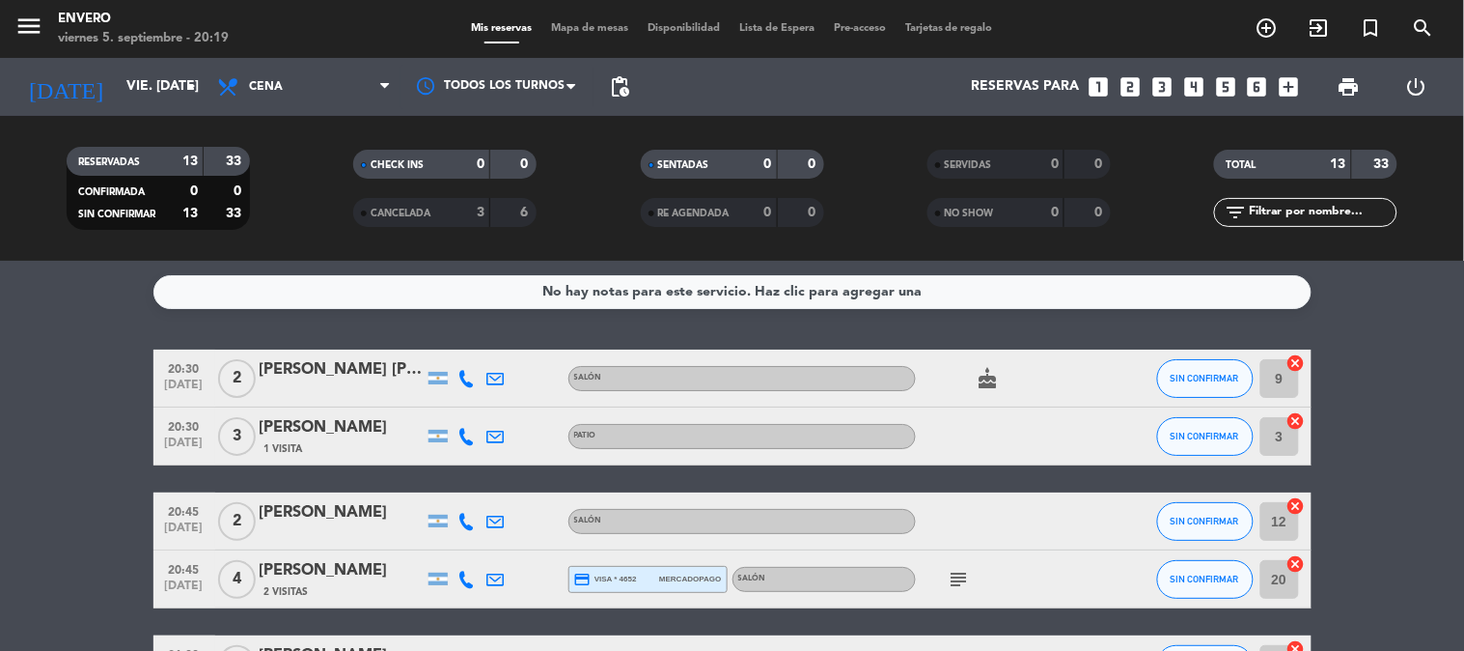
click at [576, 27] on span "Mapa de mesas" at bounding box center [589, 28] width 97 height 11
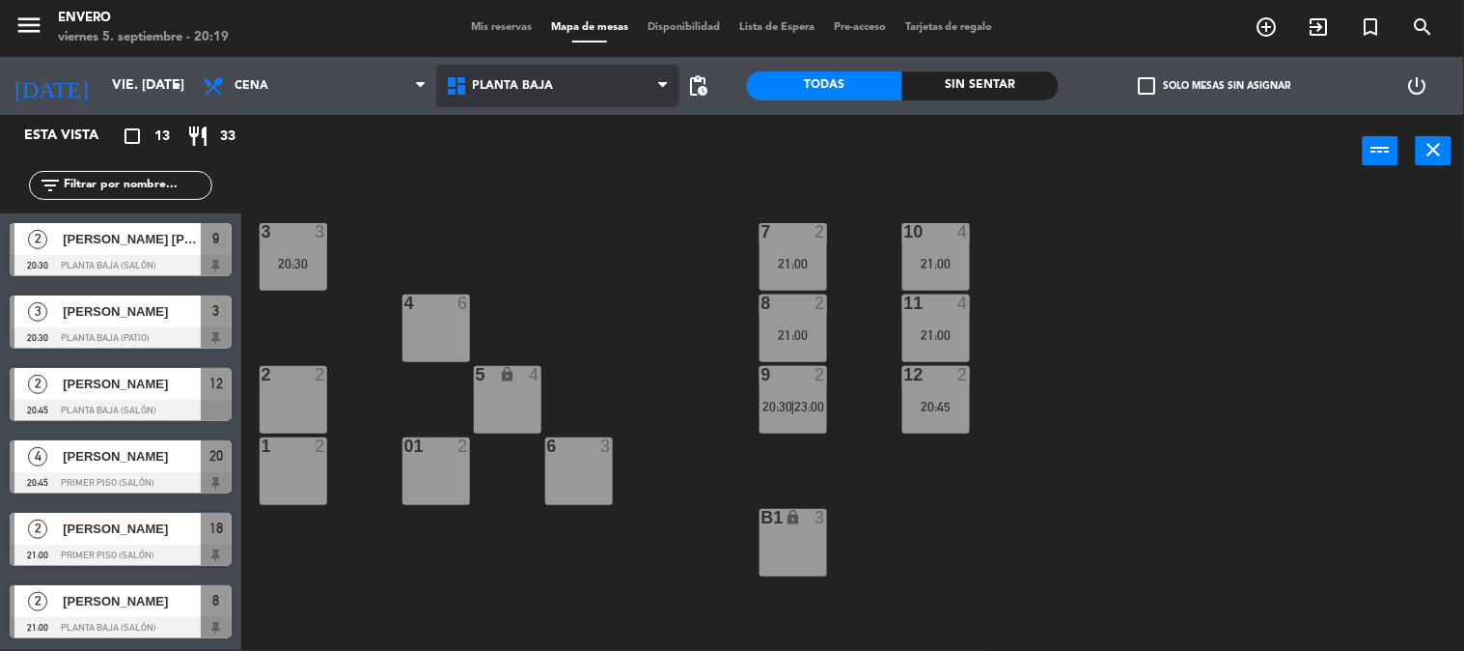
click at [478, 80] on span "Planta Baja" at bounding box center [513, 86] width 81 height 14
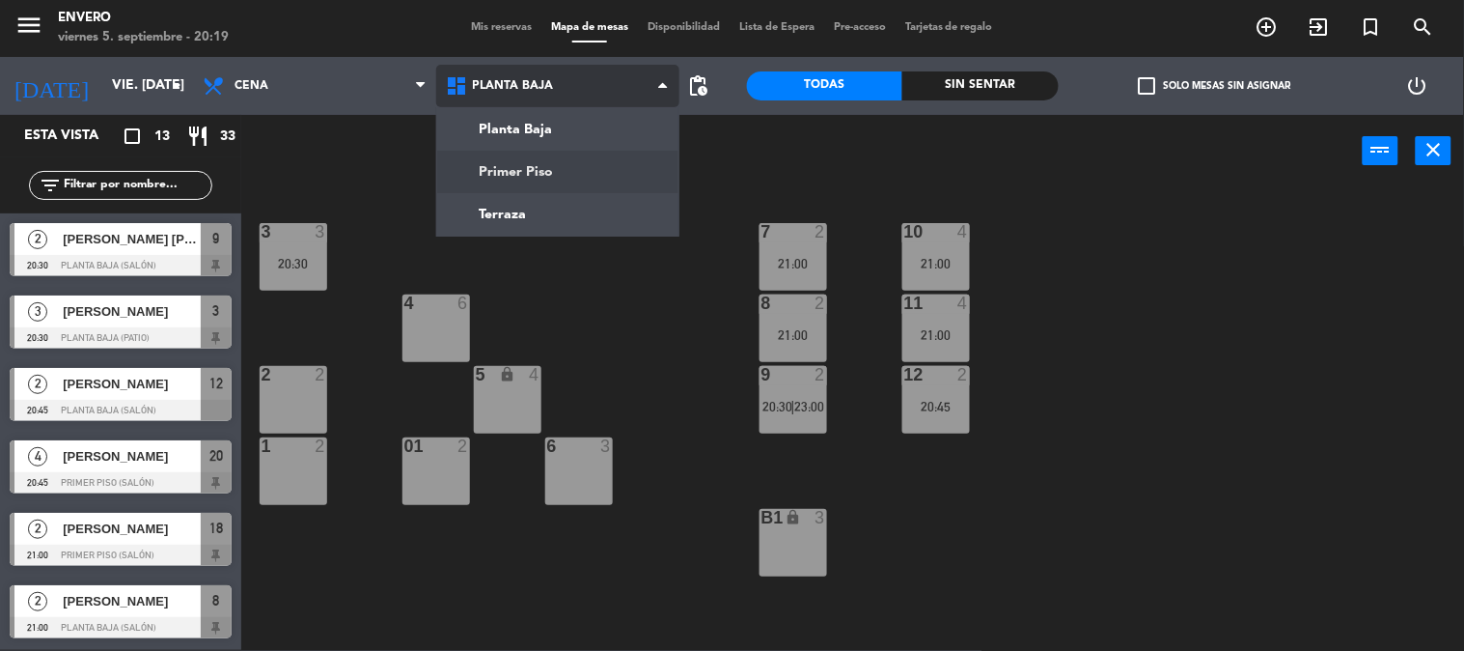
click at [562, 167] on ng-component "menu Envero viernes 5. septiembre - 20:19 Mis reservas Mapa de mesas Disponibil…" at bounding box center [732, 324] width 1464 height 651
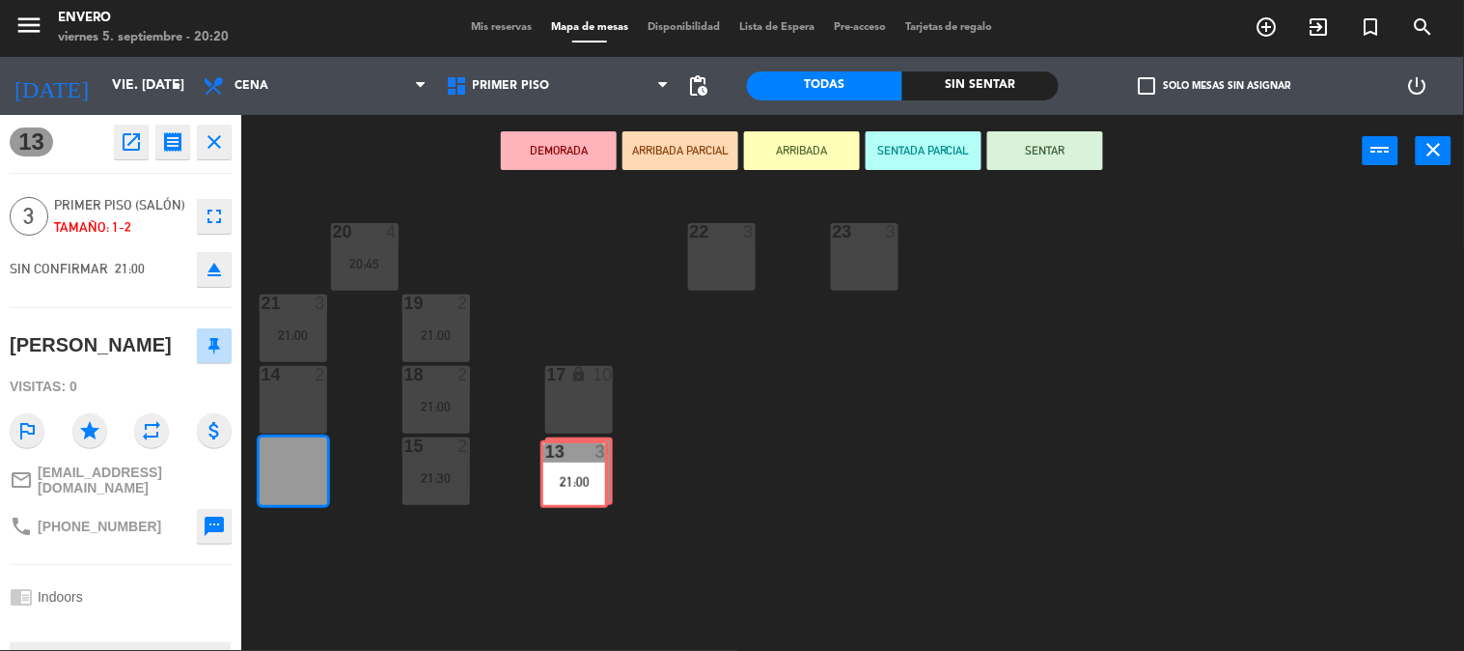
drag, startPoint x: 301, startPoint y: 484, endPoint x: 582, endPoint y: 486, distance: 280.9
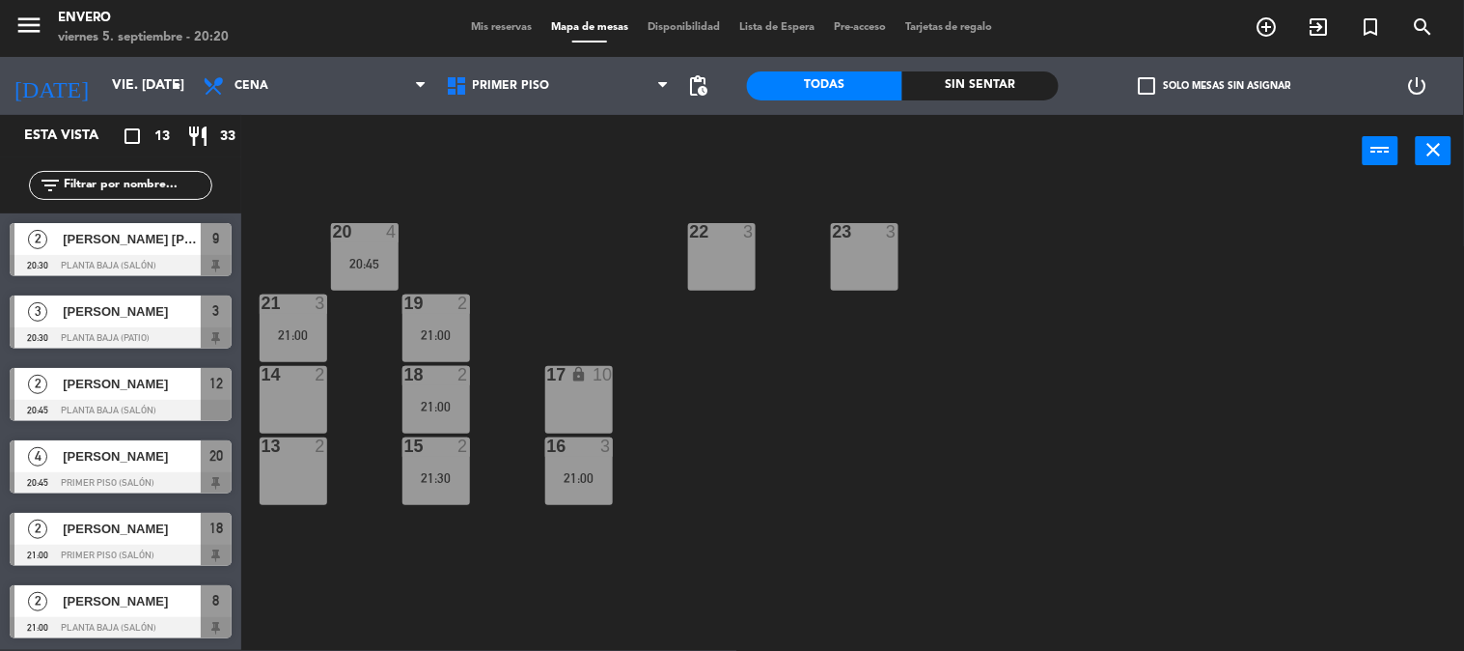
scroll to position [48, 0]
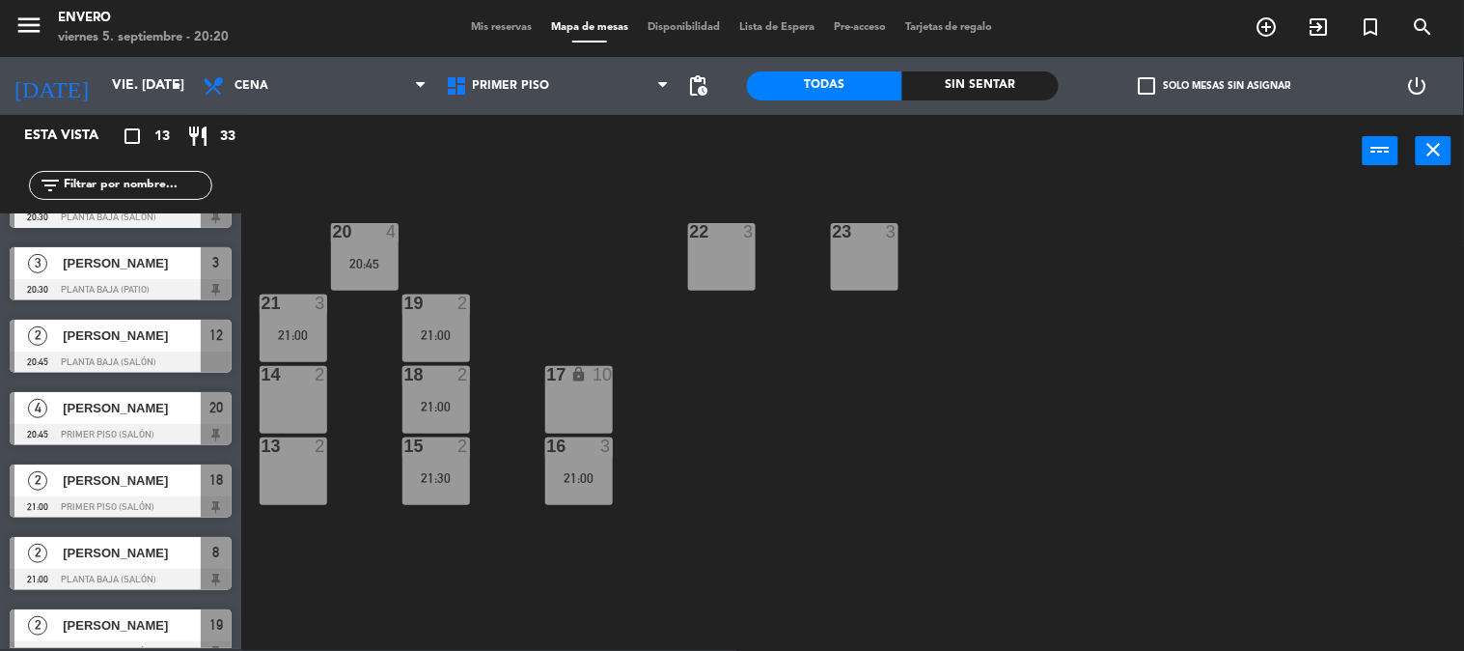
click at [701, 496] on div "20 4 20:45 22 3 23 3 21 3 21:00 19 2 21:00 14 2 18 2 21:00 17 lock 10 13 2 15 2…" at bounding box center [860, 419] width 1208 height 462
click at [305, 406] on div "14 2" at bounding box center [294, 400] width 68 height 68
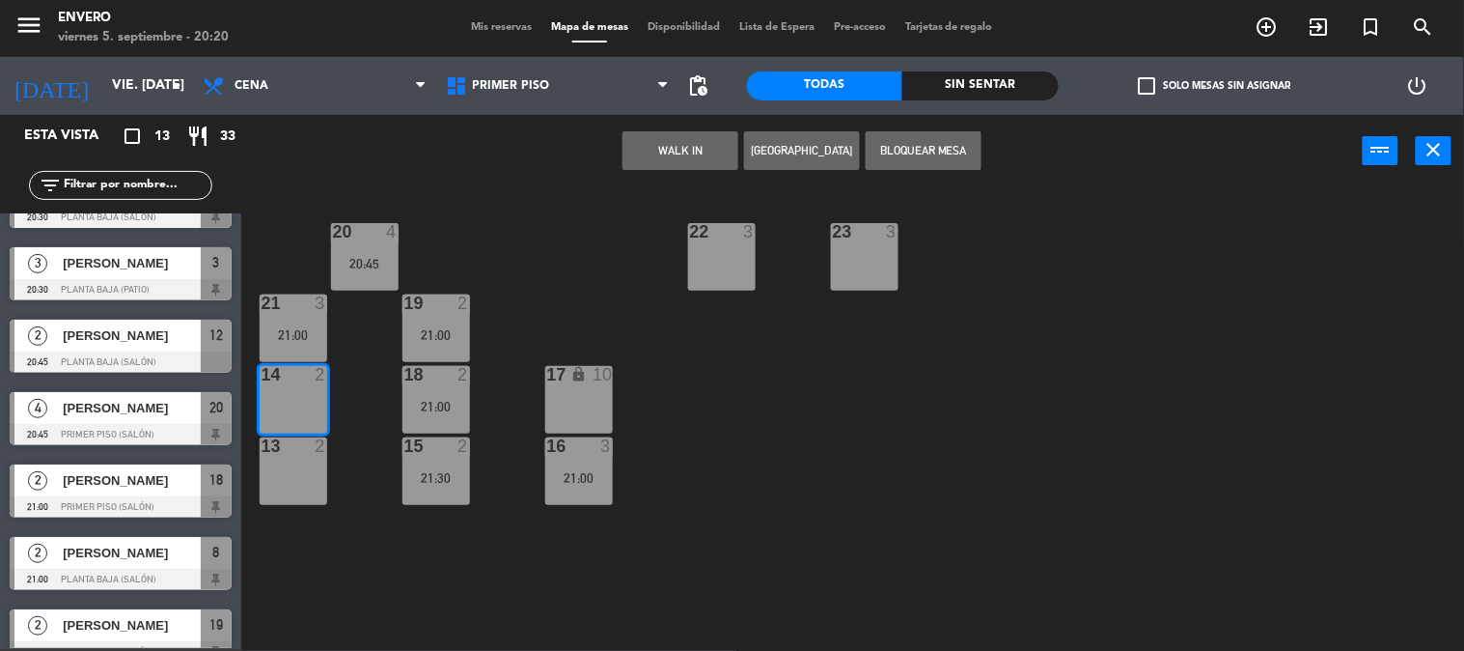
click at [904, 152] on button "Bloquear Mesa" at bounding box center [924, 150] width 116 height 39
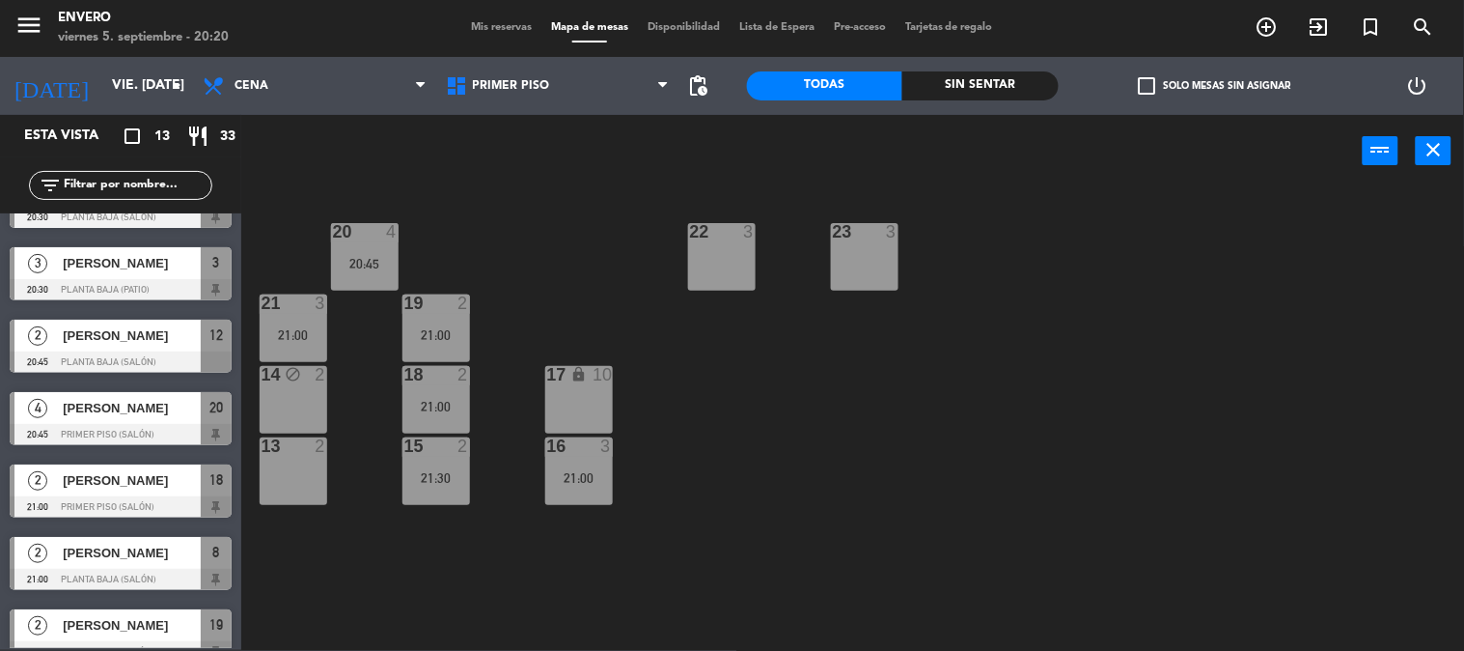
click at [304, 474] on div "13 2" at bounding box center [294, 471] width 68 height 68
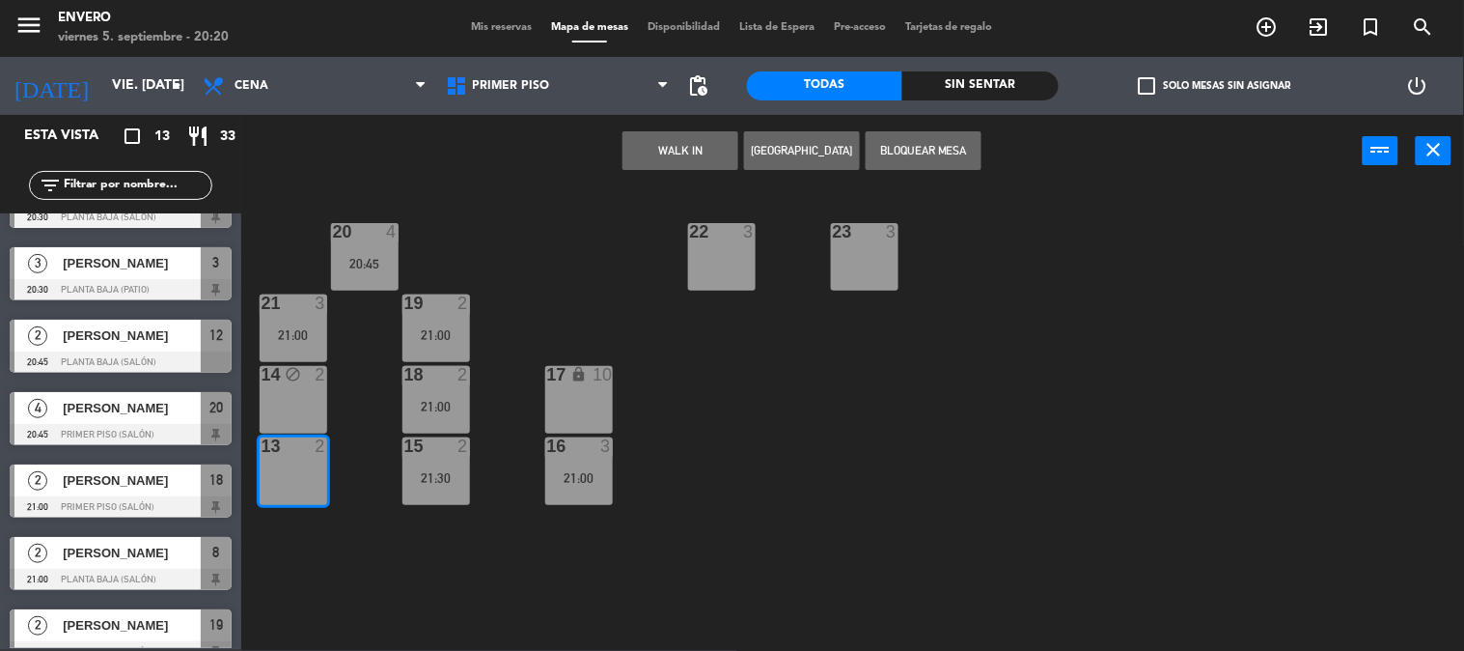
click at [956, 140] on button "Bloquear Mesa" at bounding box center [924, 150] width 116 height 39
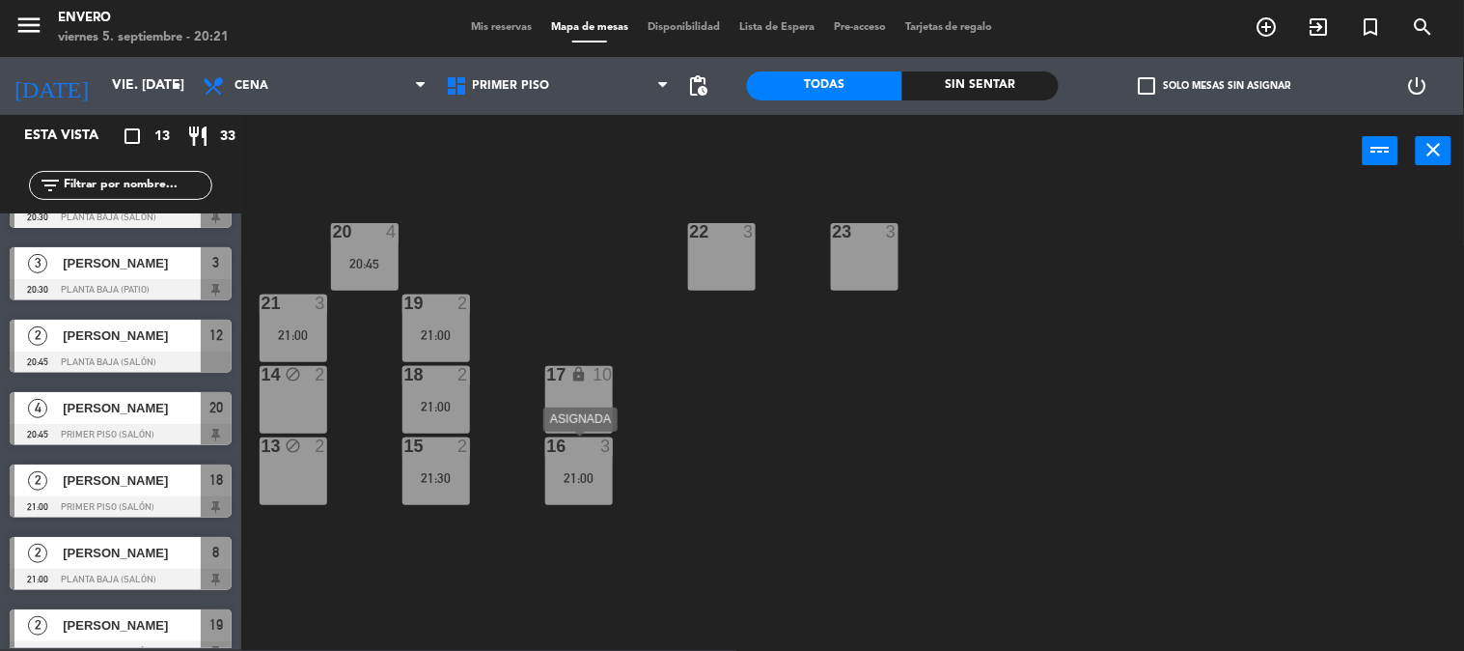
click at [602, 471] on div "21:00" at bounding box center [579, 478] width 68 height 14
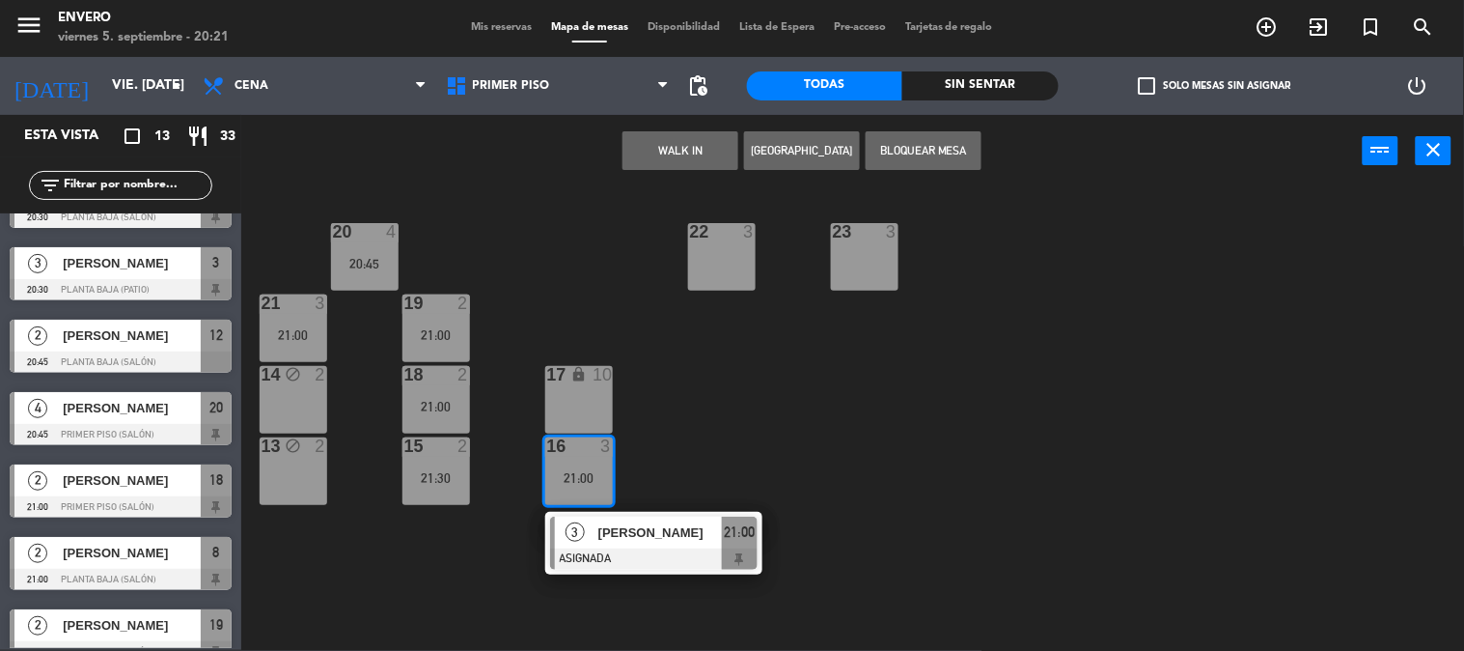
click at [695, 457] on div "20 4 20:45 22 3 23 3 21 3 21:00 19 2 21:00 14 block 2 18 2 21:00 17 lock 10 13 …" at bounding box center [860, 419] width 1208 height 462
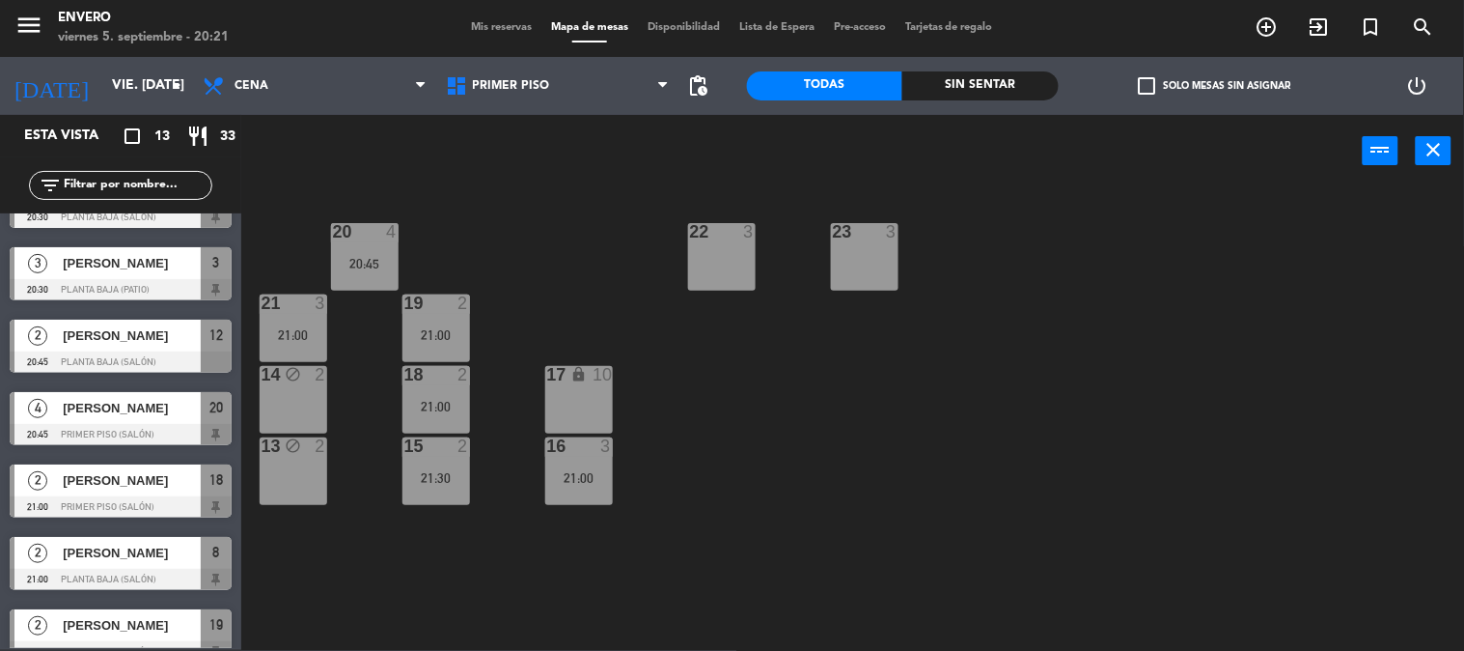
click at [503, 23] on span "Mis reservas" at bounding box center [501, 27] width 80 height 11
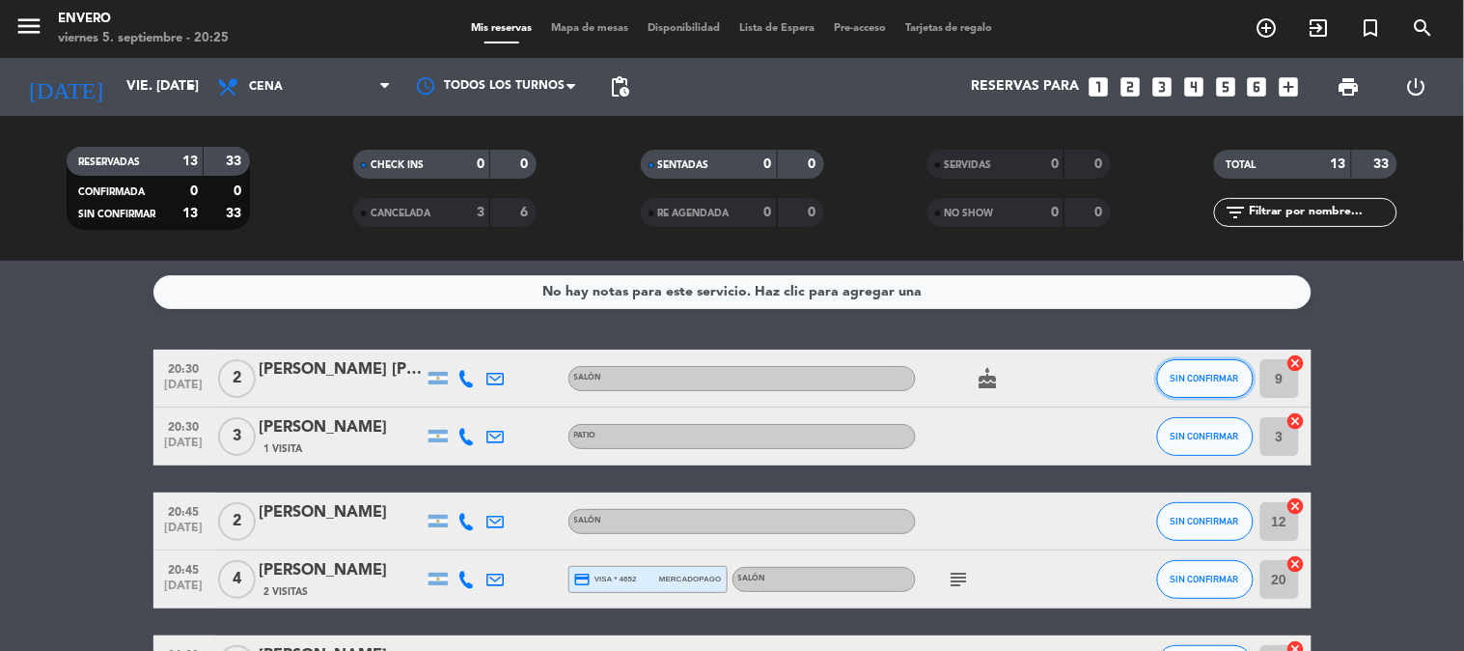
click at [1214, 383] on button "SIN CONFIRMAR" at bounding box center [1205, 378] width 97 height 39
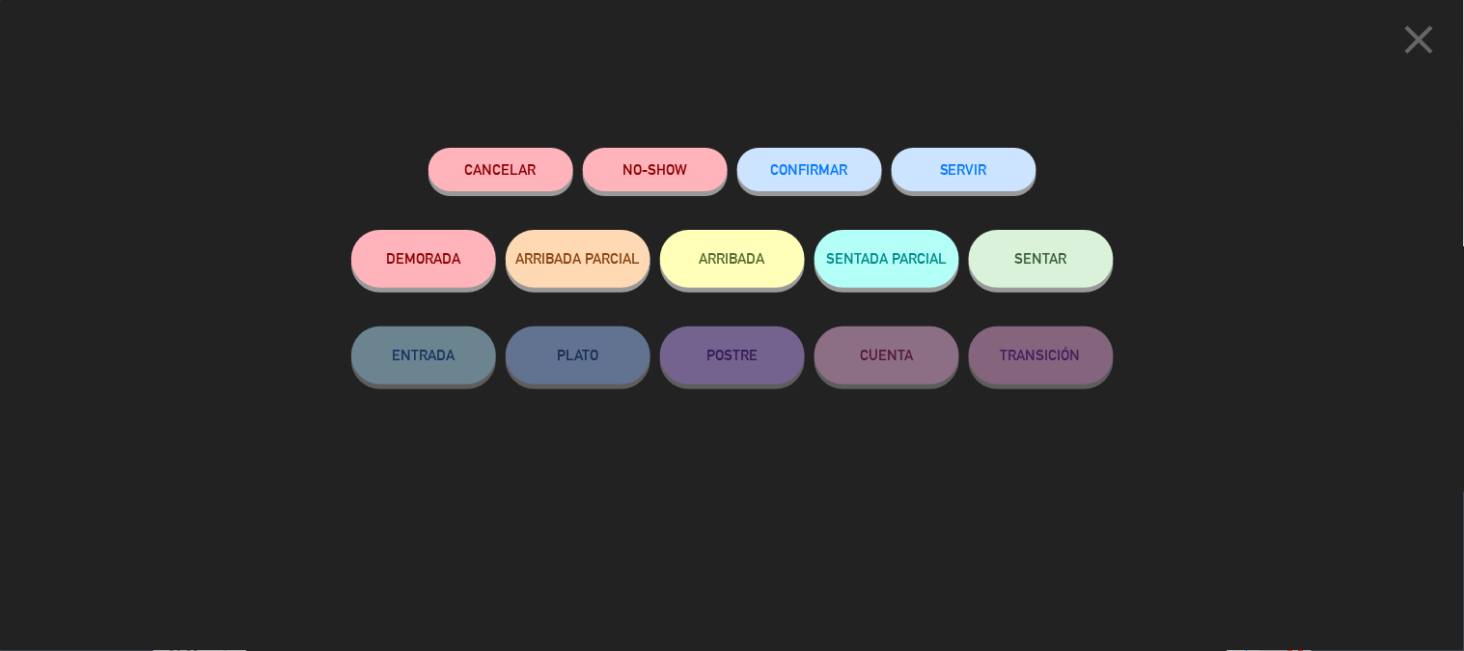
click at [1088, 259] on button "SENTAR" at bounding box center [1041, 259] width 145 height 58
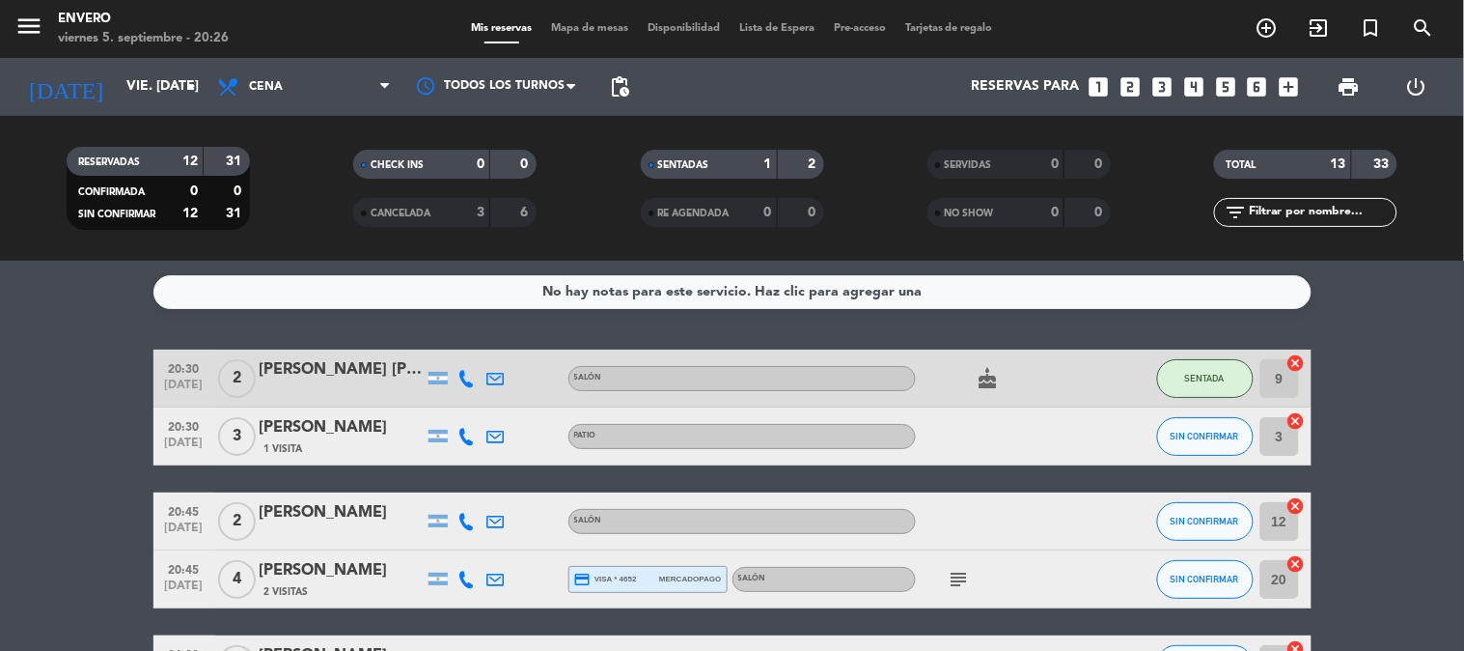
click at [581, 26] on span "Mapa de mesas" at bounding box center [589, 28] width 97 height 11
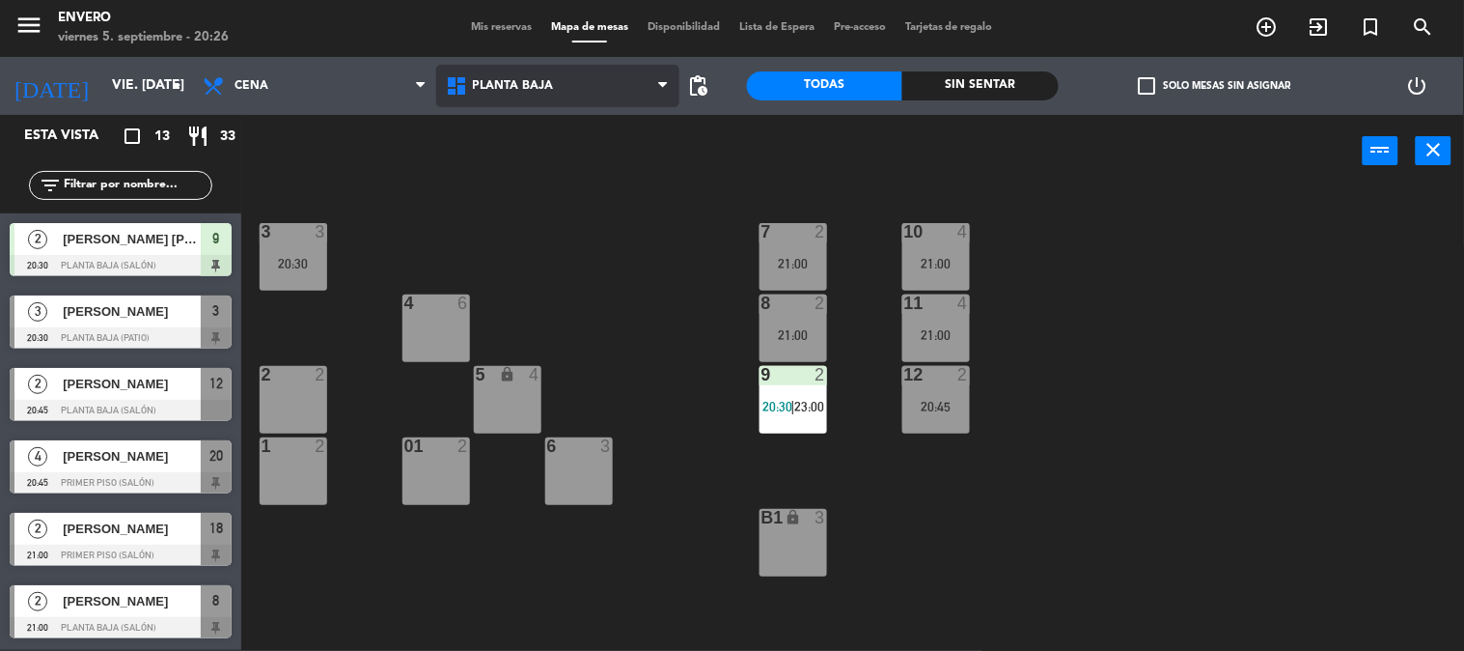
click at [563, 79] on span "Planta Baja" at bounding box center [557, 86] width 243 height 42
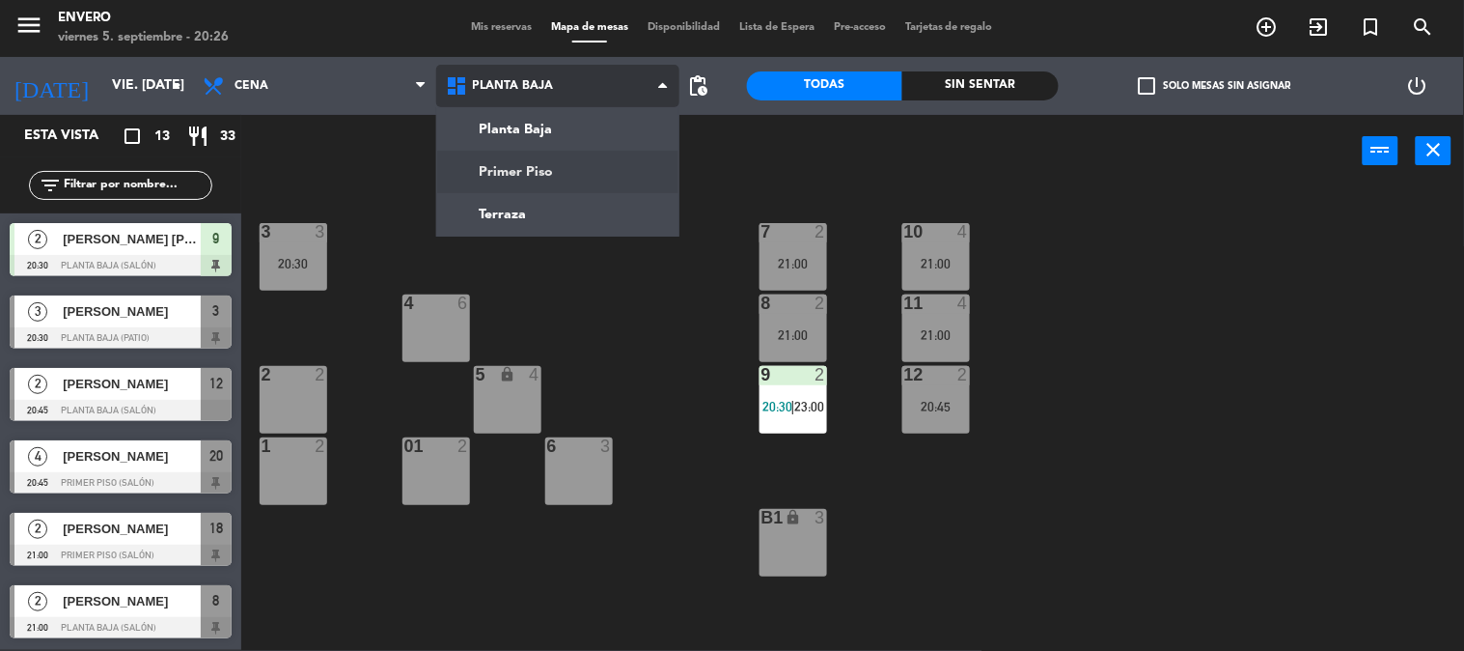
click at [546, 155] on ng-component "menu Envero viernes 5. septiembre - 20:26 Mis reservas Mapa de mesas Disponibil…" at bounding box center [732, 324] width 1464 height 651
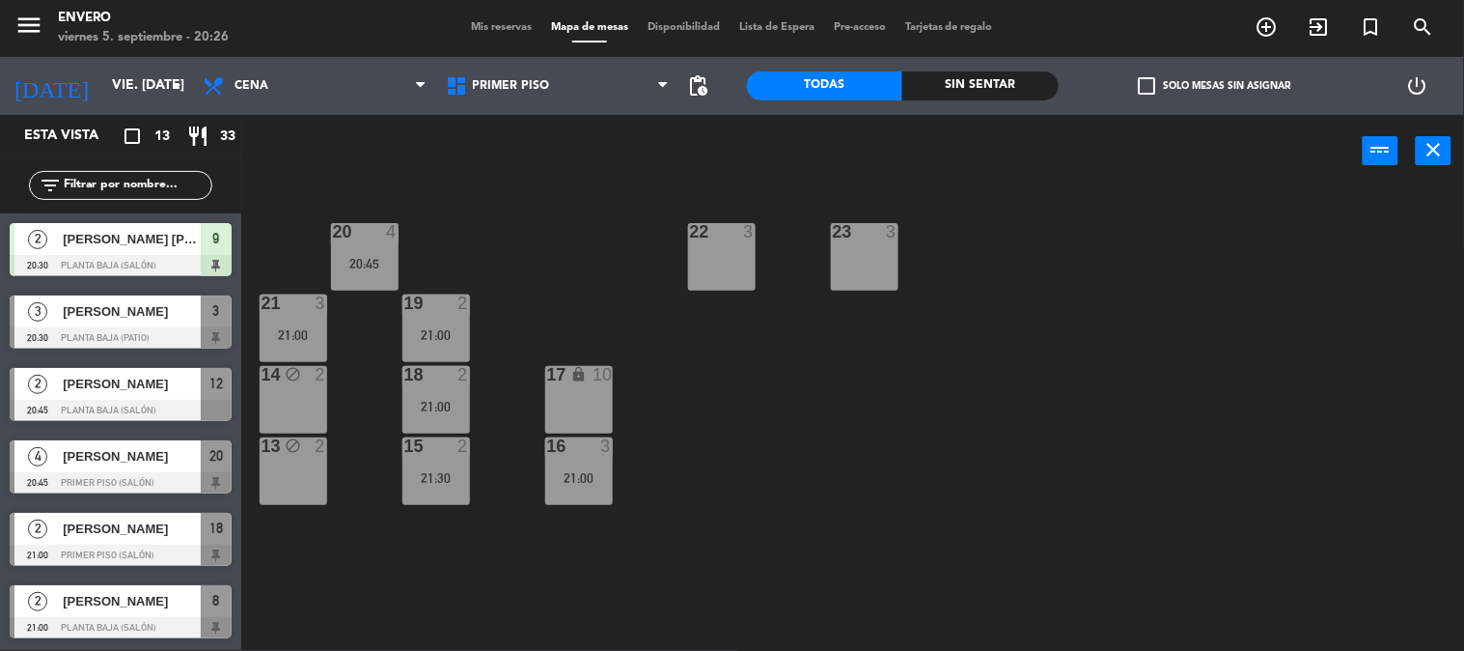
click at [284, 382] on div "block" at bounding box center [293, 375] width 32 height 18
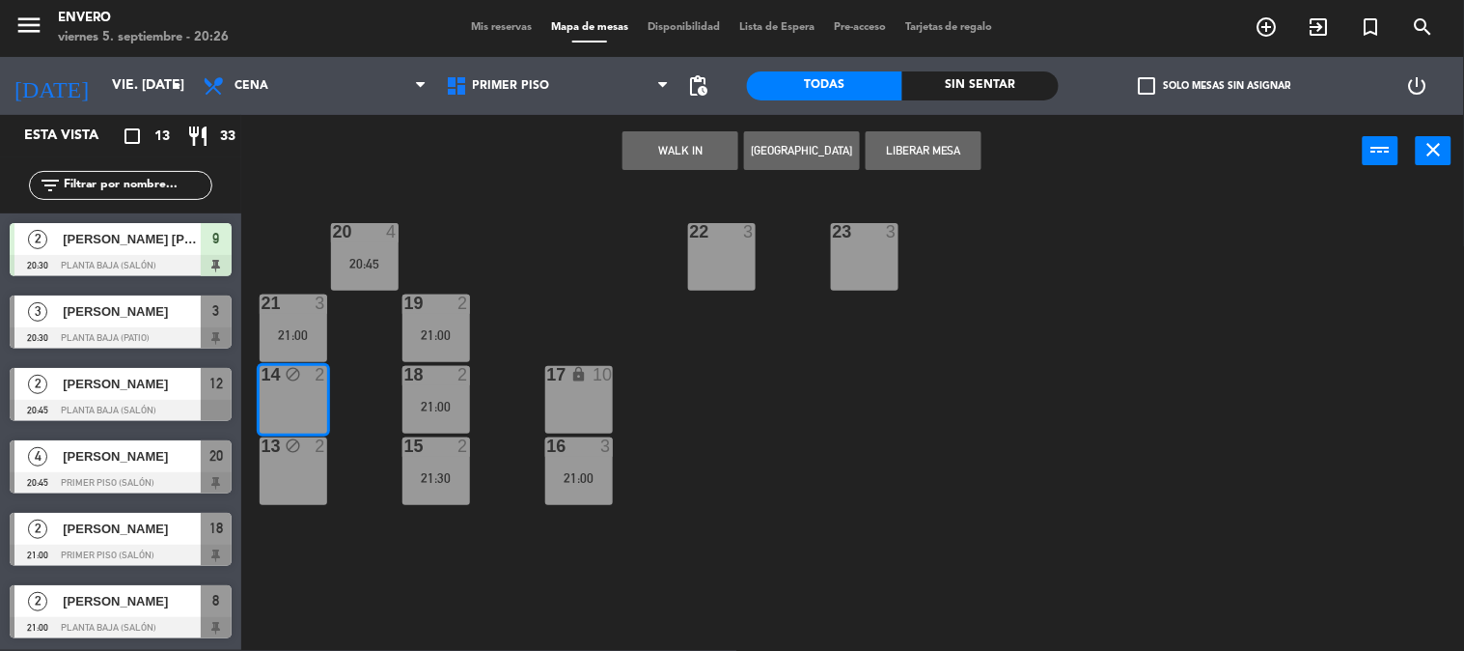
click at [854, 159] on button "[GEOGRAPHIC_DATA]" at bounding box center [802, 150] width 116 height 39
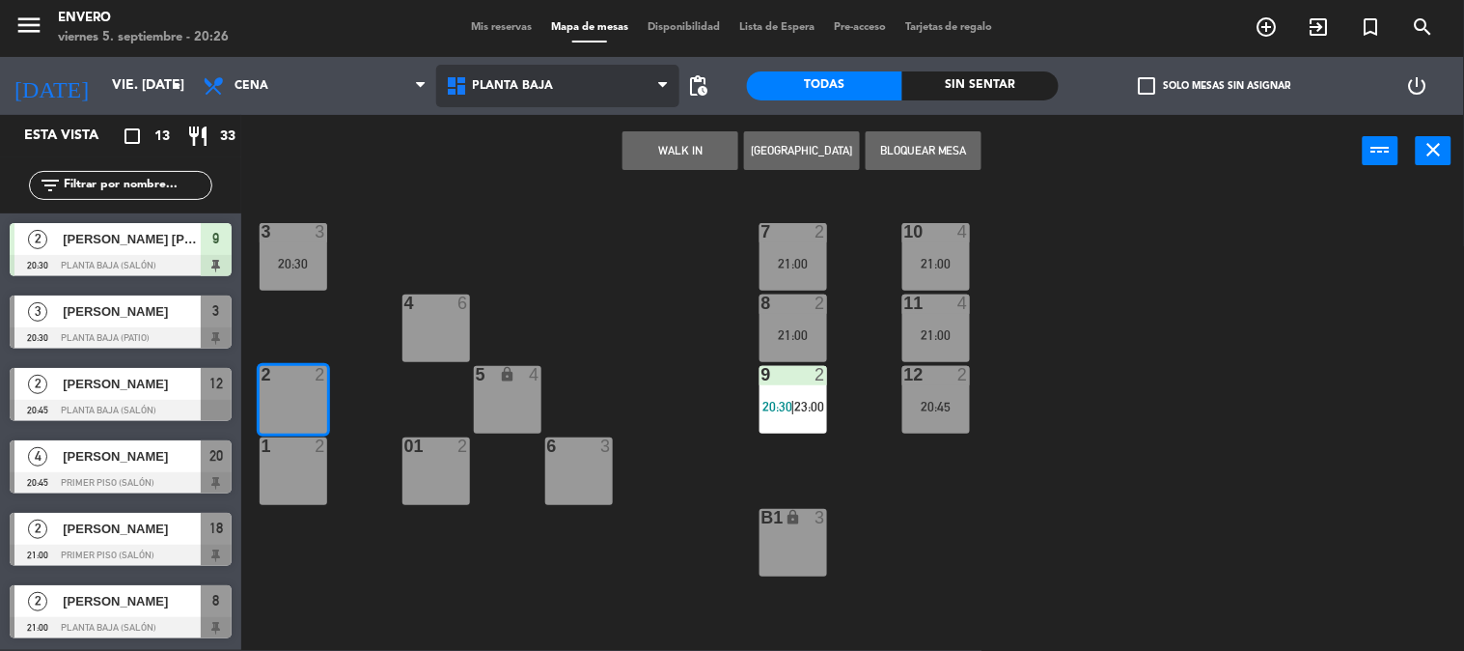
click at [545, 68] on span "Planta Baja" at bounding box center [557, 86] width 243 height 42
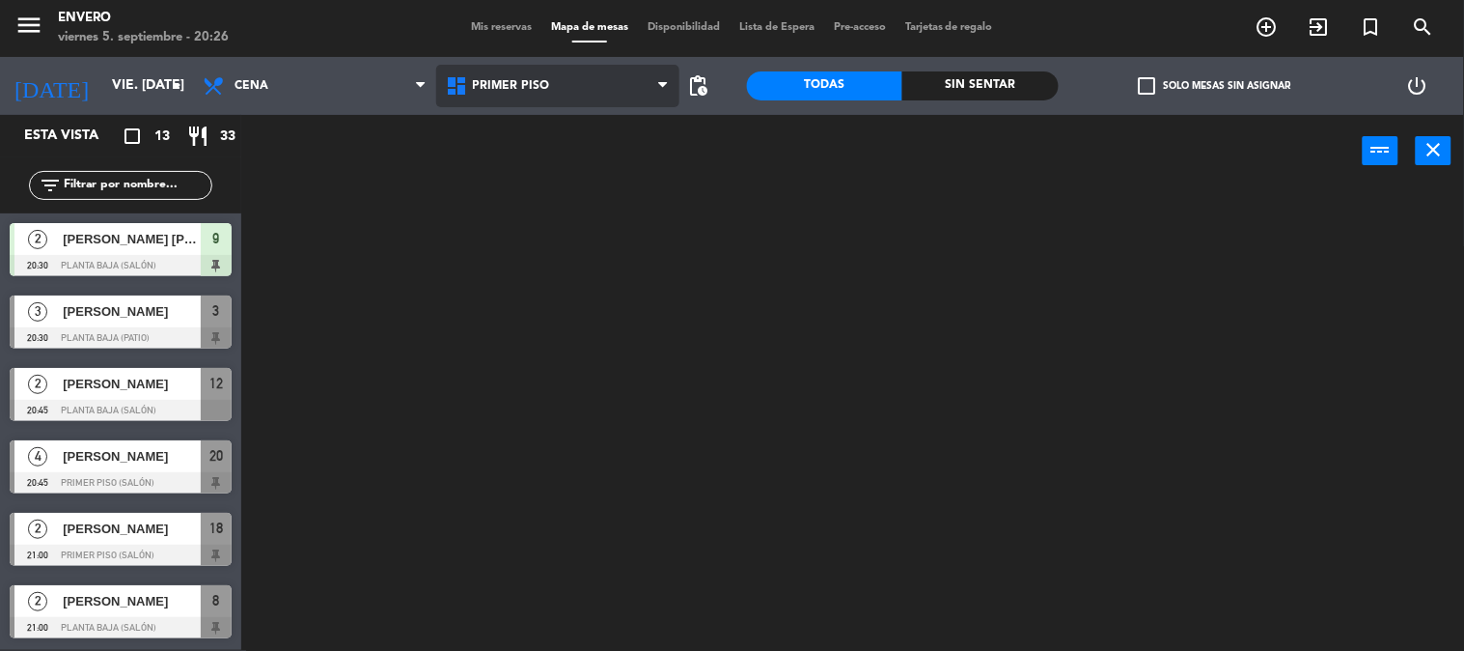
click at [561, 161] on ng-component "menu Envero viernes 5. septiembre - 20:26 Mis reservas Mapa de mesas Disponibil…" at bounding box center [732, 324] width 1464 height 651
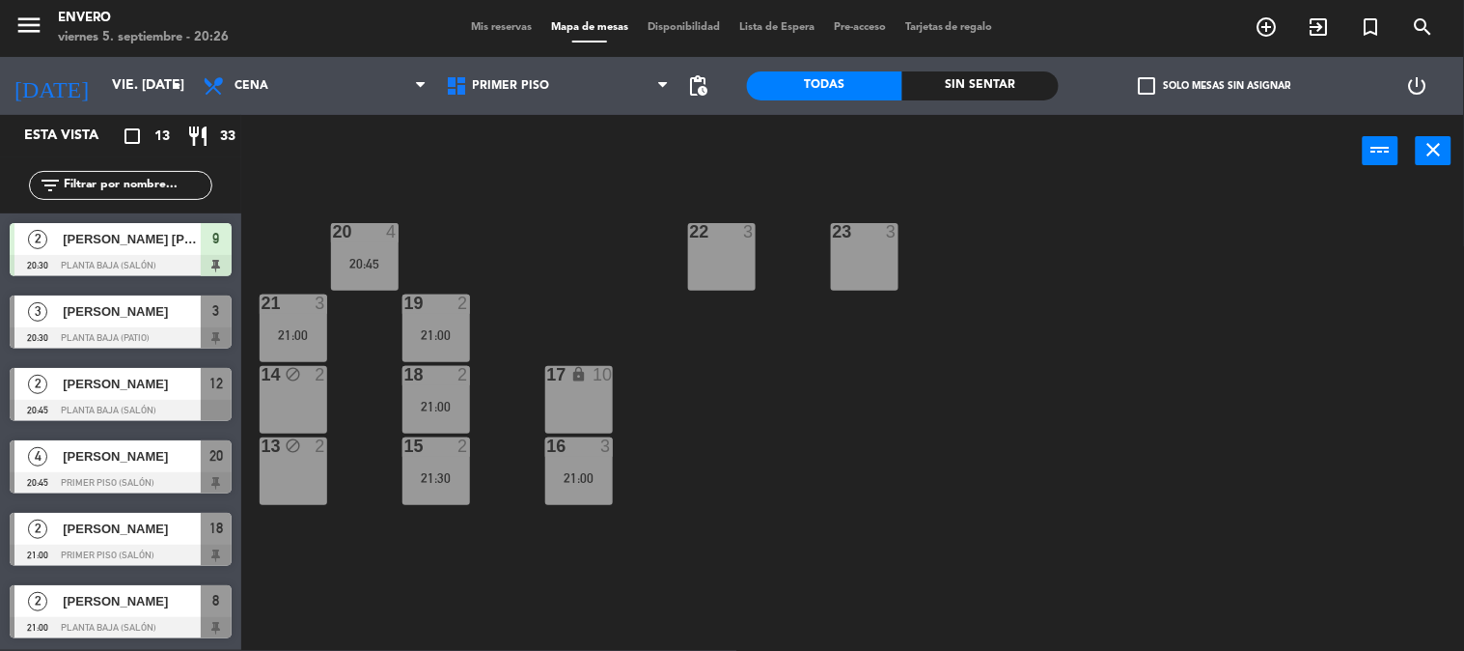
click at [256, 392] on div "20 4 20:45 22 3 23 3 21 3 21:00 19 2 21:00 14 block 2 18 2 21:00 17 lock 10 13 …" at bounding box center [860, 419] width 1208 height 462
click at [293, 406] on div "14 block 2" at bounding box center [294, 400] width 68 height 68
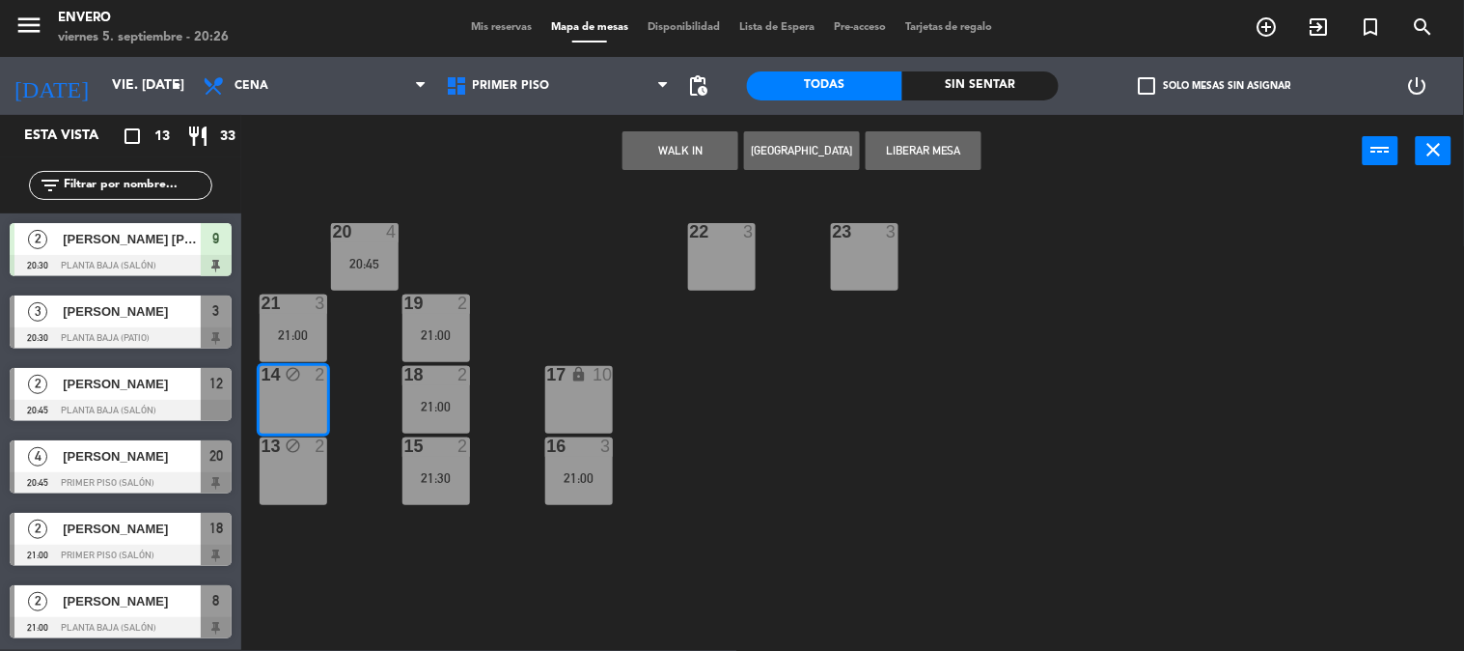
click at [956, 142] on button "Liberar Mesa" at bounding box center [924, 150] width 116 height 39
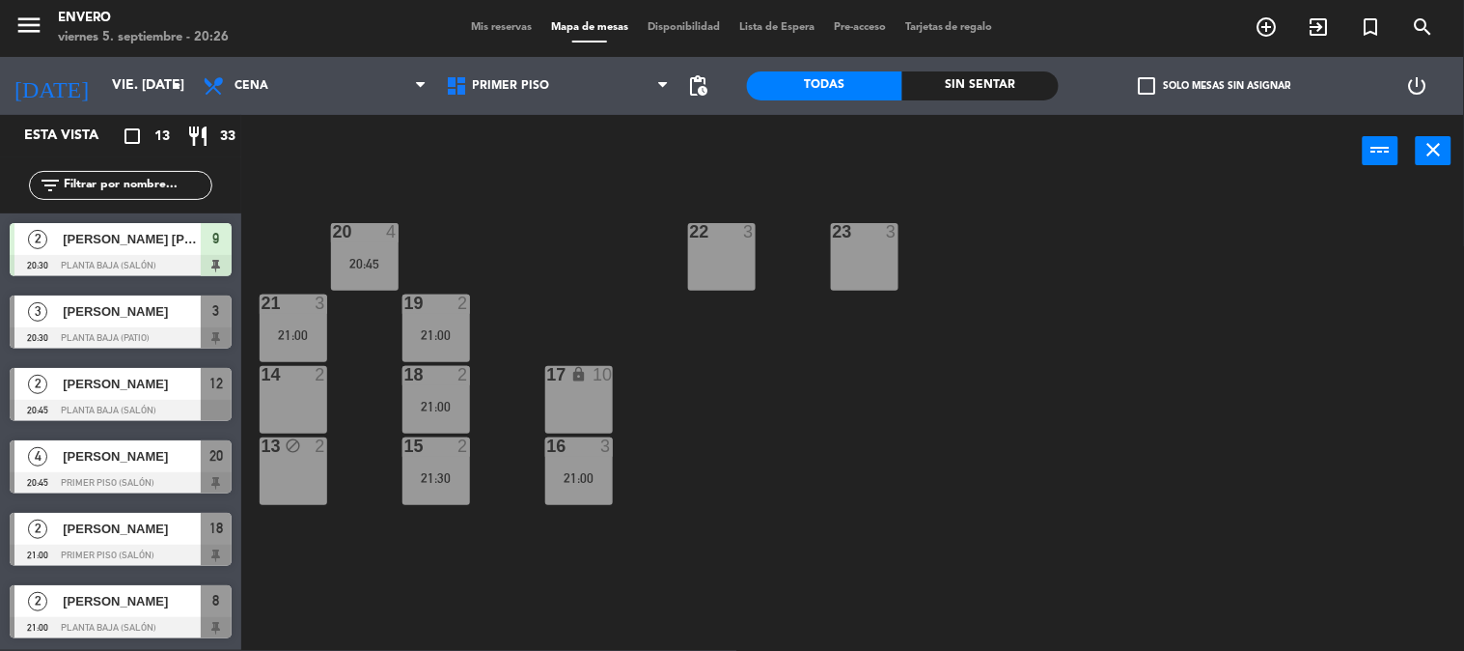
click at [314, 458] on div "13 block 2" at bounding box center [294, 471] width 68 height 68
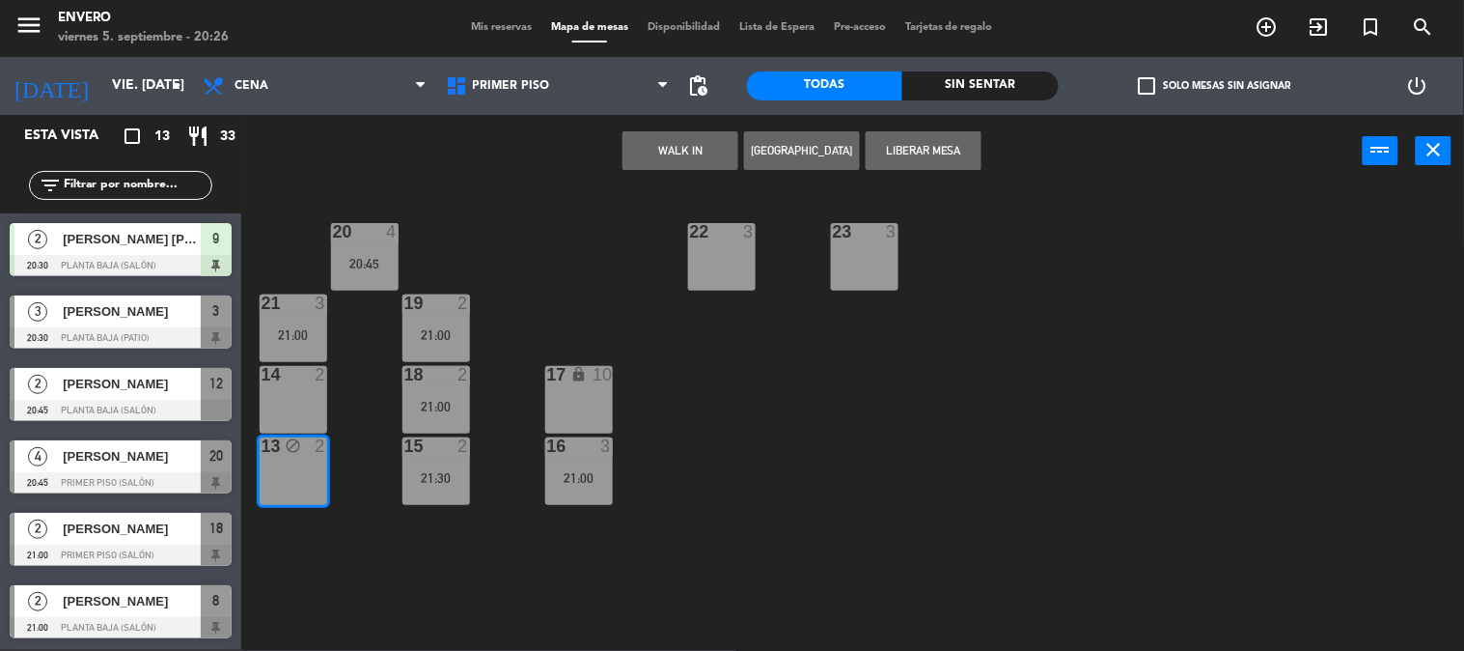
click at [927, 152] on button "Liberar Mesa" at bounding box center [924, 150] width 116 height 39
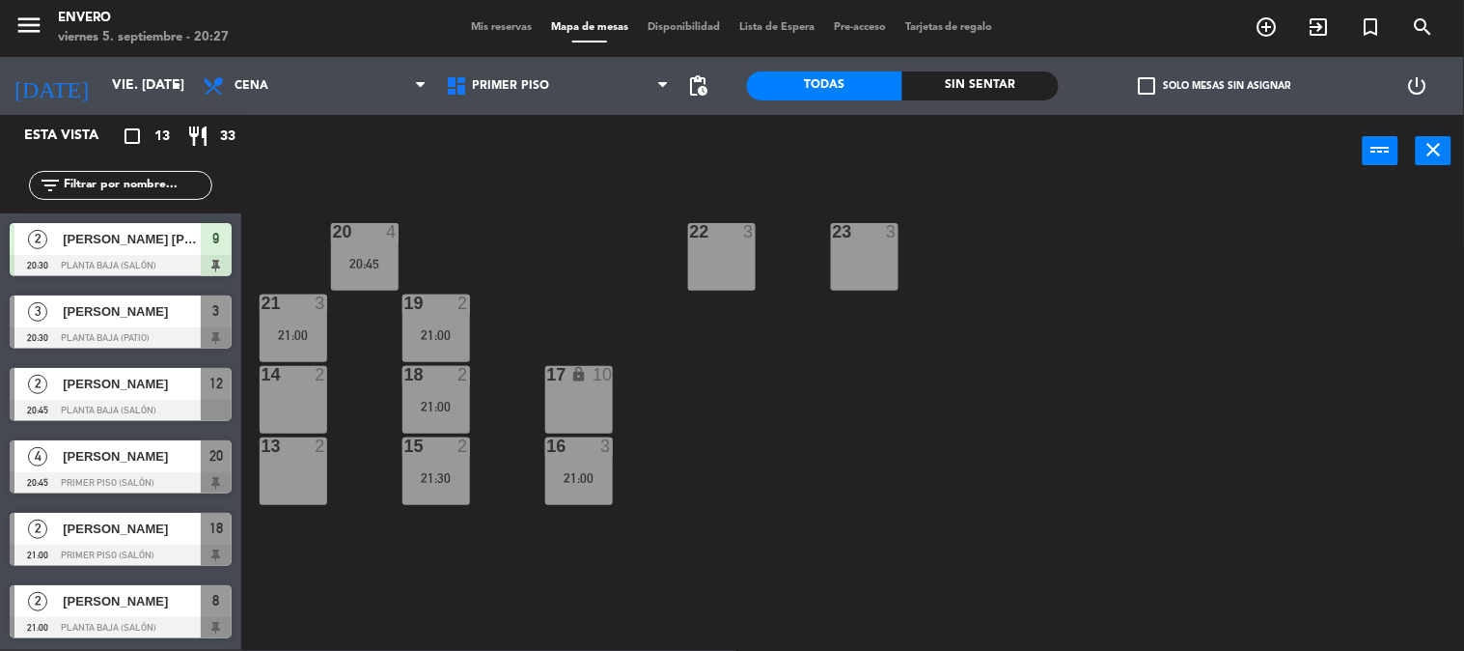
click at [513, 32] on span "Mis reservas" at bounding box center [501, 27] width 80 height 11
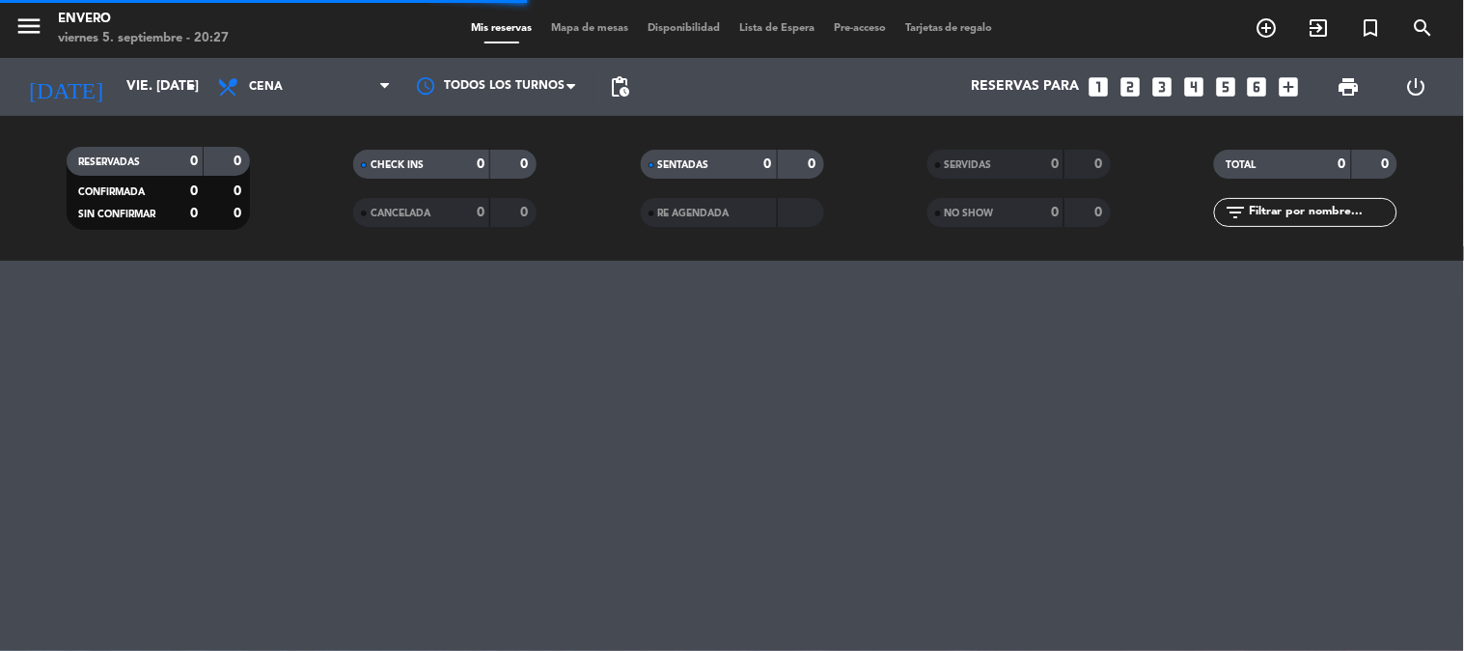
click at [576, 34] on div "Mis reservas Mapa de mesas Disponibilidad Lista de Espera Pre-acceso Tarjetas d…" at bounding box center [731, 28] width 541 height 17
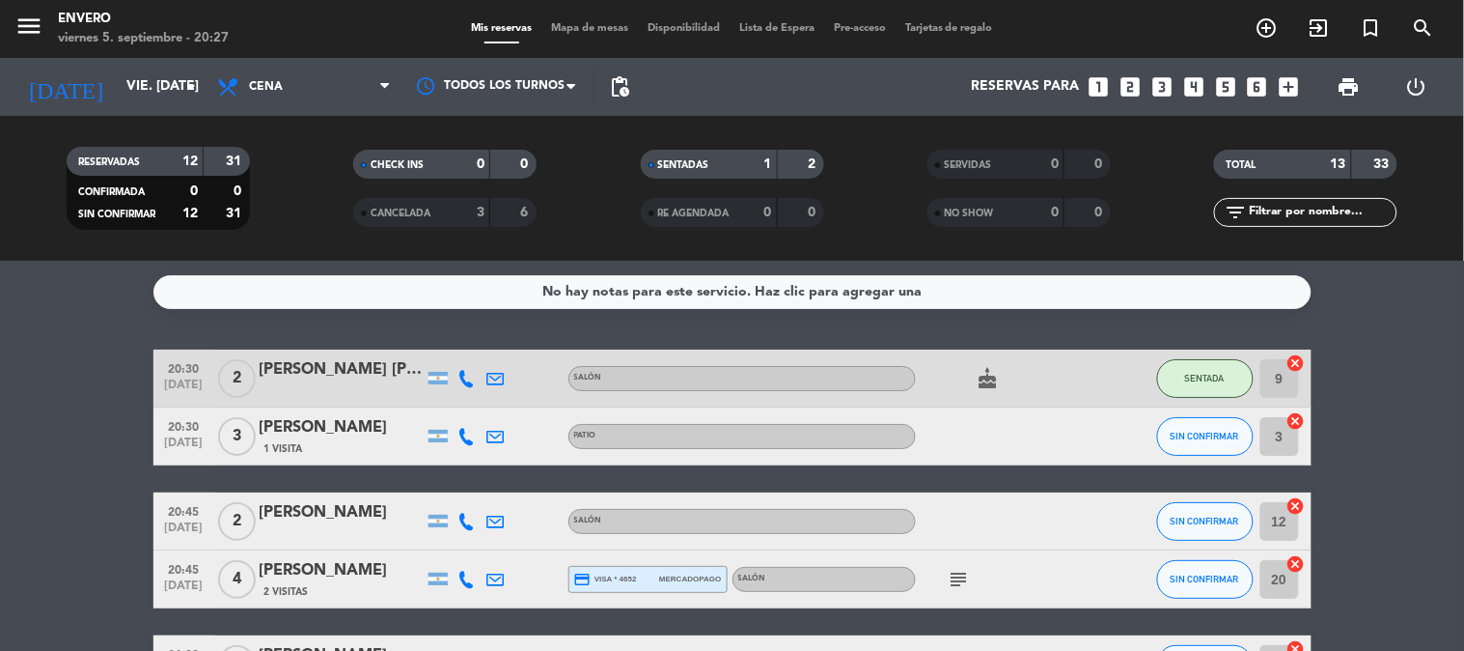
click at [575, 29] on span "Mapa de mesas" at bounding box center [589, 28] width 97 height 11
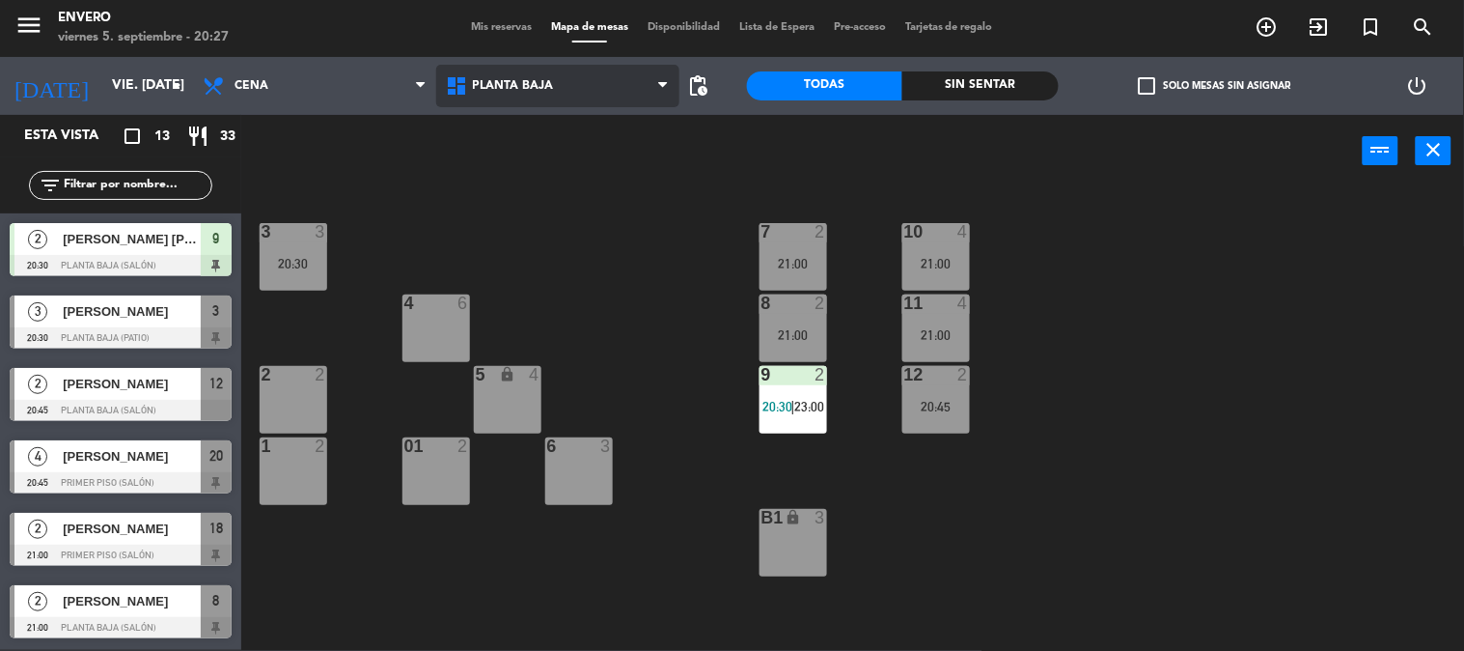
click at [538, 95] on span "Planta Baja" at bounding box center [557, 86] width 243 height 42
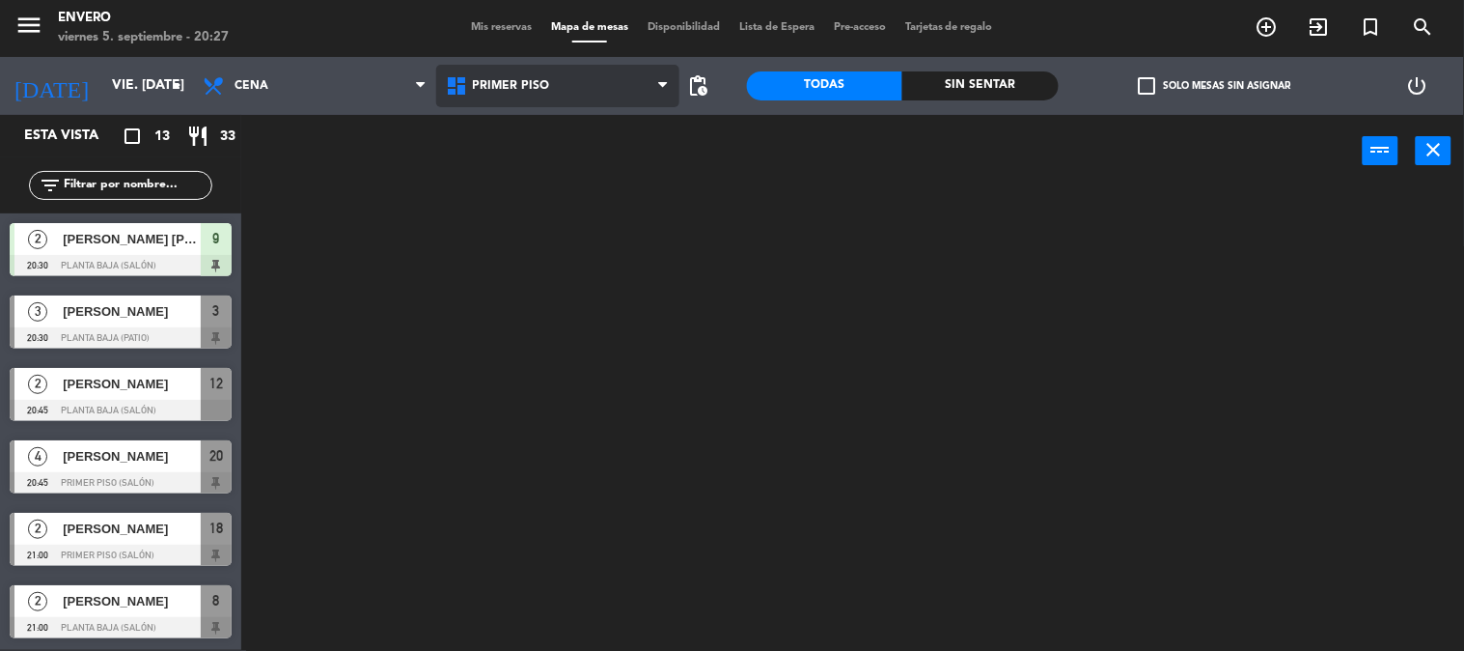
click at [550, 172] on ng-component "menu Envero viernes 5. septiembre - 20:27 Mis reservas Mapa de mesas Disponibil…" at bounding box center [732, 324] width 1464 height 651
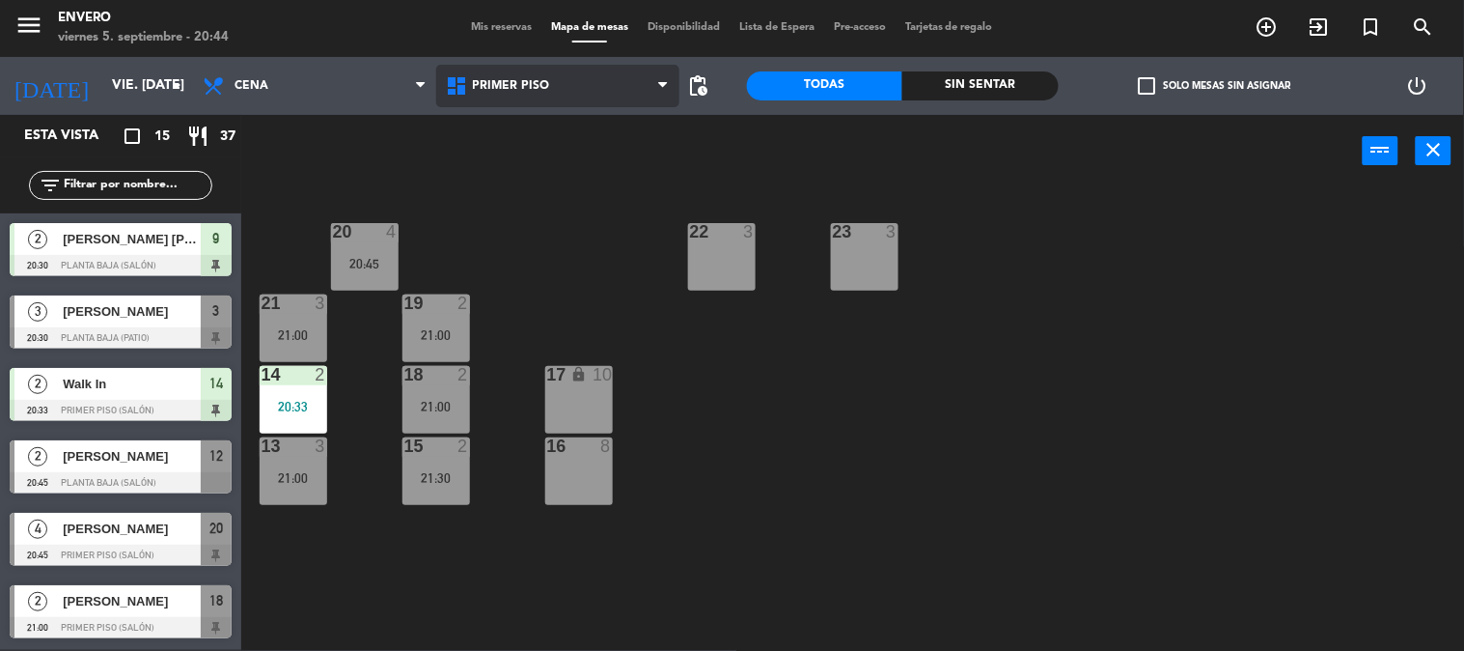
click at [532, 92] on span "Primer Piso" at bounding box center [557, 86] width 243 height 42
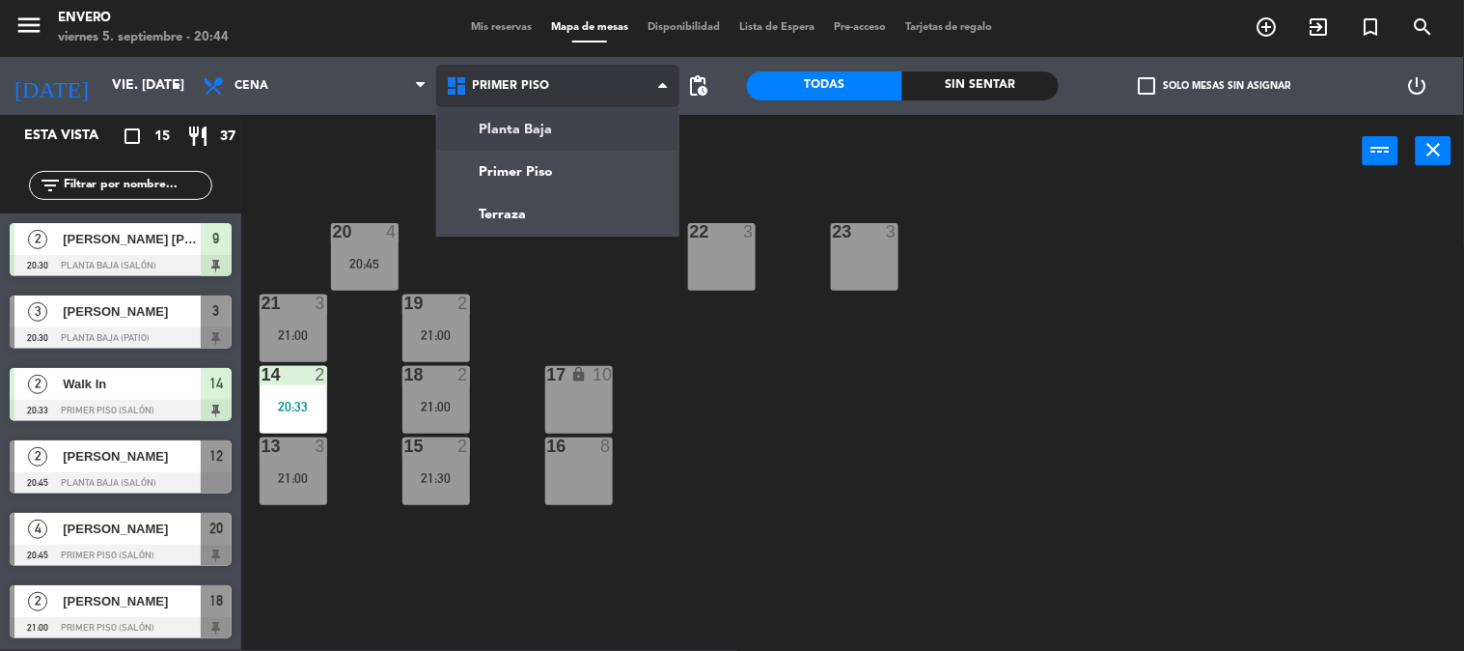
click at [555, 131] on ng-component "menu Envero viernes 5. septiembre - 20:44 Mis reservas Mapa de mesas Disponibil…" at bounding box center [732, 324] width 1464 height 651
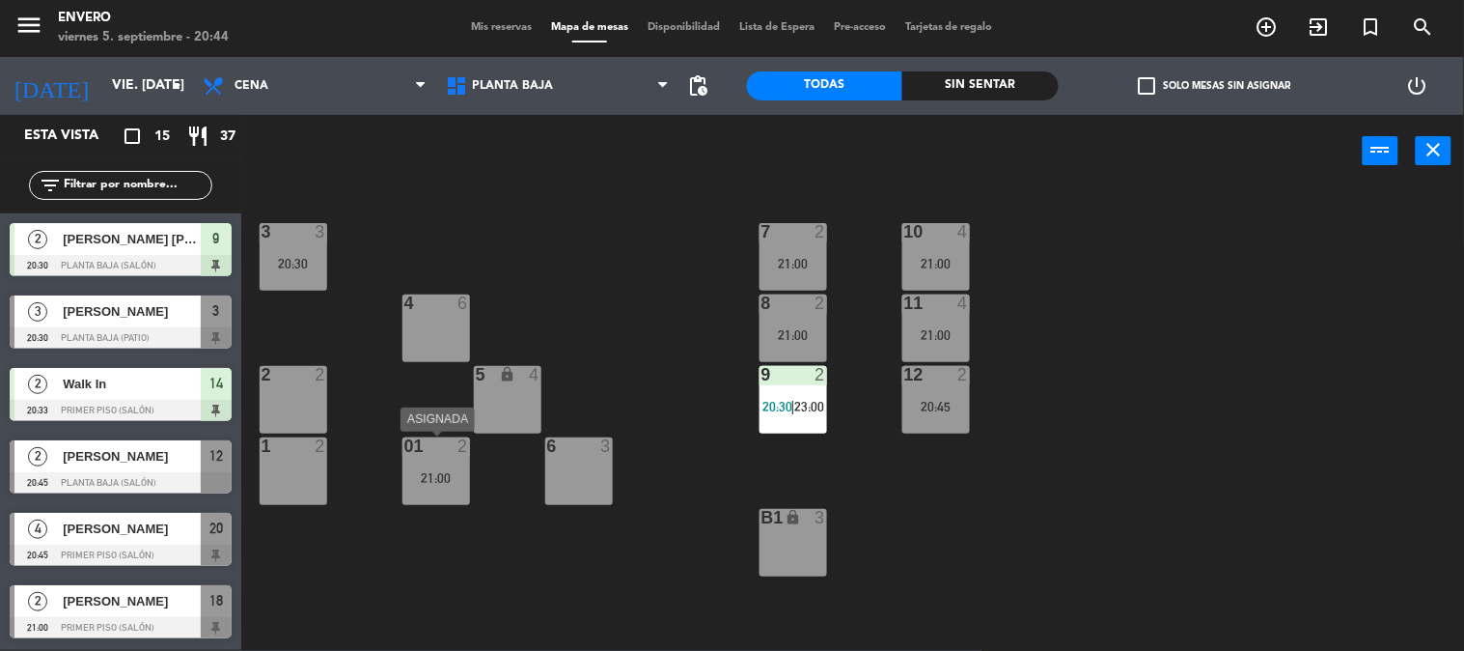
click at [430, 459] on div "01 2 21:00" at bounding box center [436, 471] width 68 height 68
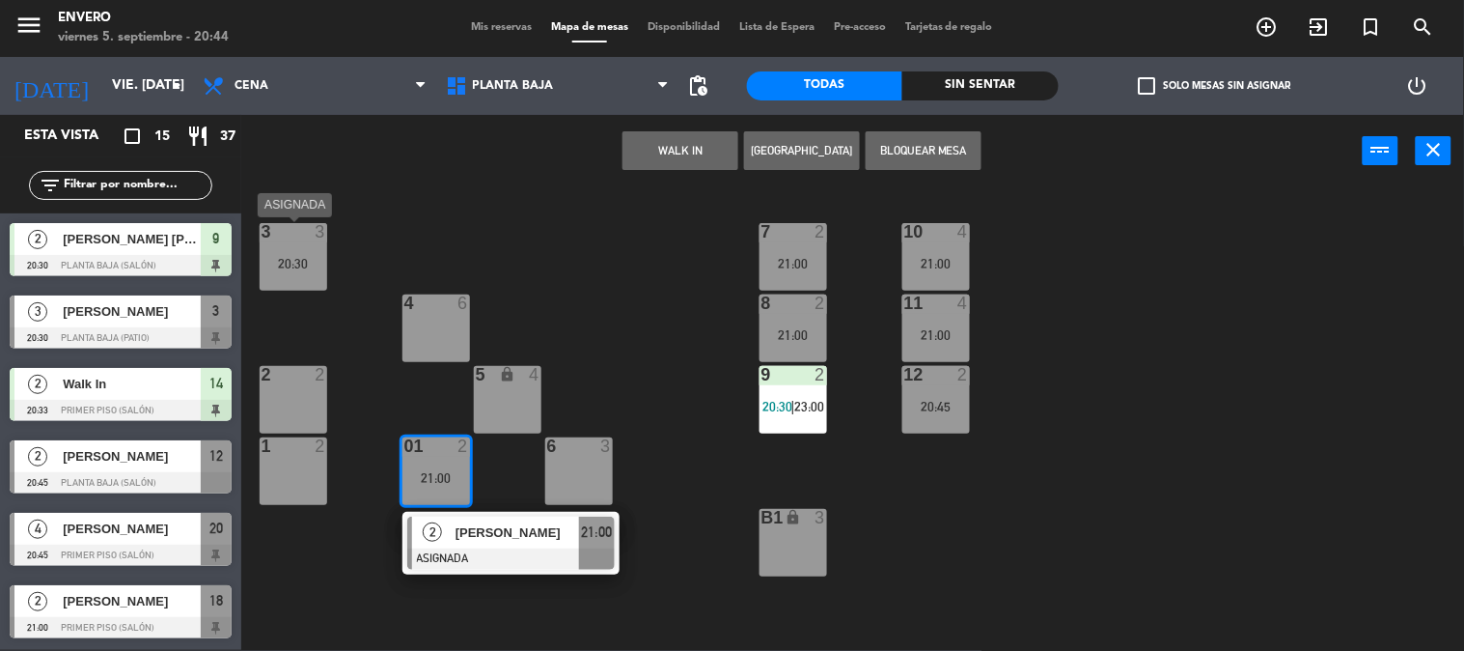
click at [303, 262] on div "20:30" at bounding box center [294, 264] width 68 height 14
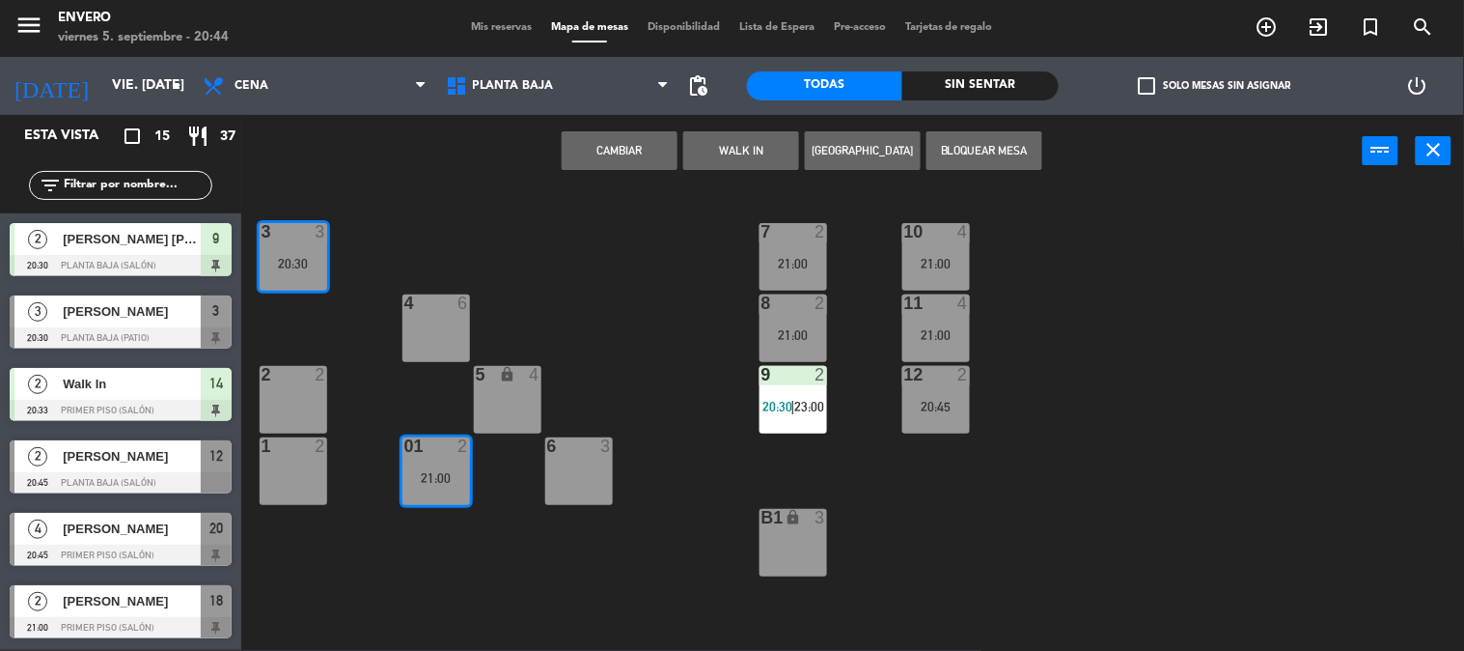
click at [426, 227] on div "3 3 20:30 7 2 21:00 10 4 21:00 4 6 8 2 21:00 11 4 21:00 2 2 5 lock 4 9 2 20:30 …" at bounding box center [860, 419] width 1208 height 462
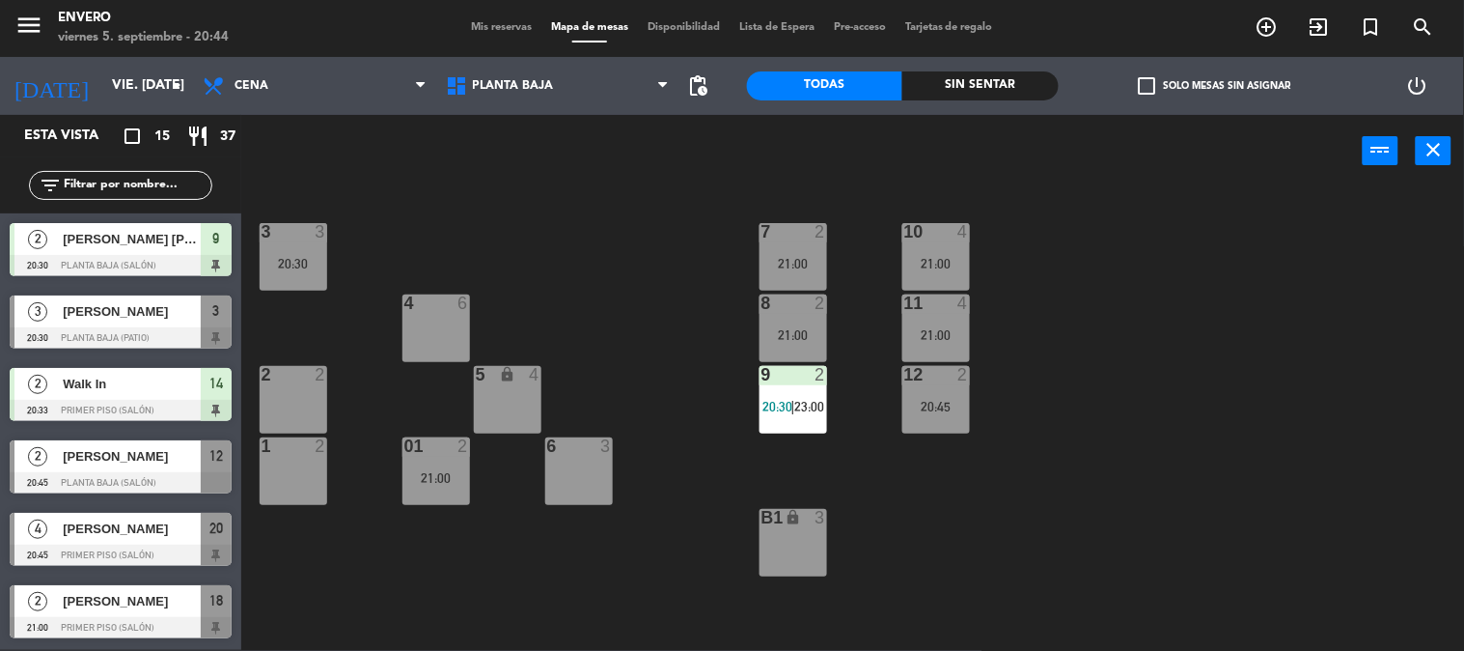
click at [596, 253] on div "3 3 20:30 7 2 21:00 10 4 21:00 4 6 8 2 21:00 11 4 21:00 2 2 5 lock 4 9 2 20:30 …" at bounding box center [860, 419] width 1208 height 462
click at [547, 70] on span "Planta Baja" at bounding box center [557, 86] width 243 height 42
click at [606, 367] on div "3 3 20:30 7 2 21:00 10 4 21:00 4 6 8 2 21:00 11 4 21:00 2 2 5 lock 4 9 2 20:30 …" at bounding box center [860, 419] width 1208 height 462
click at [554, 83] on span "Planta Baja" at bounding box center [557, 86] width 243 height 42
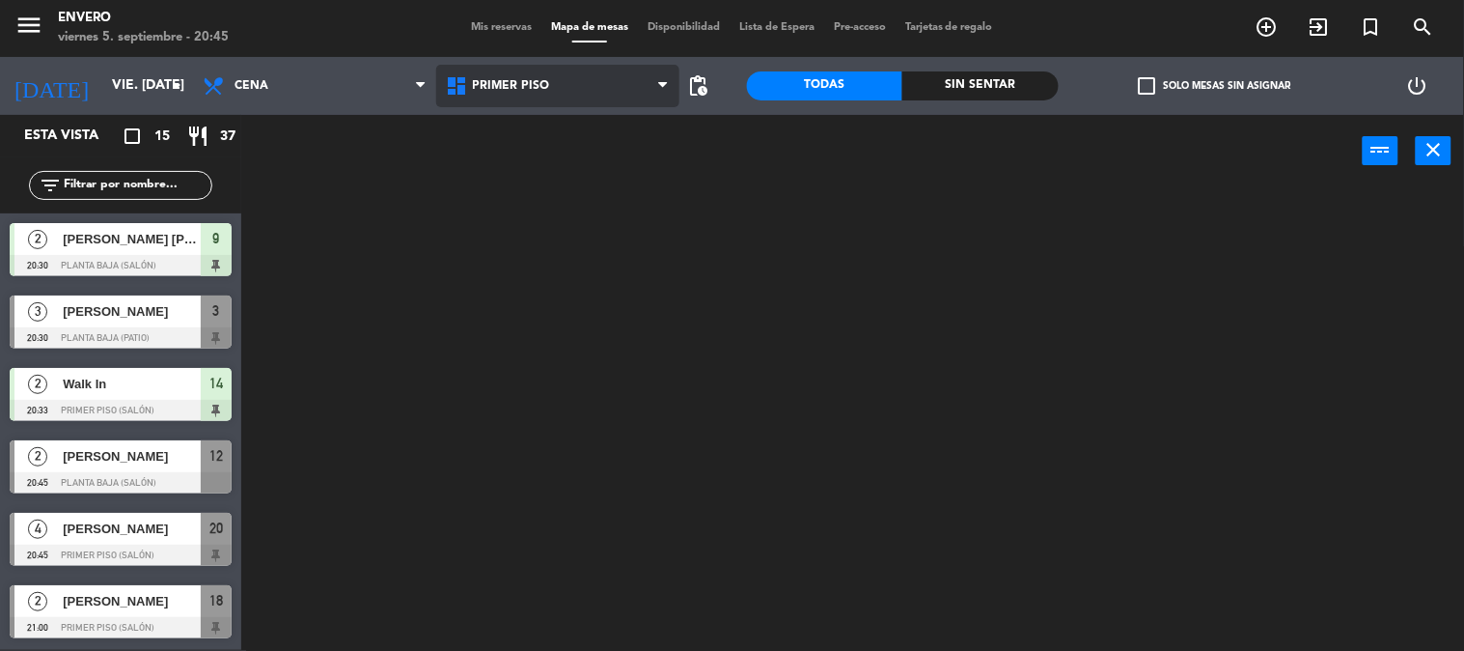
click at [584, 166] on ng-component "menu Envero viernes 5. septiembre - 20:45 Mis reservas Mapa de mesas Disponibil…" at bounding box center [732, 324] width 1464 height 651
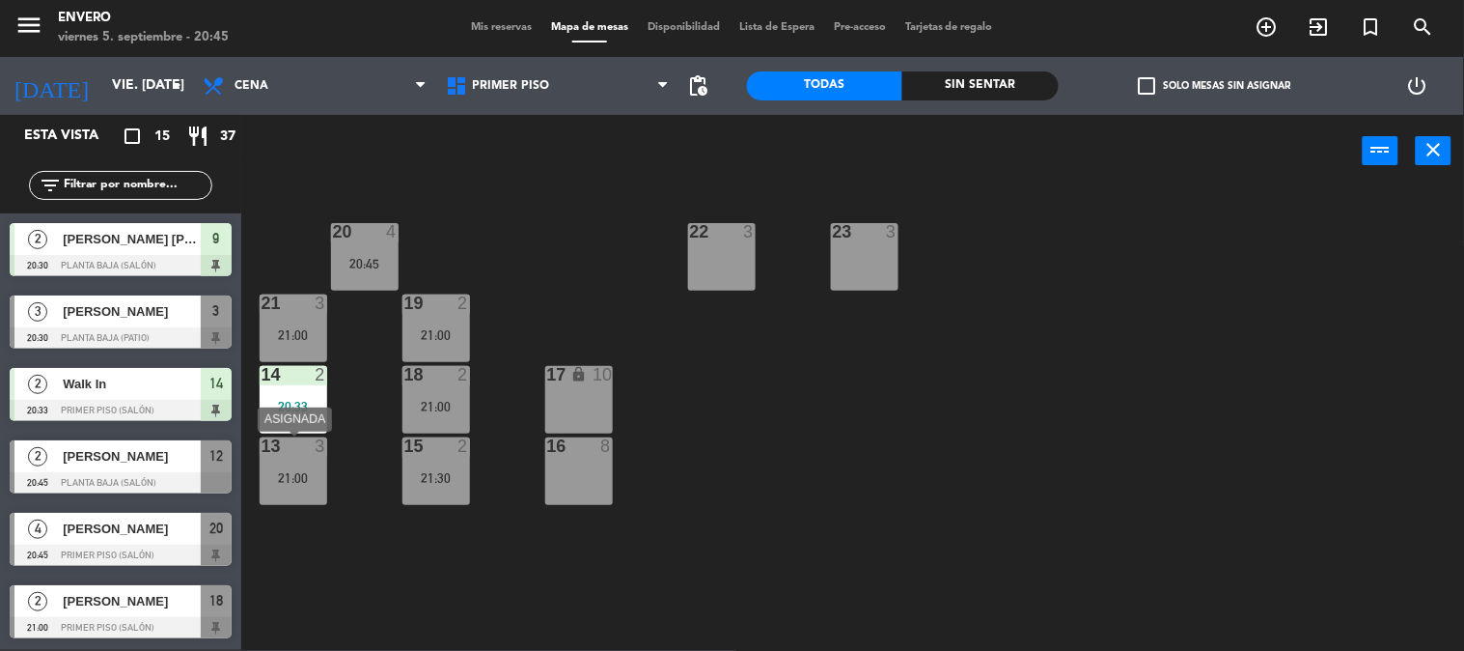
click at [296, 493] on div "13 3 21:00" at bounding box center [294, 471] width 68 height 68
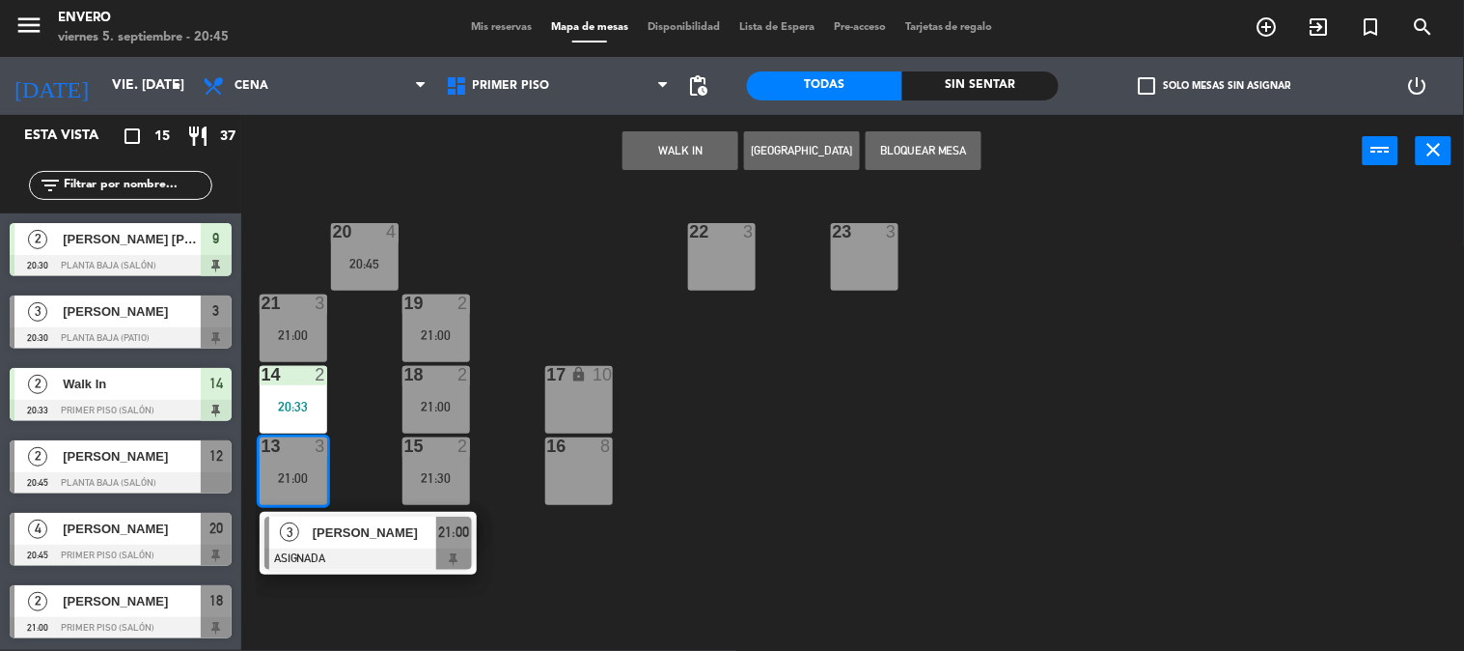
click at [292, 485] on div "13 3 21:00" at bounding box center [294, 471] width 68 height 68
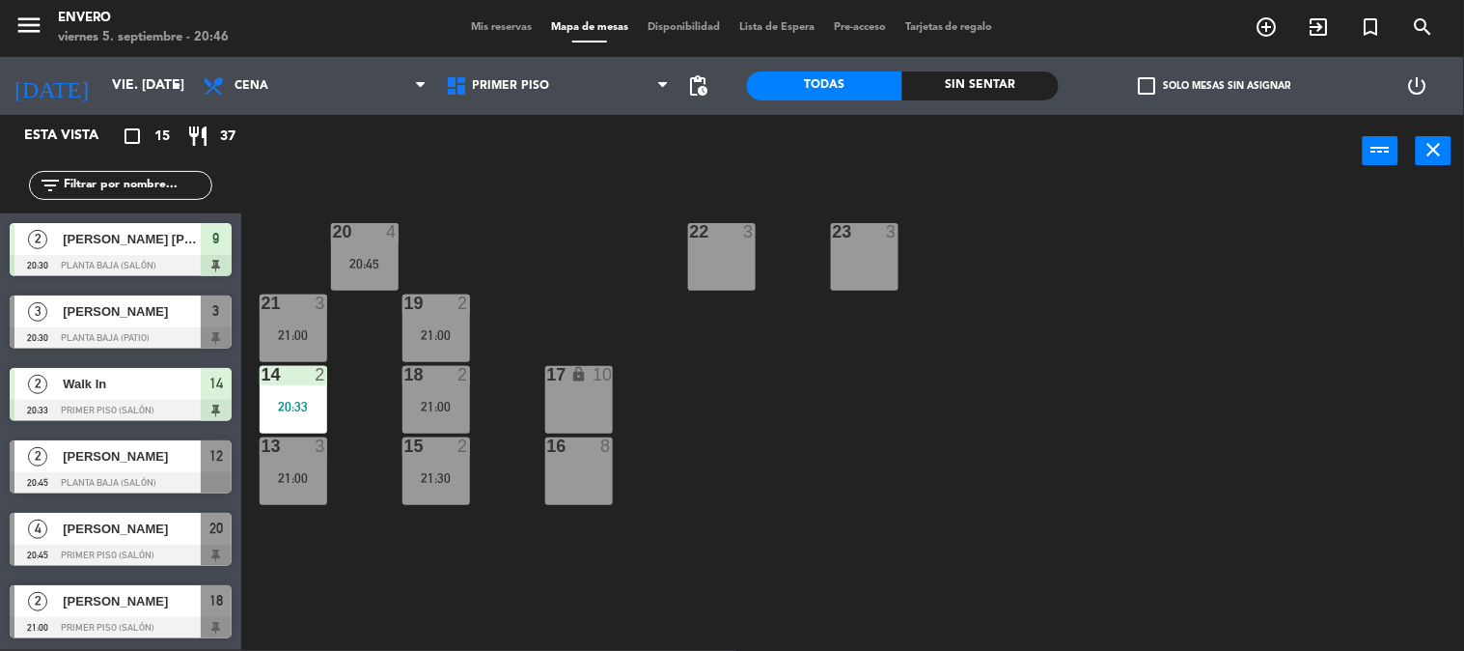
click at [301, 467] on div "13 3 21:00" at bounding box center [294, 471] width 68 height 68
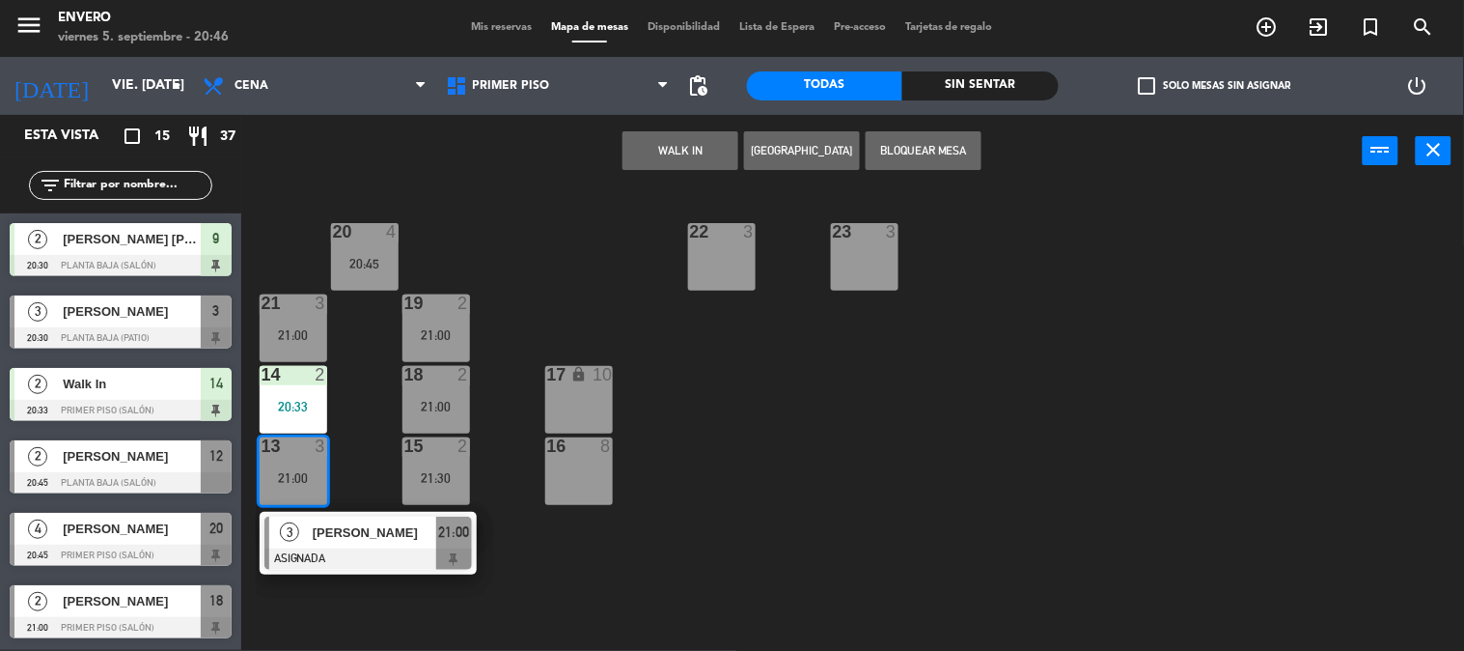
click at [301, 467] on div "13 3 21:00" at bounding box center [294, 471] width 68 height 68
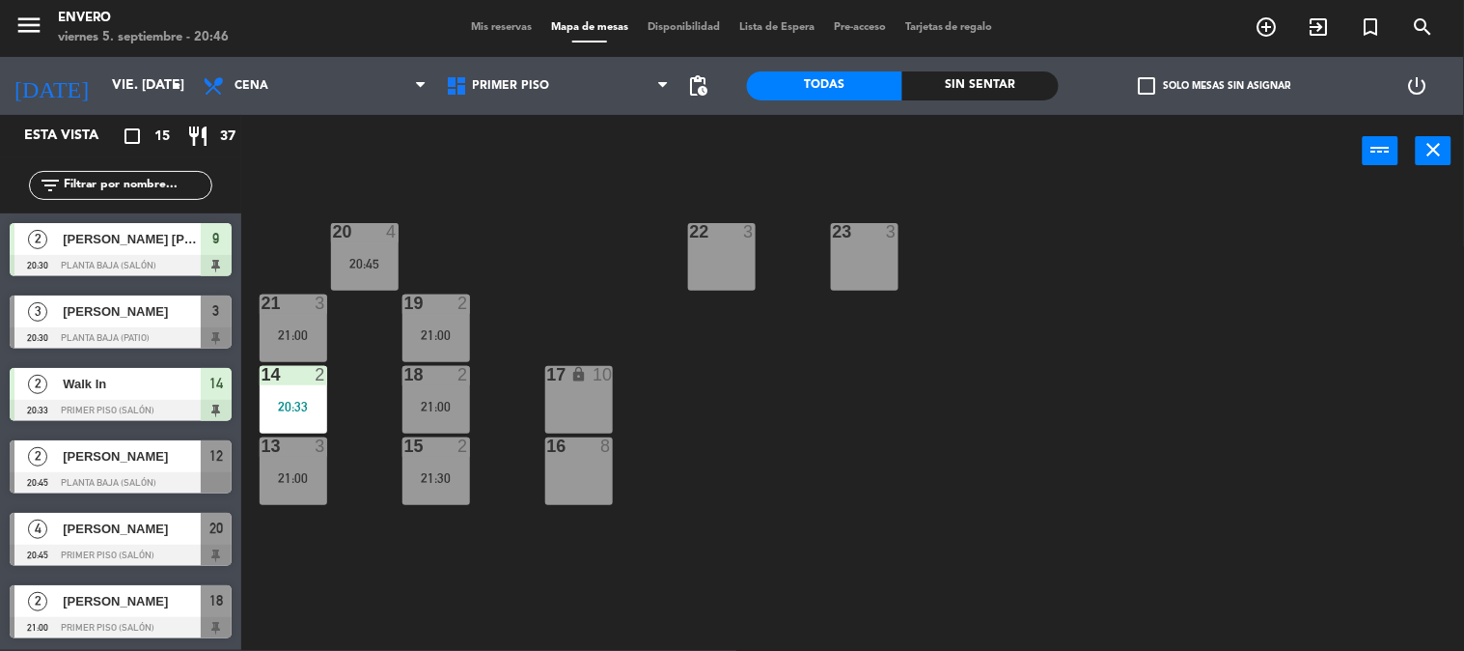
click at [506, 25] on span "Mis reservas" at bounding box center [501, 27] width 80 height 11
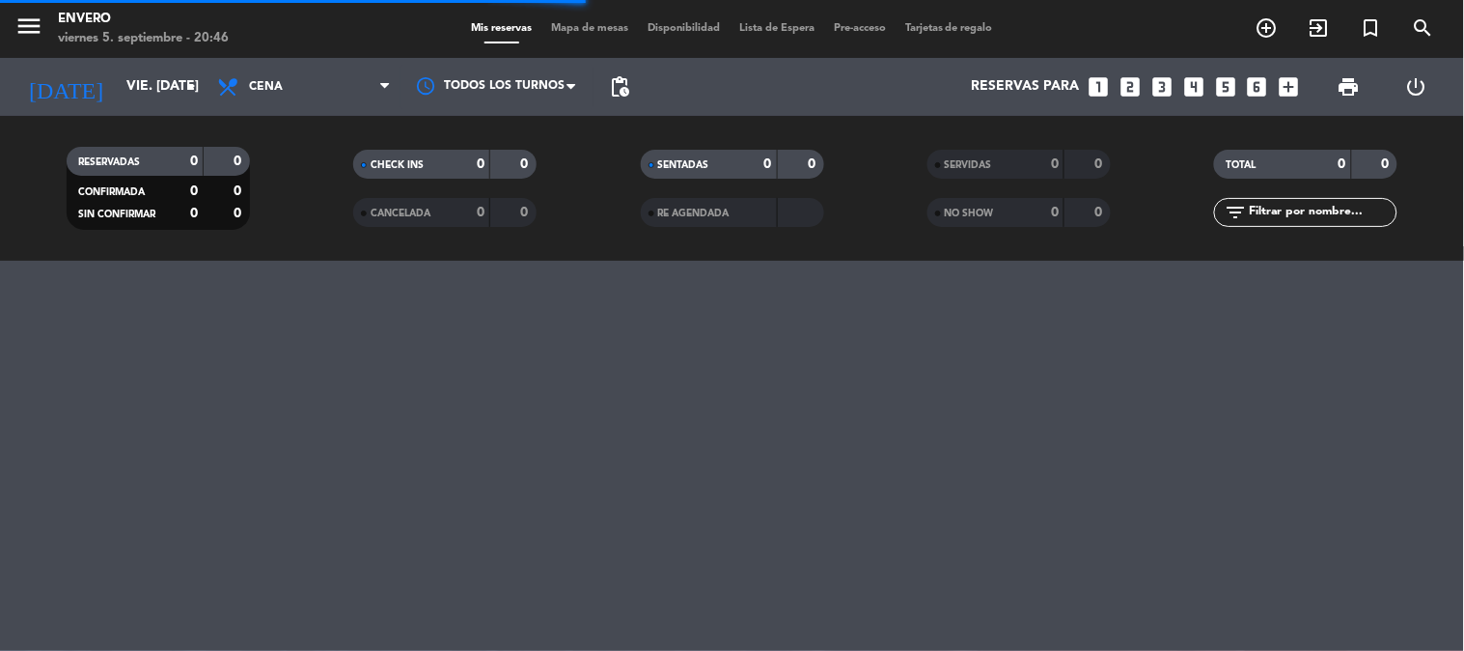
click at [572, 21] on div "Mis reservas Mapa de mesas Disponibilidad Lista de Espera Pre-acceso Tarjetas d…" at bounding box center [731, 28] width 541 height 17
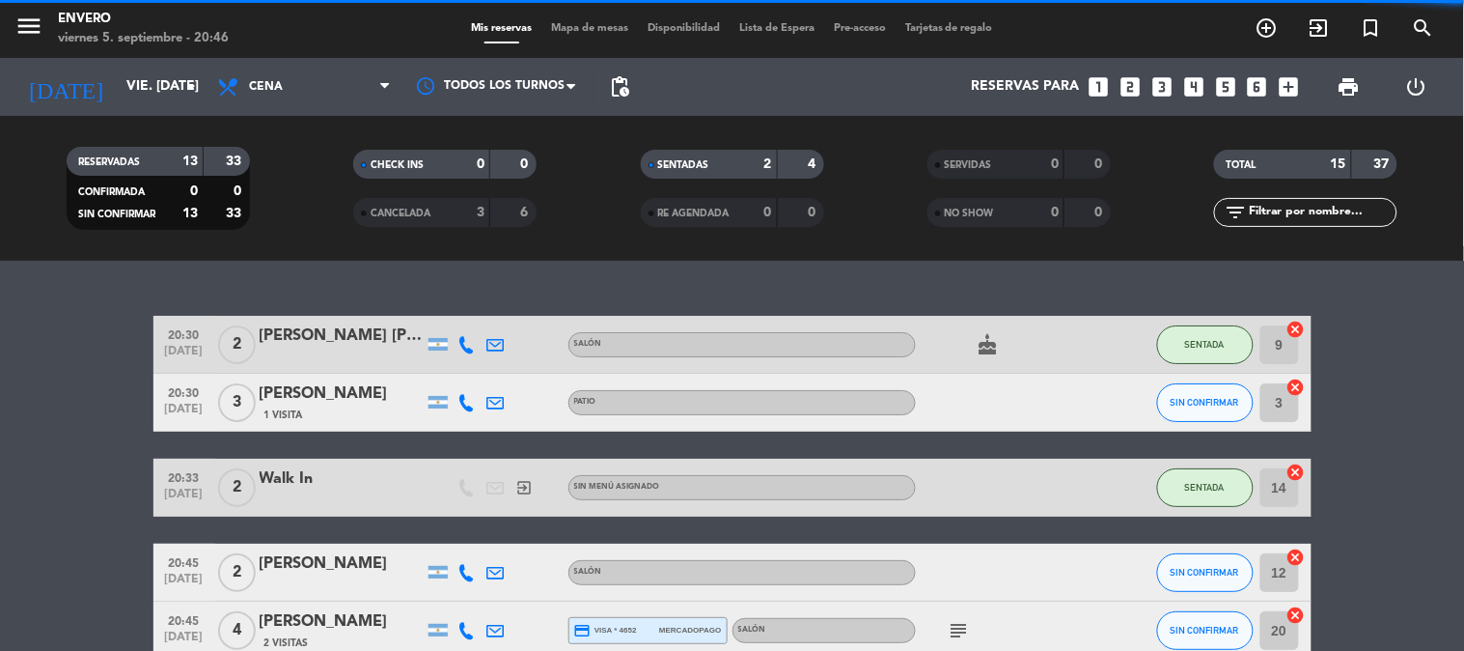
click at [581, 30] on span "Mapa de mesas" at bounding box center [589, 28] width 97 height 11
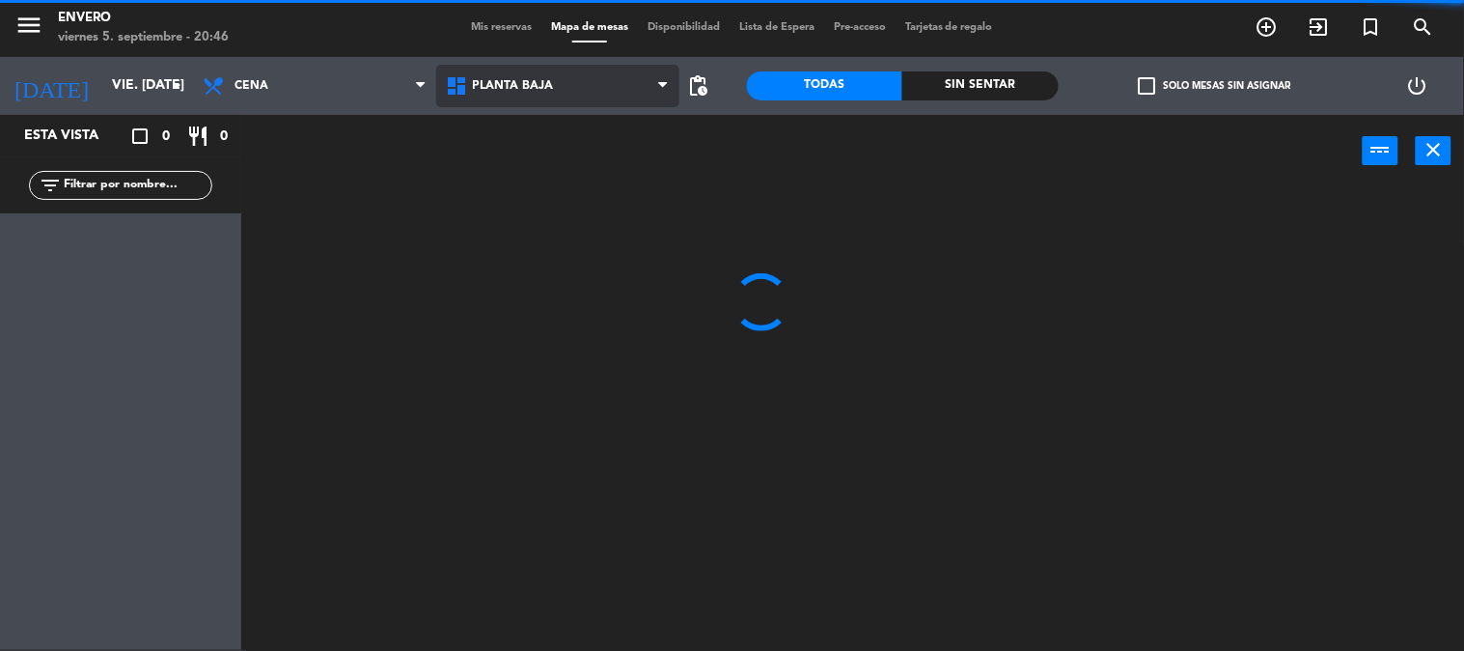
click at [552, 87] on span "Planta Baja" at bounding box center [513, 86] width 81 height 14
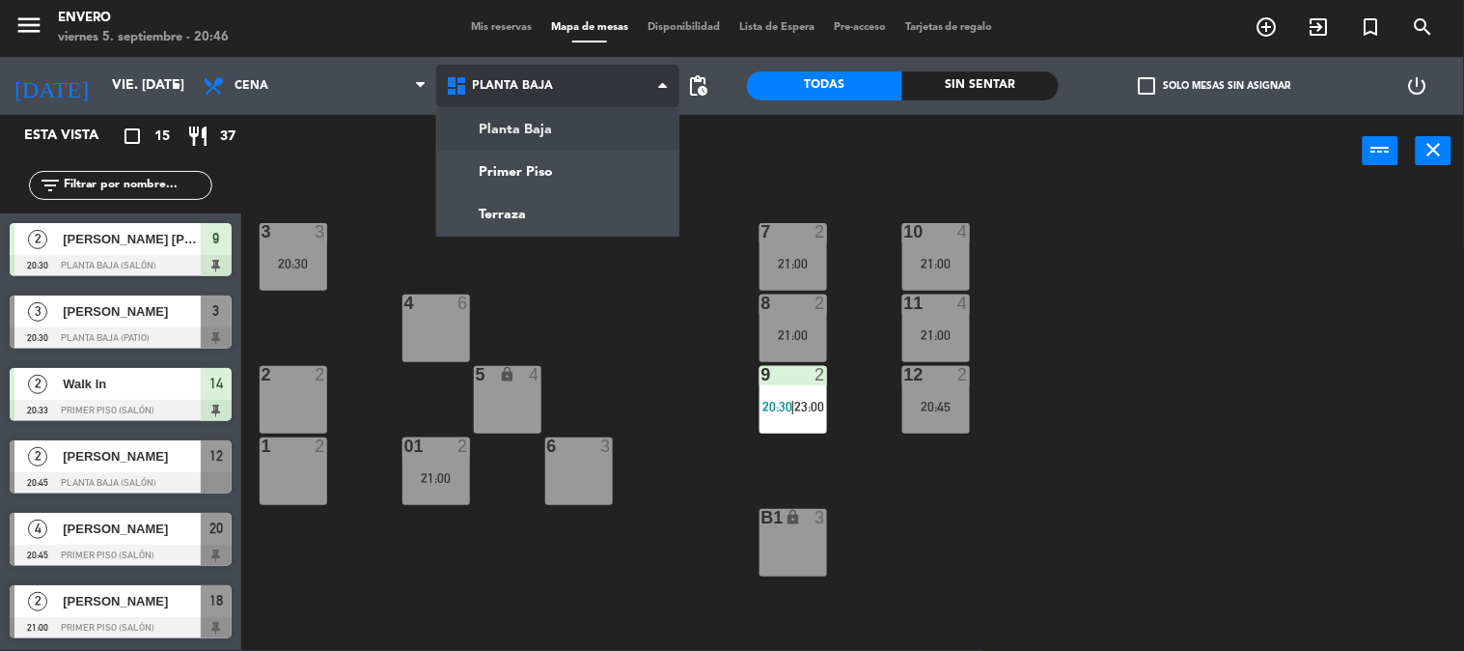
click at [552, 87] on span "Planta Baja" at bounding box center [513, 86] width 81 height 14
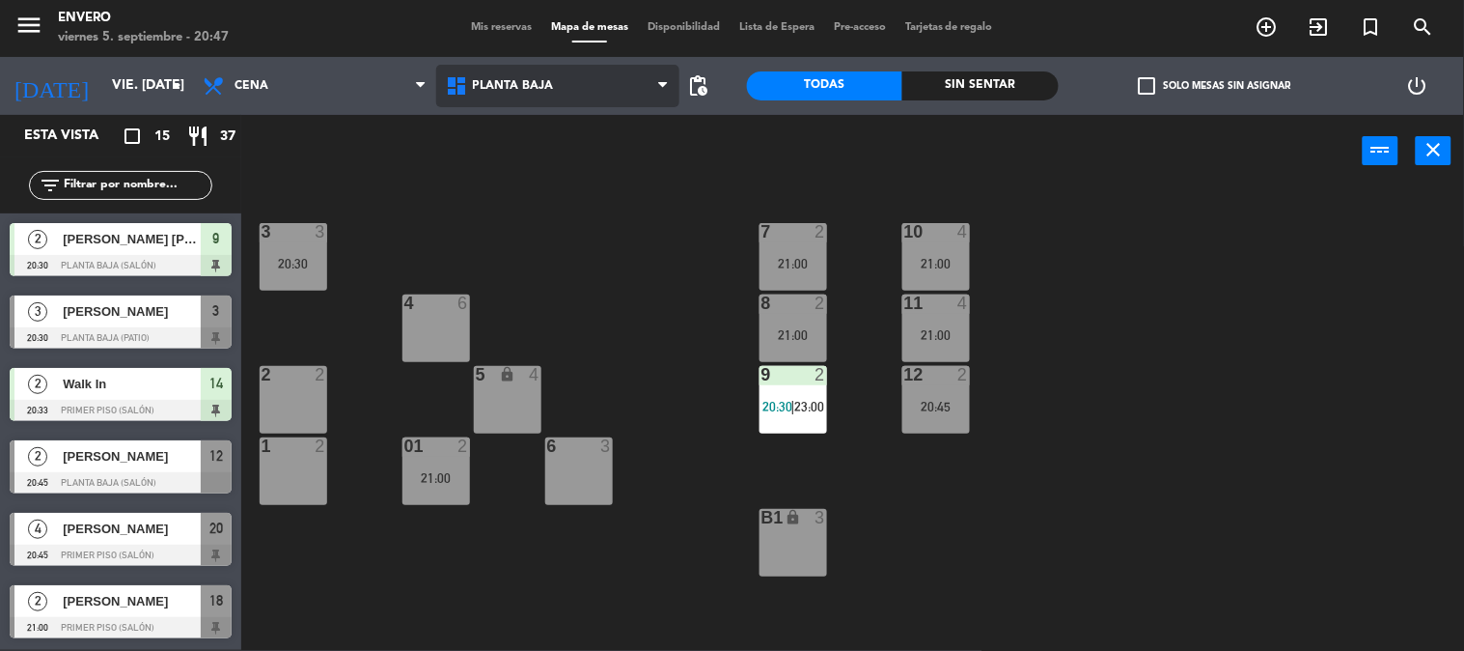
click at [479, 94] on span "Planta Baja" at bounding box center [557, 86] width 243 height 42
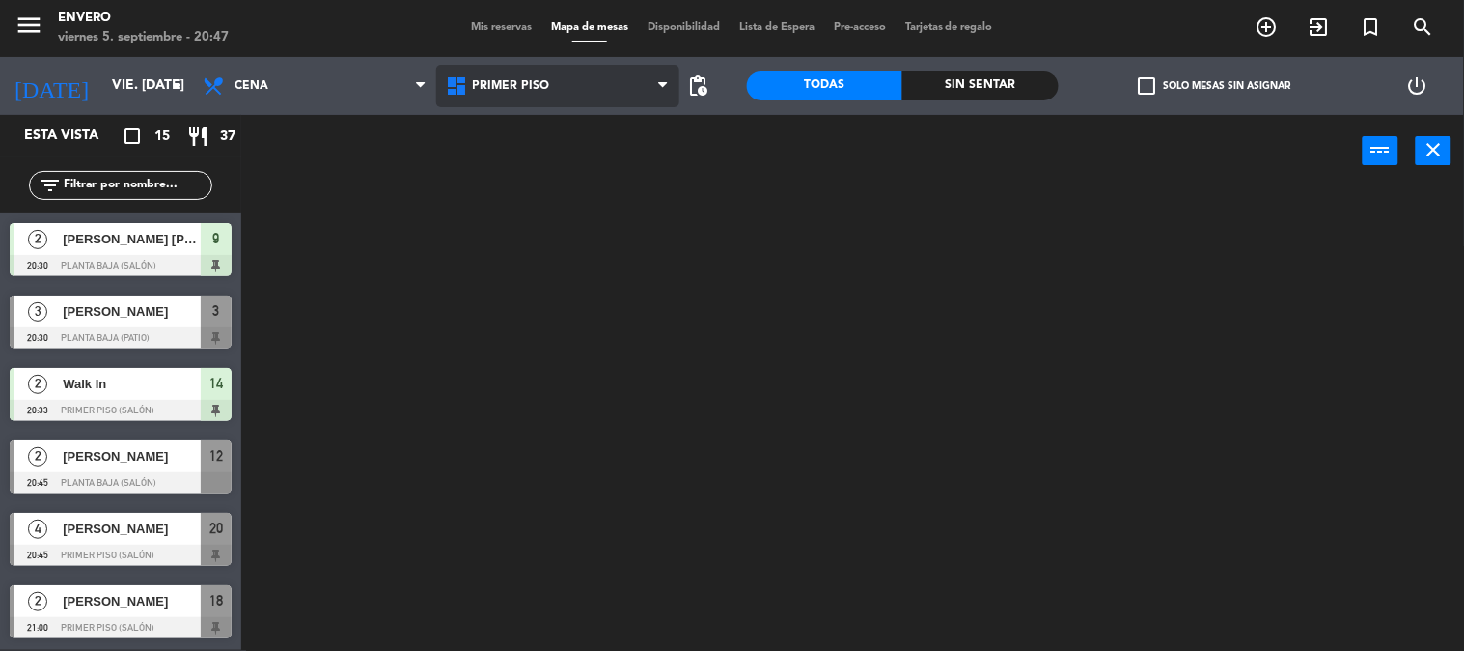
click at [510, 175] on ng-component "menu Envero viernes 5. septiembre - 20:47 Mis reservas Mapa de mesas Disponibil…" at bounding box center [732, 324] width 1464 height 651
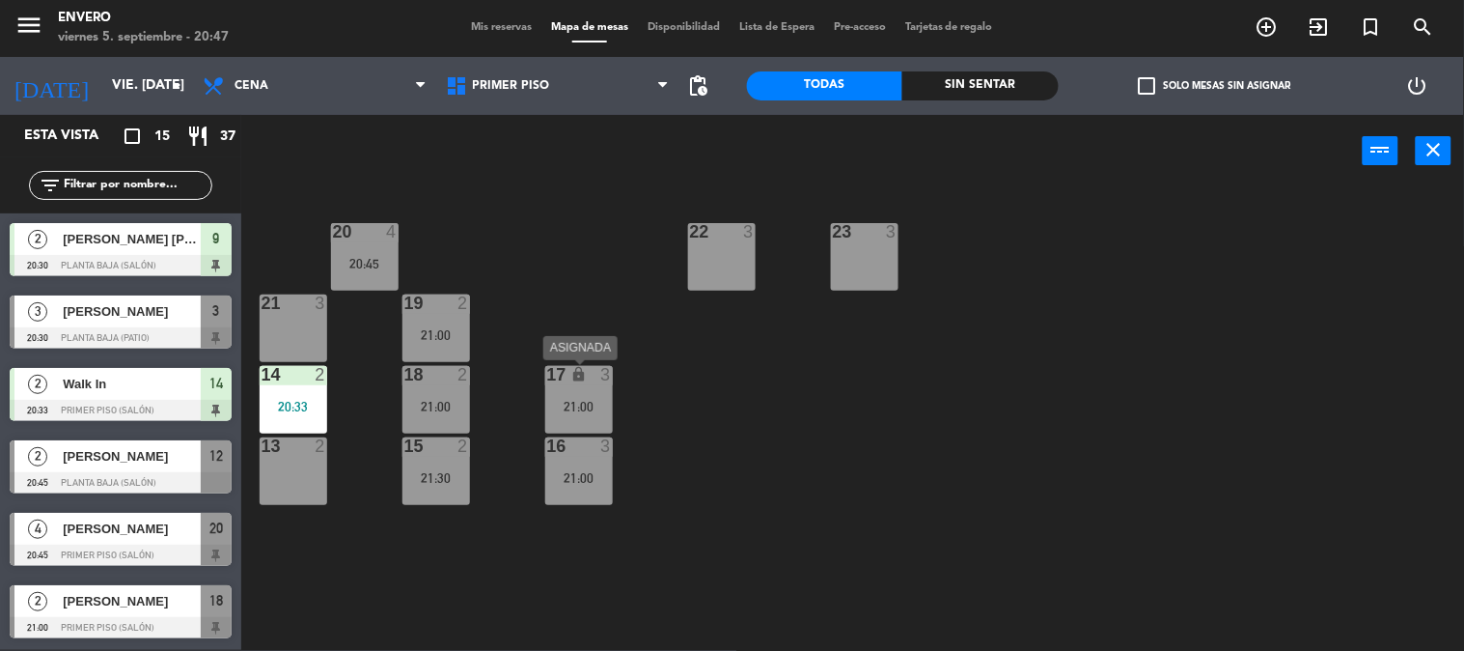
click at [586, 420] on div "17 lock 3 21:00" at bounding box center [579, 400] width 68 height 68
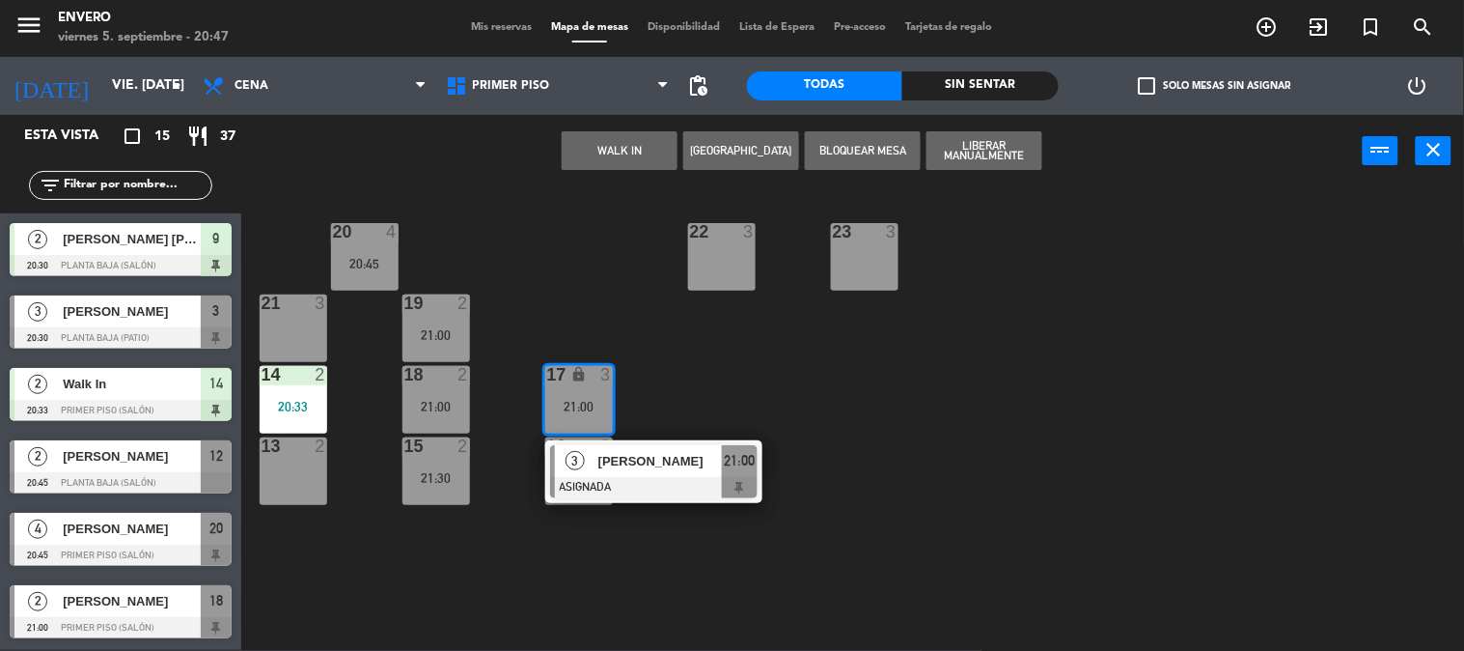
click at [586, 418] on div "17 lock 3 21:00" at bounding box center [579, 400] width 68 height 68
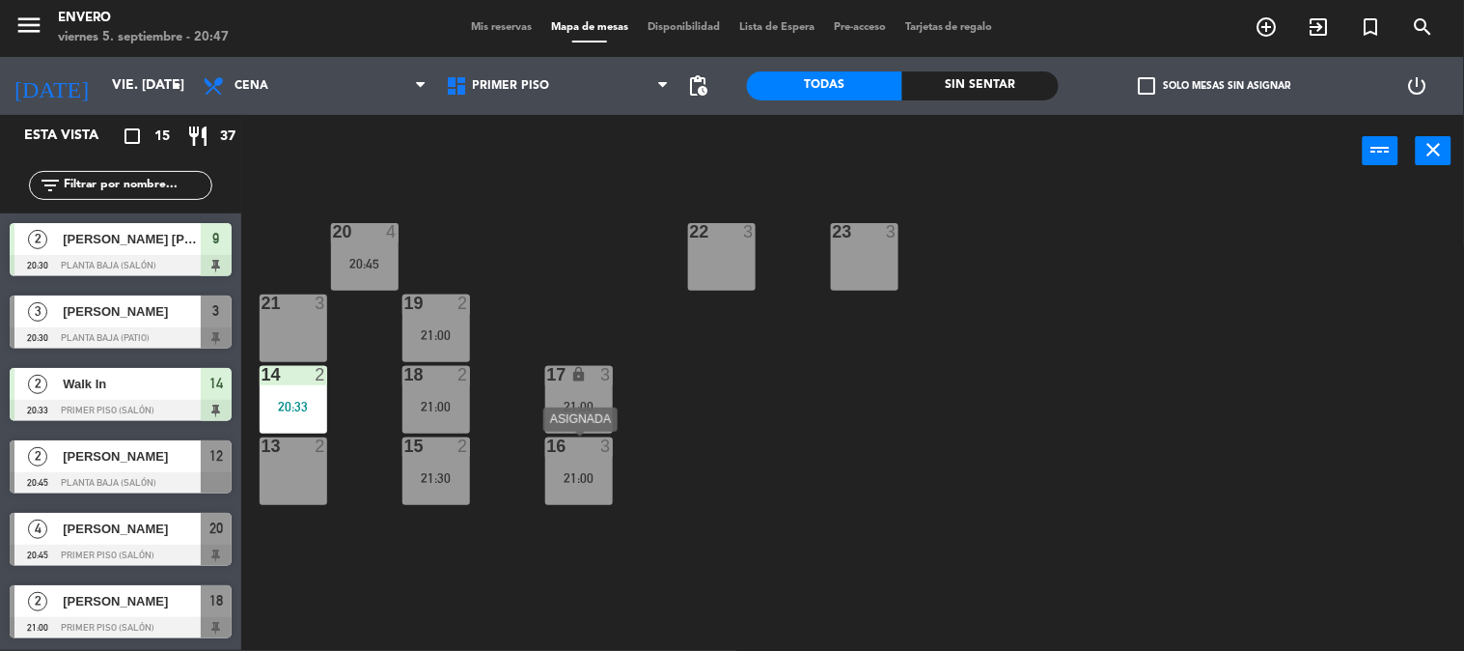
click at [586, 464] on div "16 3 21:00" at bounding box center [579, 471] width 68 height 68
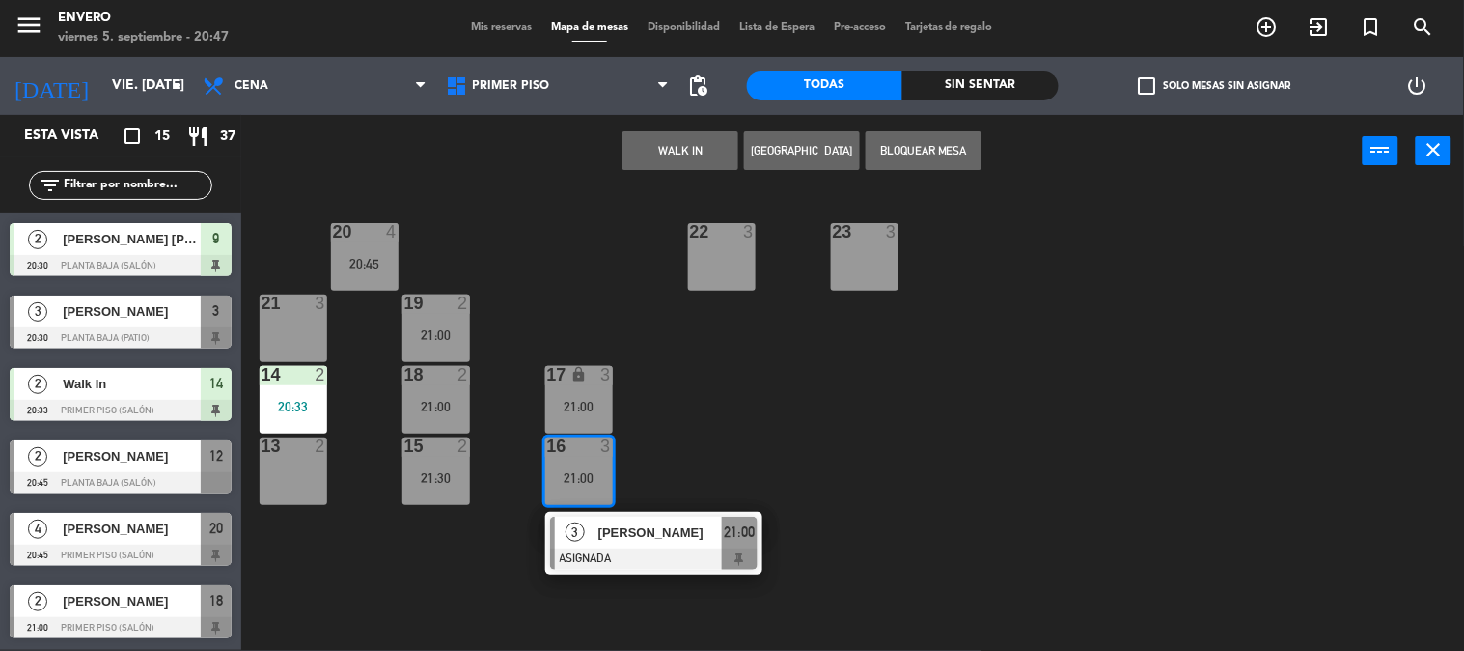
click at [586, 464] on div "16 3 21:00" at bounding box center [579, 471] width 68 height 68
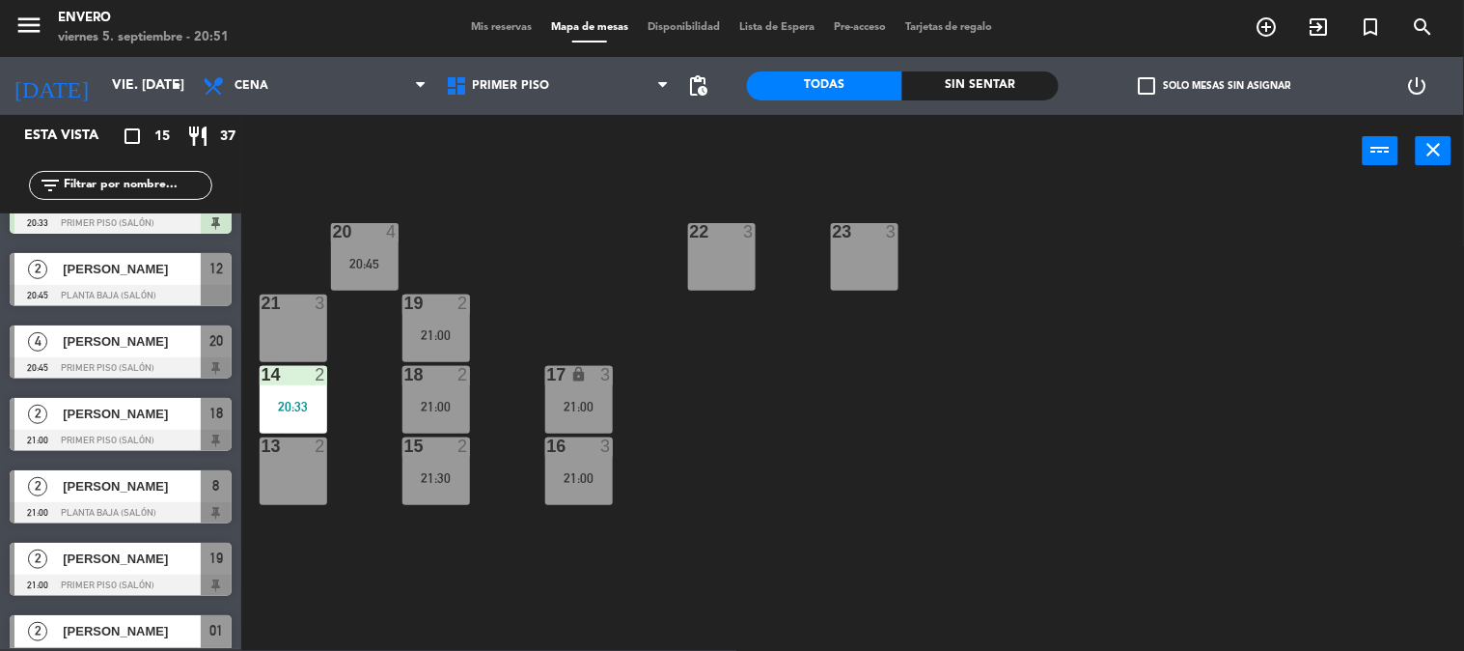
scroll to position [114, 0]
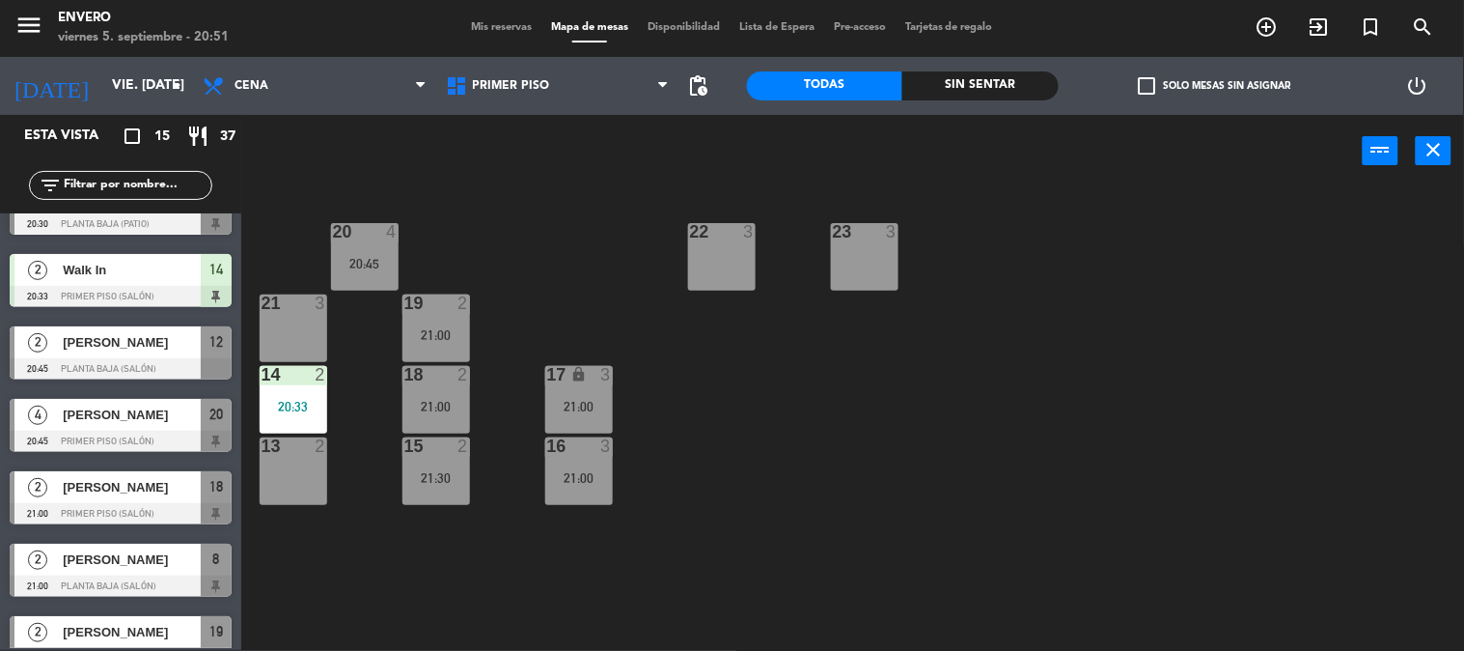
click at [139, 364] on div at bounding box center [121, 368] width 222 height 21
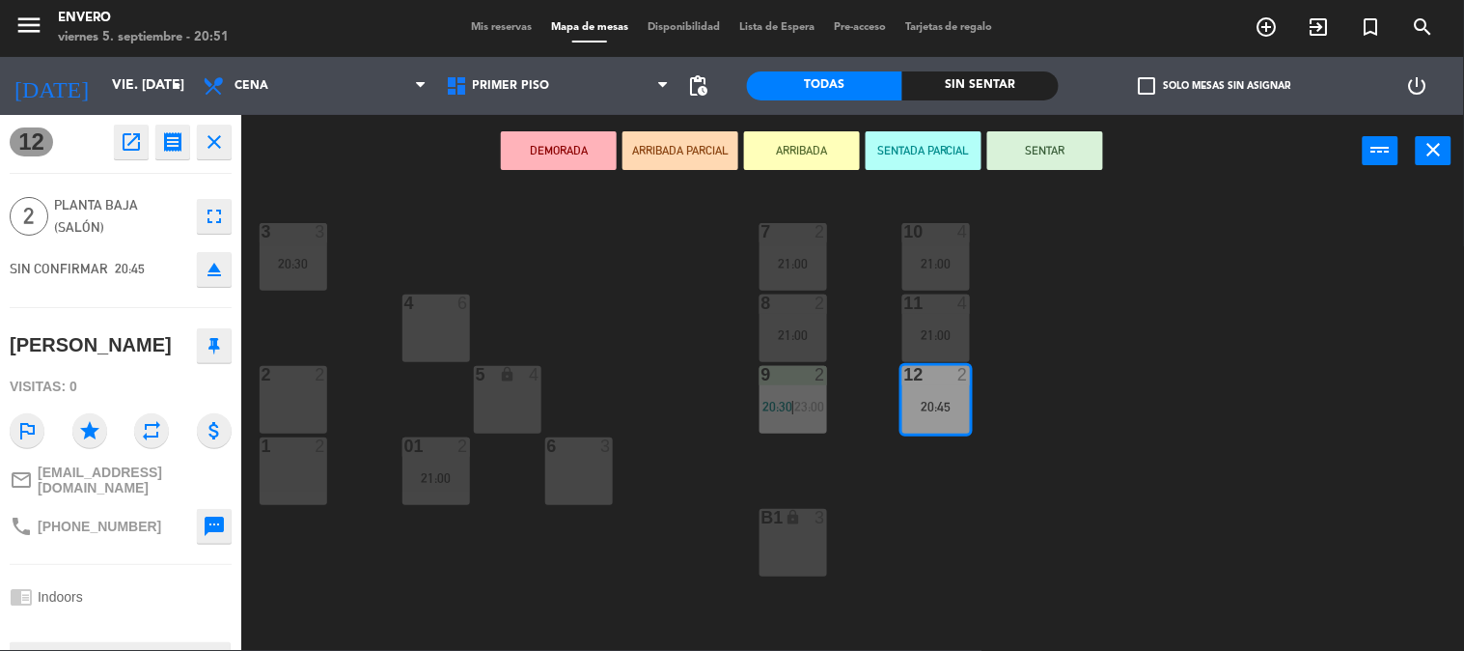
click at [1029, 152] on button "SENTAR" at bounding box center [1045, 150] width 116 height 39
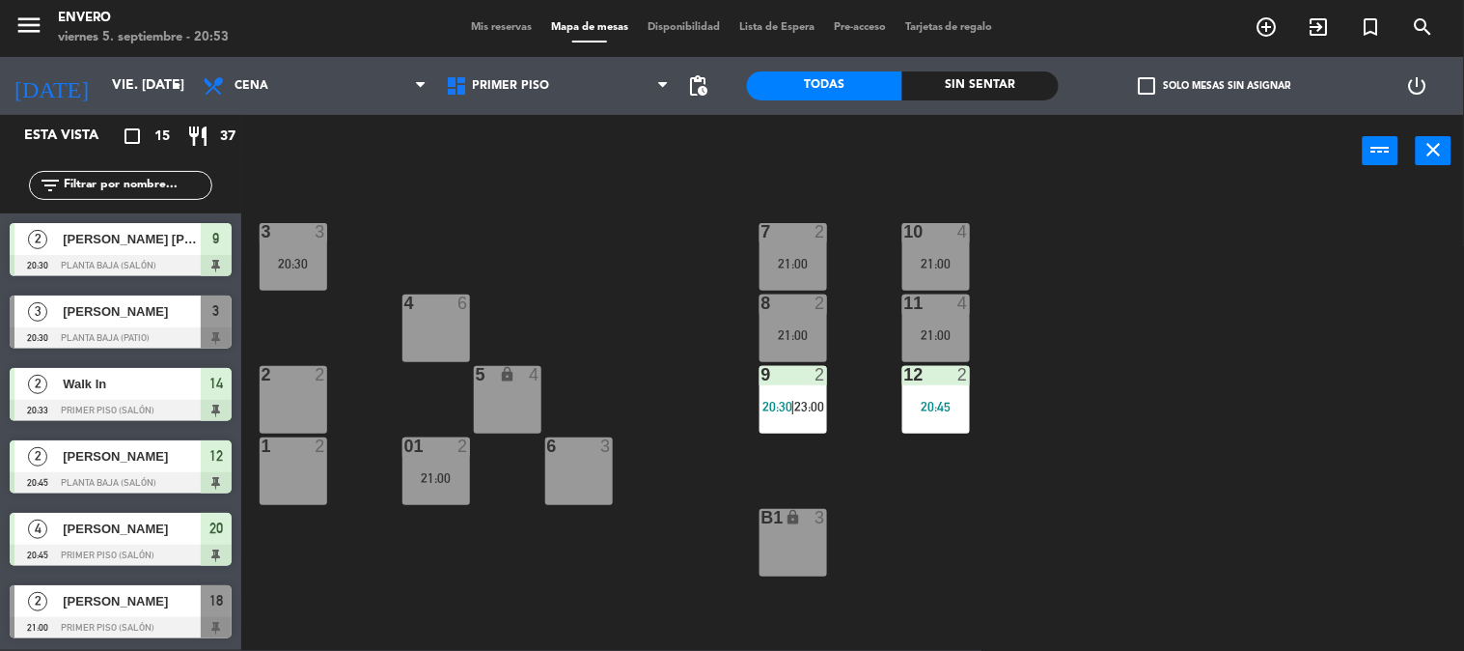
click at [494, 30] on span "Mis reservas" at bounding box center [501, 27] width 80 height 11
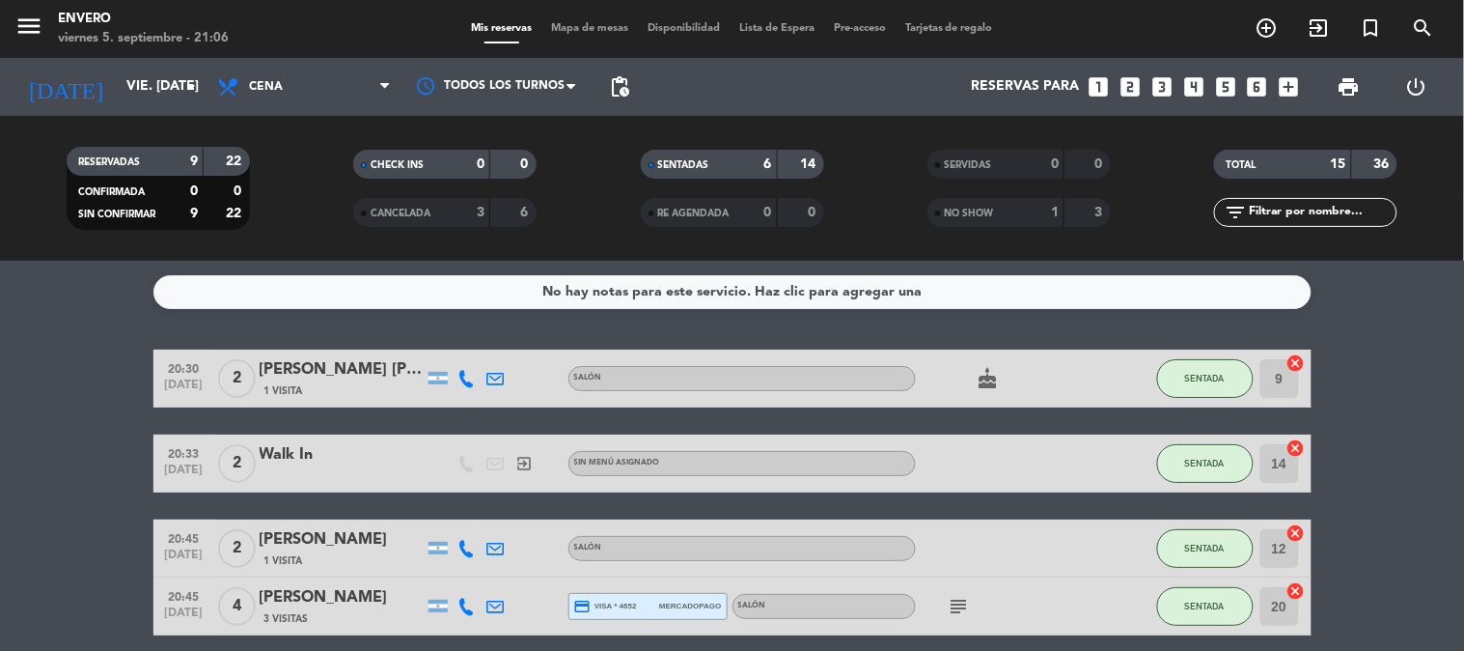
click at [545, 24] on span "Mapa de mesas" at bounding box center [589, 28] width 97 height 11
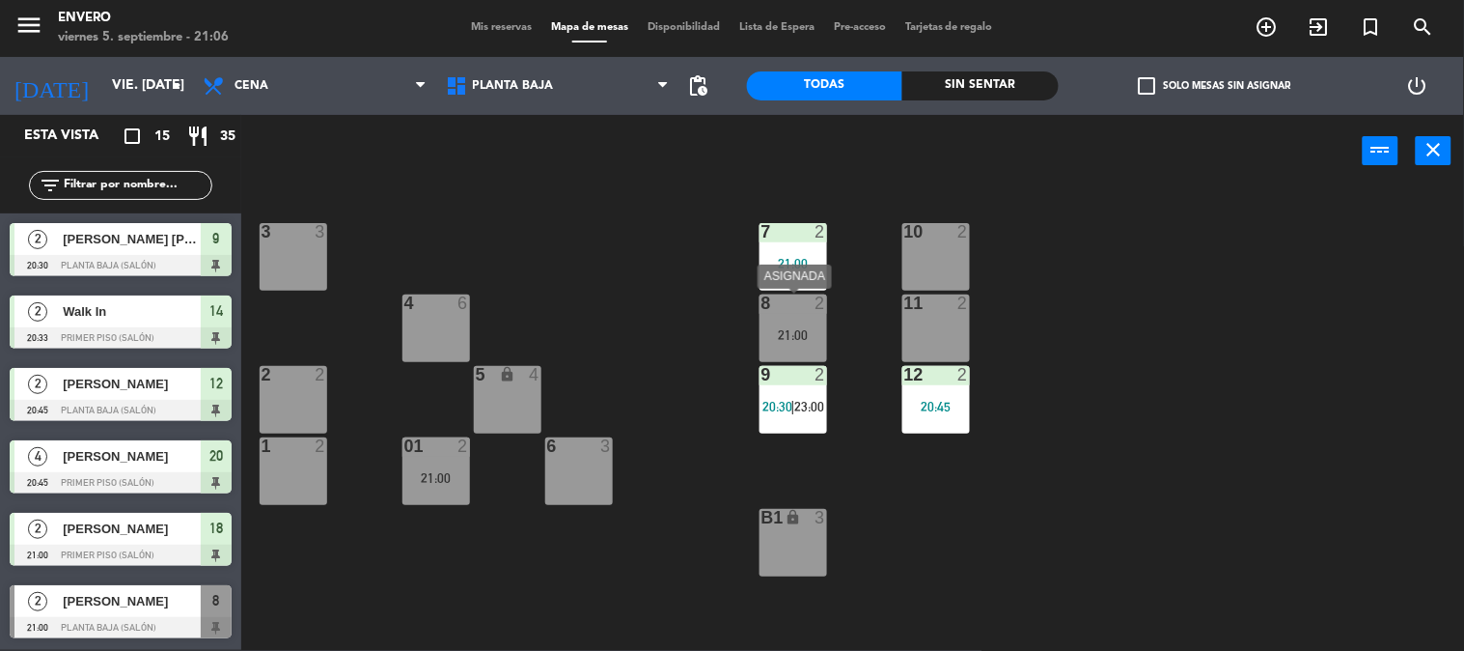
click at [770, 336] on div "21:00" at bounding box center [794, 335] width 68 height 14
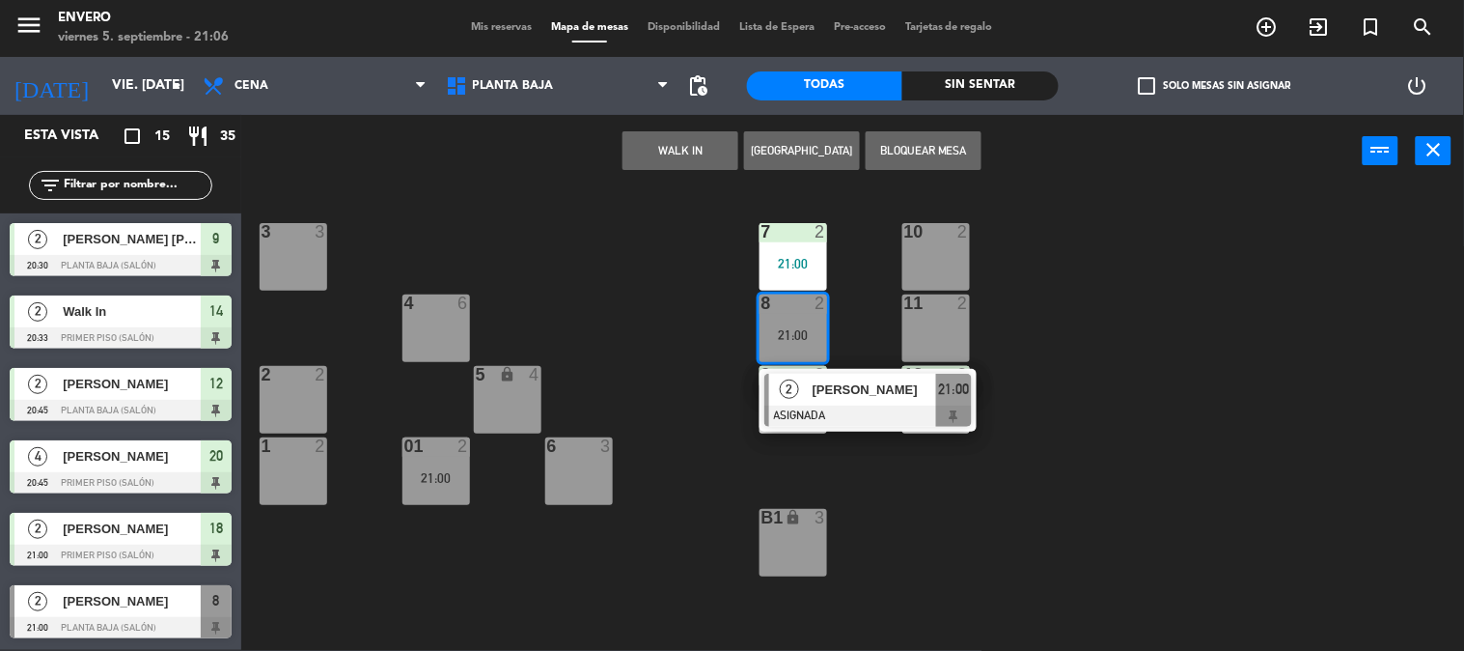
click at [770, 336] on div "21:00" at bounding box center [794, 335] width 68 height 14
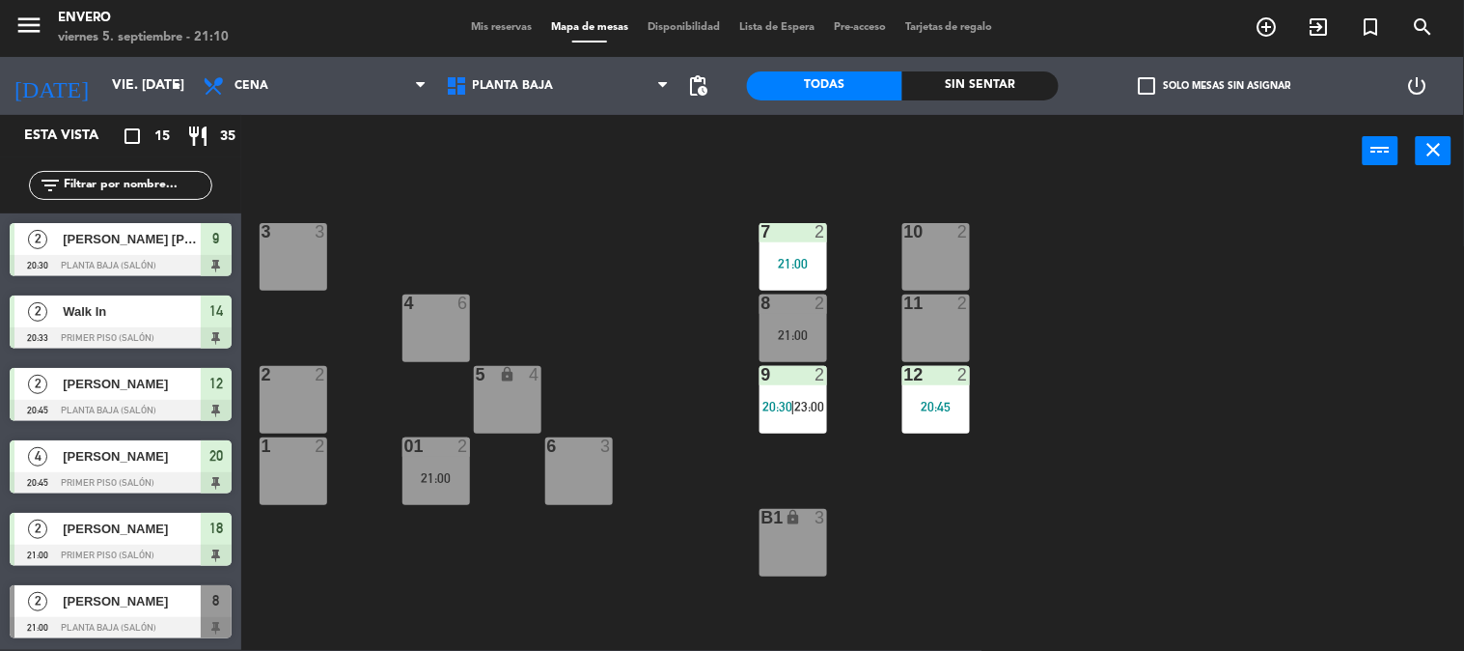
click at [573, 156] on div "power_input close" at bounding box center [802, 151] width 1122 height 73
click at [551, 77] on span "Planta Baja" at bounding box center [557, 86] width 243 height 42
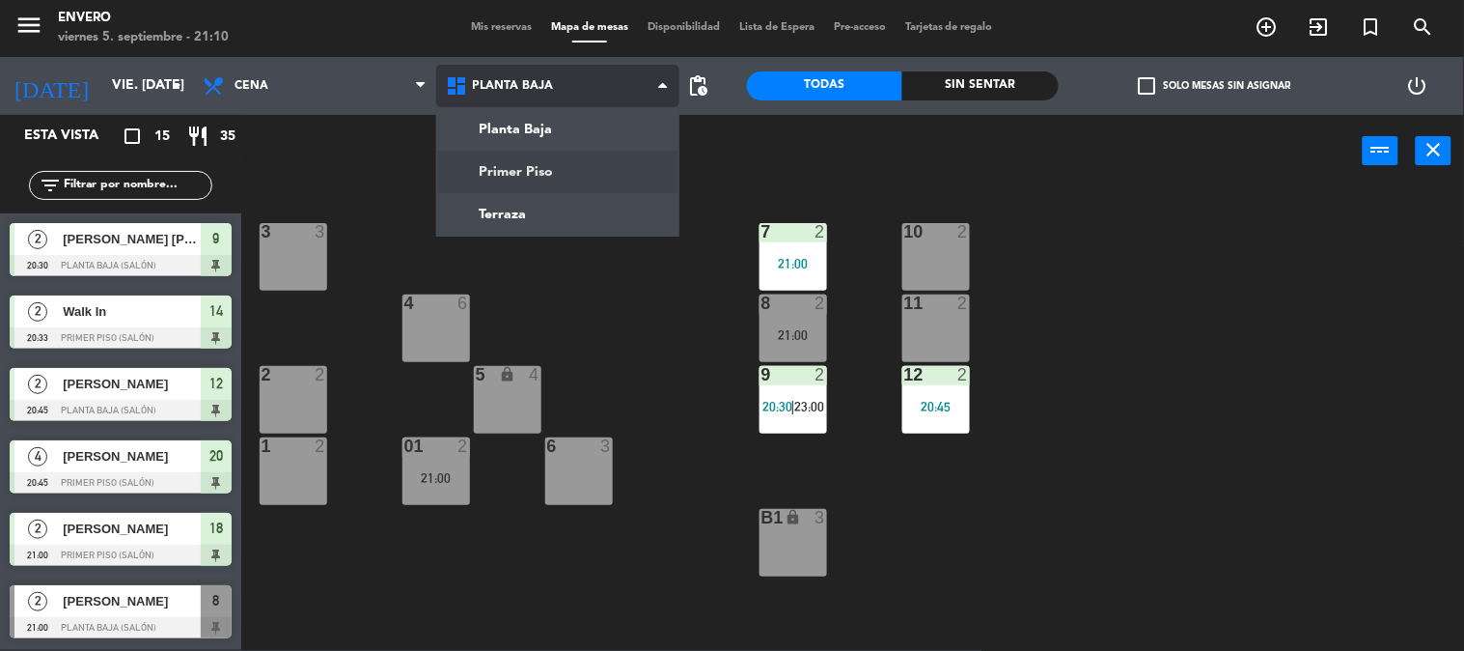
click at [557, 161] on ng-component "menu Envero viernes 5. septiembre - 21:10 Mis reservas Mapa de mesas Disponibil…" at bounding box center [732, 324] width 1464 height 651
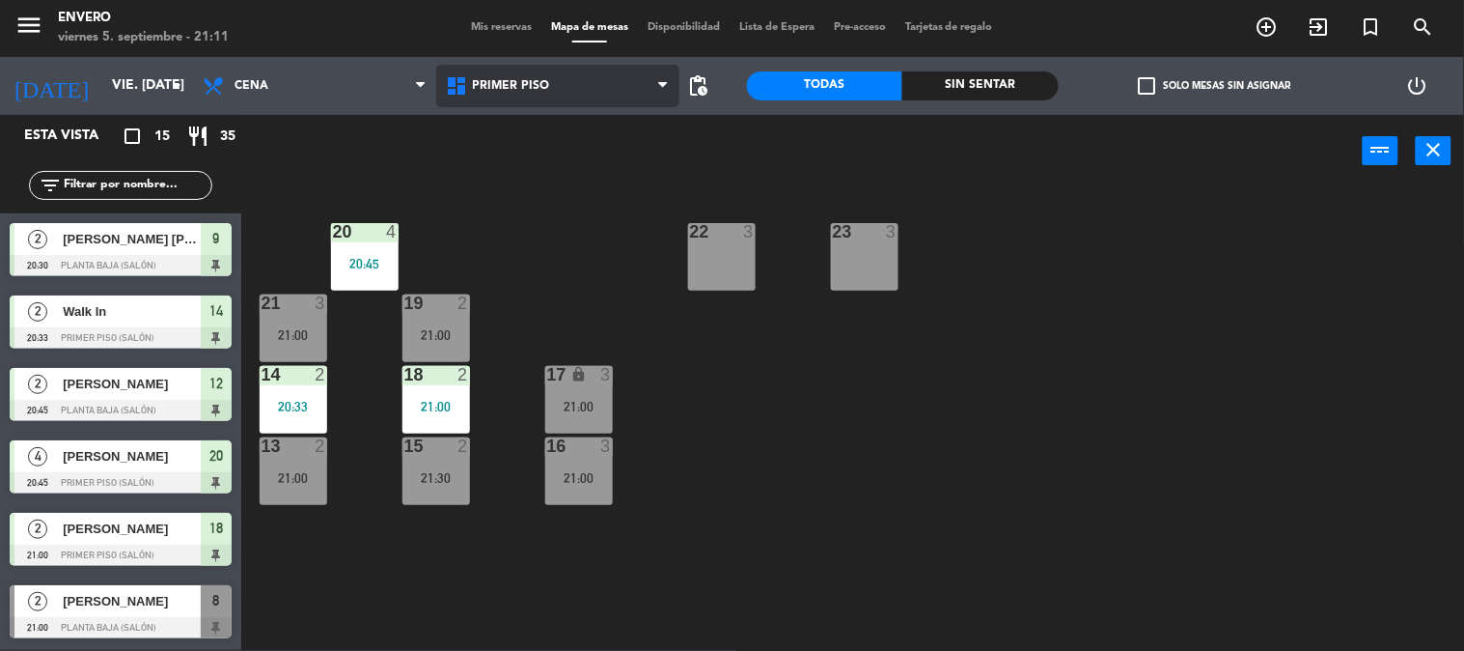
click at [560, 97] on span "Primer Piso" at bounding box center [557, 86] width 243 height 42
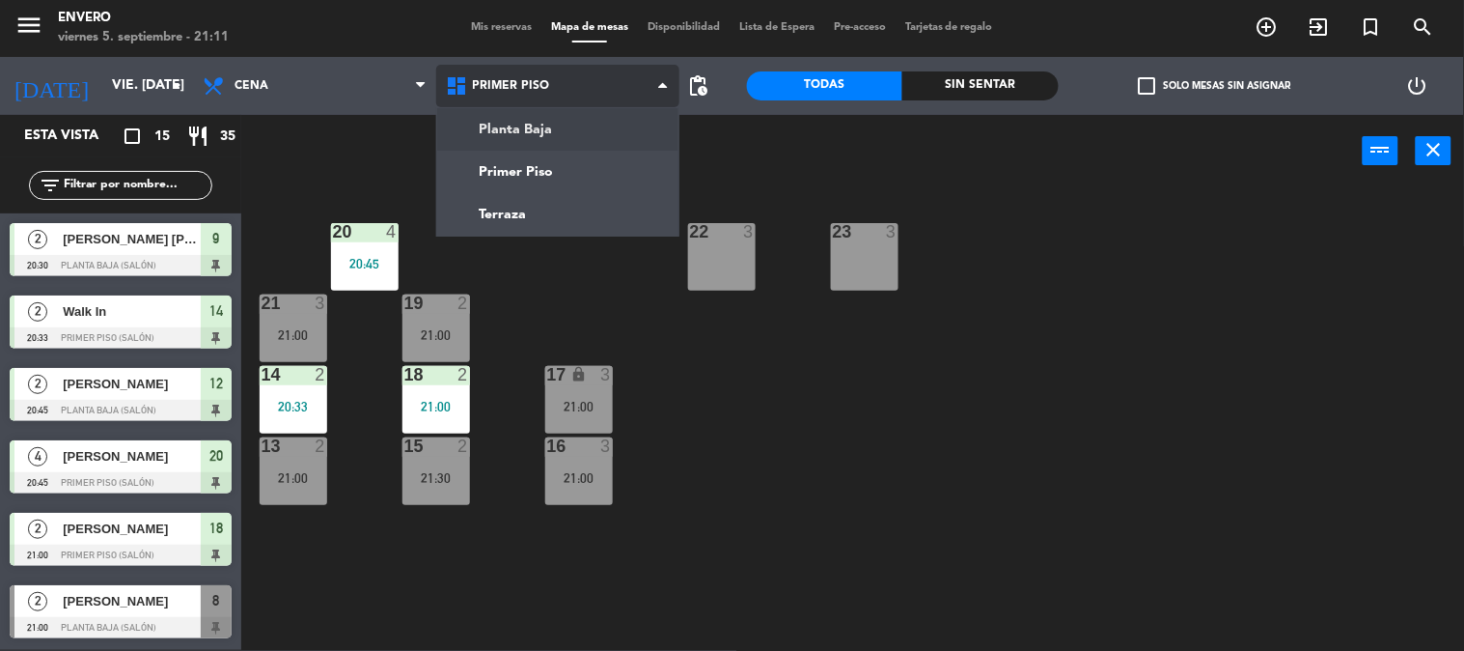
click at [557, 121] on ng-component "menu Envero viernes 5. septiembre - 21:11 Mis reservas Mapa de mesas Disponibil…" at bounding box center [732, 324] width 1464 height 651
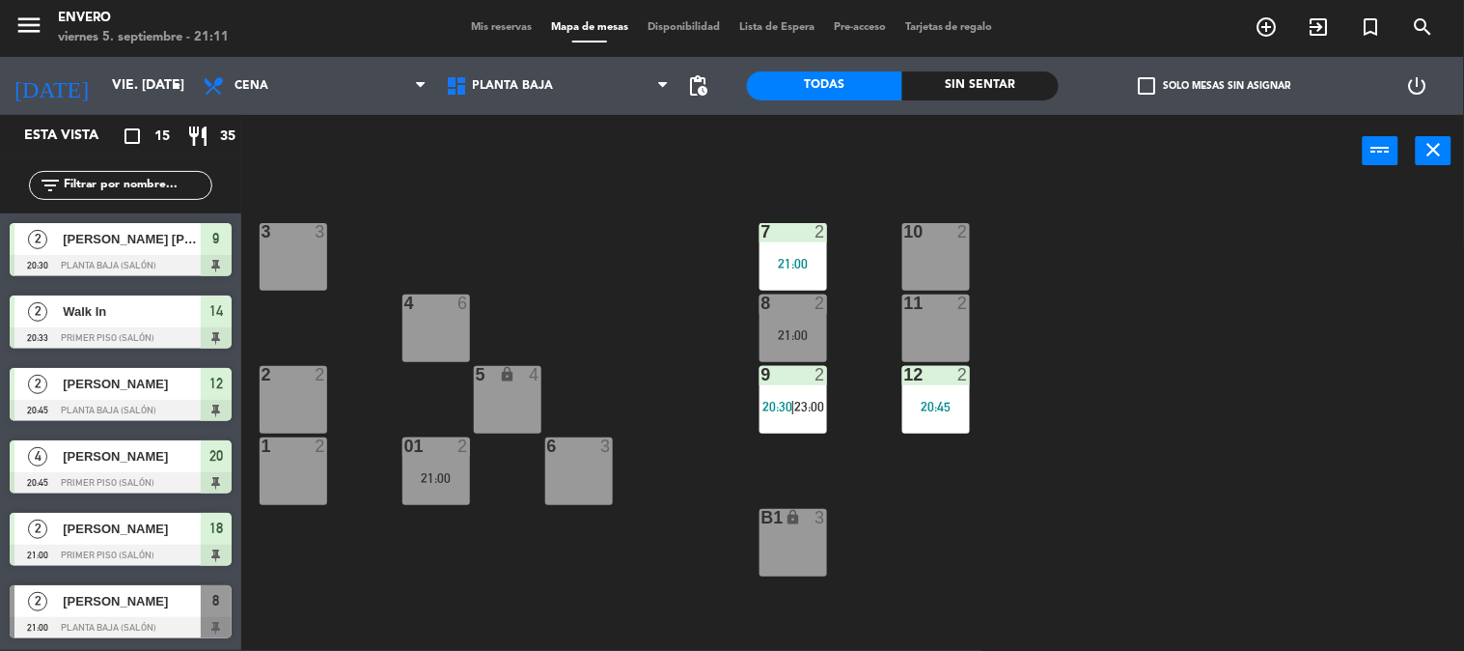
click at [585, 267] on div "3 3 7 2 21:00 10 2 4 6 8 2 21:00 11 2 2 2 5 lock 4 9 2 20:30 | 23:00 12 2 20:45…" at bounding box center [860, 419] width 1208 height 462
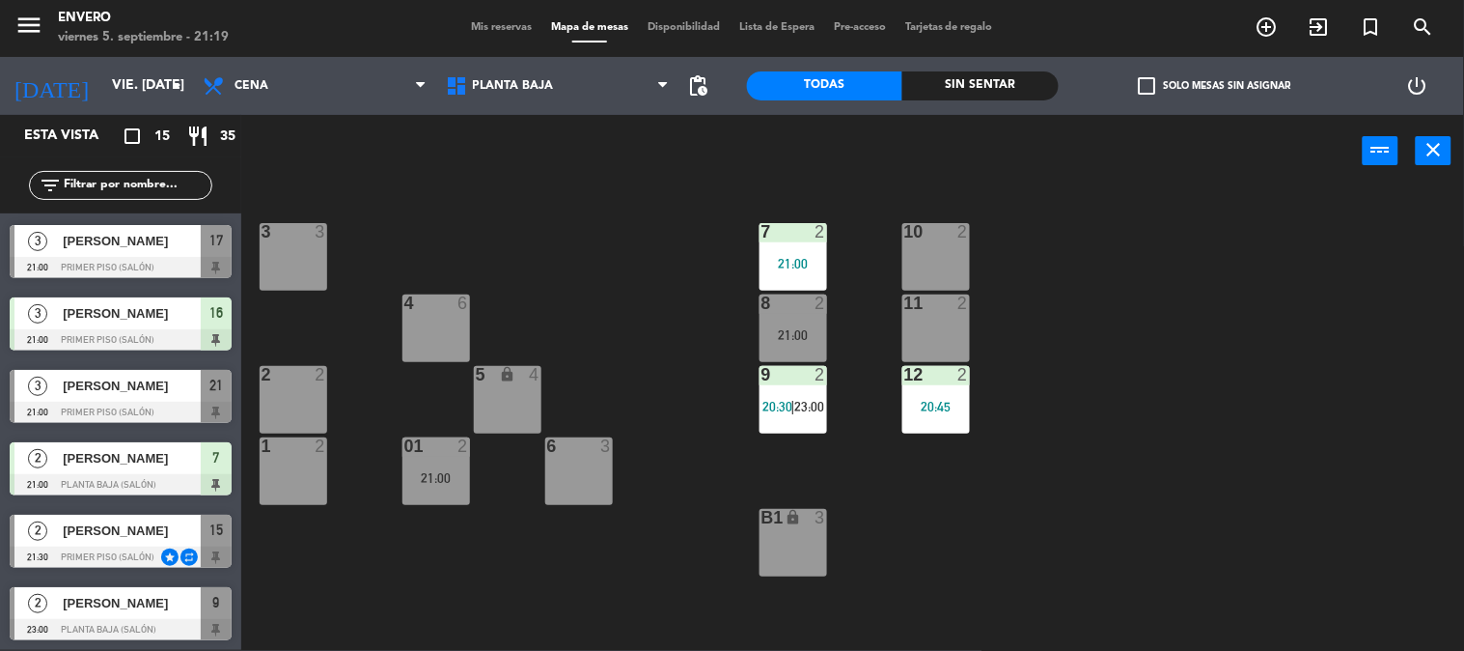
scroll to position [651, 0]
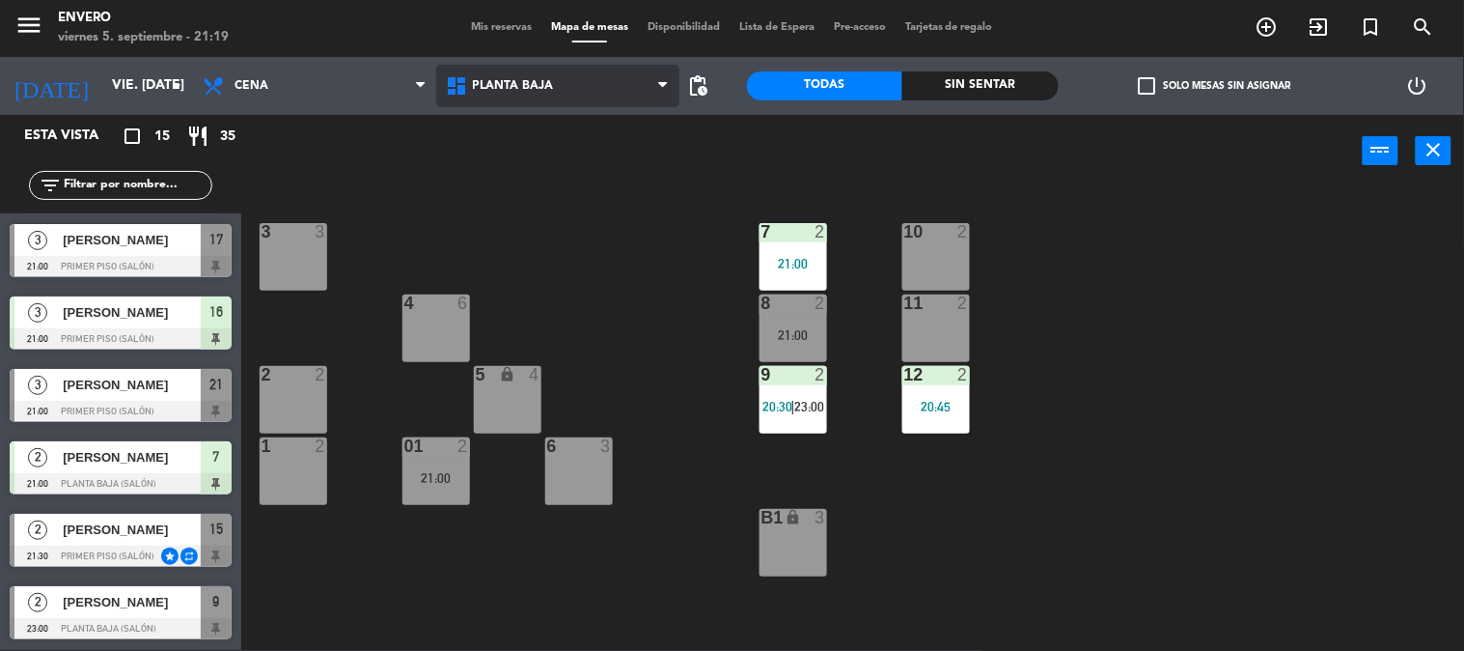
click at [522, 87] on span "Planta Baja" at bounding box center [513, 86] width 81 height 14
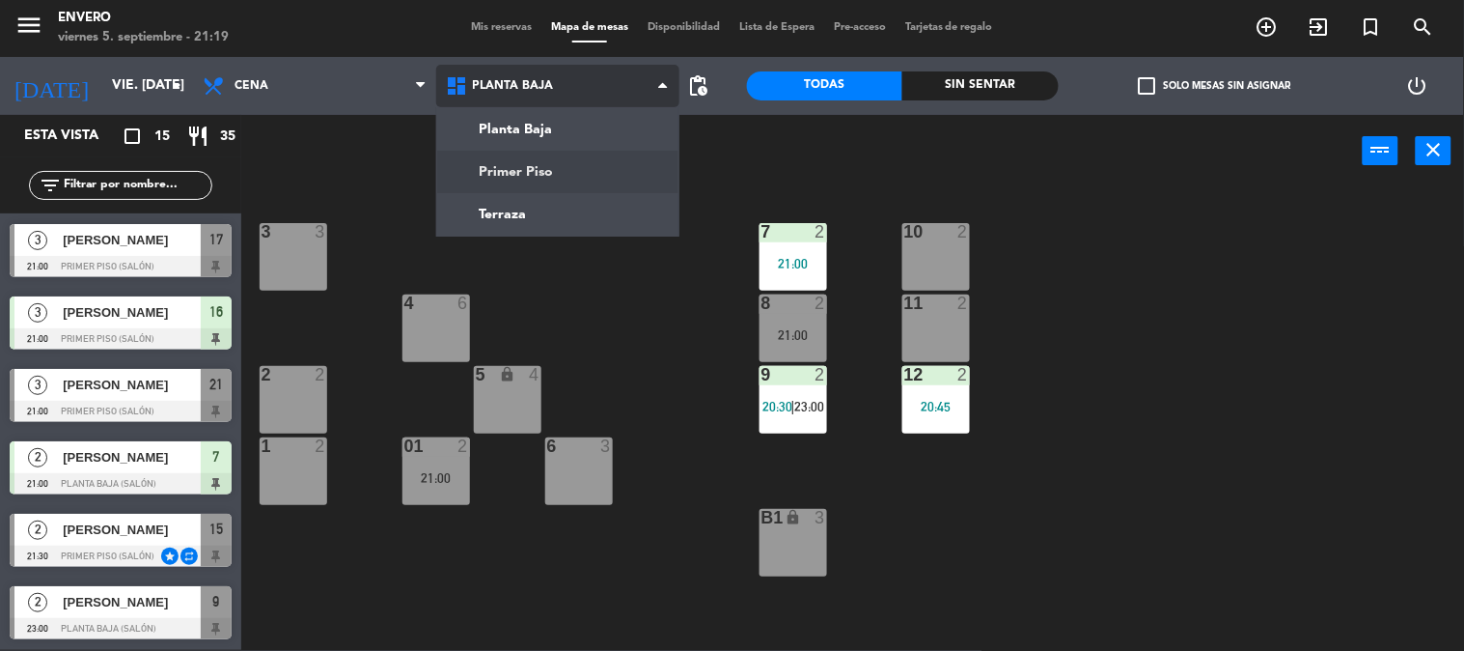
click at [529, 175] on ng-component "menu Envero viernes 5. septiembre - 21:19 Mis reservas Mapa de mesas Disponibil…" at bounding box center [732, 324] width 1464 height 651
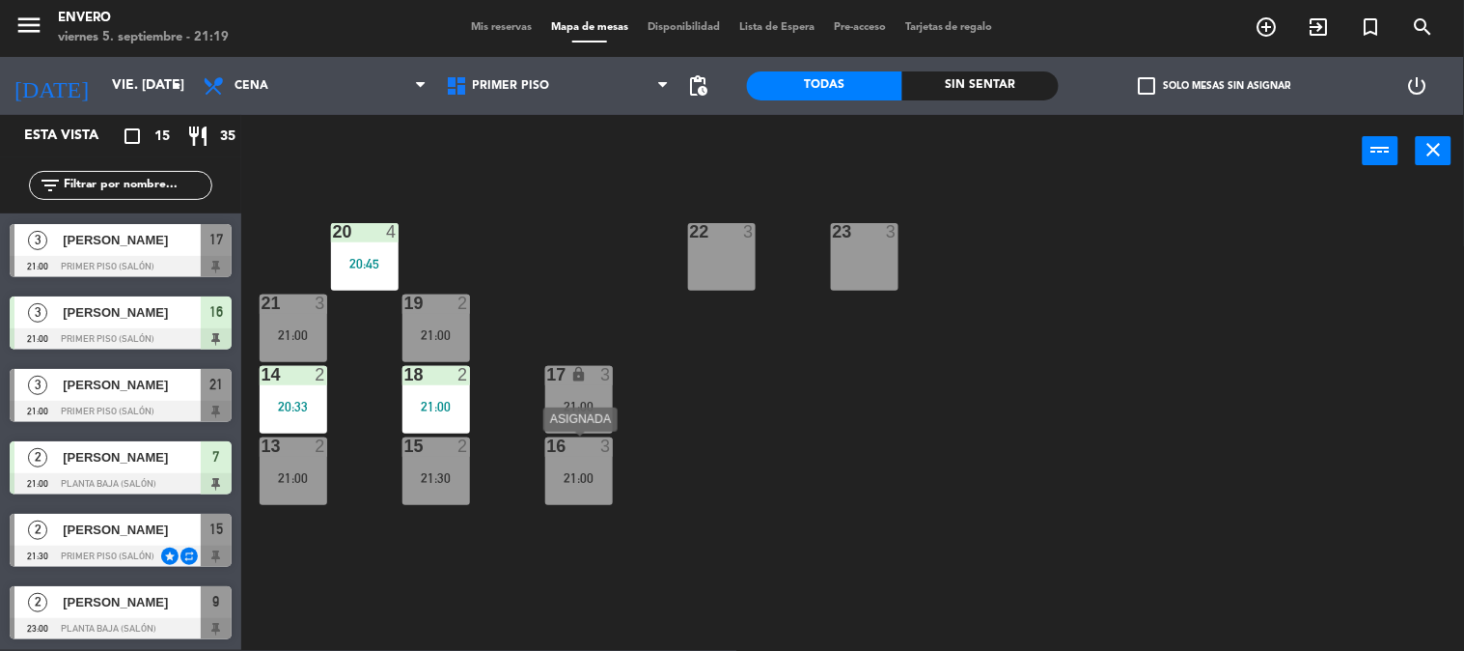
click at [574, 493] on div "16 3 21:00" at bounding box center [579, 471] width 68 height 68
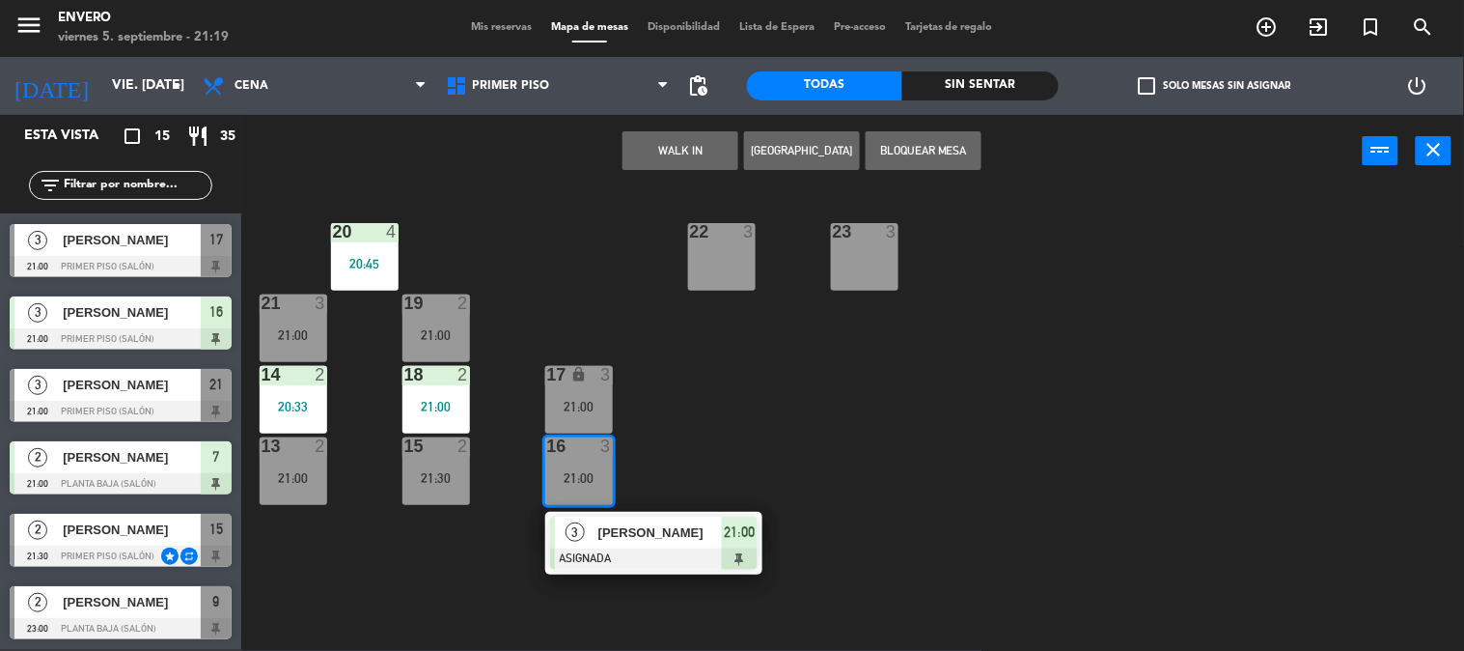
click at [574, 493] on div "16 3 21:00" at bounding box center [579, 471] width 68 height 68
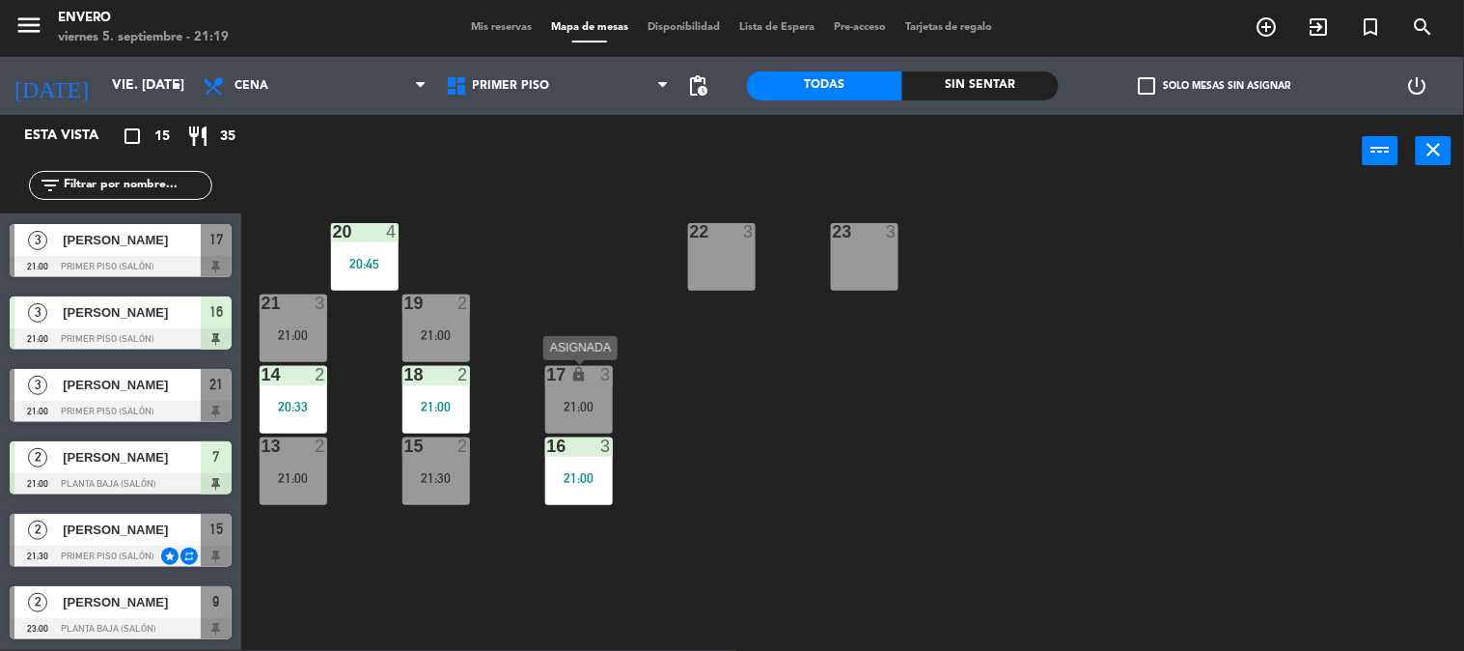
click at [577, 410] on div "21:00" at bounding box center [579, 407] width 68 height 14
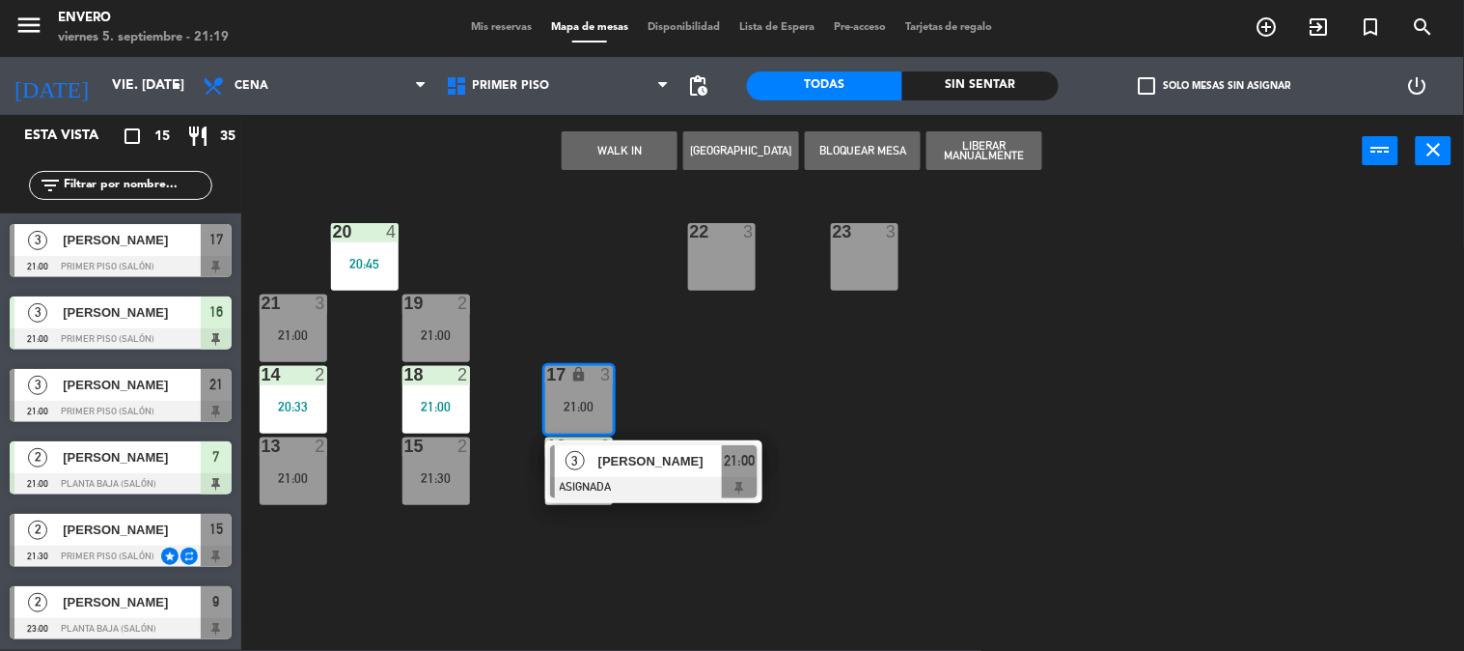
click at [577, 410] on div "21:00" at bounding box center [579, 407] width 68 height 14
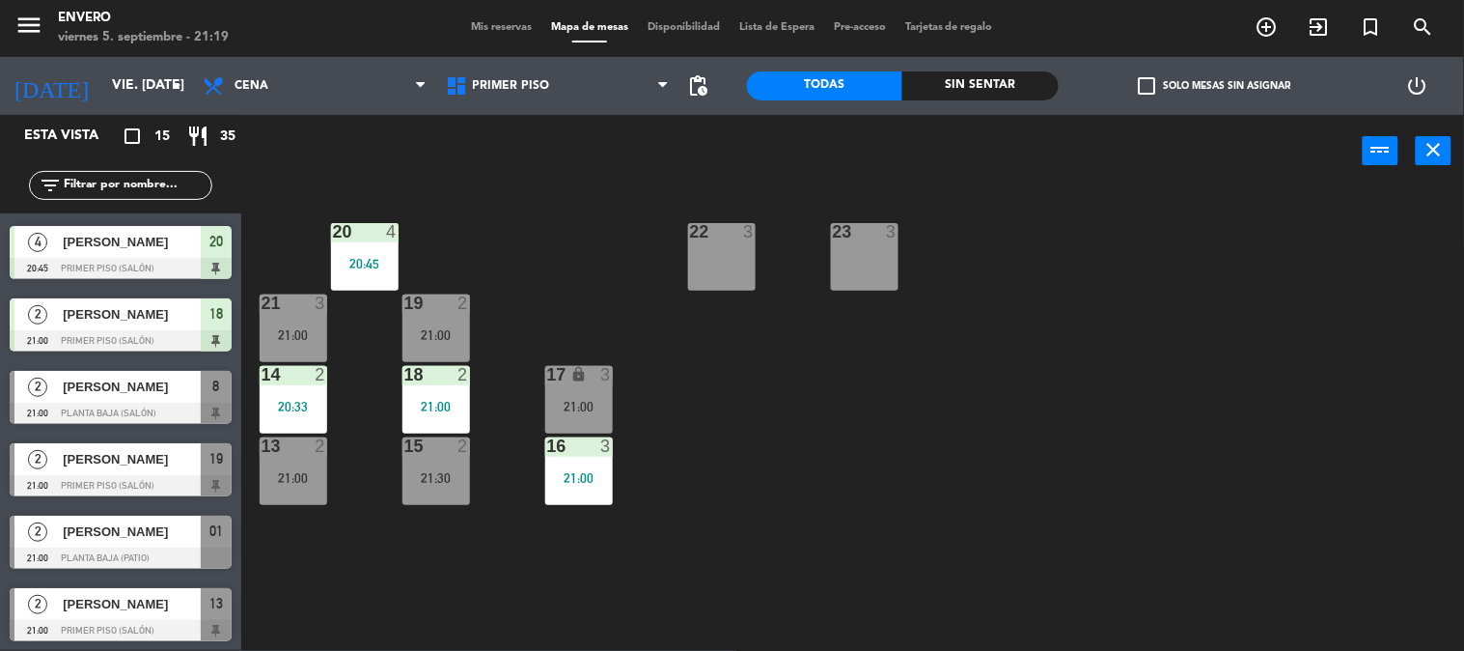
scroll to position [321, 0]
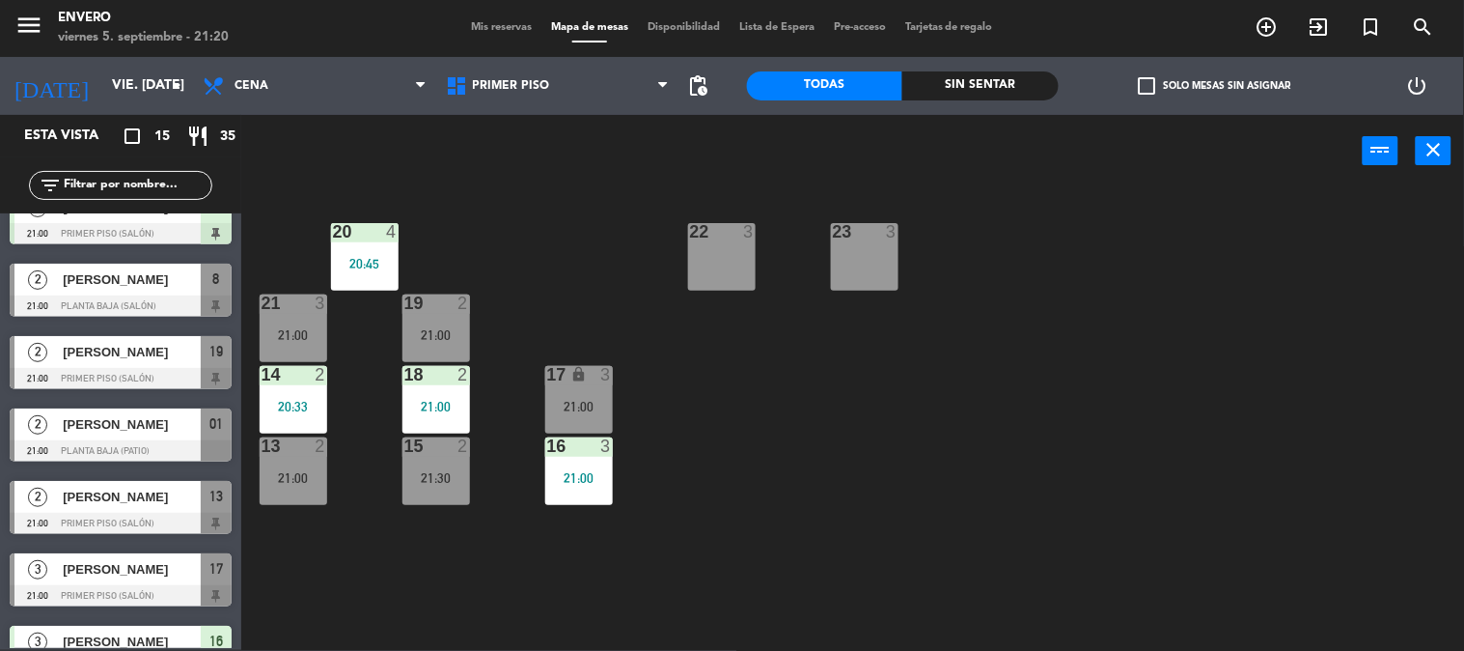
click at [158, 505] on span "[PERSON_NAME]" at bounding box center [132, 496] width 138 height 20
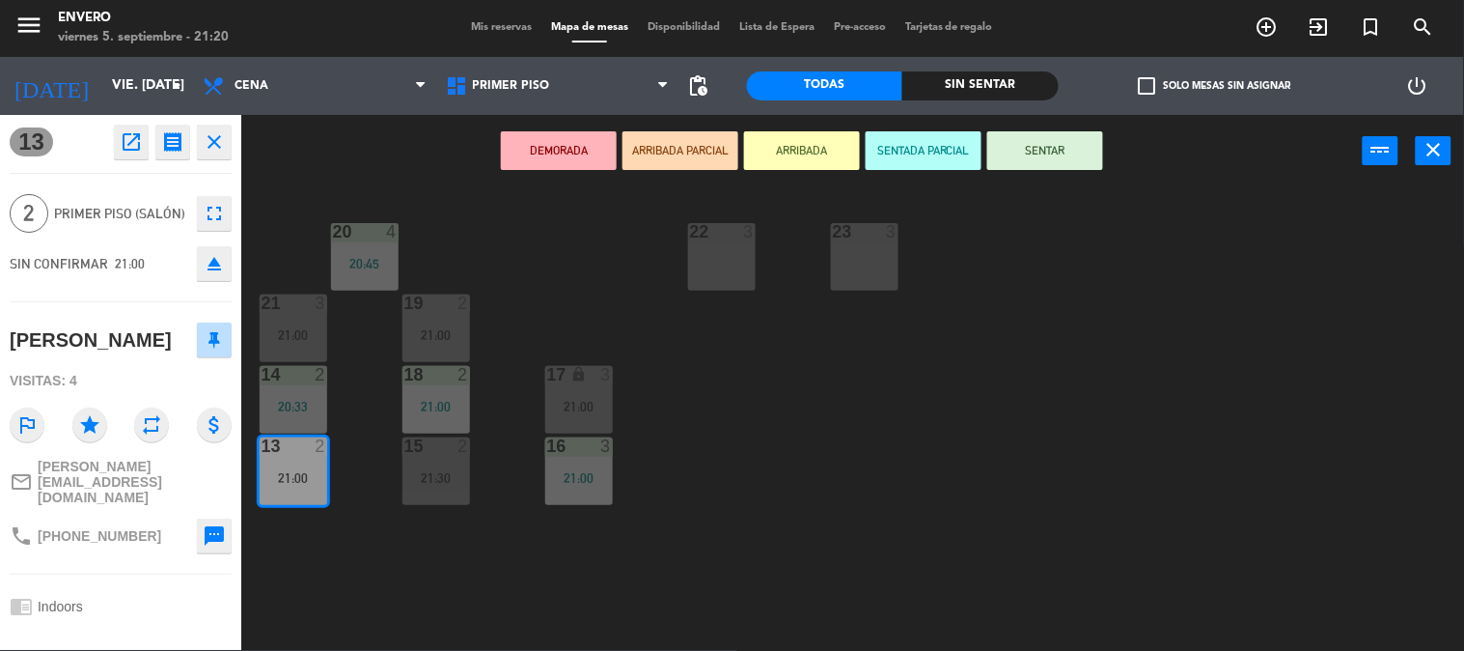
click at [1034, 150] on button "SENTAR" at bounding box center [1045, 150] width 116 height 39
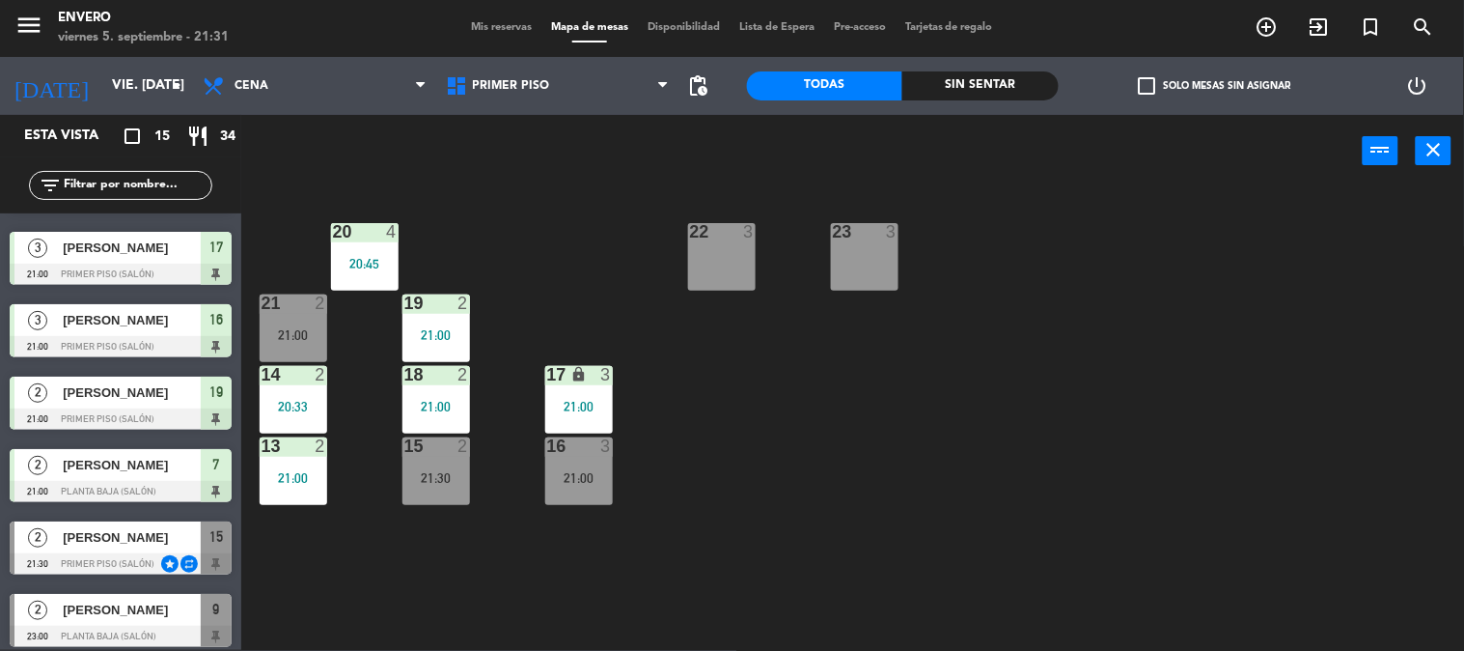
scroll to position [651, 0]
